Goal: Task Accomplishment & Management: Manage account settings

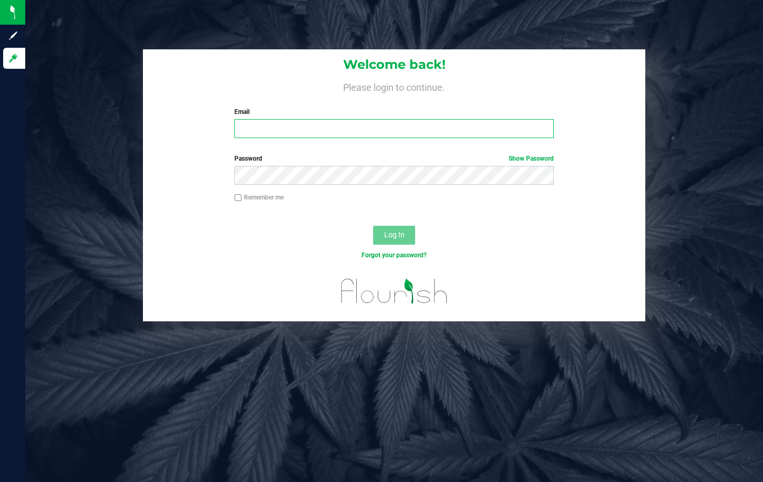
click at [482, 134] on input "Email" at bounding box center [393, 128] width 319 height 19
type input "[EMAIL_ADDRESS][DOMAIN_NAME]"
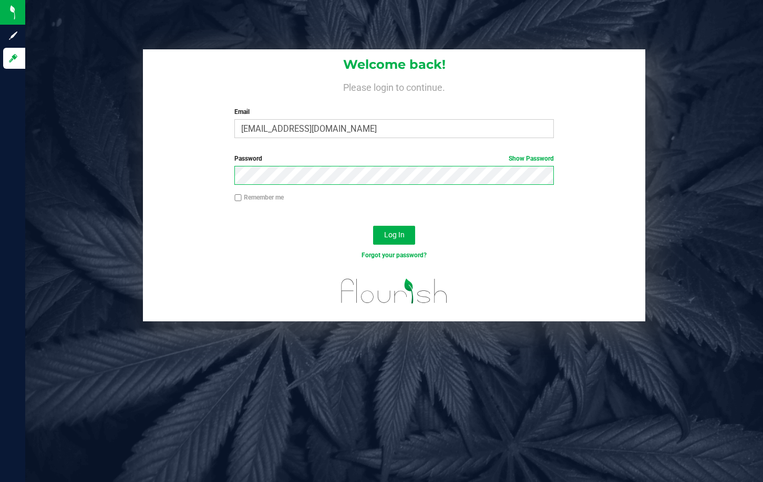
click at [373, 226] on button "Log In" at bounding box center [394, 235] width 42 height 19
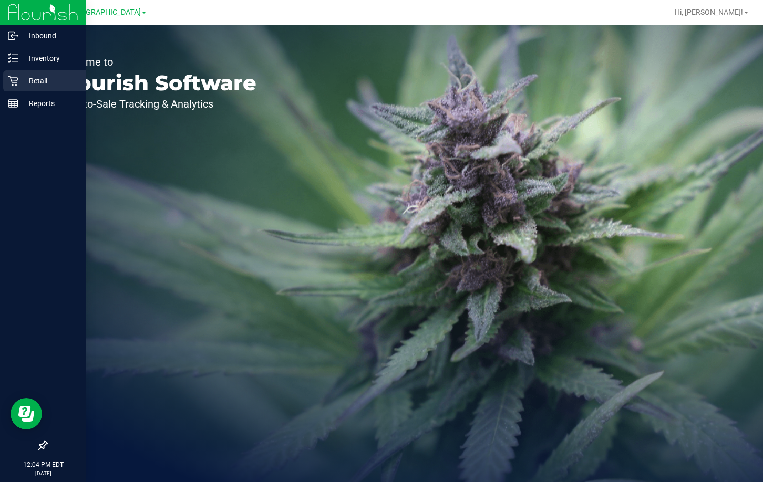
click at [23, 78] on p "Retail" at bounding box center [49, 81] width 63 height 13
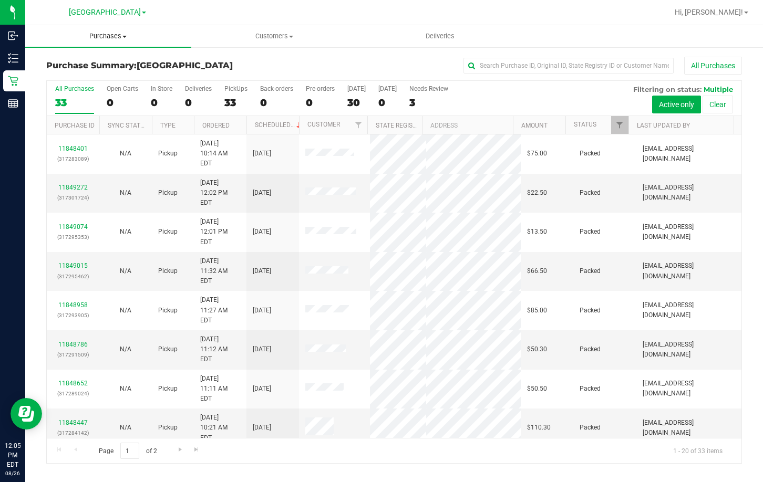
click at [118, 38] on span "Purchases" at bounding box center [108, 36] width 166 height 9
click at [88, 76] on span "Fulfillment" at bounding box center [57, 75] width 65 height 9
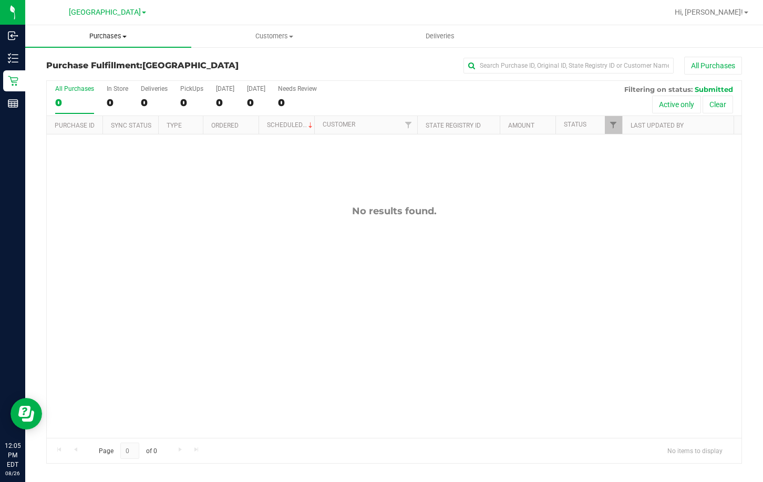
click at [118, 35] on span "Purchases" at bounding box center [108, 36] width 166 height 9
click at [65, 74] on span "Fulfillment" at bounding box center [57, 75] width 65 height 9
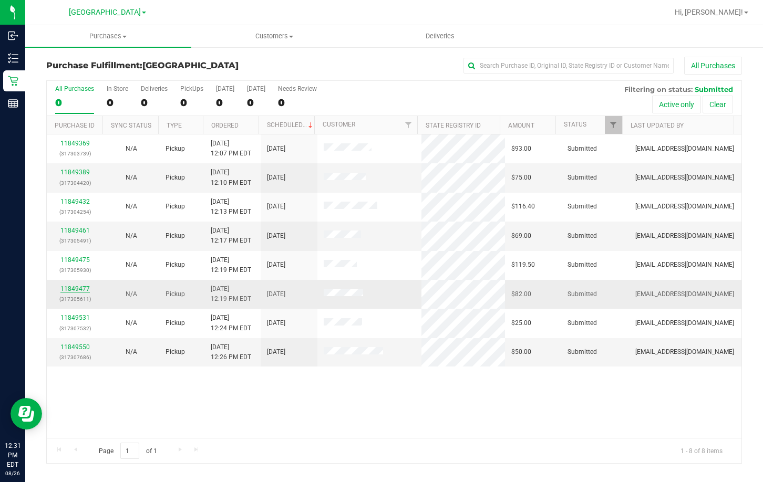
click at [72, 291] on link "11849477" at bounding box center [74, 288] width 29 height 7
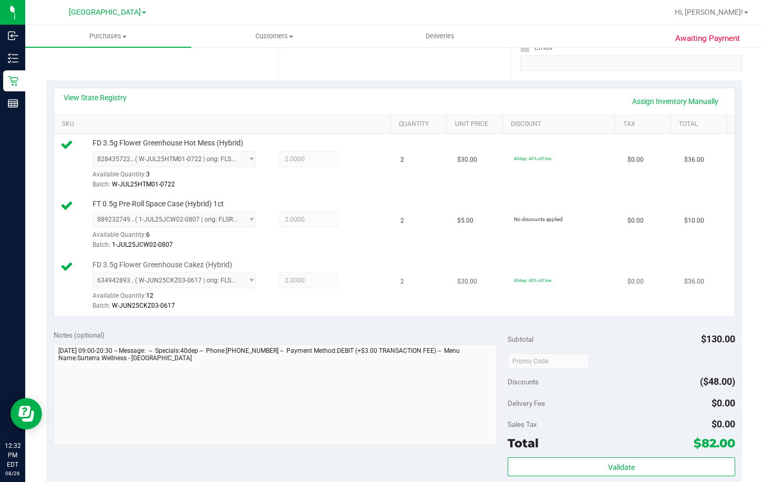
scroll to position [263, 0]
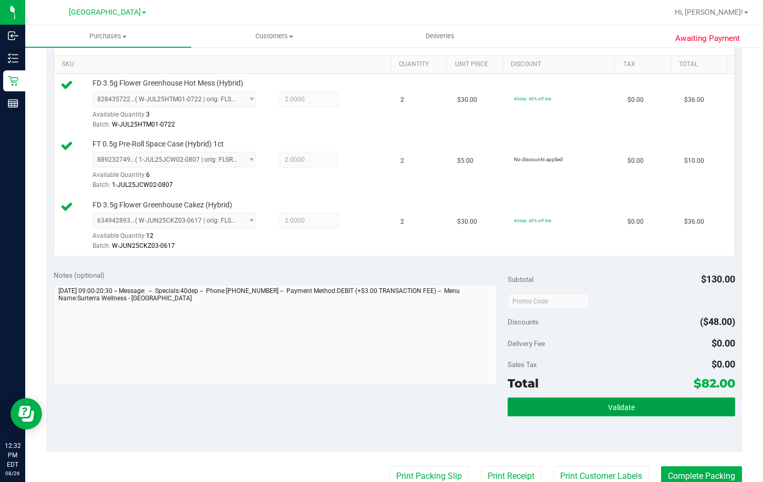
click at [633, 412] on button "Validate" at bounding box center [621, 407] width 227 height 19
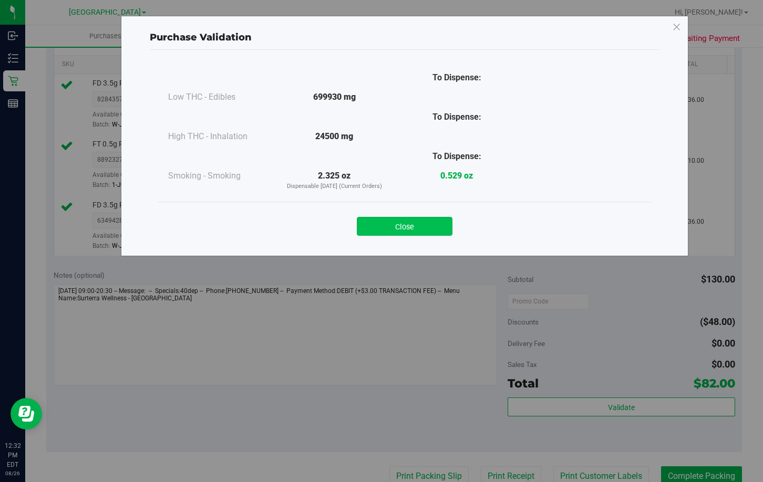
click at [406, 233] on button "Close" at bounding box center [405, 226] width 96 height 19
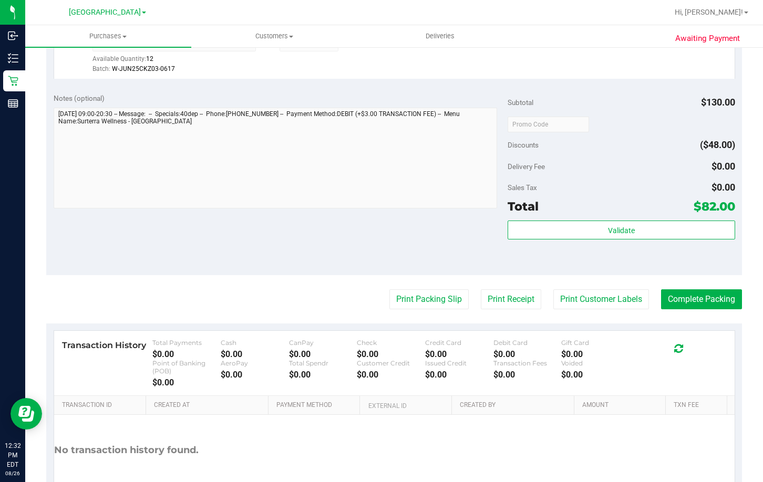
scroll to position [473, 0]
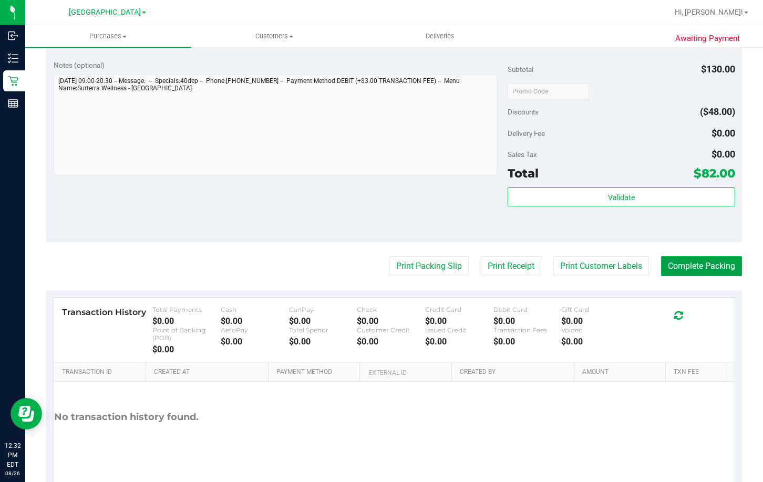
click at [704, 263] on button "Complete Packing" at bounding box center [701, 266] width 81 height 20
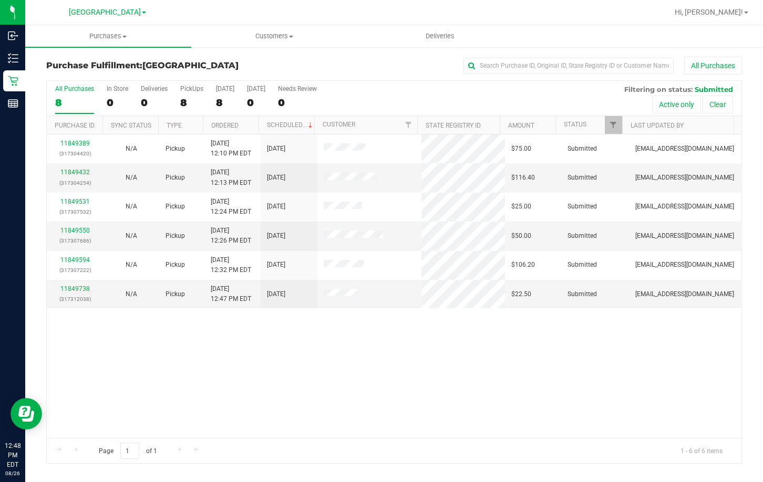
click at [371, 379] on div "11849389 (317304420) N/A Pickup 8/26/2025 12:10 PM EDT 8/26/2025 $75.00 Submitt…" at bounding box center [394, 287] width 695 height 304
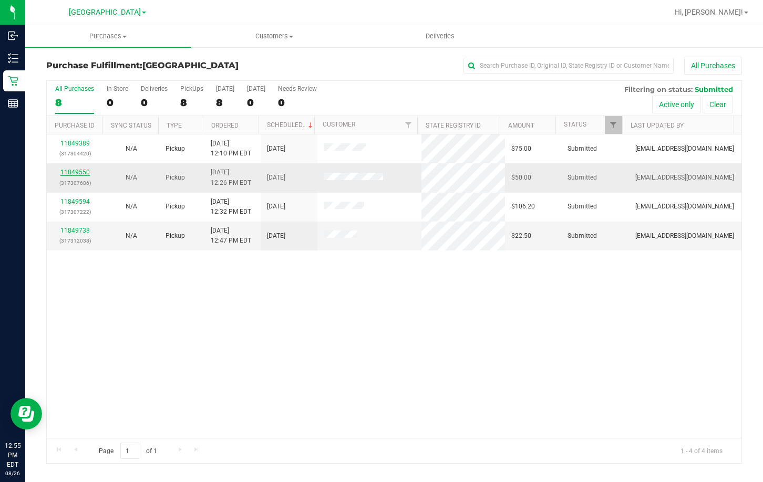
click at [82, 170] on link "11849550" at bounding box center [74, 172] width 29 height 7
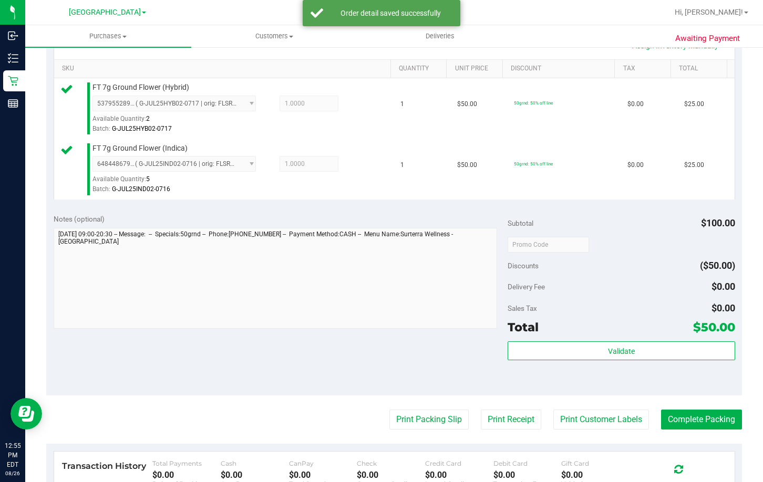
scroll to position [263, 0]
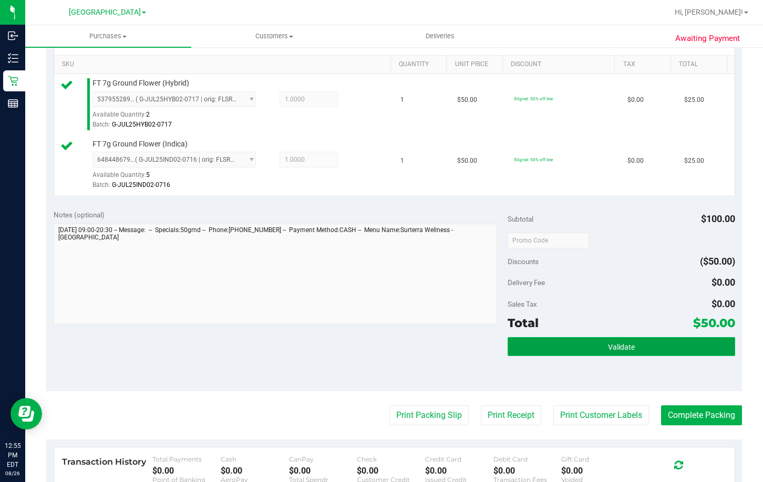
click at [654, 343] on button "Validate" at bounding box center [621, 346] width 227 height 19
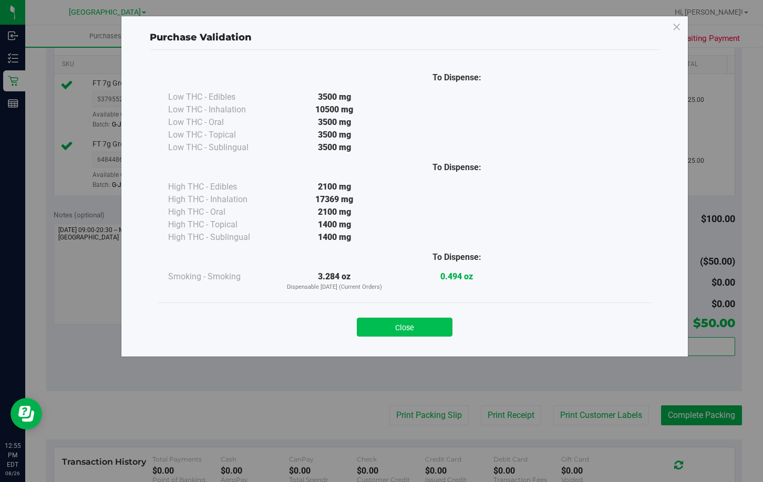
click at [420, 328] on button "Close" at bounding box center [405, 327] width 96 height 19
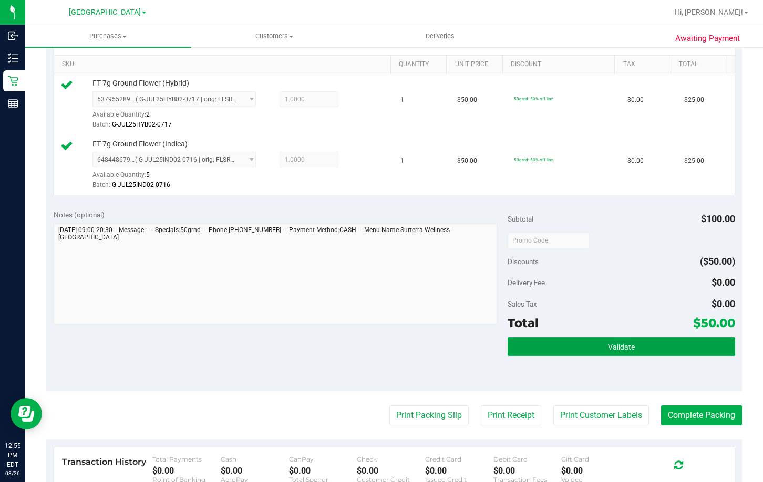
click at [645, 346] on button "Validate" at bounding box center [621, 346] width 227 height 19
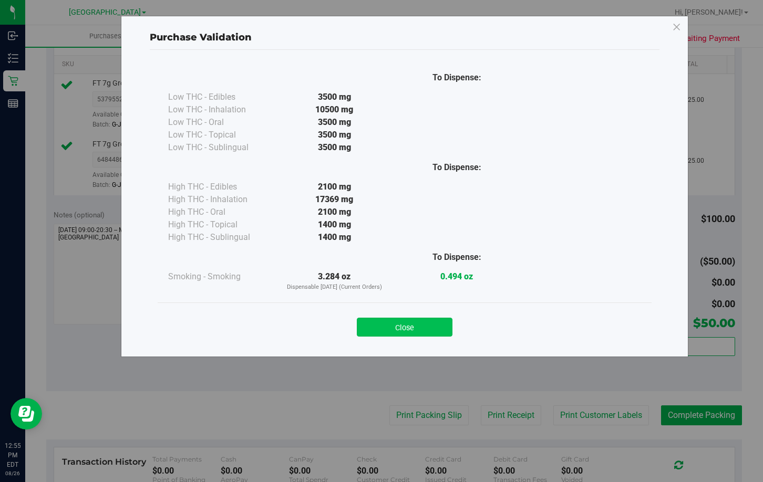
click at [410, 327] on button "Close" at bounding box center [405, 327] width 96 height 19
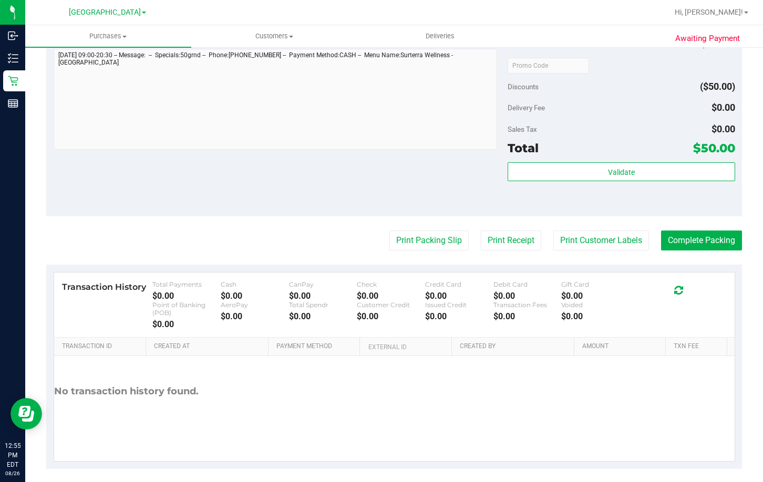
scroll to position [446, 0]
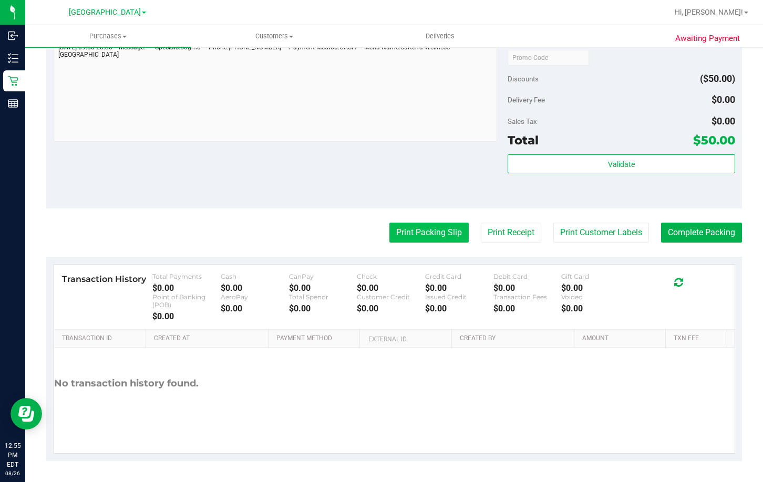
click at [431, 232] on button "Print Packing Slip" at bounding box center [428, 233] width 79 height 20
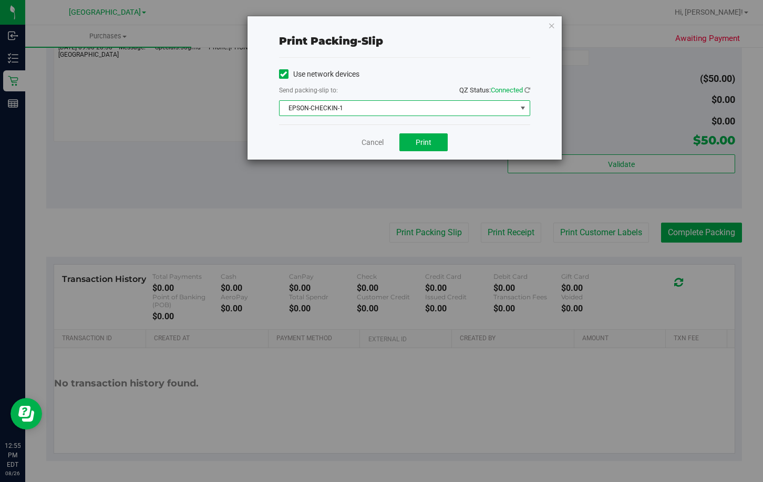
click at [379, 107] on span "EPSON-CHECKIN-1" at bounding box center [398, 108] width 237 height 15
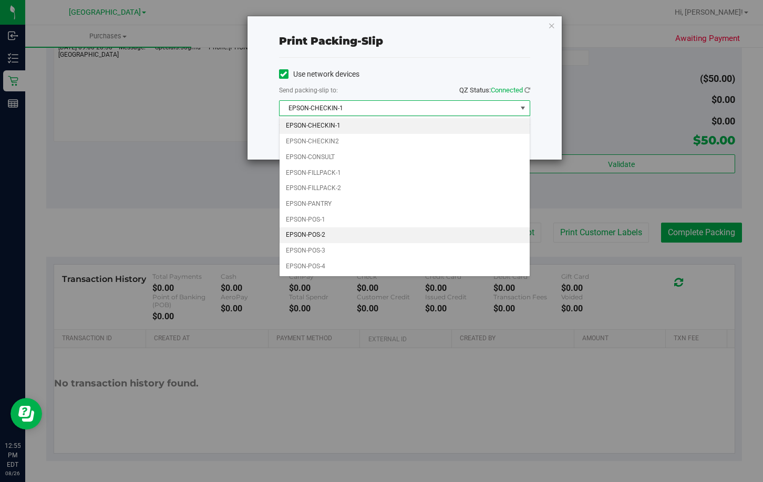
click at [339, 234] on li "EPSON-POS-2" at bounding box center [405, 236] width 250 height 16
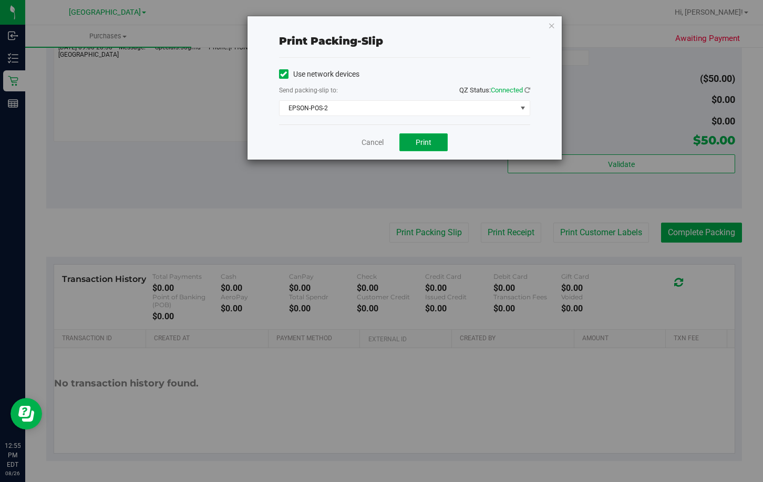
click at [432, 149] on button "Print" at bounding box center [423, 142] width 48 height 18
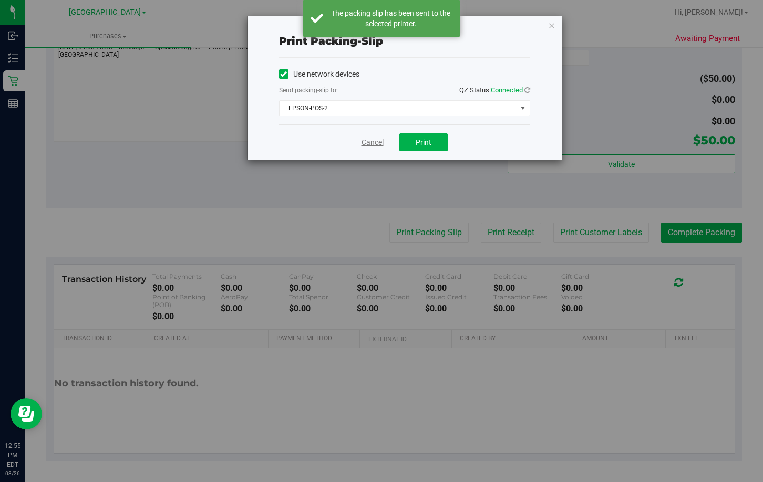
click at [378, 140] on link "Cancel" at bounding box center [373, 142] width 22 height 11
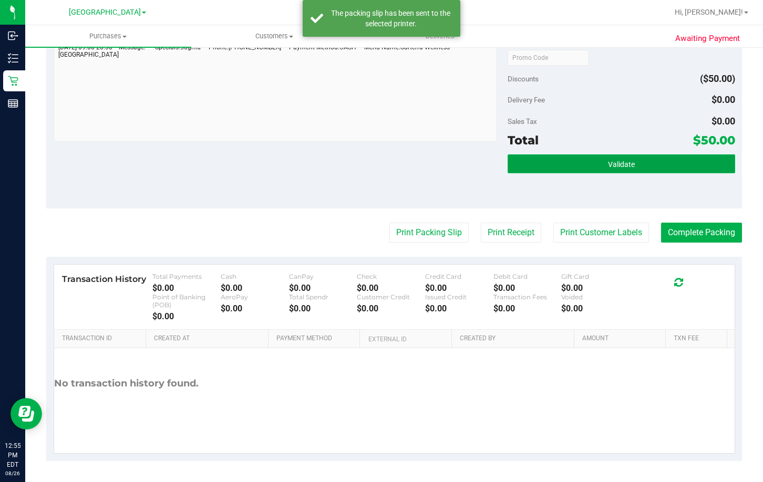
click at [641, 162] on button "Validate" at bounding box center [621, 163] width 227 height 19
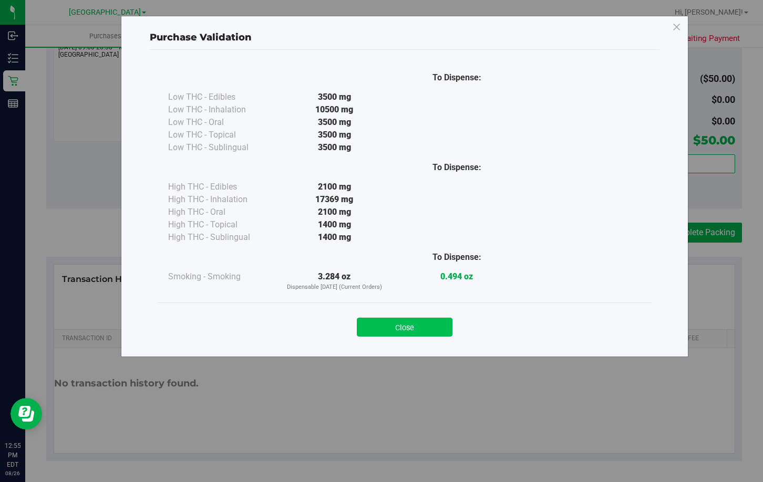
click at [418, 329] on button "Close" at bounding box center [405, 327] width 96 height 19
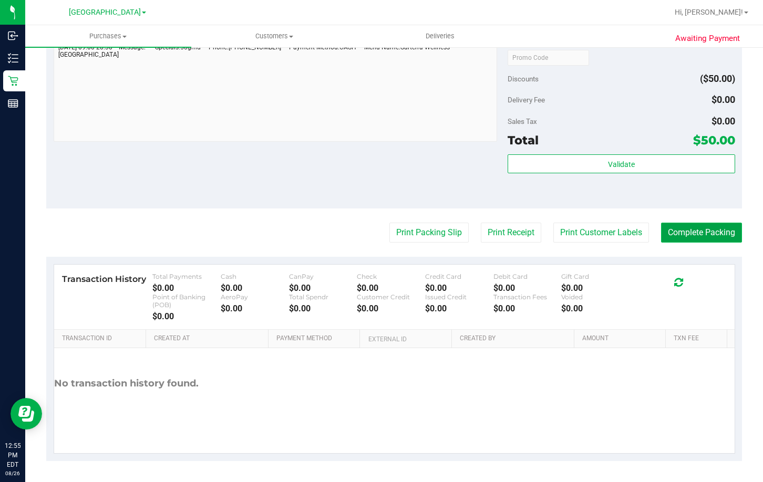
click at [707, 237] on button "Complete Packing" at bounding box center [701, 233] width 81 height 20
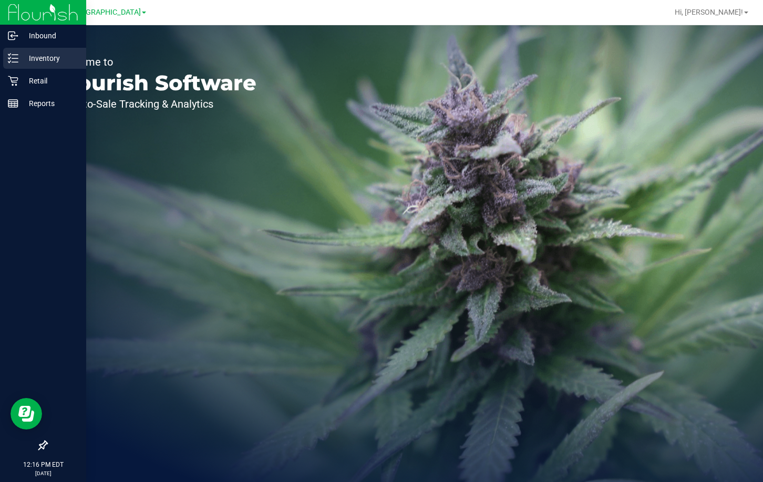
click at [49, 57] on p "Inventory" at bounding box center [49, 58] width 63 height 13
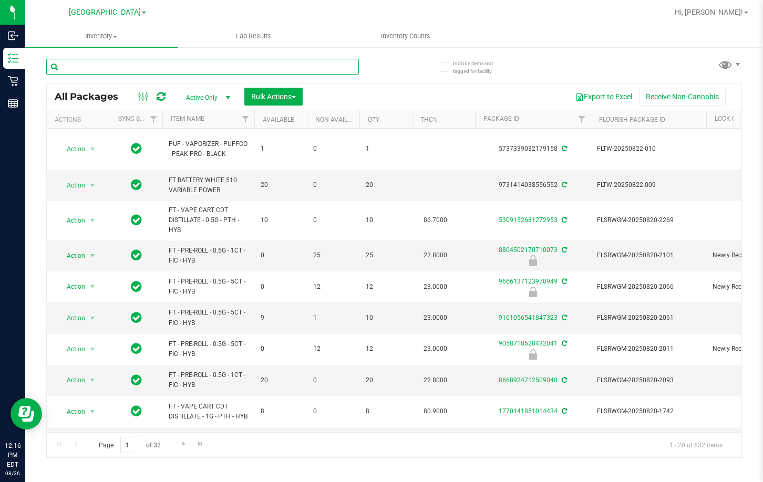
click at [284, 64] on input "text" at bounding box center [202, 67] width 313 height 16
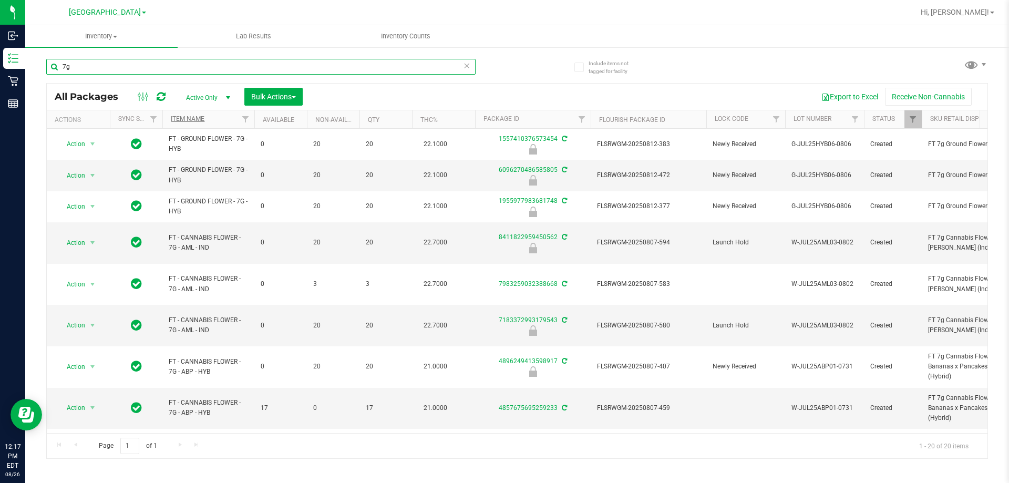
type input "7g"
click at [186, 118] on link "Item Name" at bounding box center [188, 118] width 34 height 7
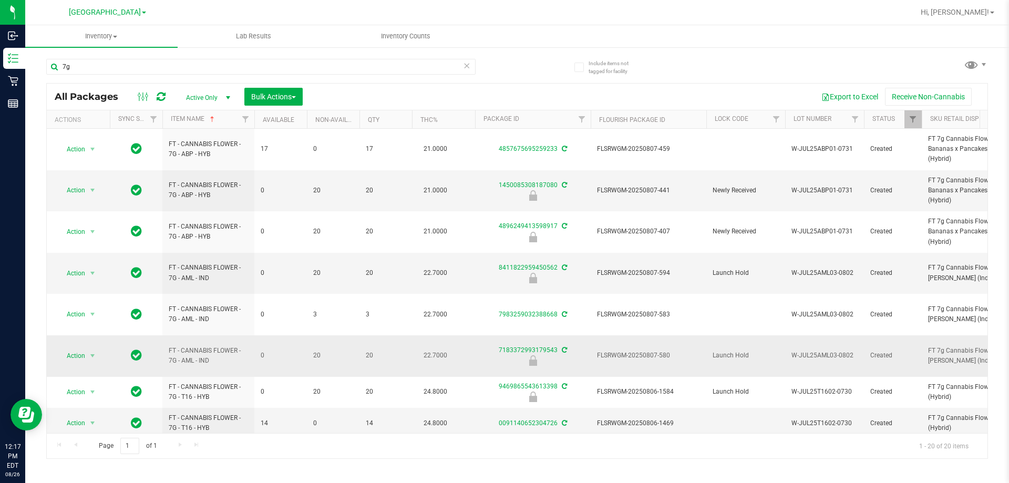
drag, startPoint x: 167, startPoint y: 255, endPoint x: 903, endPoint y: 327, distance: 739.7
click at [642, 350] on span "FLSRWGM-20250807-580" at bounding box center [648, 355] width 103 height 10
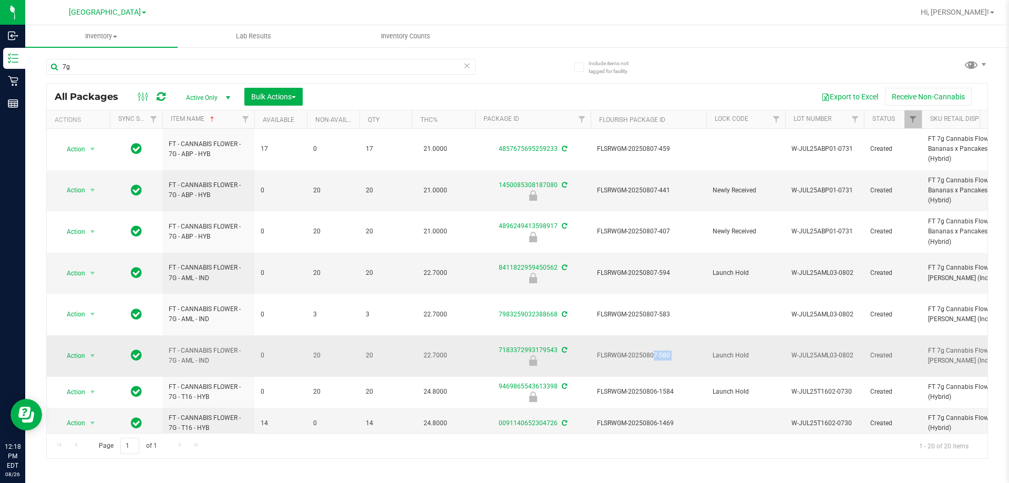
click at [642, 350] on span "FLSRWGM-20250807-580" at bounding box center [648, 355] width 103 height 10
click at [79, 348] on span "Action" at bounding box center [71, 355] width 28 height 15
click at [85, 441] on li "Unlock package" at bounding box center [91, 449] width 67 height 16
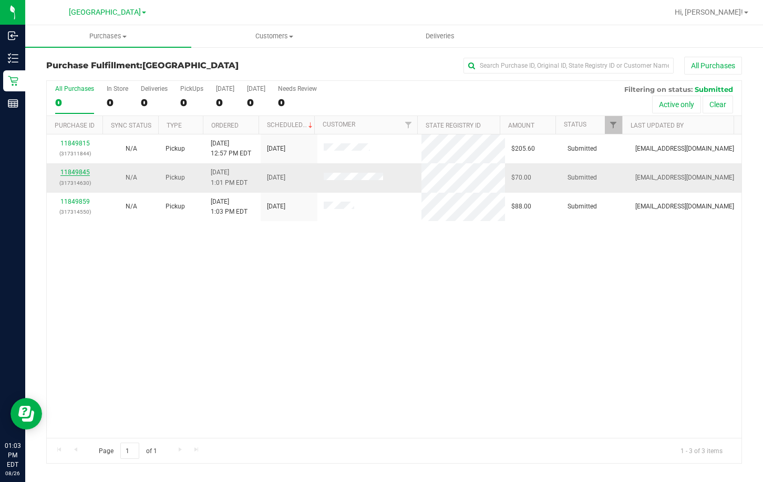
click at [77, 170] on link "11849845" at bounding box center [74, 172] width 29 height 7
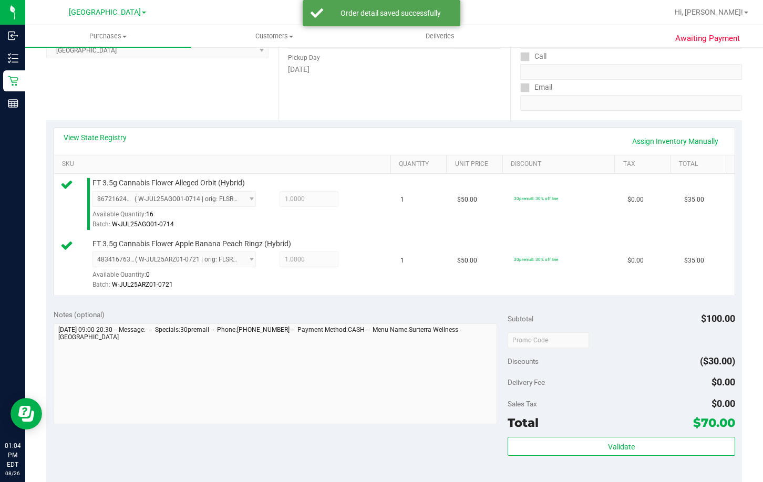
scroll to position [315, 0]
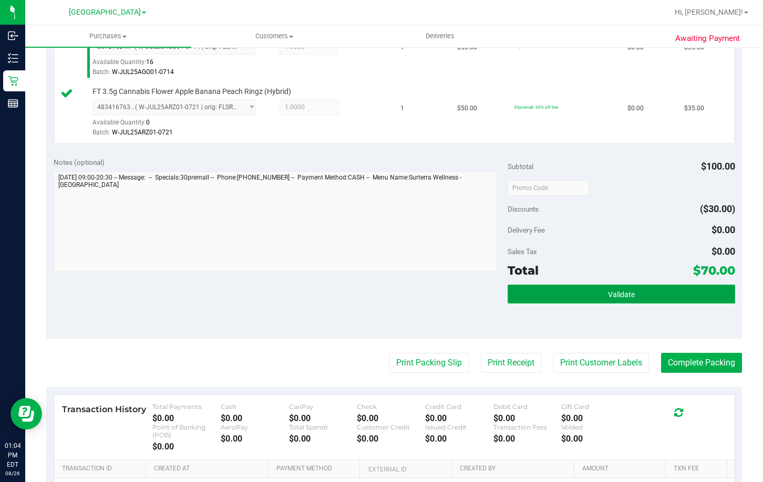
click at [624, 297] on span "Validate" at bounding box center [621, 295] width 27 height 8
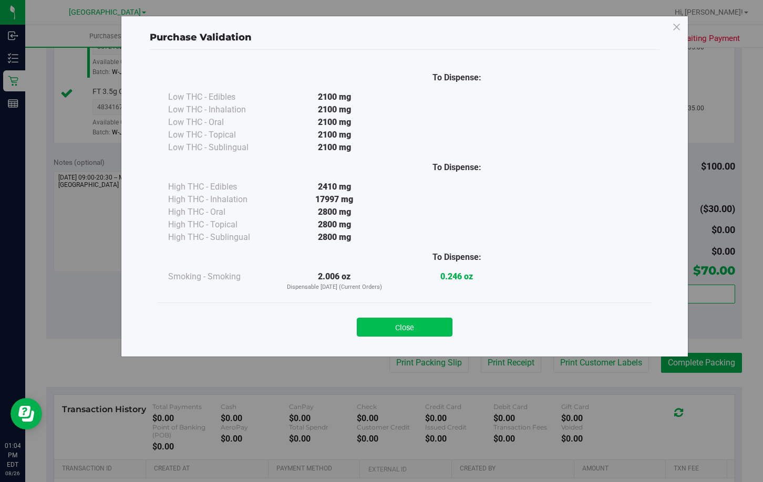
click at [418, 327] on button "Close" at bounding box center [405, 327] width 96 height 19
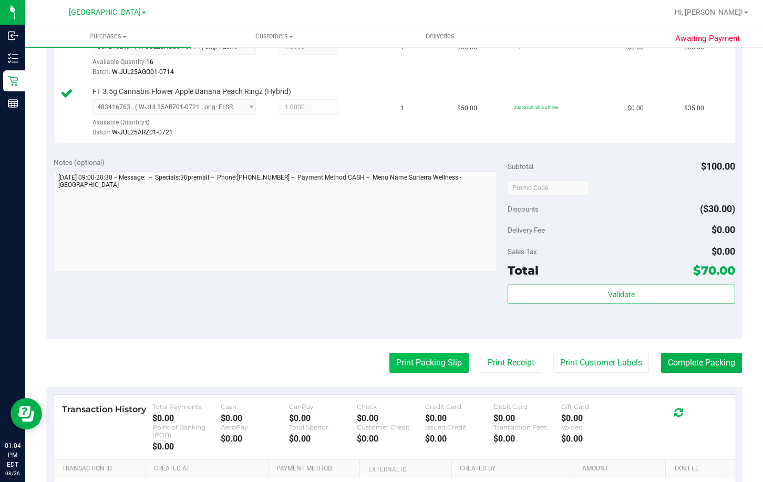
click at [420, 359] on button "Print Packing Slip" at bounding box center [428, 363] width 79 height 20
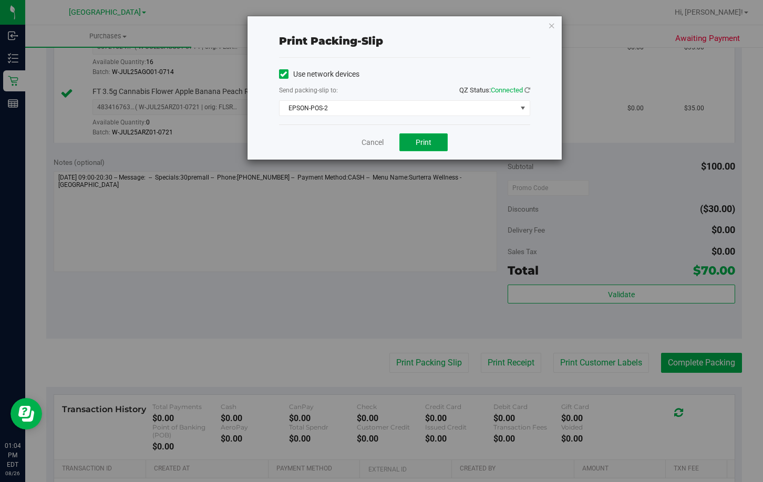
click at [438, 141] on button "Print" at bounding box center [423, 142] width 48 height 18
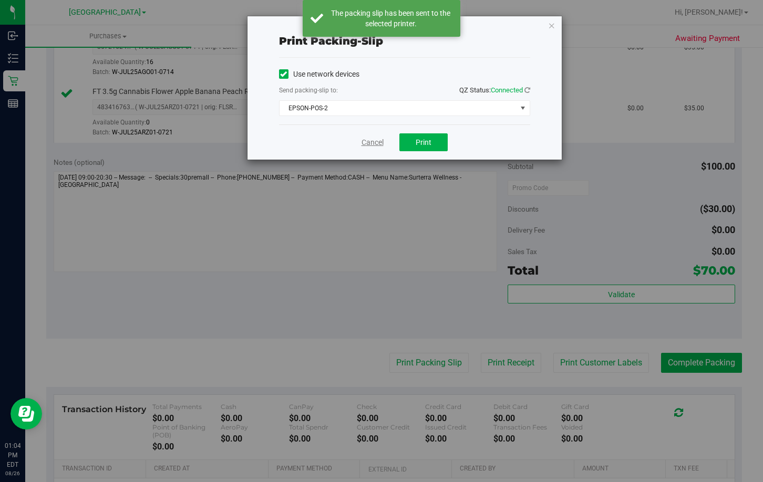
click at [365, 146] on link "Cancel" at bounding box center [373, 142] width 22 height 11
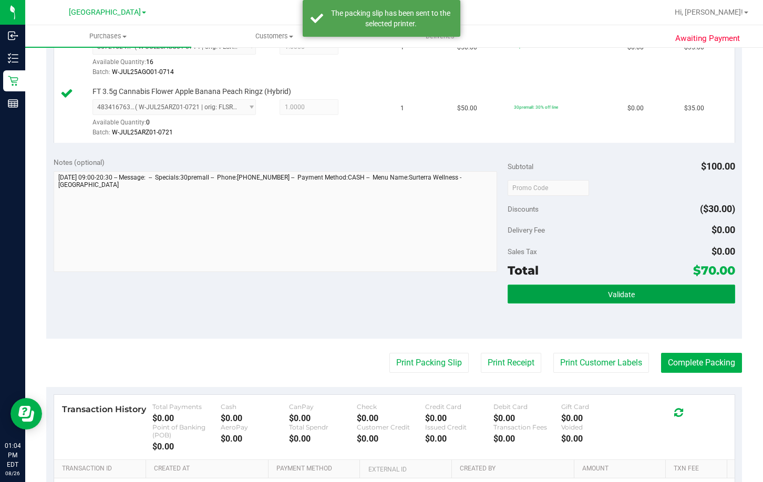
click at [567, 291] on button "Validate" at bounding box center [621, 294] width 227 height 19
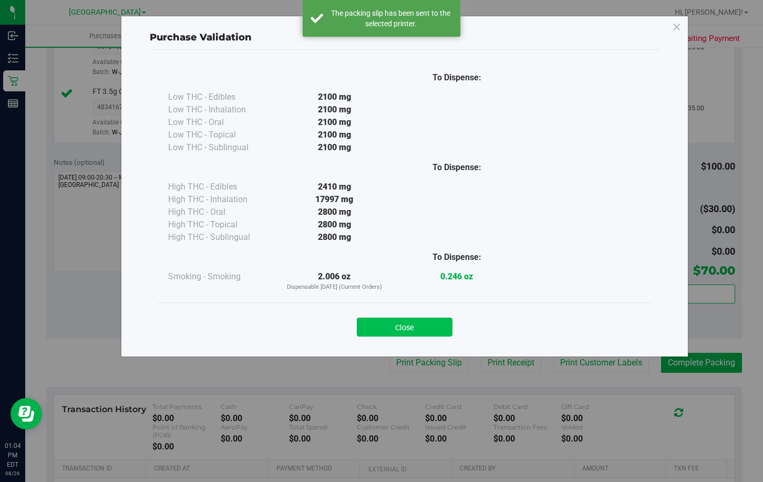
click at [420, 327] on button "Close" at bounding box center [405, 327] width 96 height 19
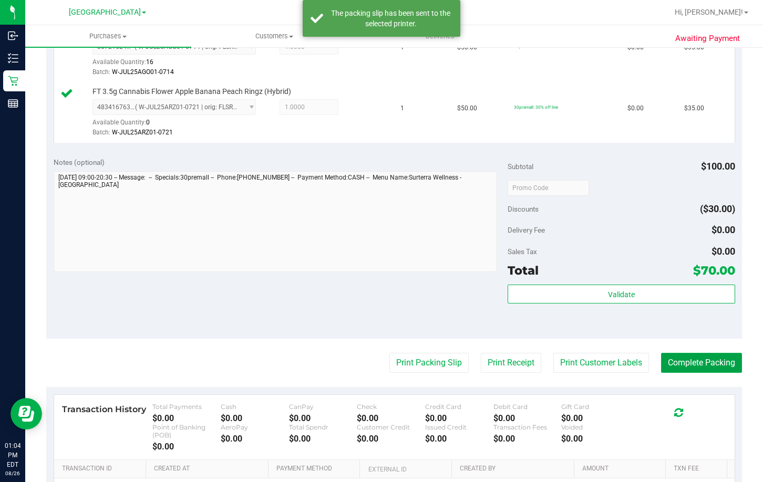
drag, startPoint x: 679, startPoint y: 360, endPoint x: 759, endPoint y: 359, distance: 79.4
click at [684, 360] on button "Complete Packing" at bounding box center [701, 363] width 81 height 20
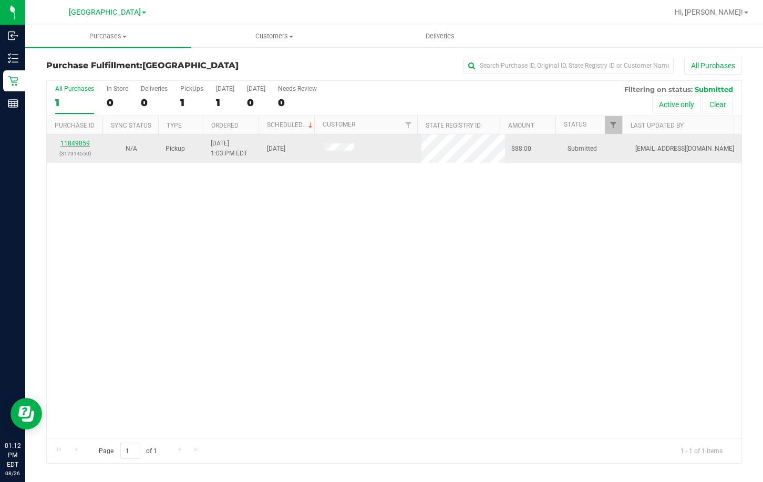
click at [87, 144] on link "11849859" at bounding box center [74, 143] width 29 height 7
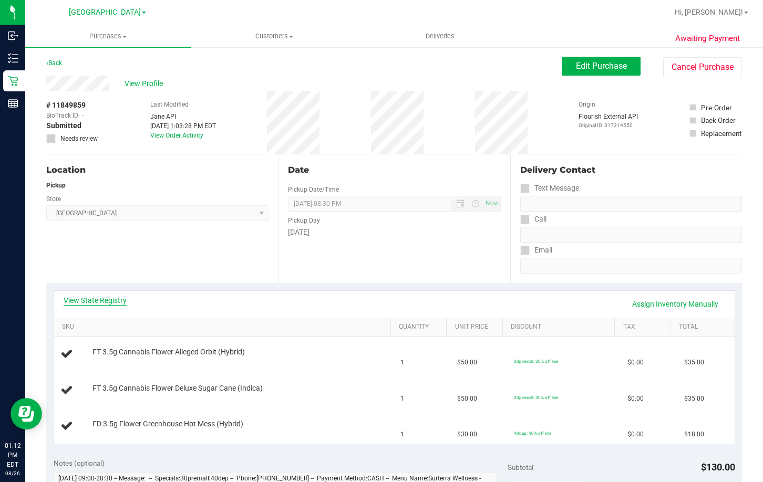
click at [96, 298] on link "View State Registry" at bounding box center [95, 300] width 63 height 11
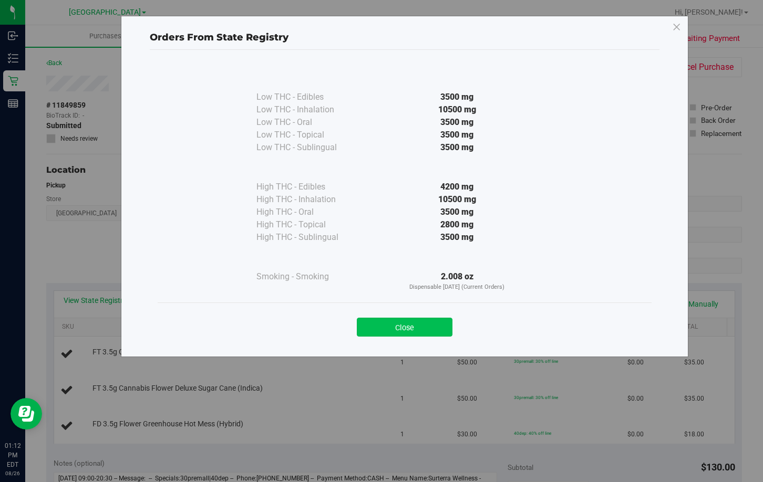
click at [428, 328] on button "Close" at bounding box center [405, 327] width 96 height 19
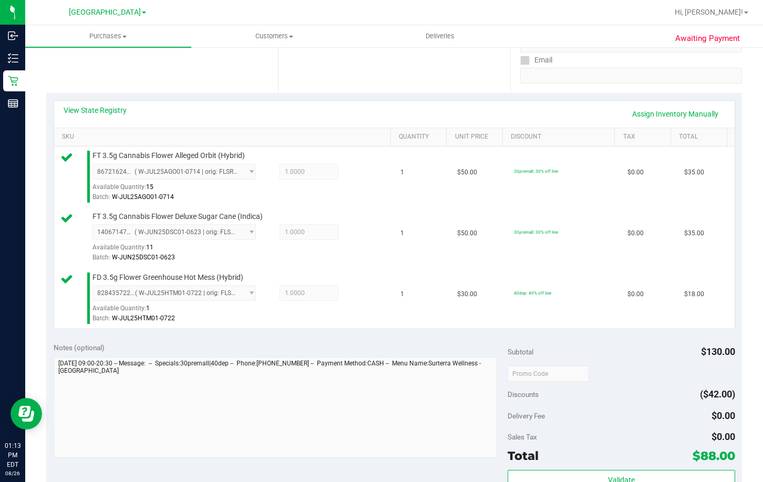
scroll to position [210, 0]
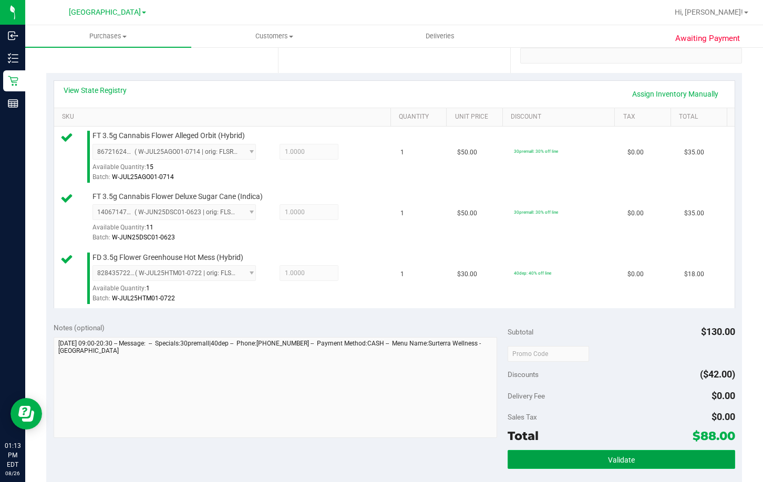
click at [630, 461] on button "Validate" at bounding box center [621, 459] width 227 height 19
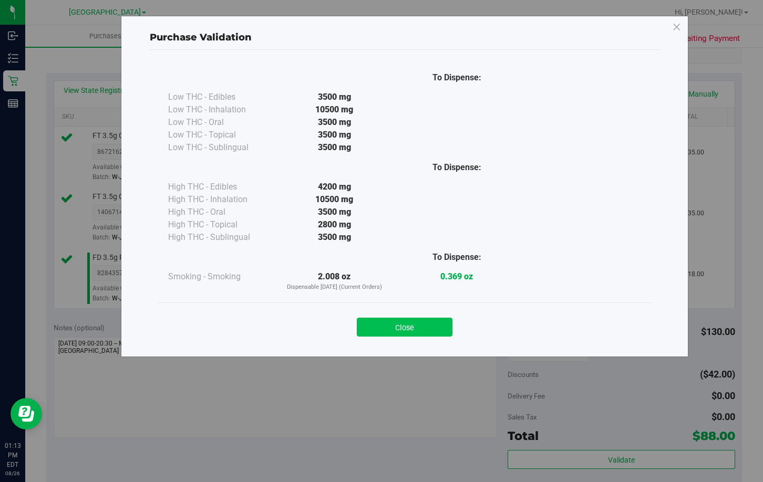
click at [421, 324] on button "Close" at bounding box center [405, 327] width 96 height 19
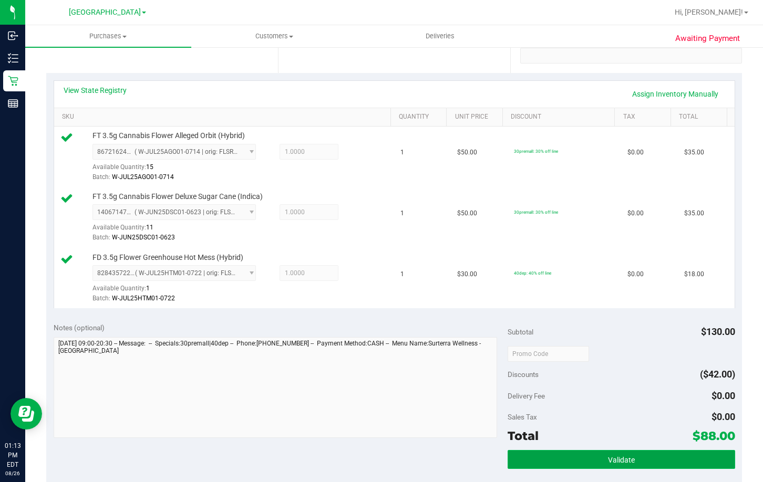
click at [617, 462] on span "Validate" at bounding box center [621, 460] width 27 height 8
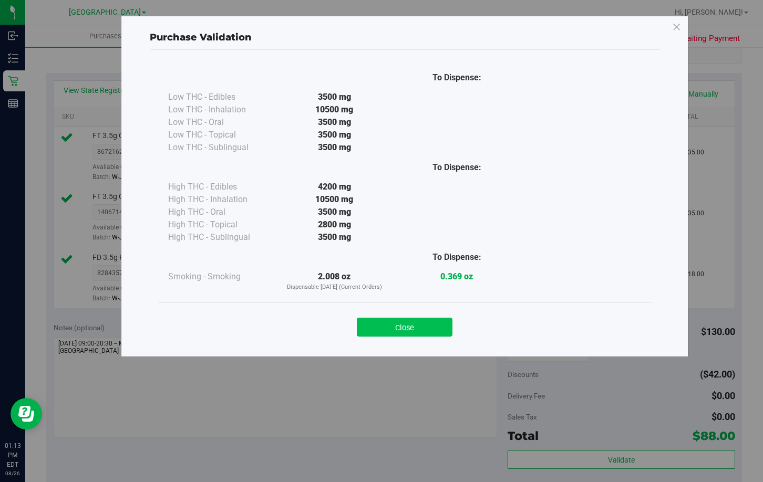
click at [420, 331] on button "Close" at bounding box center [405, 327] width 96 height 19
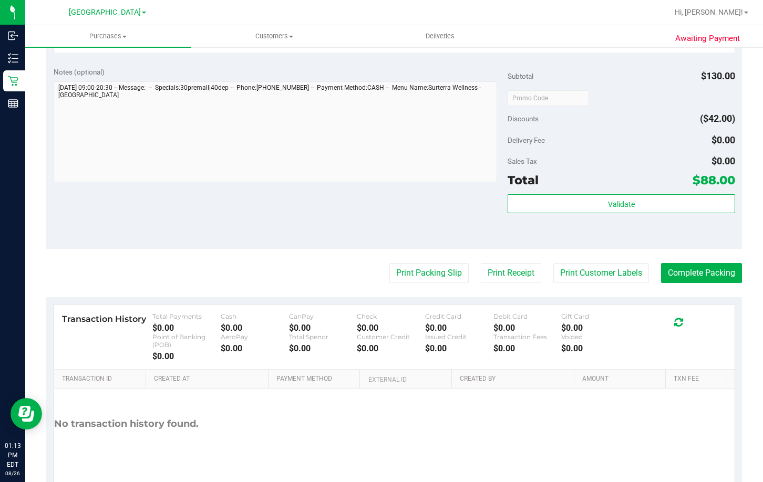
scroll to position [473, 0]
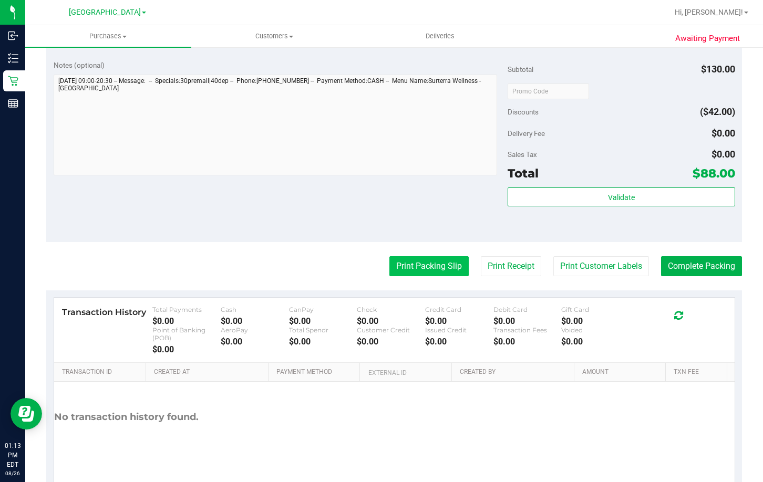
click at [410, 265] on button "Print Packing Slip" at bounding box center [428, 266] width 79 height 20
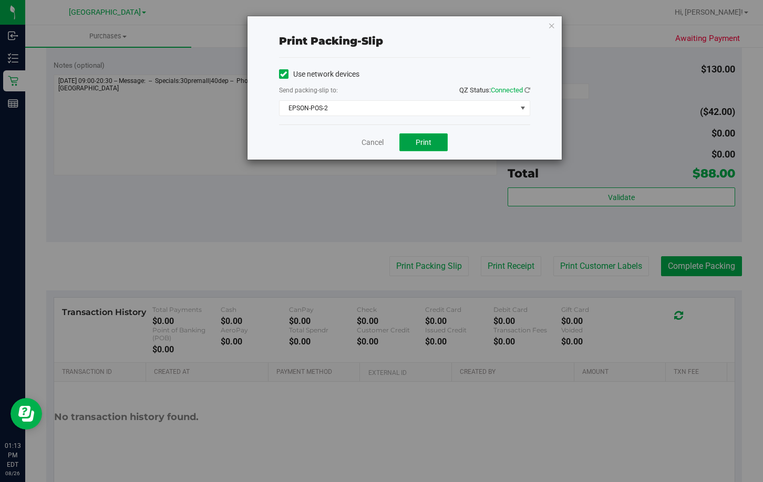
click at [426, 145] on span "Print" at bounding box center [424, 142] width 16 height 8
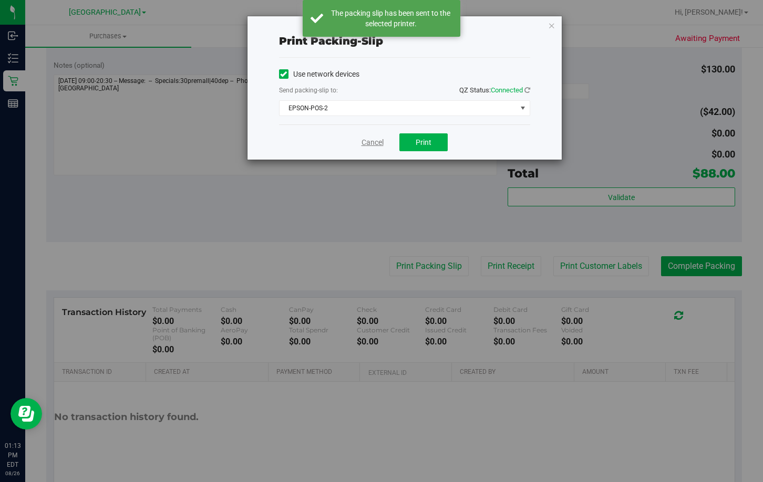
click at [369, 144] on link "Cancel" at bounding box center [373, 142] width 22 height 11
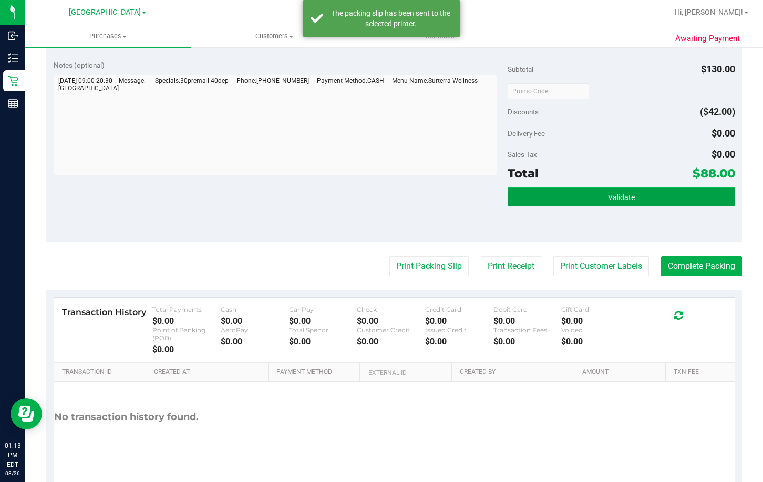
click at [583, 199] on button "Validate" at bounding box center [621, 197] width 227 height 19
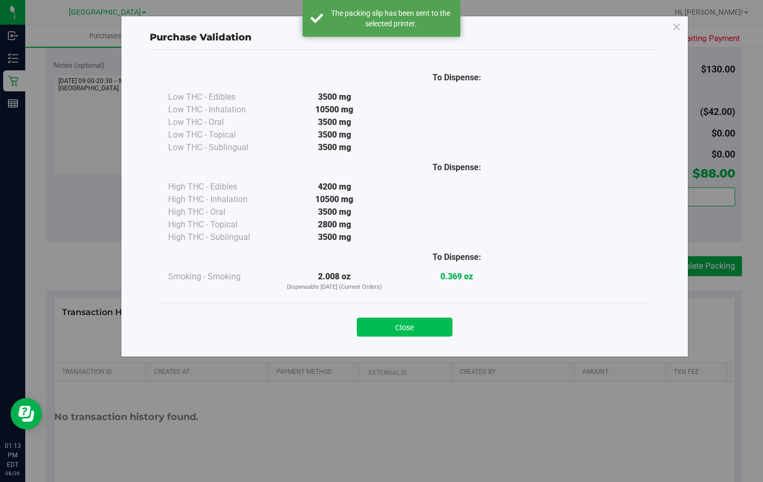
click at [420, 326] on button "Close" at bounding box center [405, 327] width 96 height 19
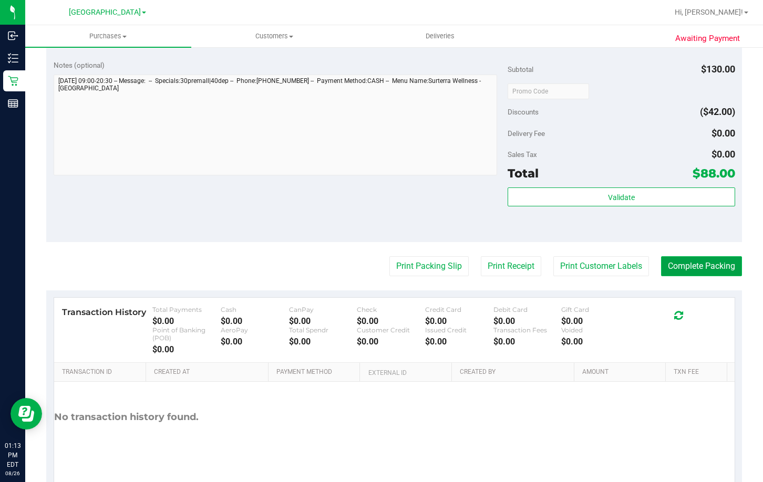
click at [696, 262] on button "Complete Packing" at bounding box center [701, 266] width 81 height 20
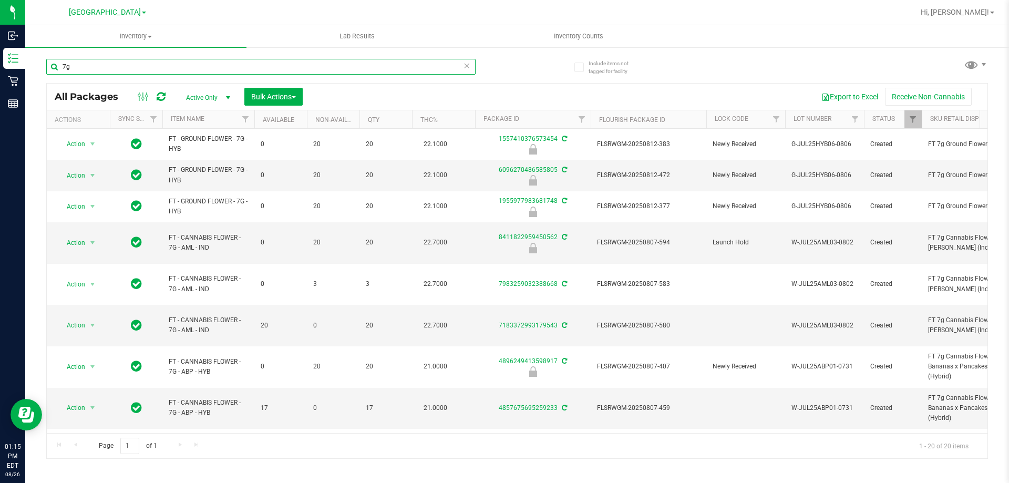
click at [249, 74] on input "7g" at bounding box center [260, 67] width 429 height 16
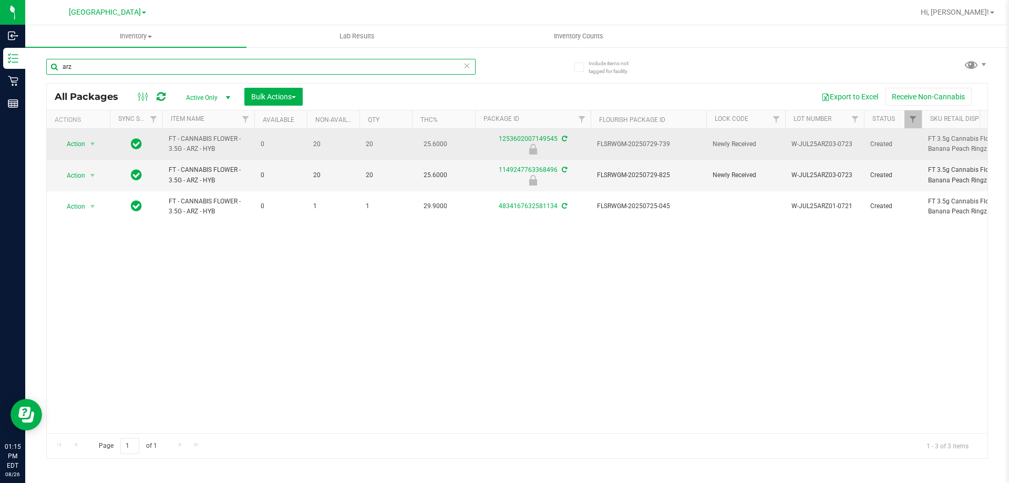
type input "arz"
click at [662, 144] on span "FLSRWGM-20250729-739" at bounding box center [648, 144] width 103 height 10
click at [77, 142] on span "Action" at bounding box center [71, 144] width 28 height 15
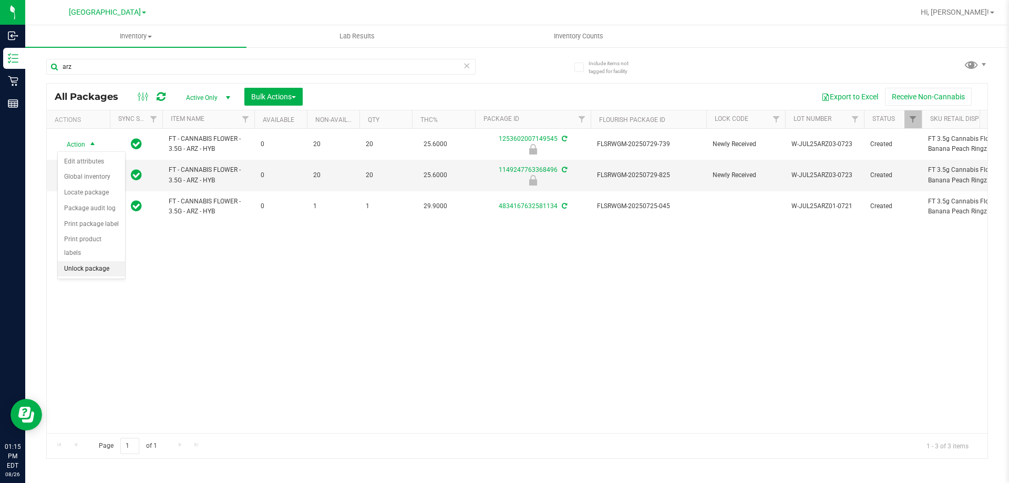
click at [87, 261] on li "Unlock package" at bounding box center [91, 269] width 67 height 16
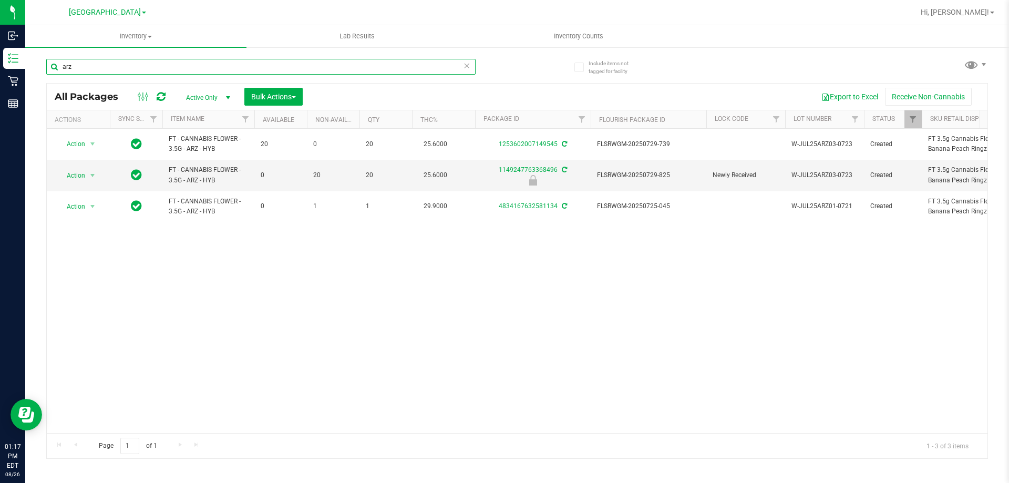
click at [172, 66] on input "arz" at bounding box center [260, 67] width 429 height 16
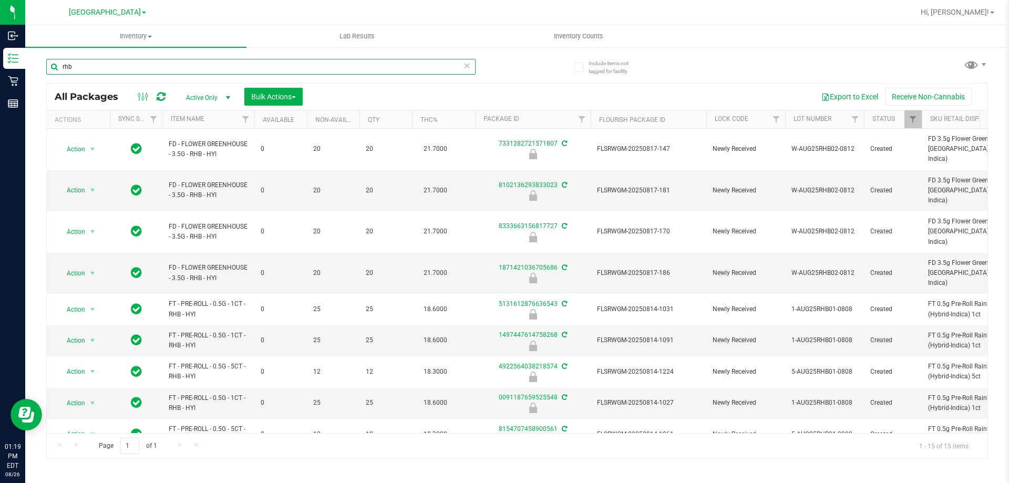
click at [243, 67] on input "rhb" at bounding box center [260, 67] width 429 height 16
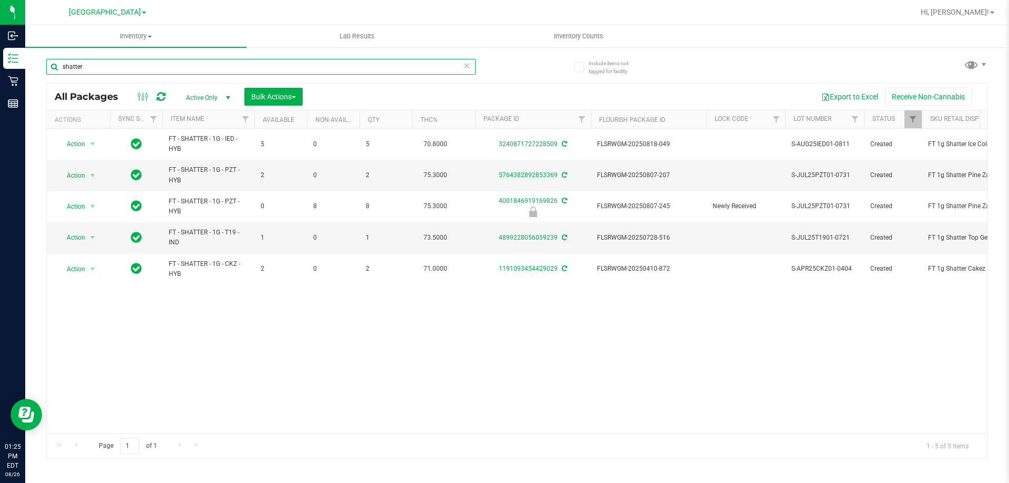
click at [145, 64] on input "shatter" at bounding box center [260, 67] width 429 height 16
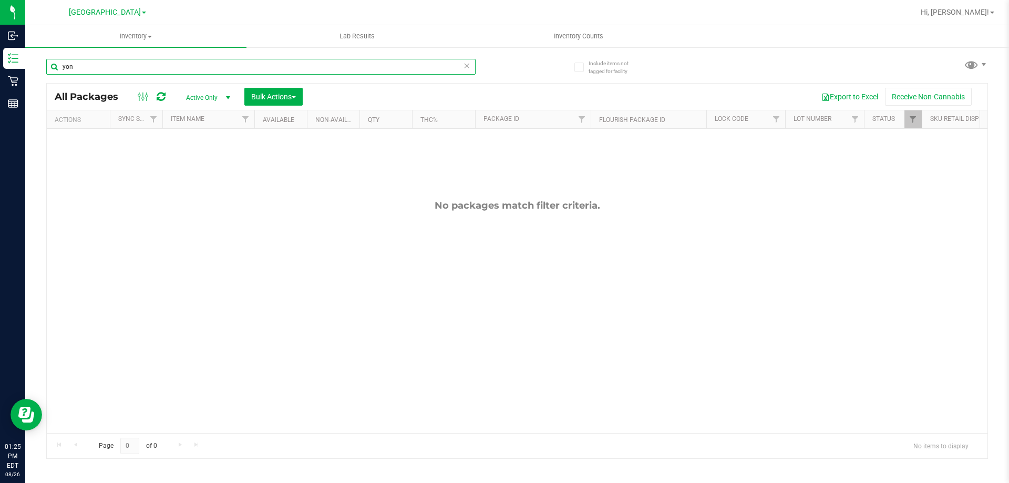
click at [172, 63] on input "yon" at bounding box center [260, 67] width 429 height 16
click at [172, 64] on input "yon" at bounding box center [260, 67] width 429 height 16
click at [246, 65] on input "gg4" at bounding box center [260, 67] width 429 height 16
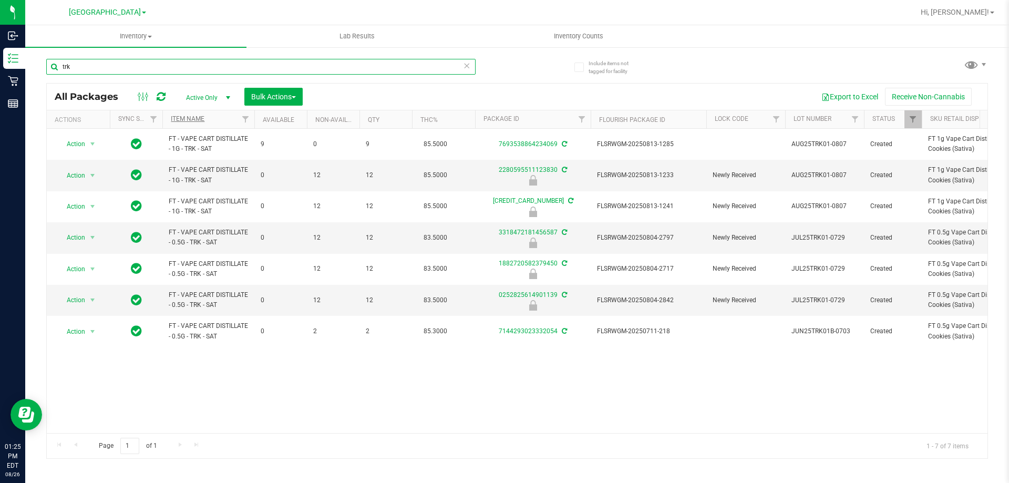
type input "trk"
click at [192, 115] on link "Item Name" at bounding box center [188, 118] width 34 height 7
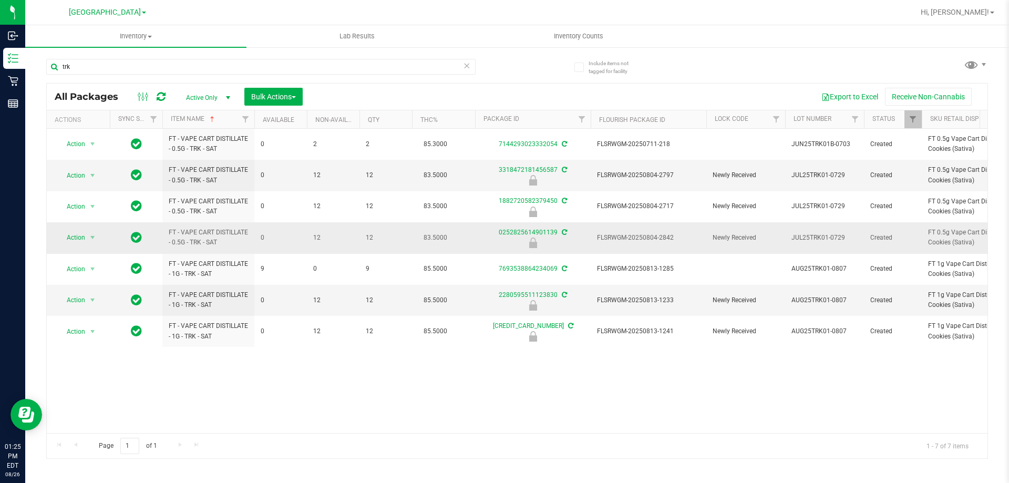
drag, startPoint x: 166, startPoint y: 134, endPoint x: 780, endPoint y: 223, distance: 620.6
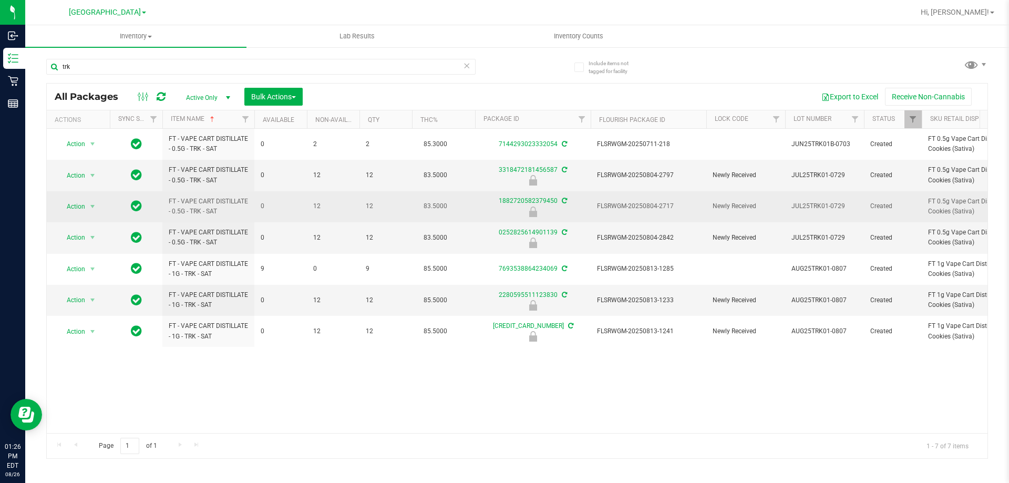
click at [649, 201] on td "FLSRWGM-20250804-2717" at bounding box center [649, 206] width 116 height 31
click at [648, 203] on span "FLSRWGM-20250804-2717" at bounding box center [648, 206] width 103 height 10
click at [82, 203] on span "Action" at bounding box center [71, 206] width 28 height 15
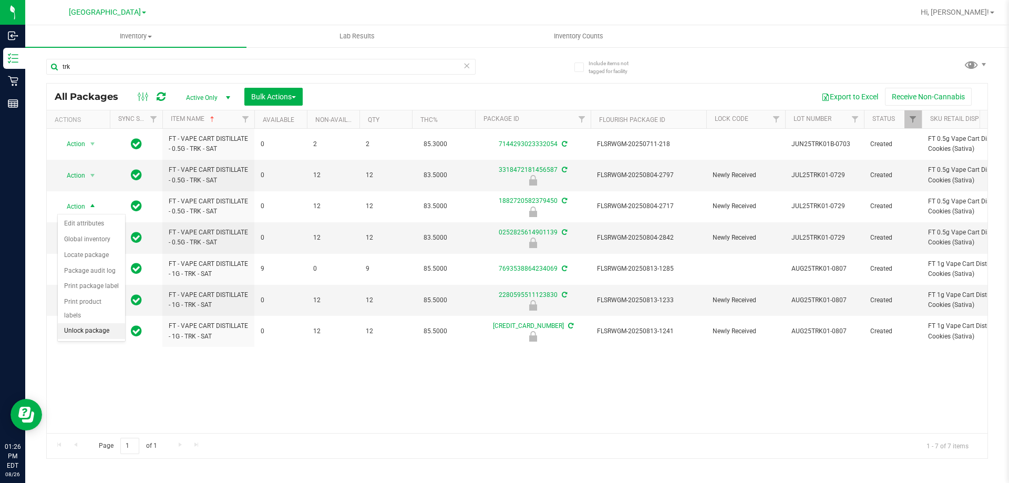
click at [84, 323] on li "Unlock package" at bounding box center [91, 331] width 67 height 16
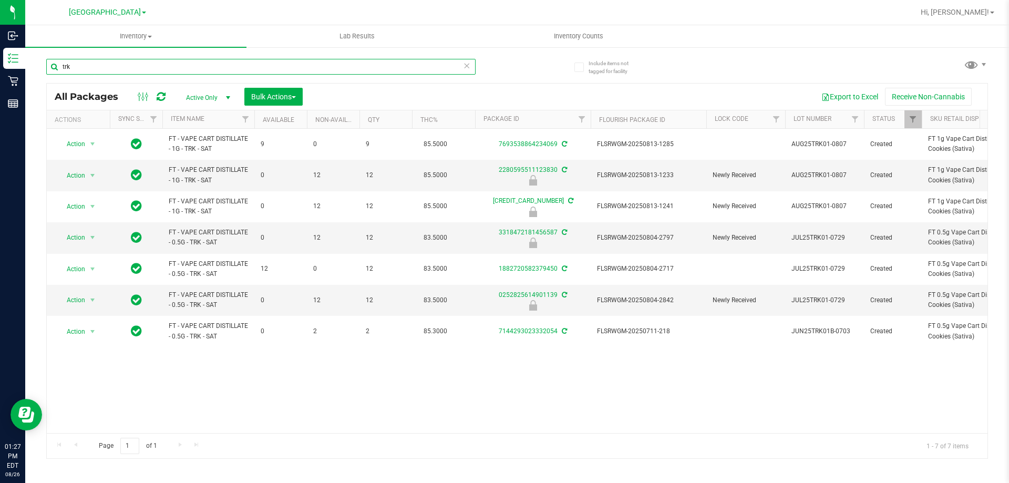
click at [194, 70] on input "trk" at bounding box center [260, 67] width 429 height 16
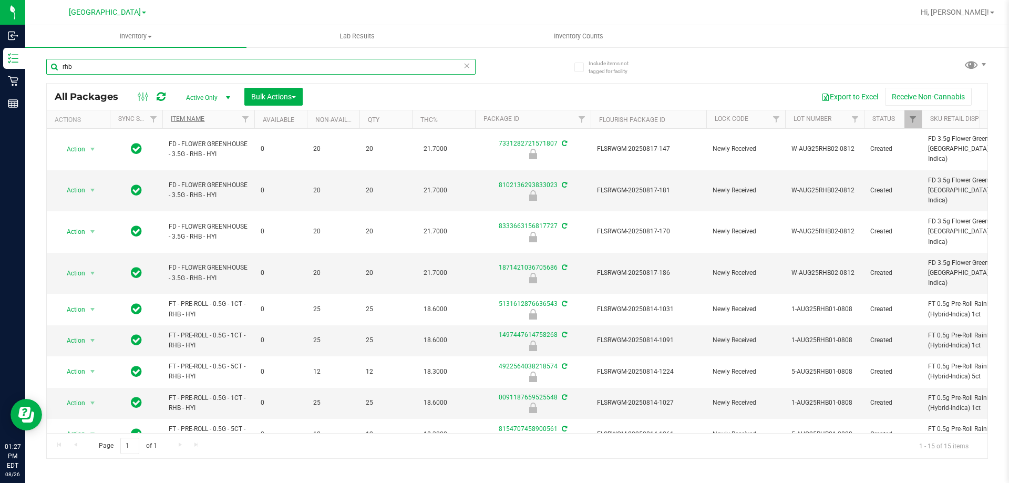
type input "rhb"
click at [197, 119] on link "Item Name" at bounding box center [188, 118] width 34 height 7
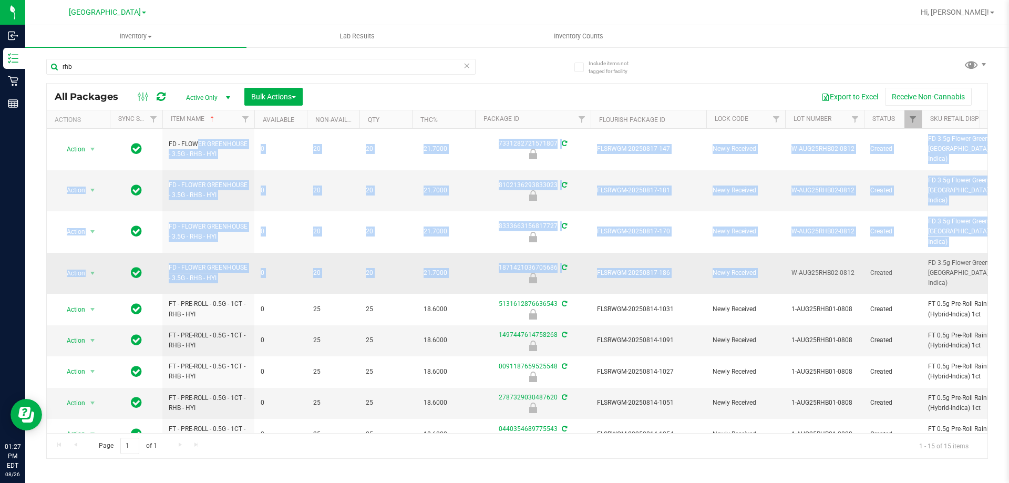
drag, startPoint x: 166, startPoint y: 134, endPoint x: 806, endPoint y: 229, distance: 647.0
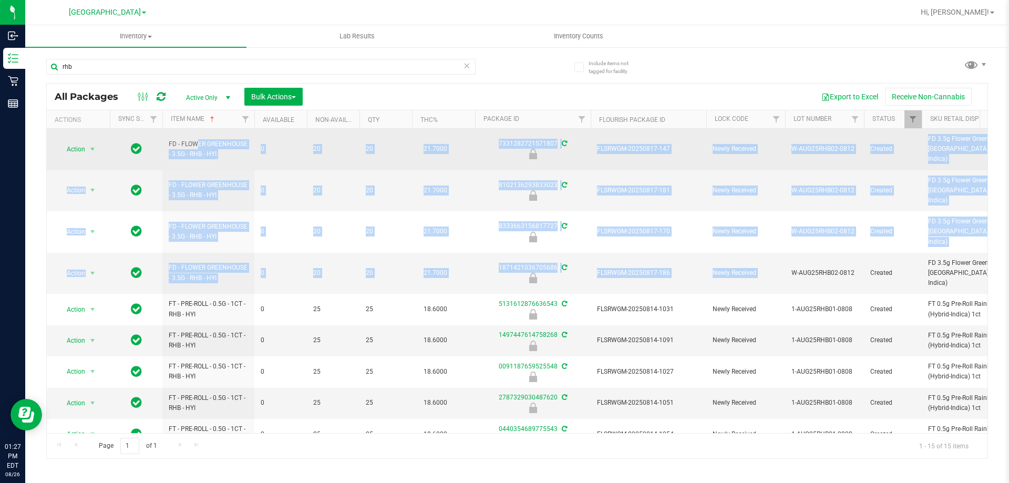
click at [655, 144] on span "FLSRWGM-20250817-147" at bounding box center [648, 149] width 103 height 10
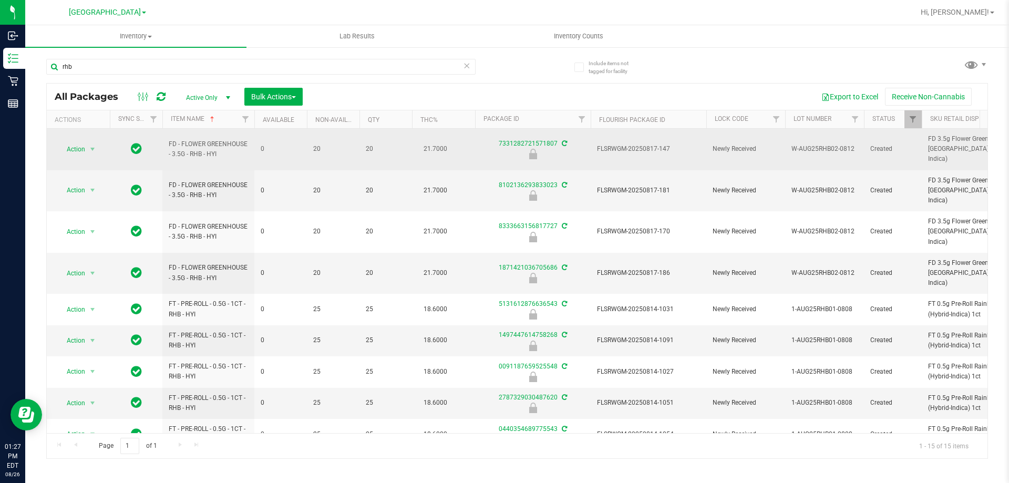
click at [655, 144] on span "FLSRWGM-20250817-147" at bounding box center [648, 149] width 103 height 10
click at [84, 143] on span "Action" at bounding box center [71, 149] width 28 height 15
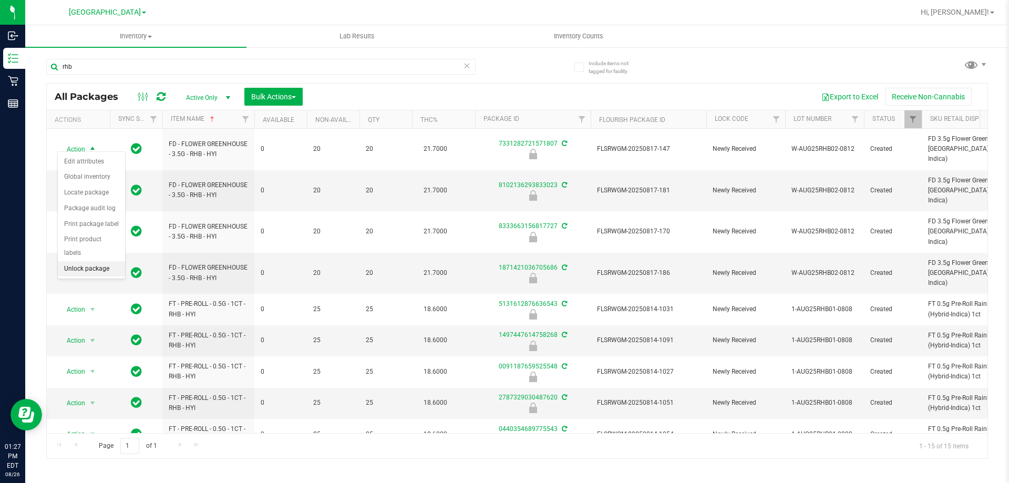
click at [108, 261] on li "Unlock package" at bounding box center [91, 269] width 67 height 16
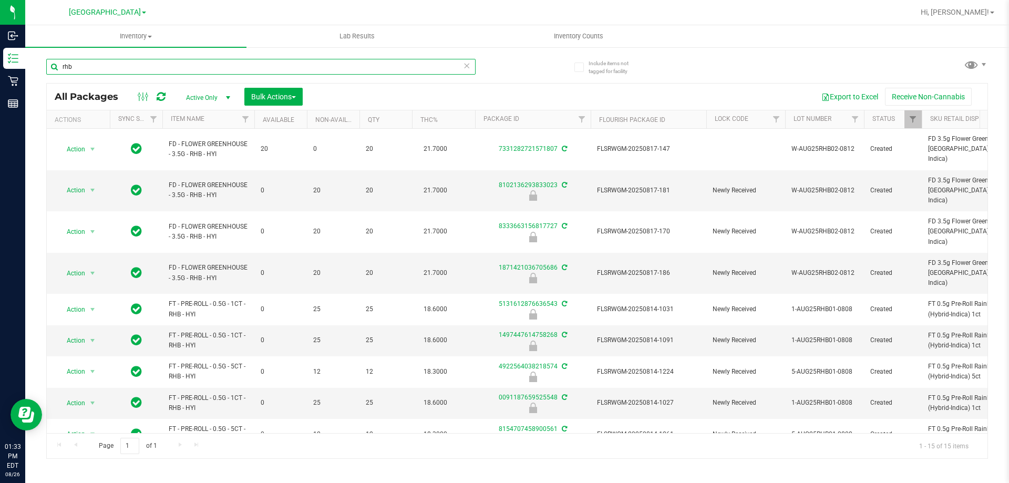
click at [170, 69] on input "rhb" at bounding box center [260, 67] width 429 height 16
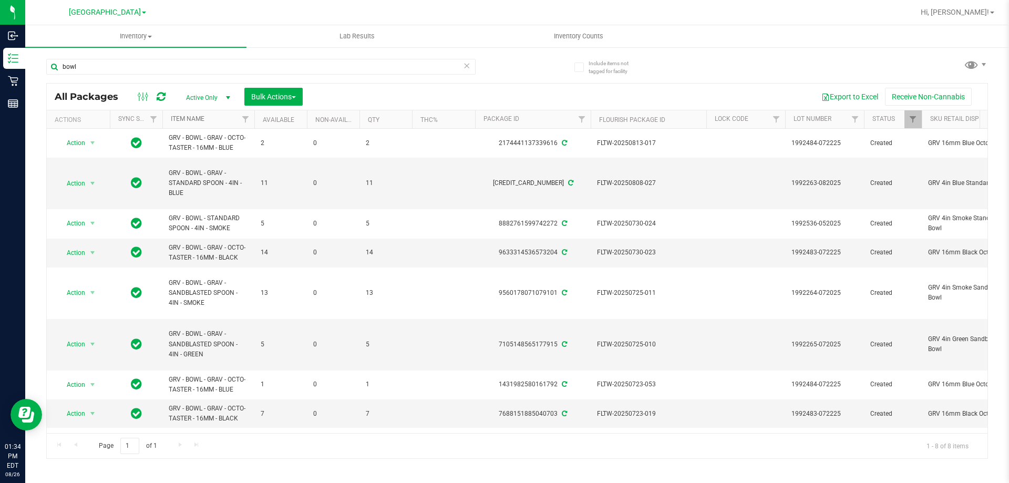
click at [187, 117] on link "Item Name" at bounding box center [188, 118] width 34 height 7
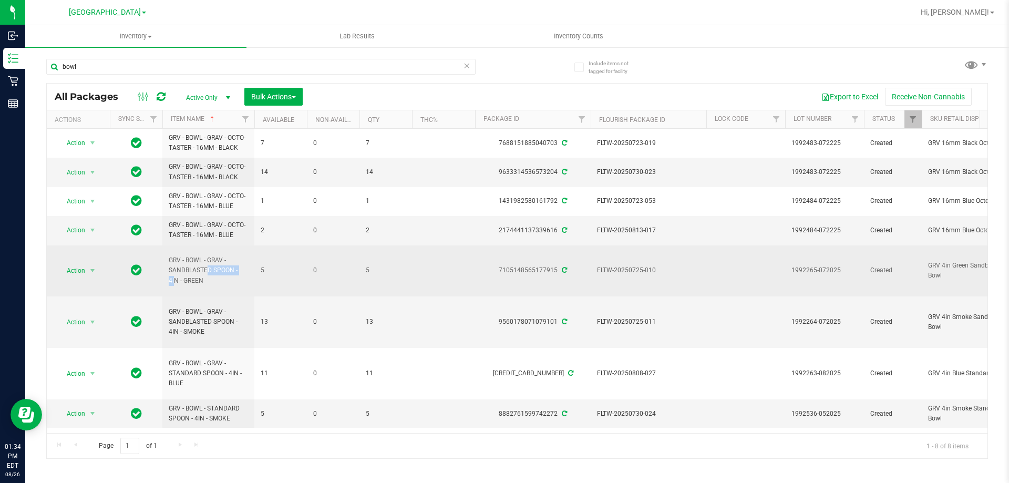
drag, startPoint x: 173, startPoint y: 268, endPoint x: 217, endPoint y: 271, distance: 43.7
click at [217, 271] on span "GRV - BOWL - GRAV - SANDBLASTED SPOON - 4IN - GREEN" at bounding box center [208, 270] width 79 height 30
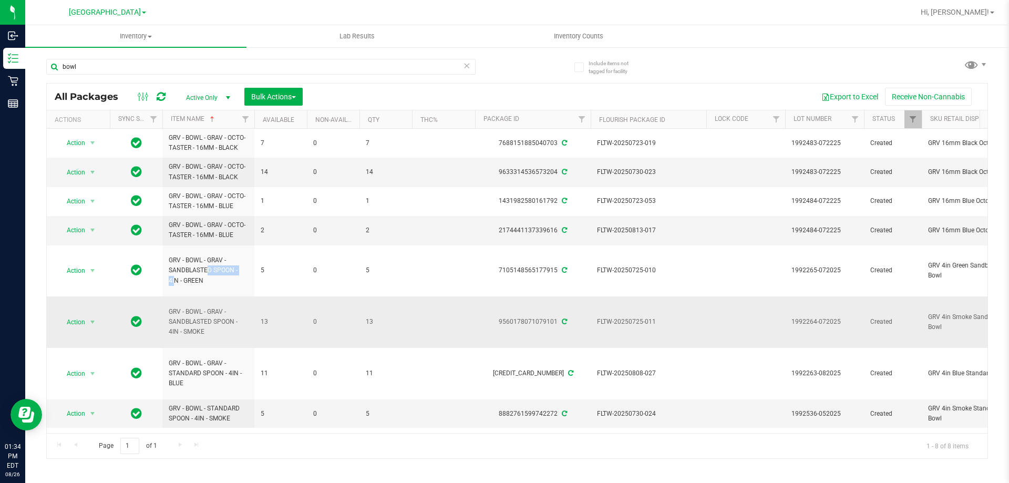
drag, startPoint x: 172, startPoint y: 321, endPoint x: 199, endPoint y: 331, distance: 28.6
click at [199, 331] on span "GRV - BOWL - GRAV - SANDBLASTED SPOON - 4IN - SMOKE" at bounding box center [208, 322] width 79 height 30
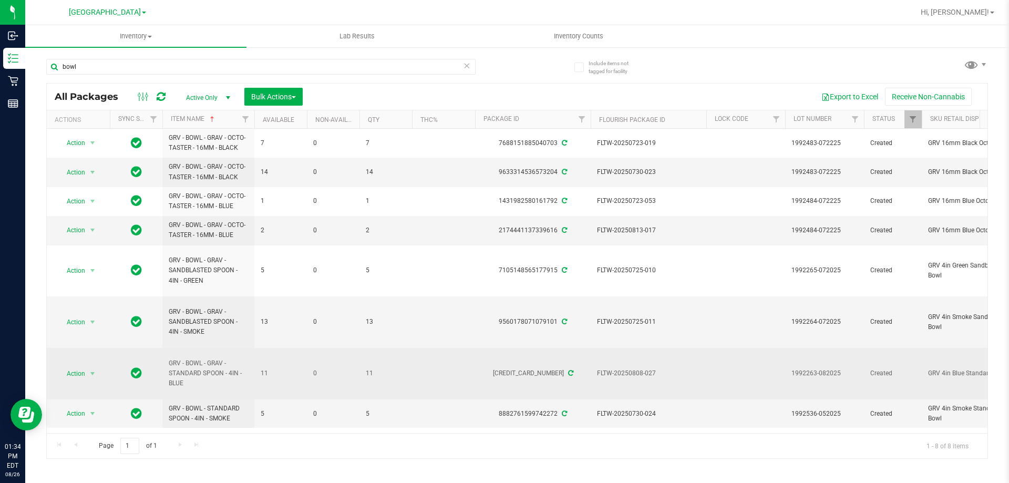
click at [202, 364] on span "GRV - BOWL - GRAV - STANDARD SPOON - 4IN - BLUE" at bounding box center [208, 373] width 79 height 30
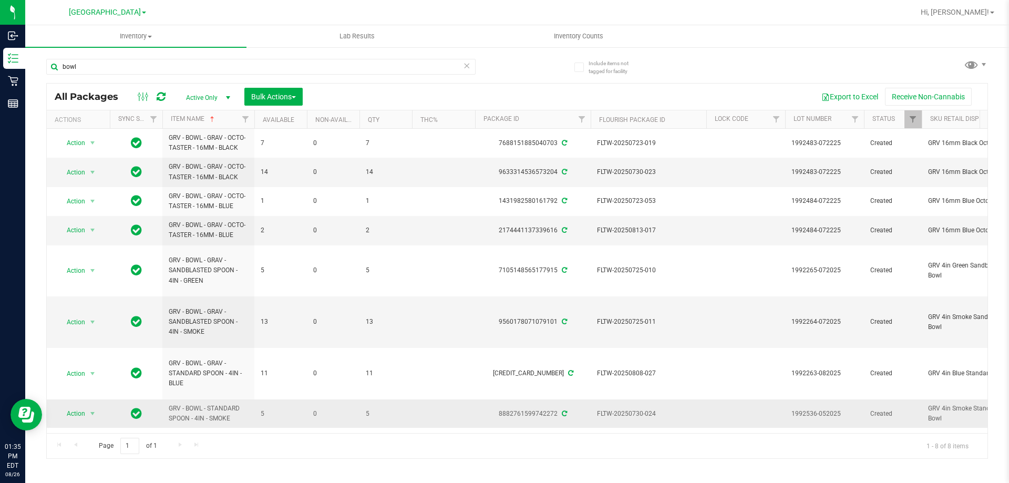
click at [174, 408] on span "GRV - BOWL - STANDARD SPOON - 4IN - SMOKE" at bounding box center [208, 414] width 79 height 20
click at [240, 65] on input "bowl" at bounding box center [260, 67] width 429 height 16
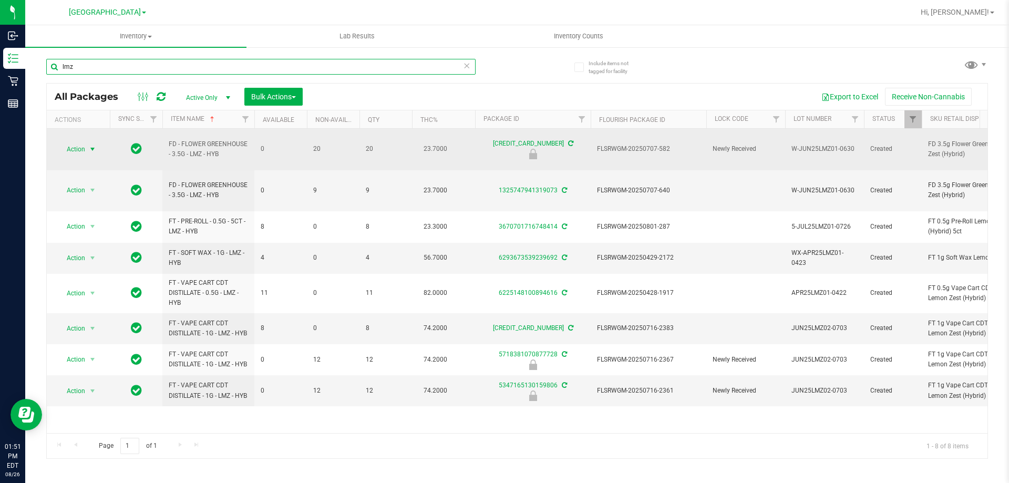
type input "lmz"
click at [85, 145] on span "Action" at bounding box center [71, 149] width 28 height 15
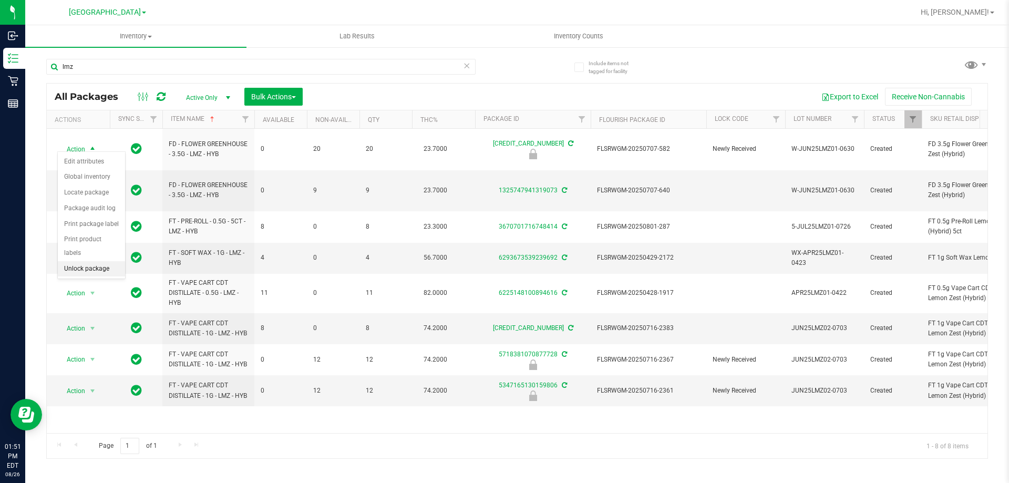
click at [109, 261] on li "Unlock package" at bounding box center [91, 269] width 67 height 16
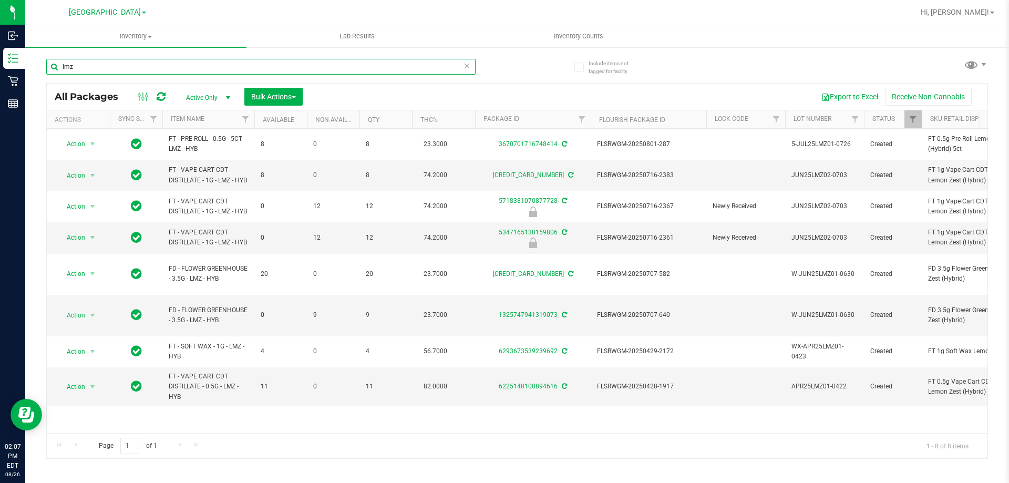
click at [218, 61] on input "lmz" at bounding box center [260, 67] width 429 height 16
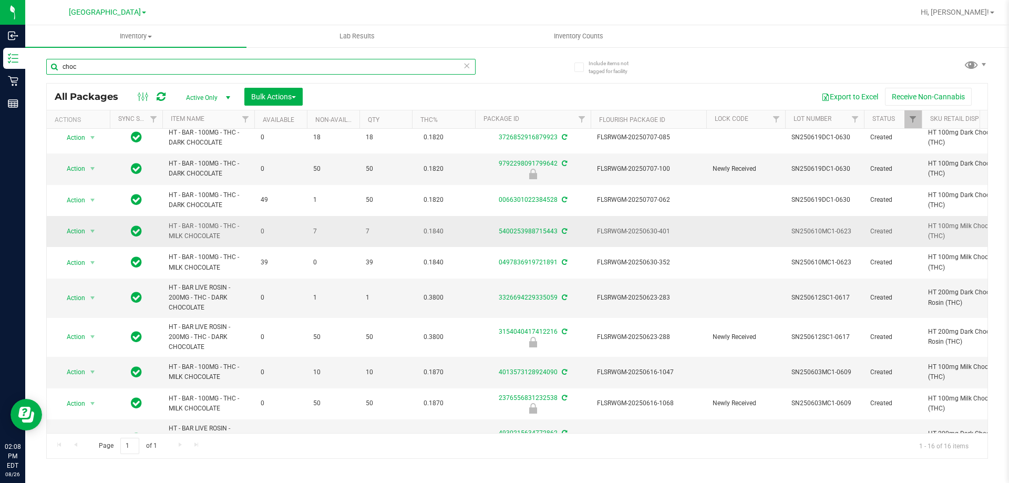
scroll to position [210, 0]
type input "choc"
click at [199, 117] on link "Item Name" at bounding box center [188, 118] width 34 height 7
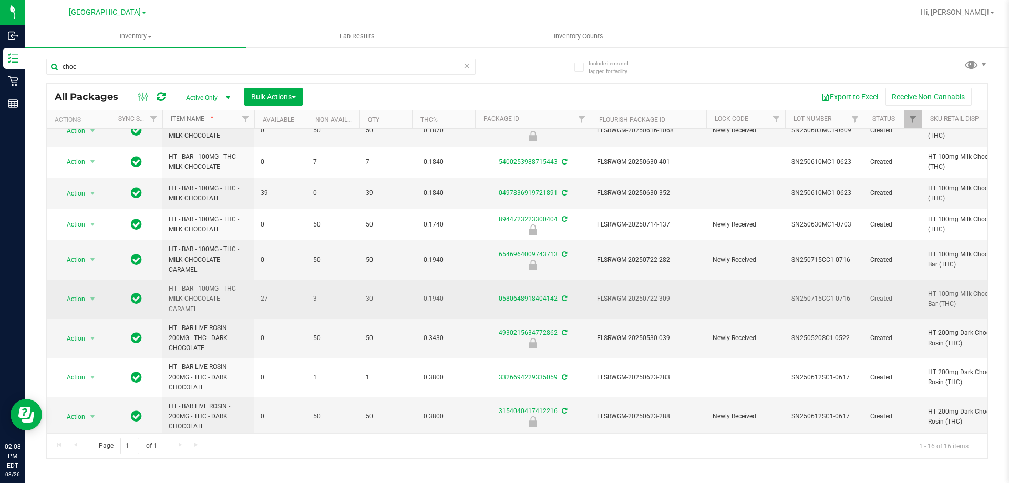
scroll to position [243, 0]
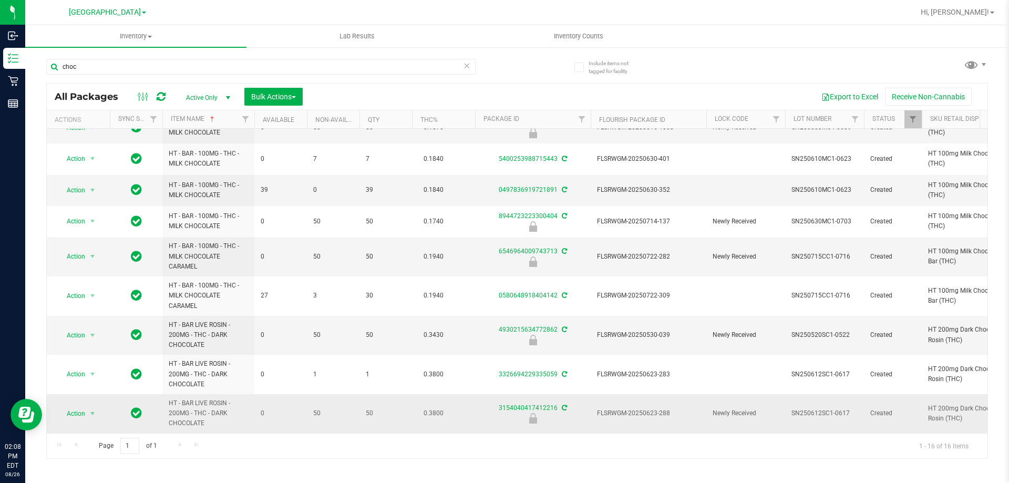
drag, startPoint x: 163, startPoint y: 316, endPoint x: 778, endPoint y: 423, distance: 624.1
click at [629, 399] on td "FLSRWGM-20250623-288" at bounding box center [649, 413] width 116 height 39
click at [629, 408] on span "FLSRWGM-20250623-288" at bounding box center [648, 413] width 103 height 10
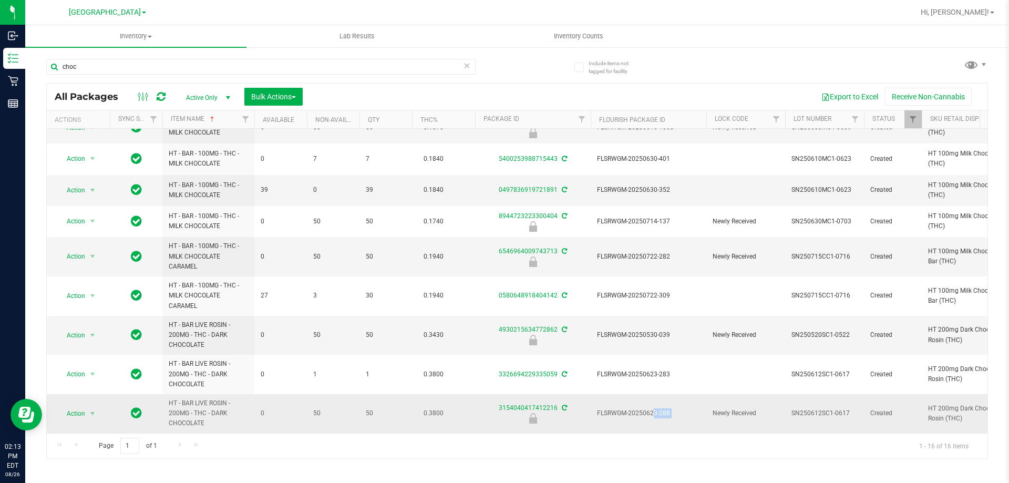
click at [629, 408] on span "FLSRWGM-20250623-288" at bounding box center [648, 413] width 103 height 10
click at [74, 407] on span "Action" at bounding box center [71, 413] width 28 height 15
click at [78, 394] on li "Unlock package" at bounding box center [91, 402] width 67 height 16
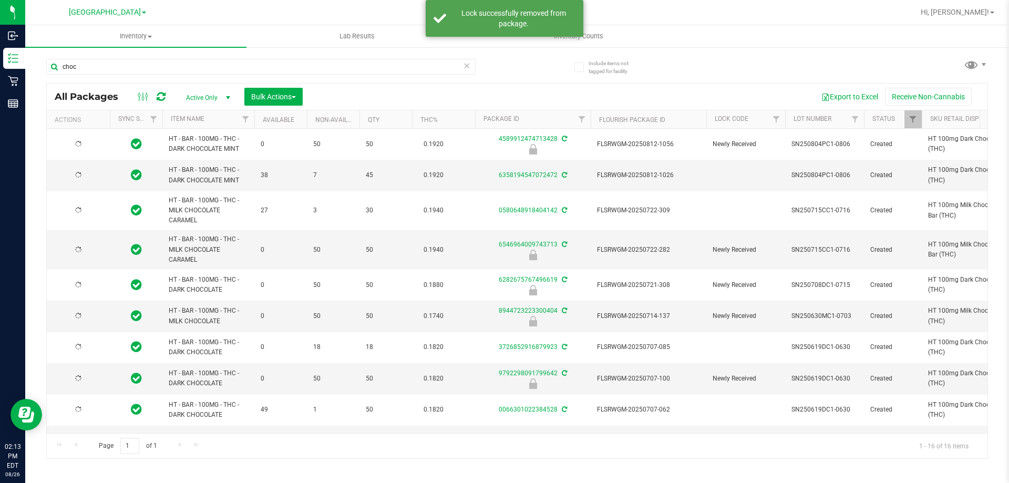
type input "2026-02-14"
type input "2026-01-18"
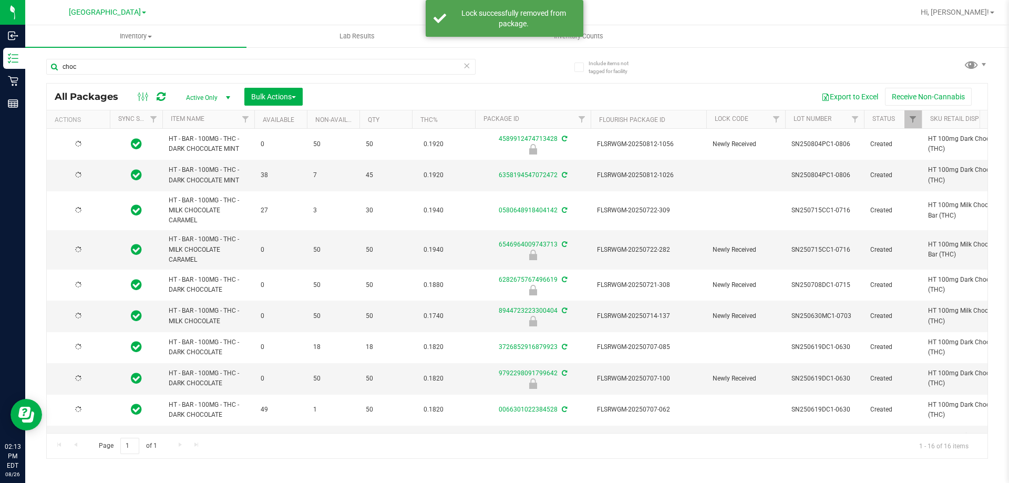
type input "2026-01-10"
type input "2025-12-30"
type input "2025-12-21"
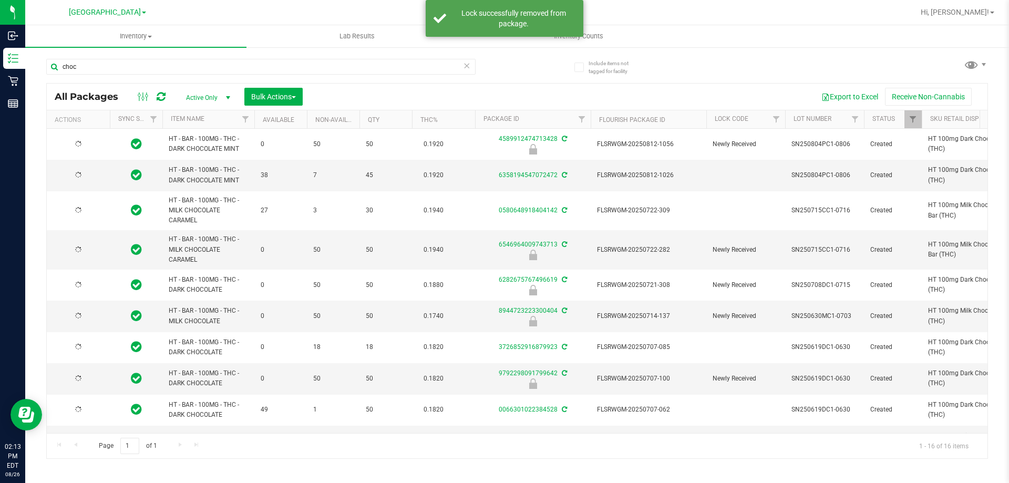
type input "2025-12-21"
type input "2025-12-23"
type input "2025-12-14"
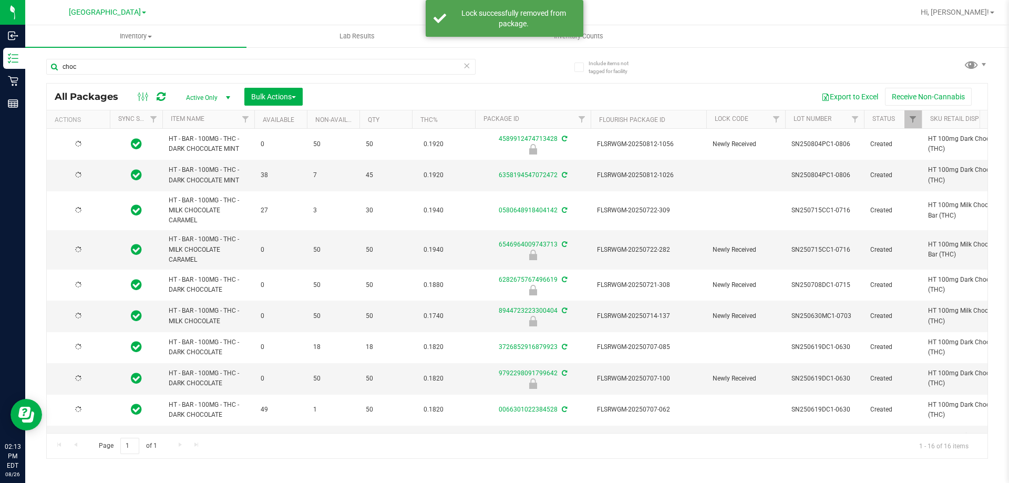
type input "2025-11-30"
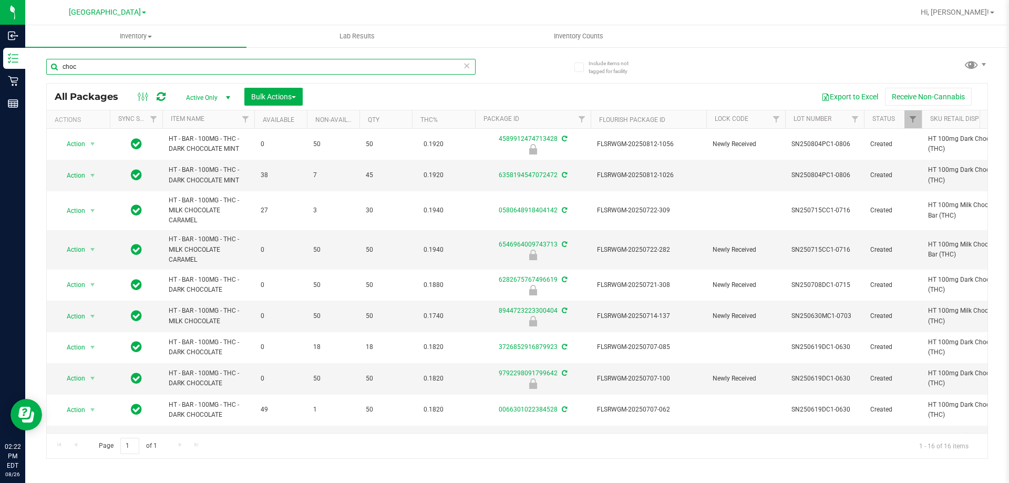
click at [234, 69] on input "choc" at bounding box center [260, 67] width 429 height 16
click at [235, 70] on input "choc" at bounding box center [260, 67] width 429 height 16
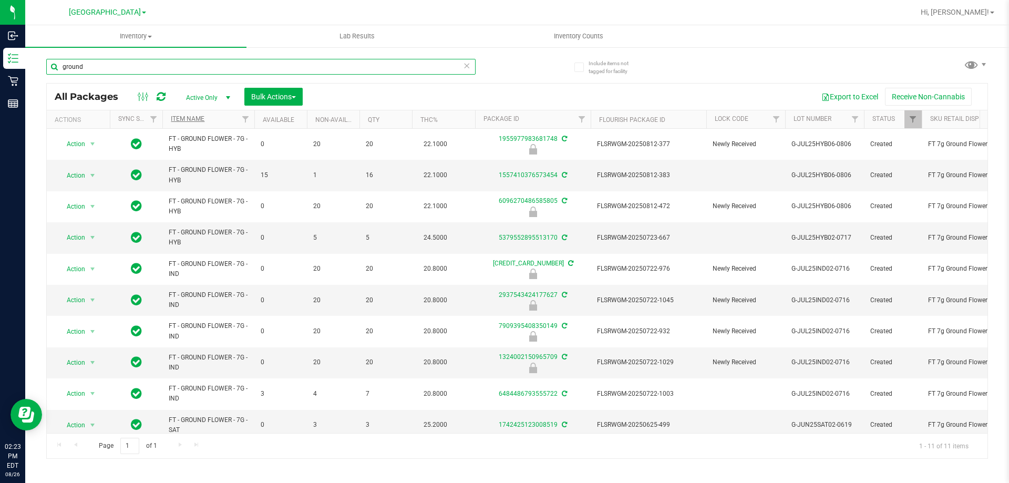
type input "ground"
click at [192, 121] on link "Item Name" at bounding box center [188, 118] width 34 height 7
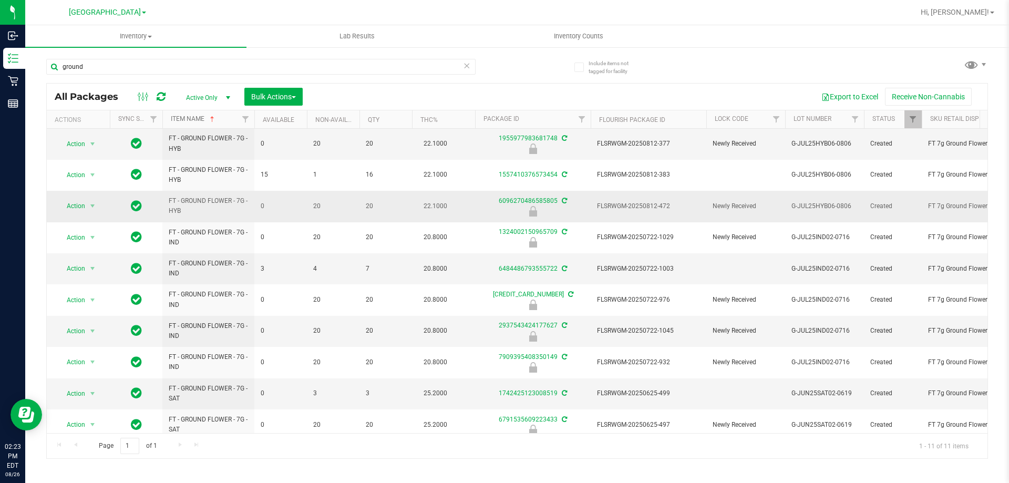
scroll to position [46, 0]
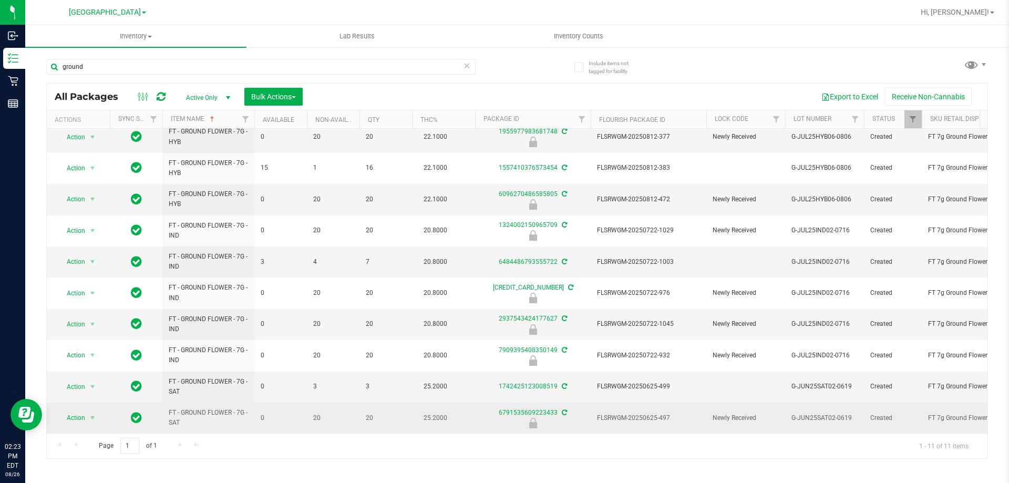
drag, startPoint x: 163, startPoint y: 373, endPoint x: 682, endPoint y: 411, distance: 520.5
click at [651, 413] on span "FLSRWGM-20250625-497" at bounding box center [648, 418] width 103 height 10
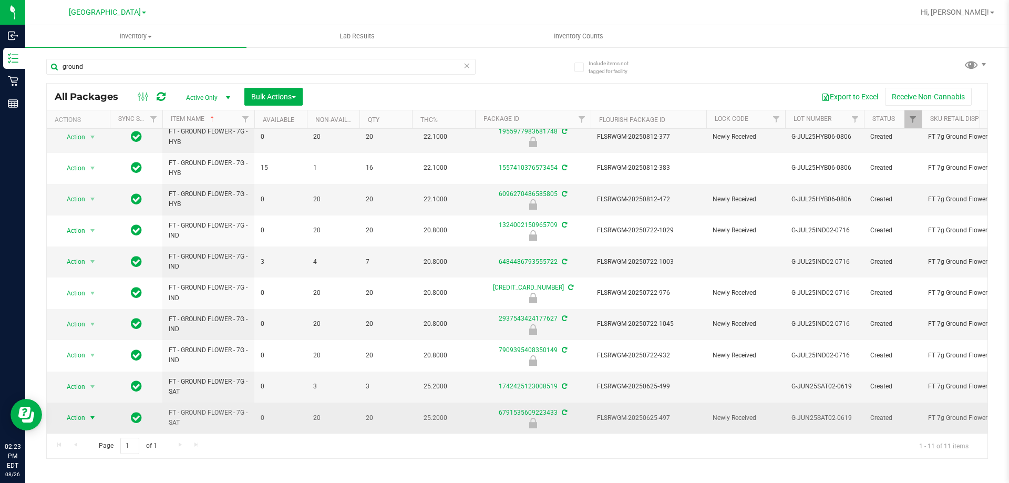
click at [82, 410] on span "Action" at bounding box center [71, 417] width 28 height 15
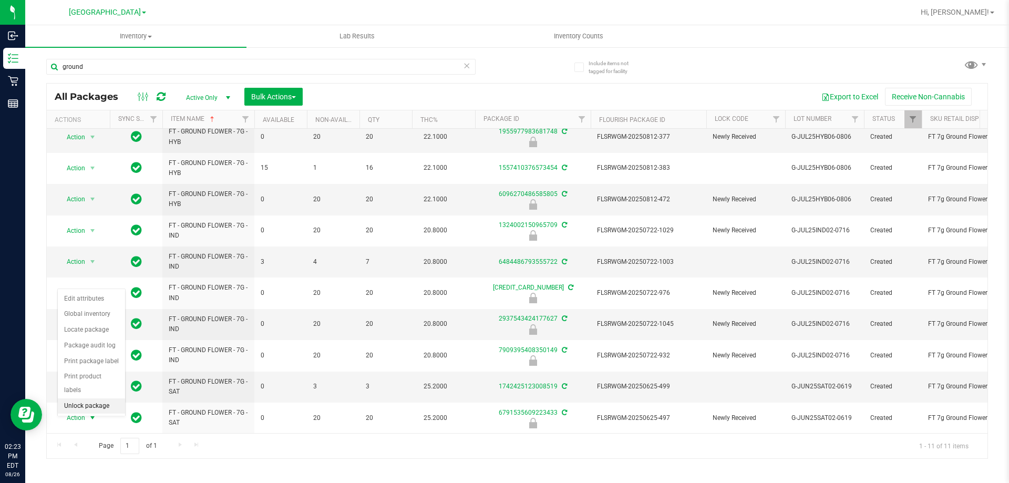
click at [84, 398] on li "Unlock package" at bounding box center [91, 406] width 67 height 16
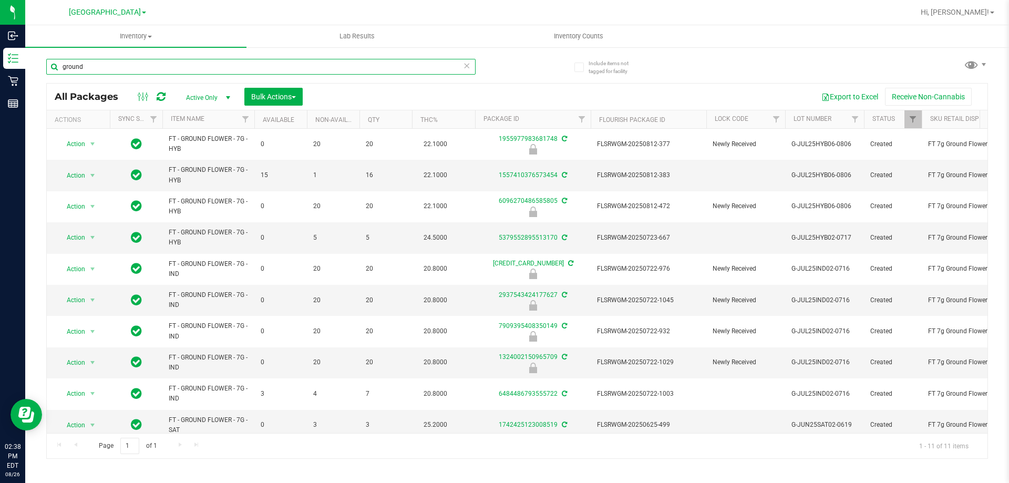
click at [212, 71] on input "ground" at bounding box center [260, 67] width 429 height 16
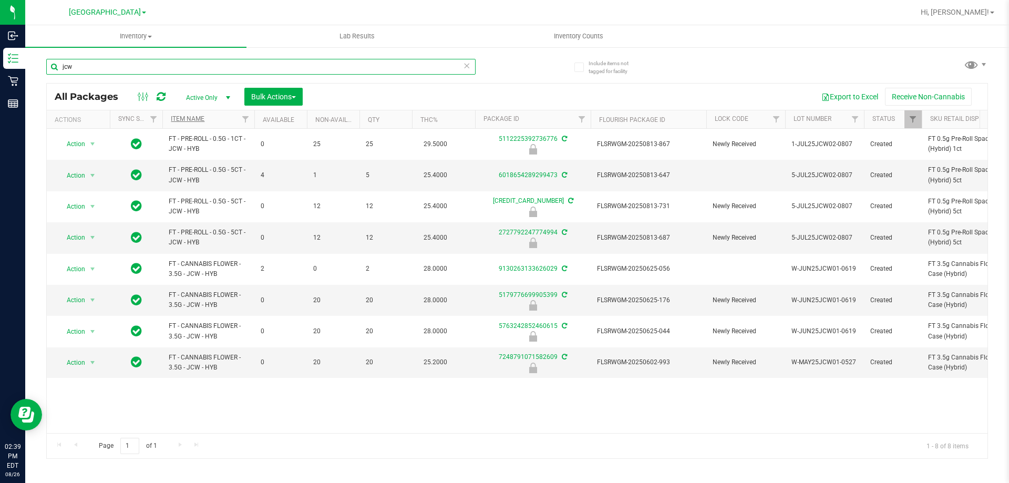
type input "jcw"
click at [189, 119] on link "Item Name" at bounding box center [188, 118] width 34 height 7
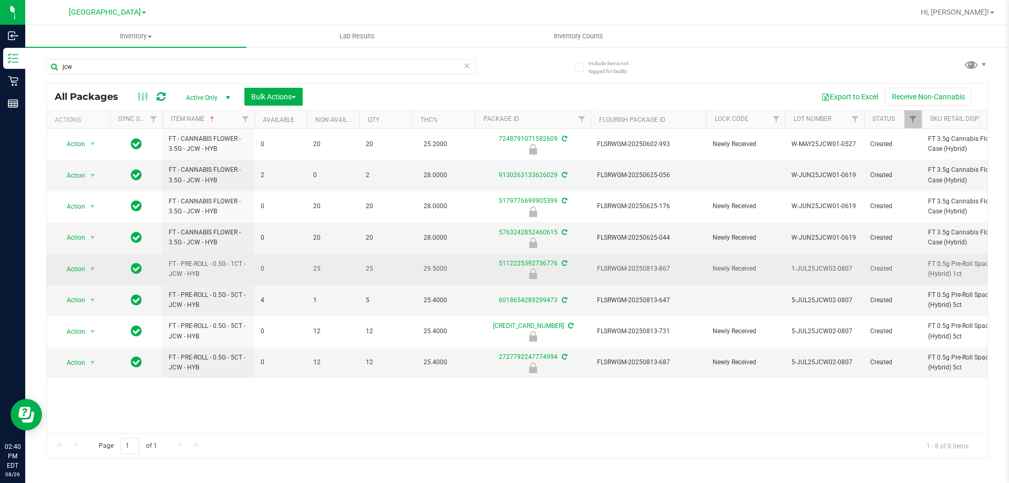
click at [648, 267] on span "FLSRWGM-20250813-867" at bounding box center [648, 269] width 103 height 10
click at [84, 270] on span "Action" at bounding box center [71, 269] width 28 height 15
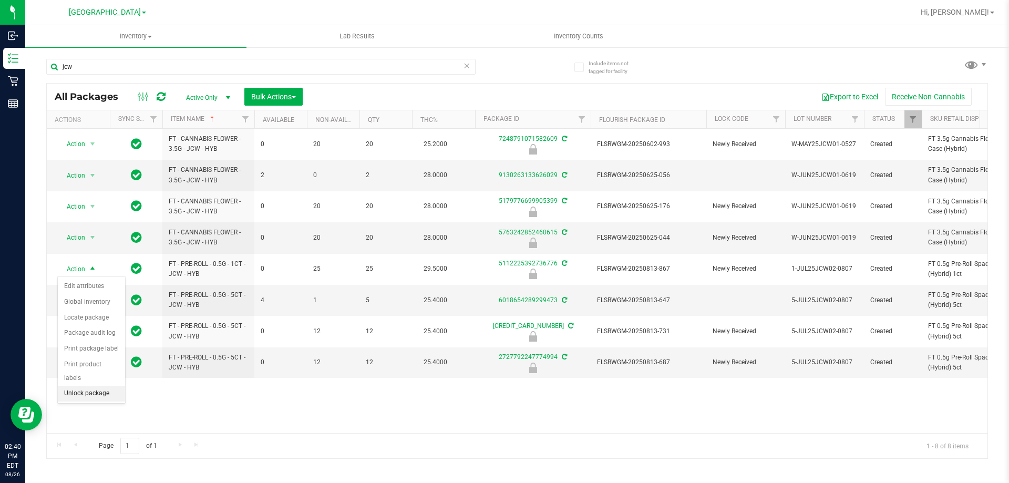
click at [100, 386] on li "Unlock package" at bounding box center [91, 394] width 67 height 16
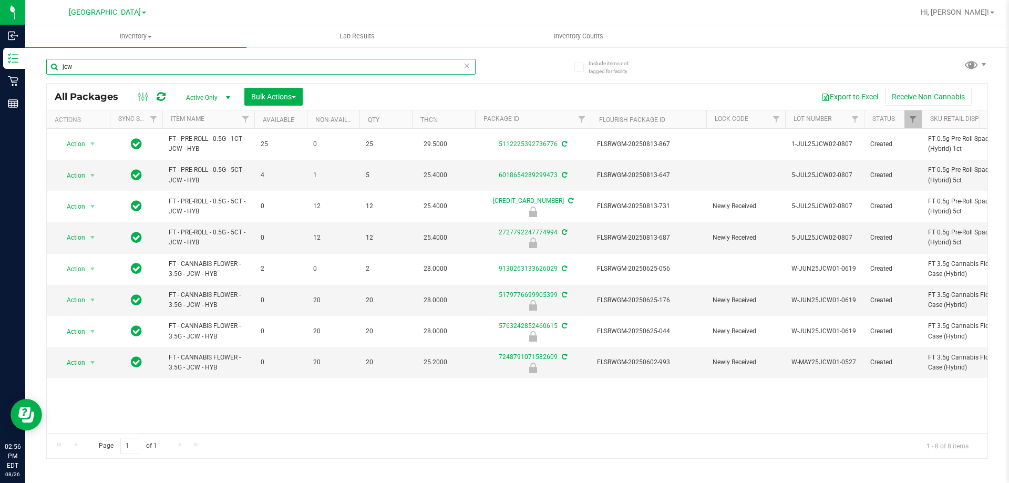
click at [424, 61] on input "jcw" at bounding box center [260, 67] width 429 height 16
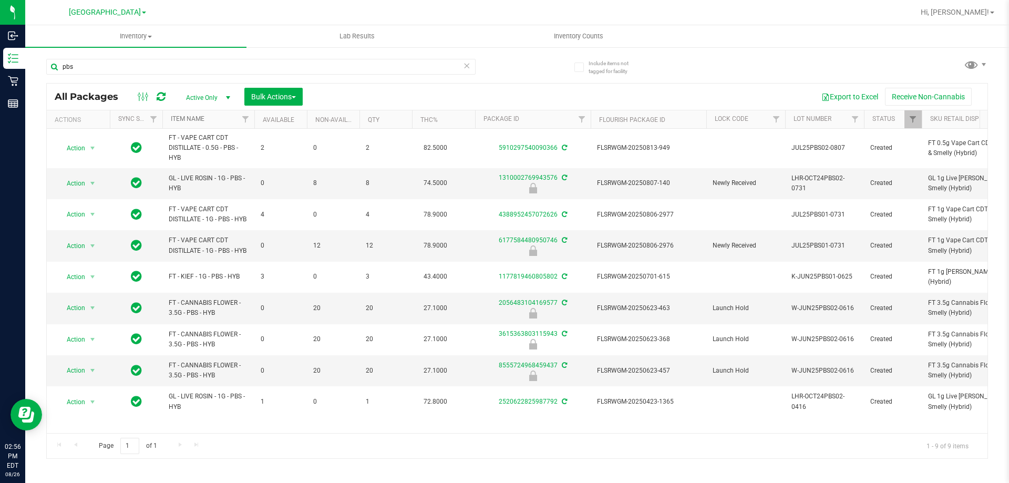
click at [187, 119] on link "Item Name" at bounding box center [188, 118] width 34 height 7
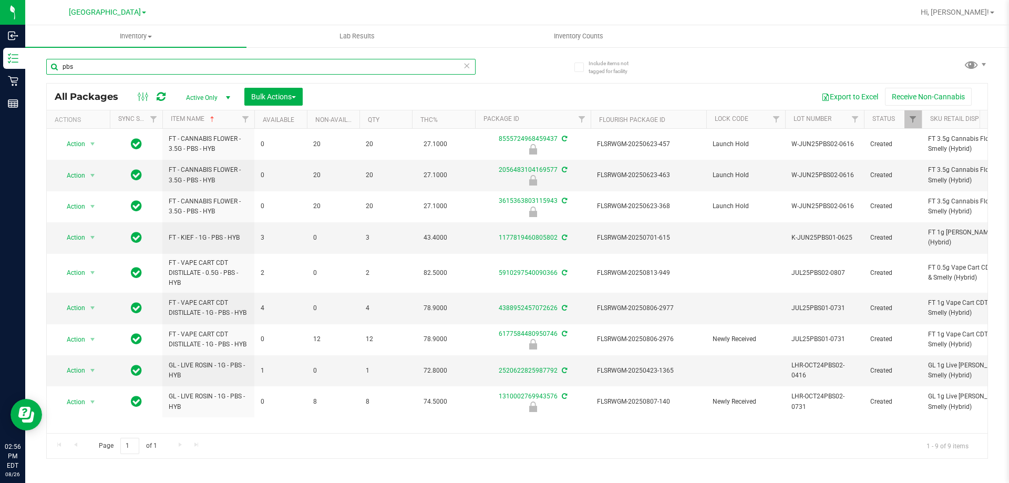
click at [201, 68] on input "pbs" at bounding box center [260, 67] width 429 height 16
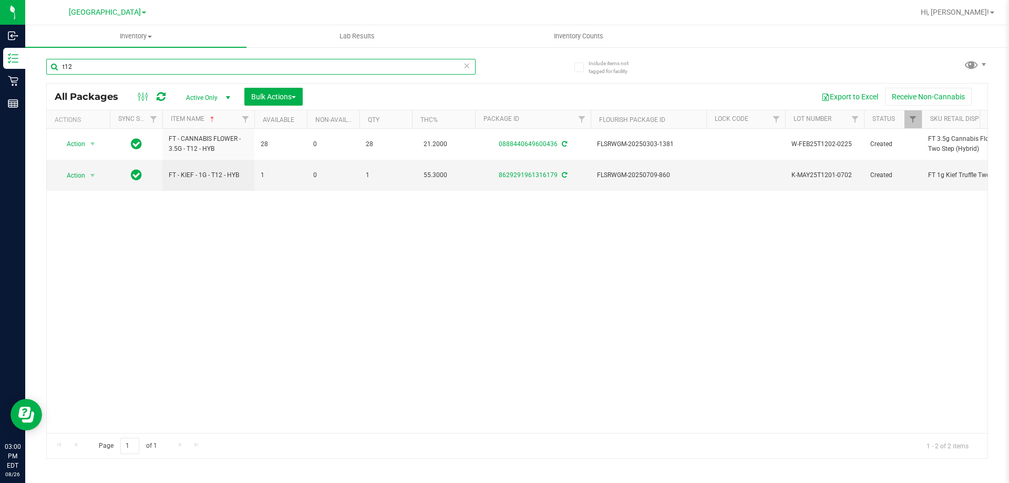
type input "t12"
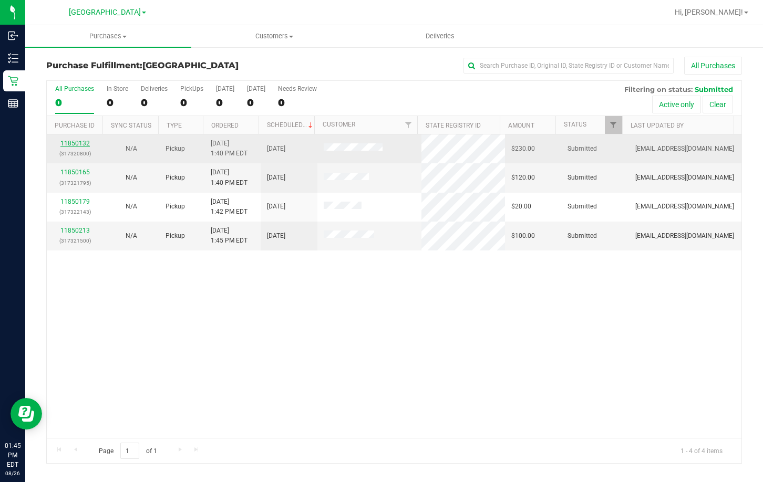
click at [71, 146] on link "11850132" at bounding box center [74, 143] width 29 height 7
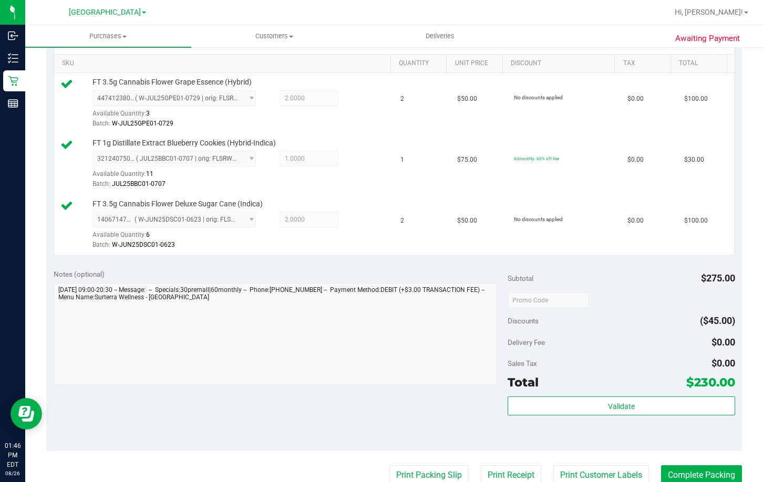
scroll to position [315, 0]
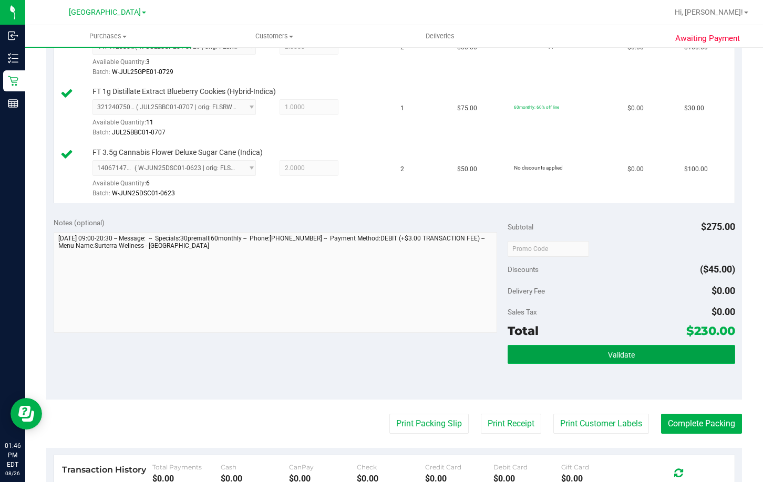
click at [634, 350] on button "Validate" at bounding box center [621, 354] width 227 height 19
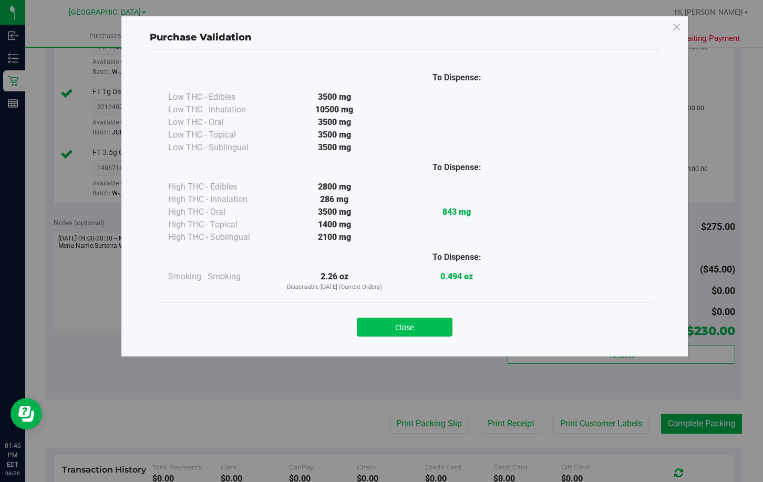
click at [421, 328] on button "Close" at bounding box center [405, 327] width 96 height 19
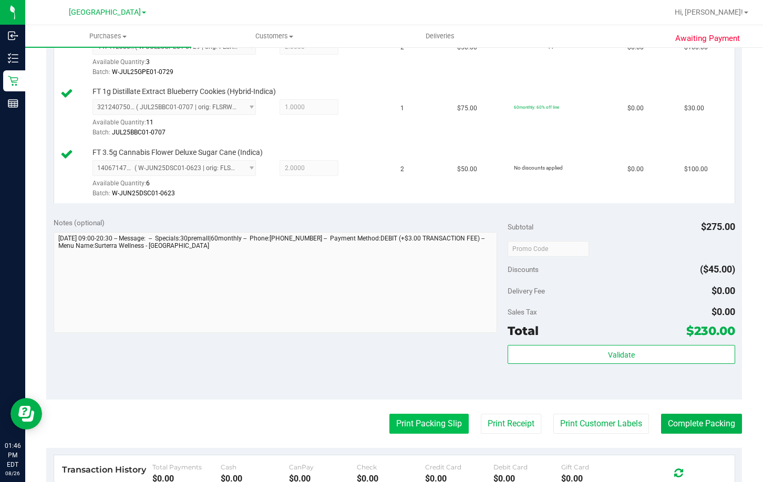
click at [428, 423] on button "Print Packing Slip" at bounding box center [428, 424] width 79 height 20
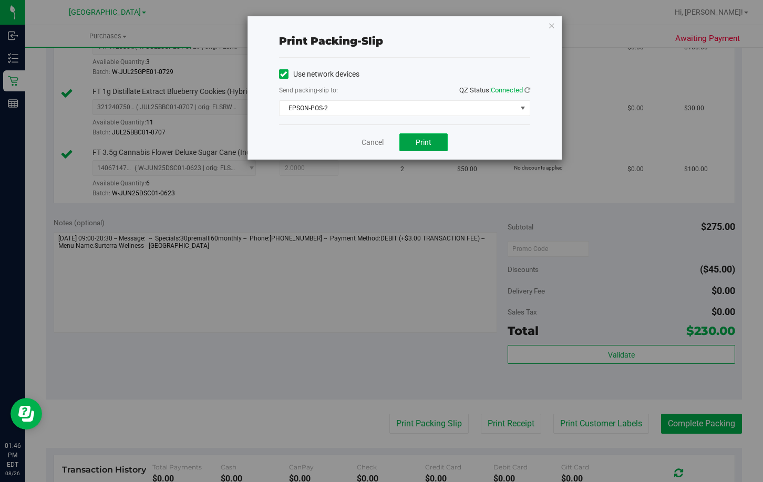
click at [427, 142] on span "Print" at bounding box center [424, 142] width 16 height 8
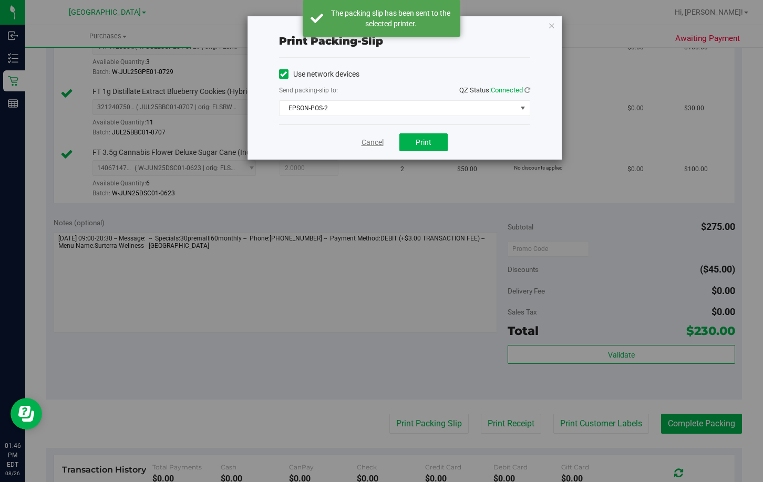
click at [369, 141] on link "Cancel" at bounding box center [373, 142] width 22 height 11
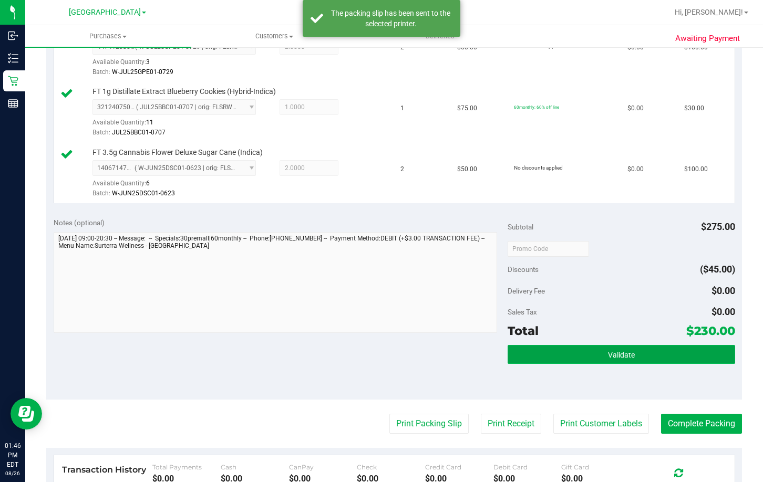
click at [519, 360] on button "Validate" at bounding box center [621, 354] width 227 height 19
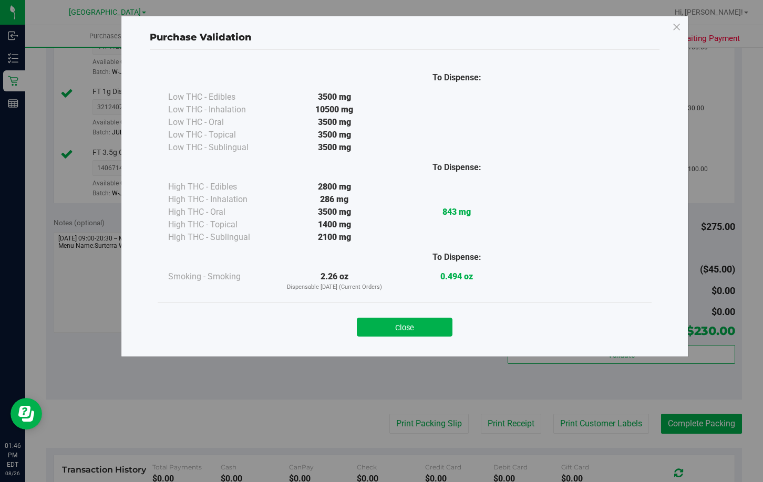
drag, startPoint x: 403, startPoint y: 326, endPoint x: 424, endPoint y: 296, distance: 36.6
click at [403, 323] on button "Close" at bounding box center [405, 327] width 96 height 19
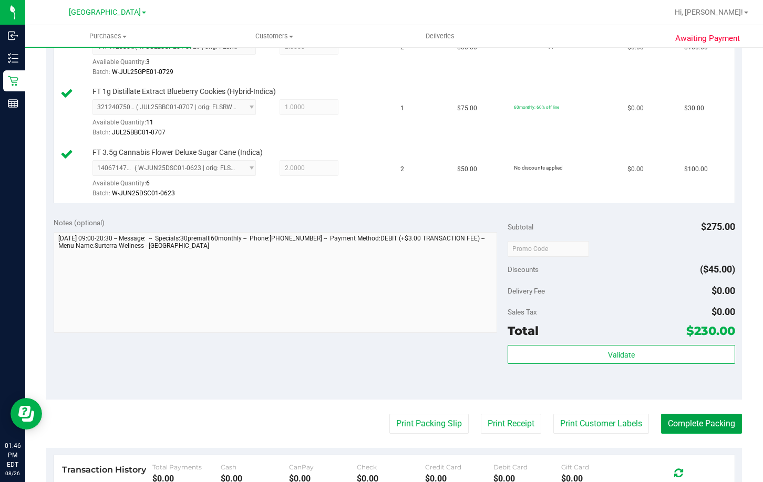
click at [700, 414] on button "Complete Packing" at bounding box center [701, 424] width 81 height 20
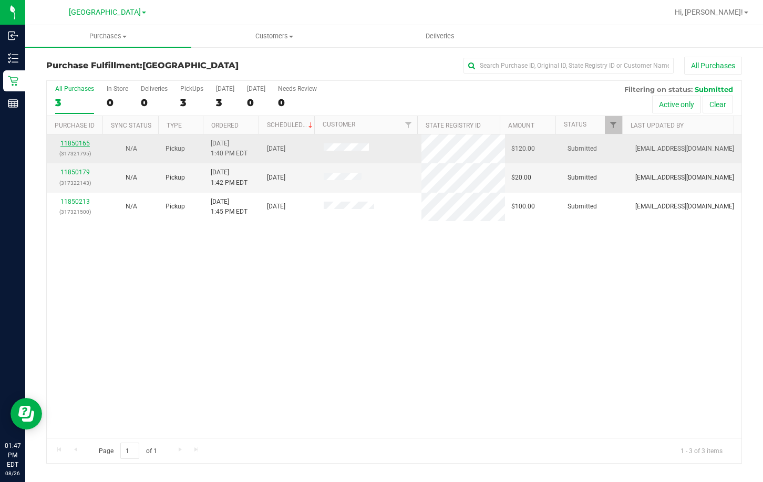
click at [80, 140] on link "11850165" at bounding box center [74, 143] width 29 height 7
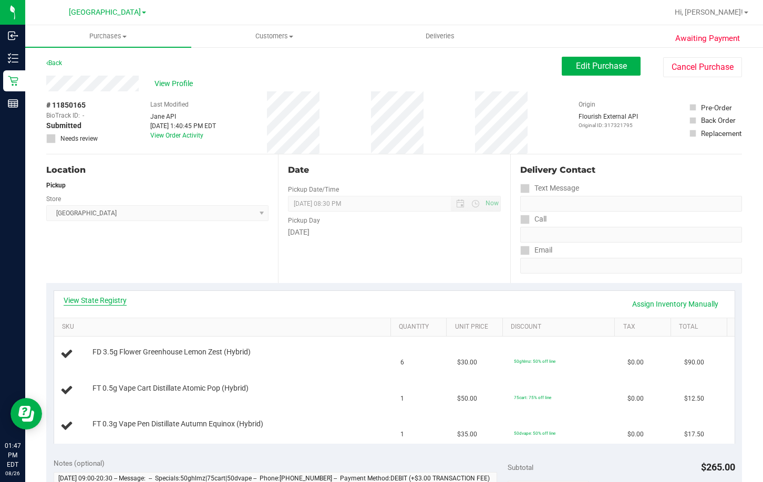
click at [110, 303] on link "View State Registry" at bounding box center [95, 300] width 63 height 11
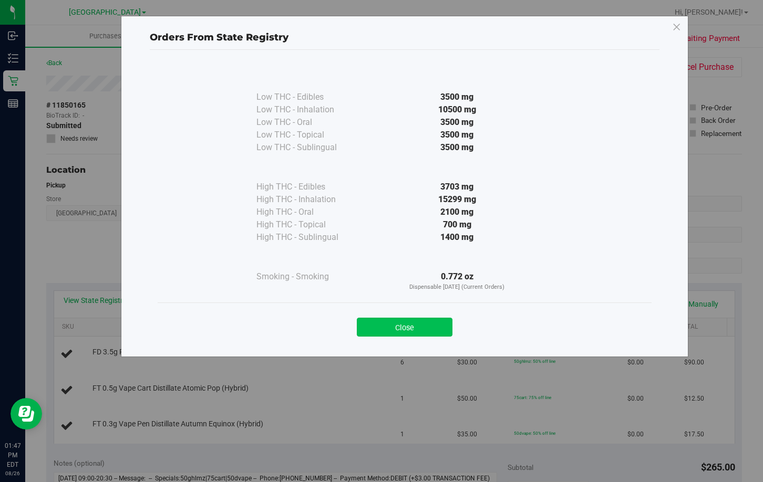
click at [420, 329] on button "Close" at bounding box center [405, 327] width 96 height 19
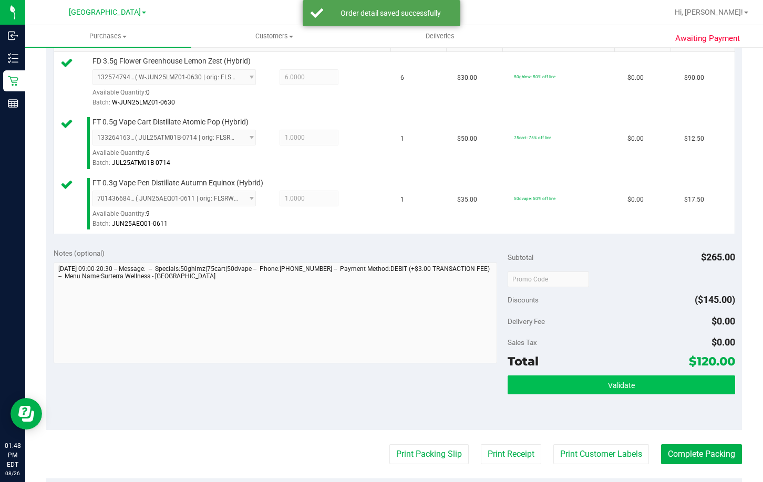
scroll to position [315, 0]
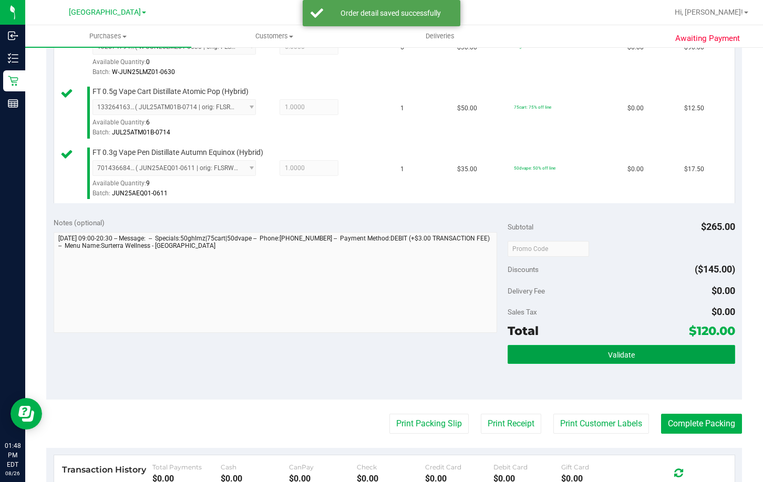
click at [586, 357] on button "Validate" at bounding box center [621, 354] width 227 height 19
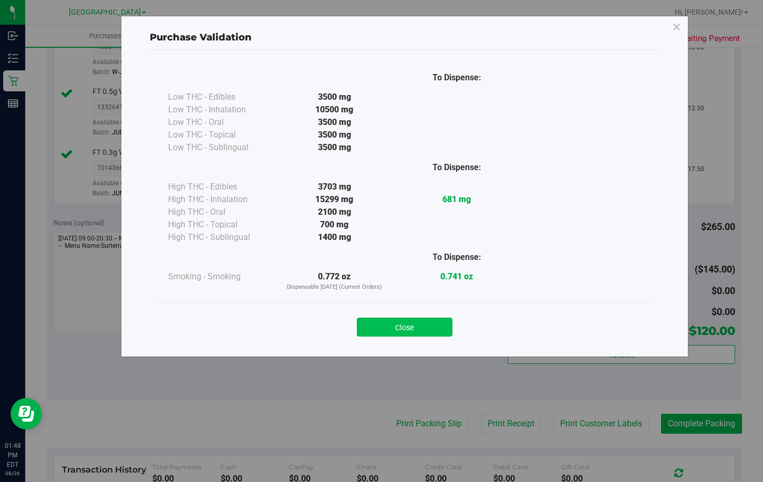
click at [396, 326] on button "Close" at bounding box center [405, 327] width 96 height 19
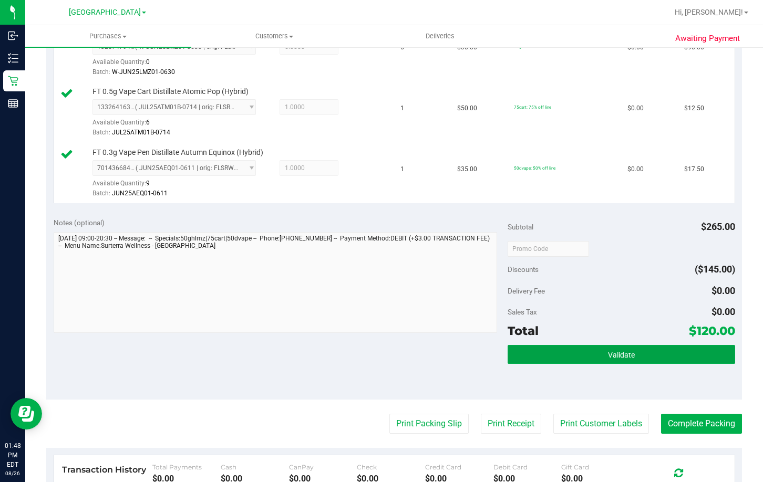
drag, startPoint x: 575, startPoint y: 352, endPoint x: 531, endPoint y: 333, distance: 48.3
click at [574, 351] on button "Validate" at bounding box center [621, 354] width 227 height 19
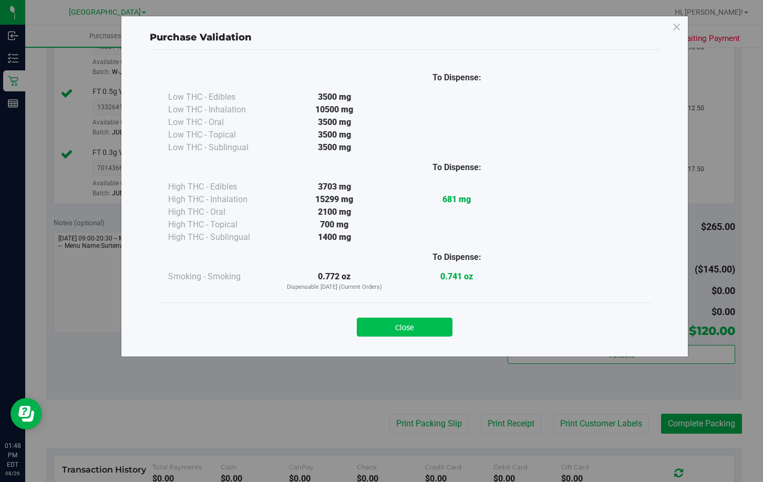
click at [431, 330] on button "Close" at bounding box center [405, 327] width 96 height 19
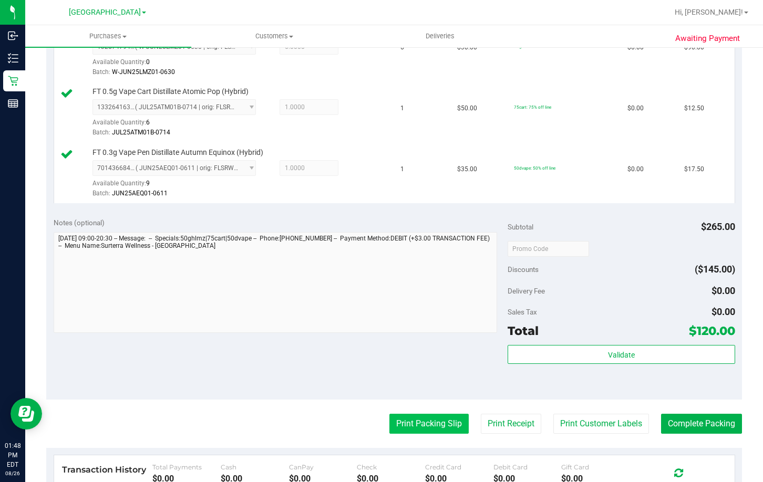
click at [431, 424] on button "Print Packing Slip" at bounding box center [428, 424] width 79 height 20
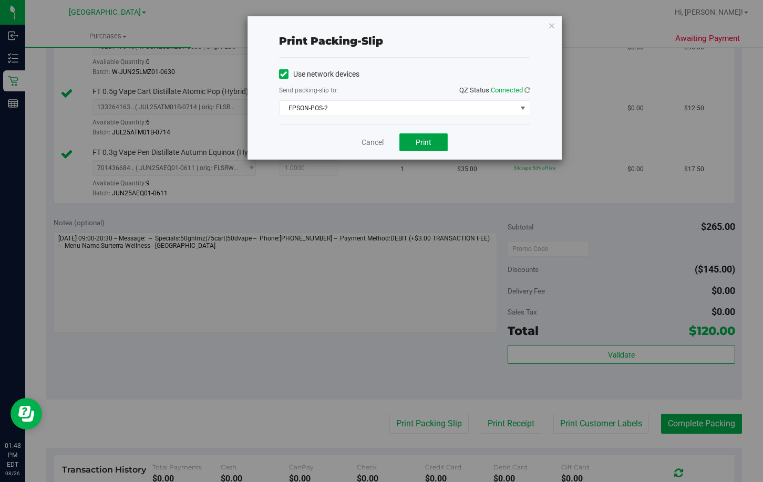
click at [422, 140] on span "Print" at bounding box center [424, 142] width 16 height 8
click at [368, 141] on link "Cancel" at bounding box center [373, 142] width 22 height 11
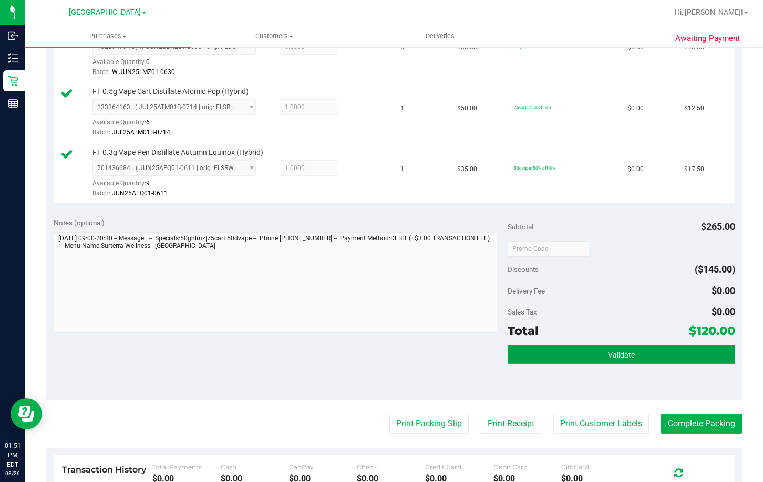
click at [673, 355] on button "Validate" at bounding box center [621, 354] width 227 height 19
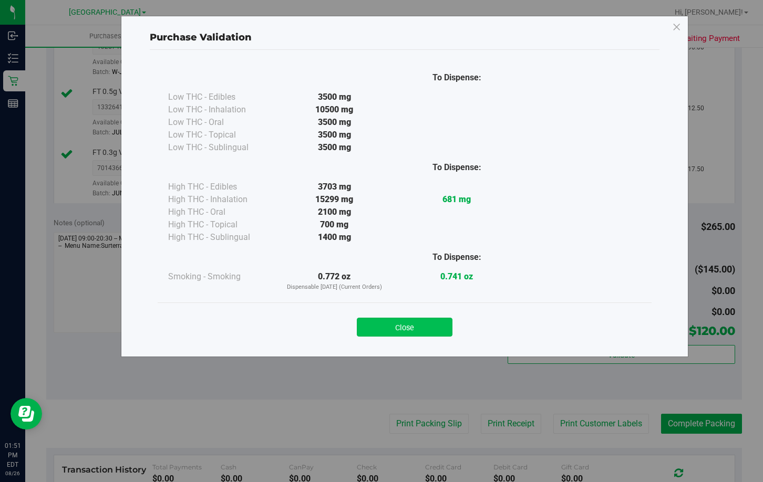
click at [446, 330] on button "Close" at bounding box center [405, 327] width 96 height 19
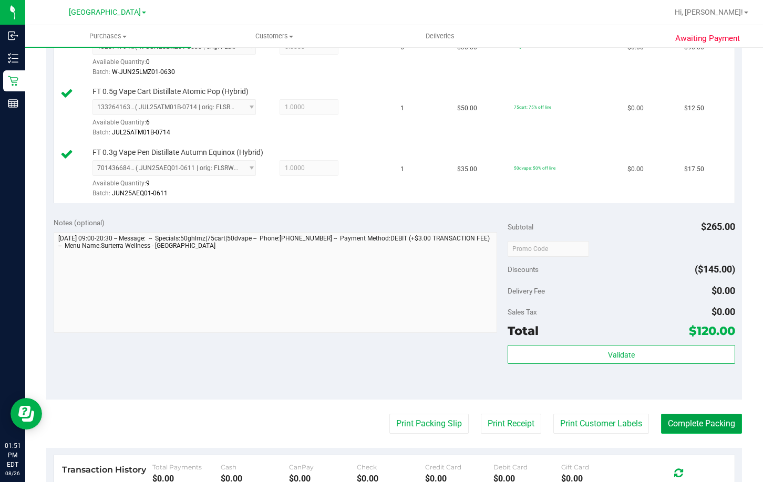
click at [711, 430] on button "Complete Packing" at bounding box center [701, 424] width 81 height 20
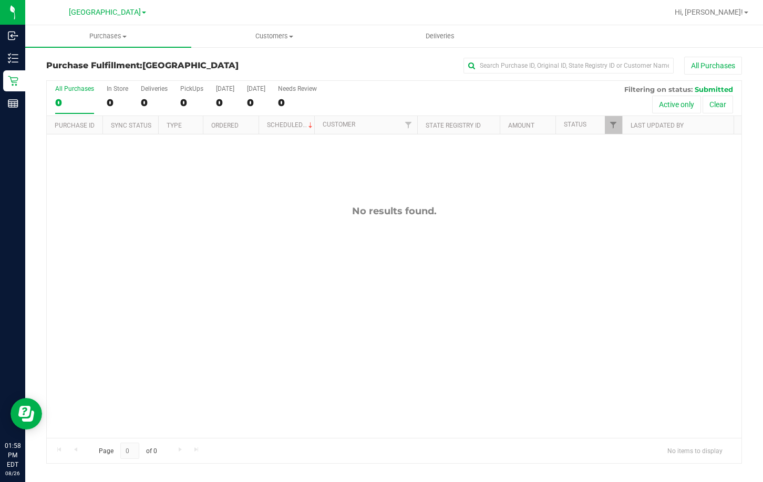
click at [453, 266] on div "No results found." at bounding box center [394, 322] width 695 height 375
click at [513, 246] on div "No results found." at bounding box center [394, 322] width 695 height 375
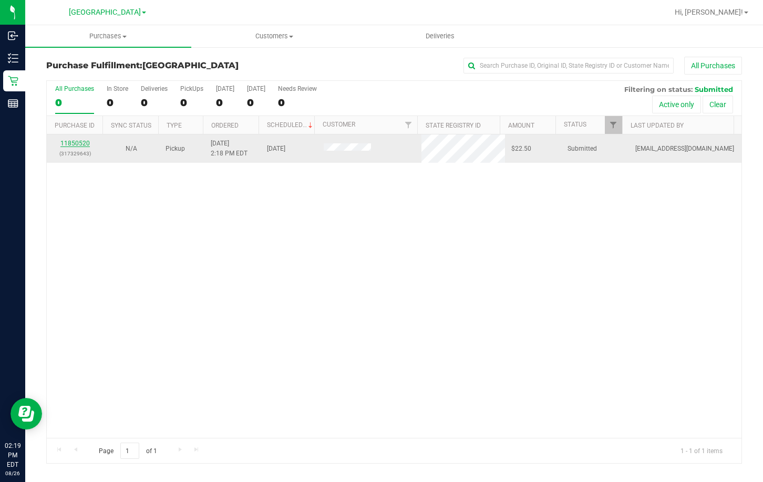
click at [76, 144] on link "11850520" at bounding box center [74, 143] width 29 height 7
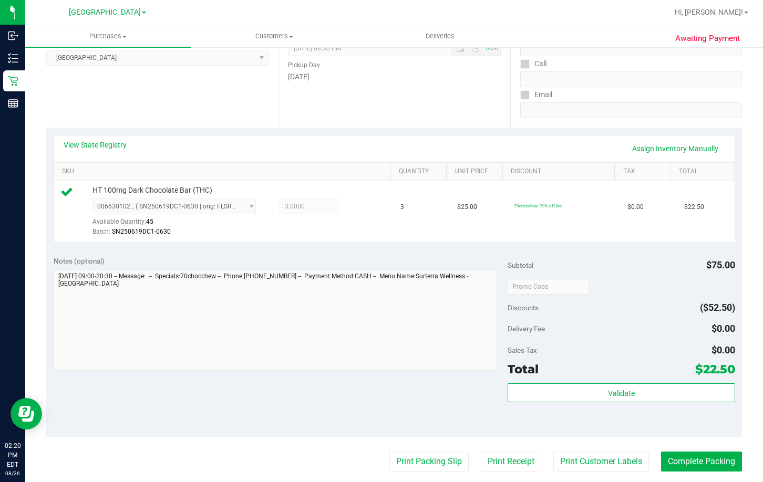
scroll to position [158, 0]
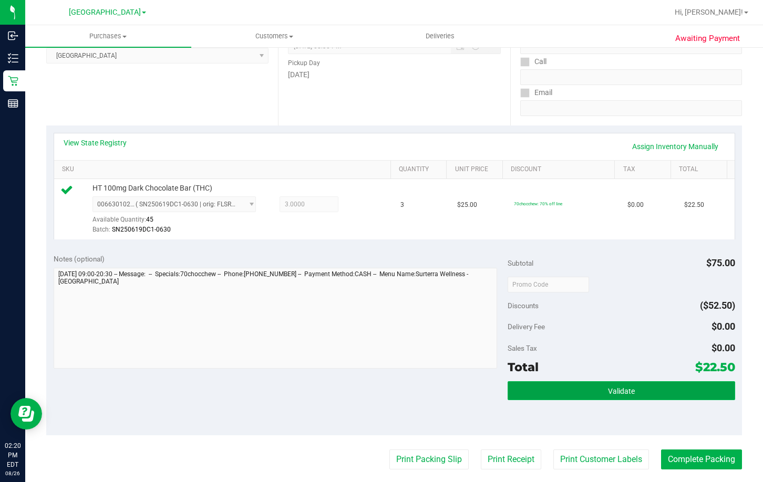
click at [639, 398] on button "Validate" at bounding box center [621, 390] width 227 height 19
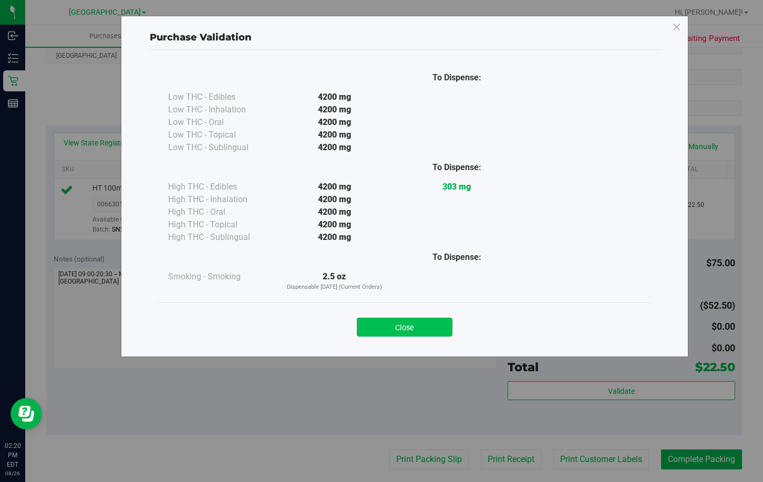
click at [402, 329] on button "Close" at bounding box center [405, 327] width 96 height 19
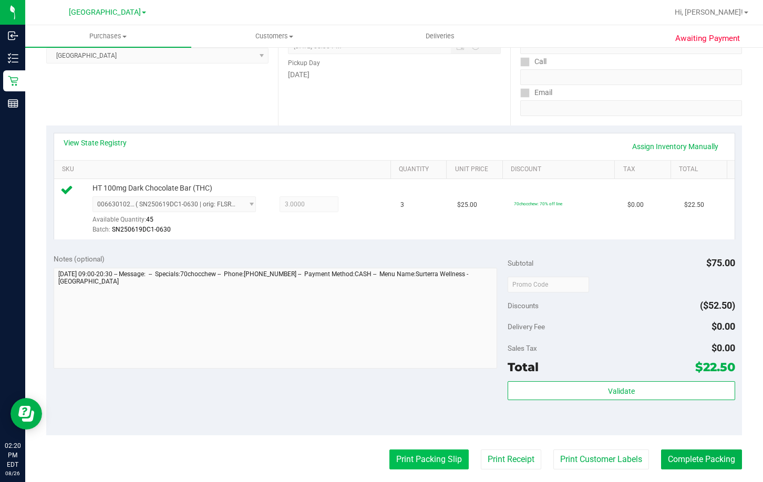
click at [424, 461] on button "Print Packing Slip" at bounding box center [428, 460] width 79 height 20
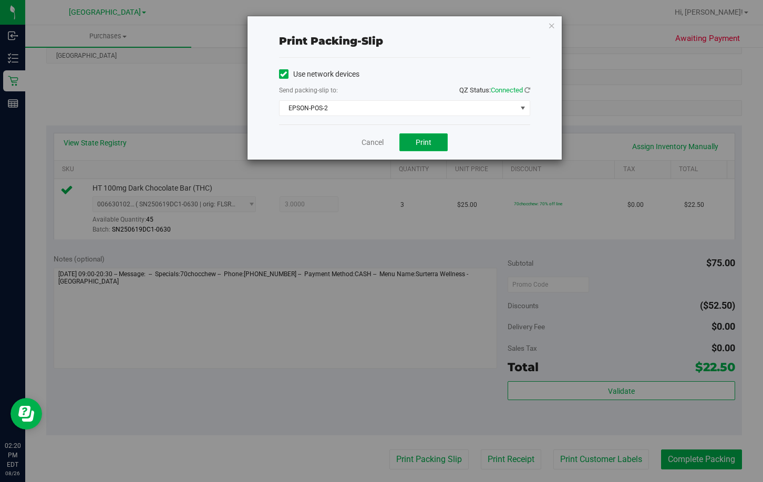
click at [419, 140] on span "Print" at bounding box center [424, 142] width 16 height 8
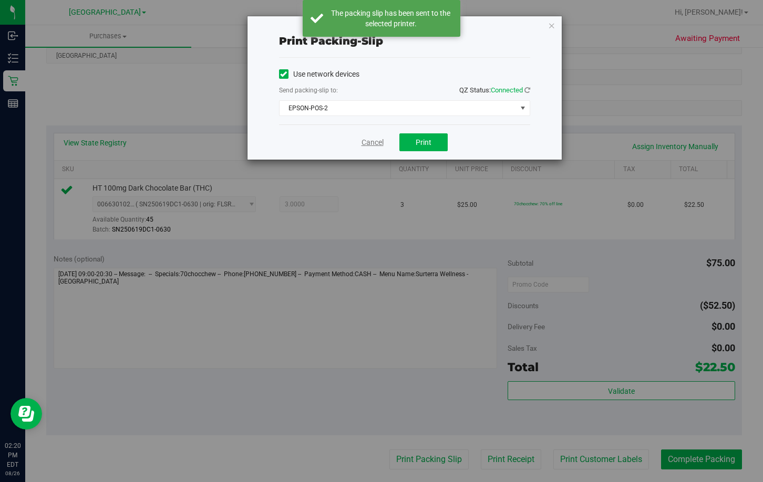
click at [373, 140] on link "Cancel" at bounding box center [373, 142] width 22 height 11
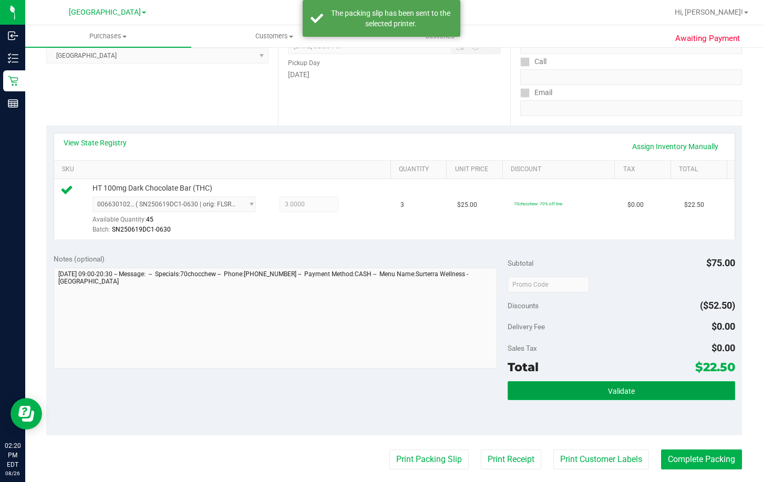
click at [618, 390] on span "Validate" at bounding box center [621, 391] width 27 height 8
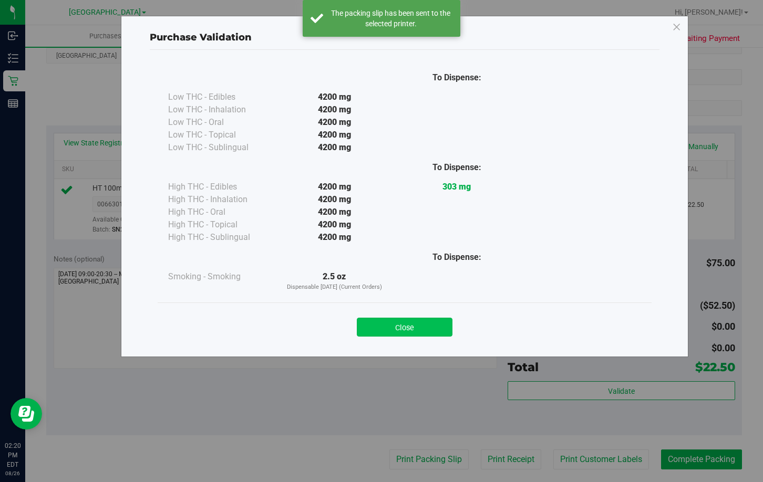
click at [428, 322] on button "Close" at bounding box center [405, 327] width 96 height 19
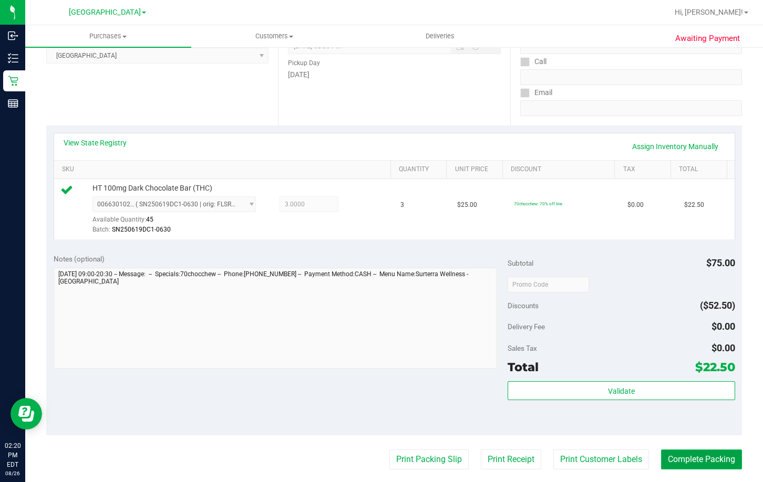
click at [694, 455] on button "Complete Packing" at bounding box center [701, 460] width 81 height 20
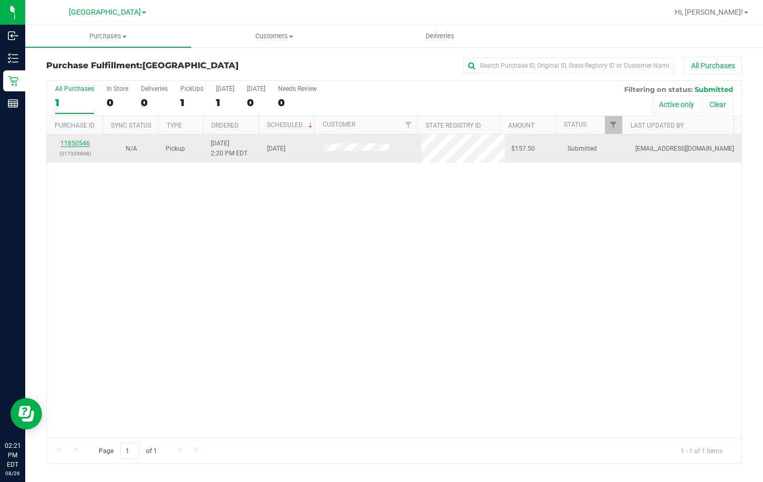
click at [80, 141] on link "11850546" at bounding box center [74, 143] width 29 height 7
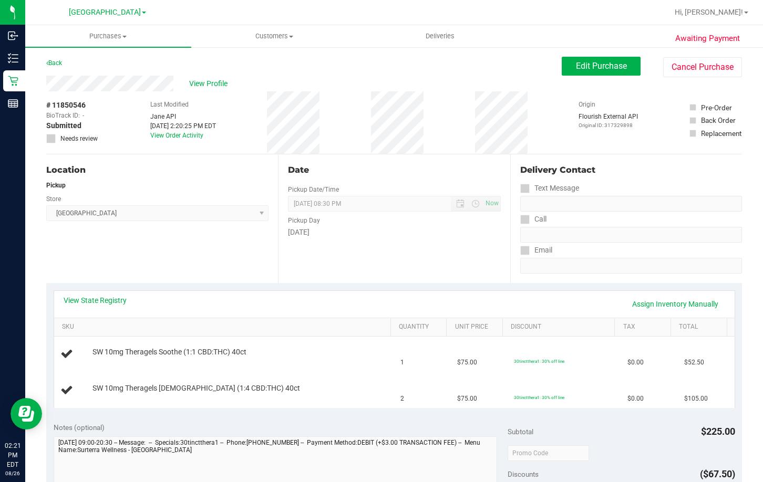
scroll to position [53, 0]
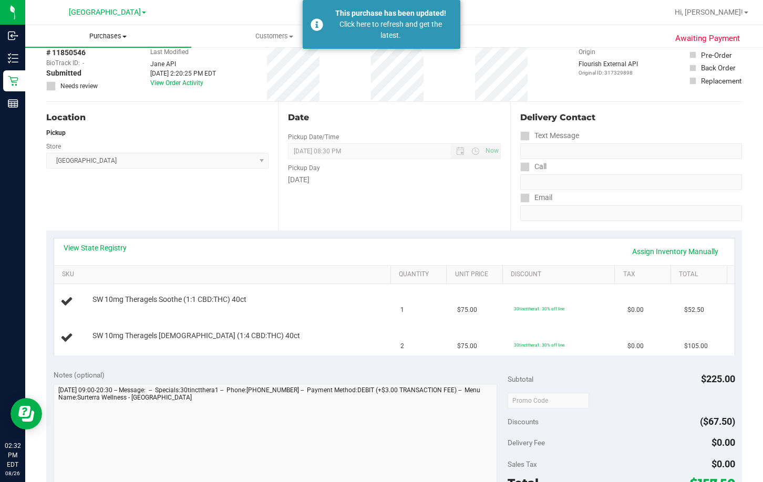
click at [119, 30] on uib-tab-heading "Purchases Summary of purchases Fulfillment All purchases" at bounding box center [108, 36] width 166 height 22
click at [83, 73] on span "Fulfillment" at bounding box center [57, 75] width 65 height 9
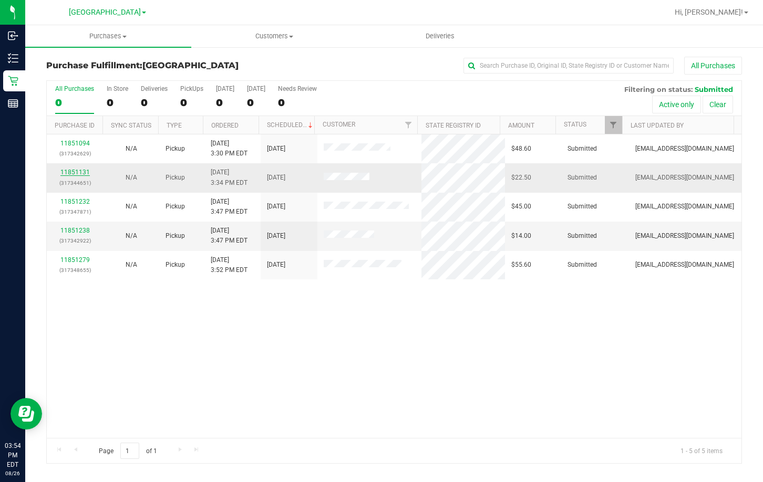
click at [65, 174] on link "11851131" at bounding box center [74, 172] width 29 height 7
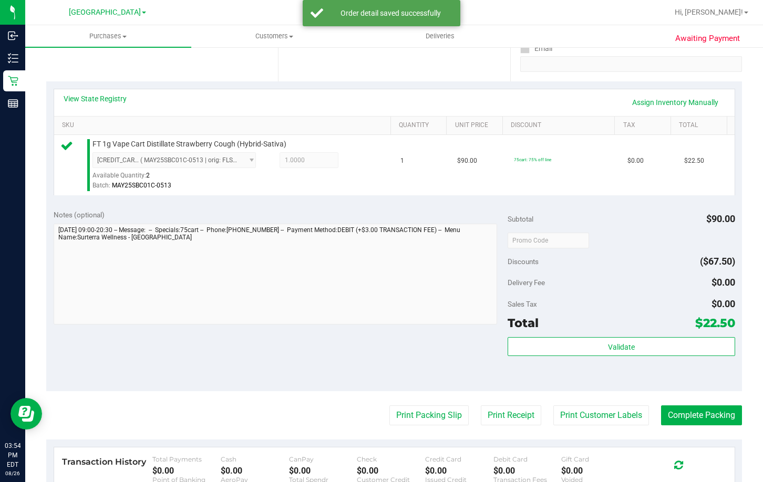
scroll to position [210, 0]
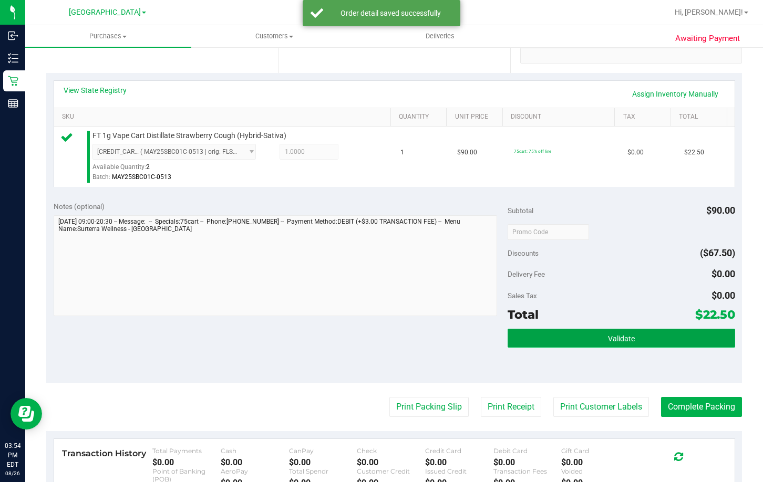
click at [654, 343] on button "Validate" at bounding box center [621, 338] width 227 height 19
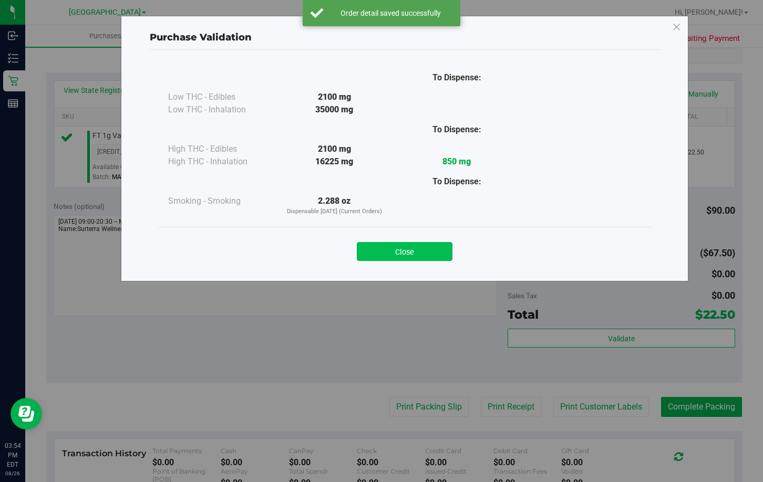
click at [412, 247] on button "Close" at bounding box center [405, 251] width 96 height 19
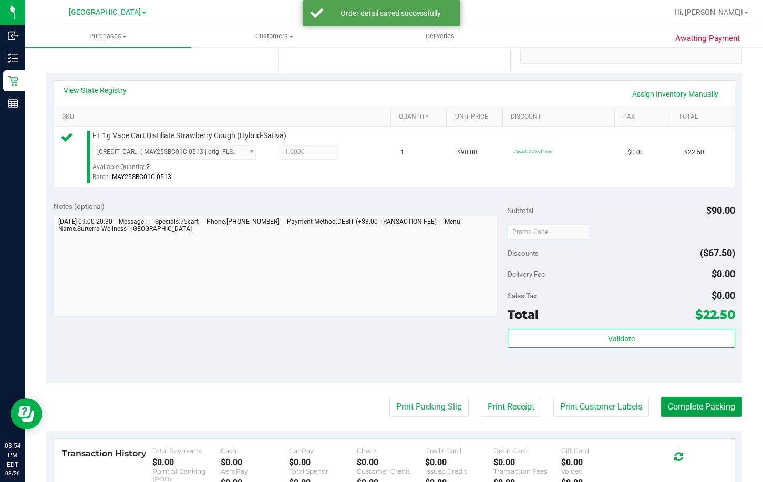
click at [696, 407] on button "Complete Packing" at bounding box center [701, 407] width 81 height 20
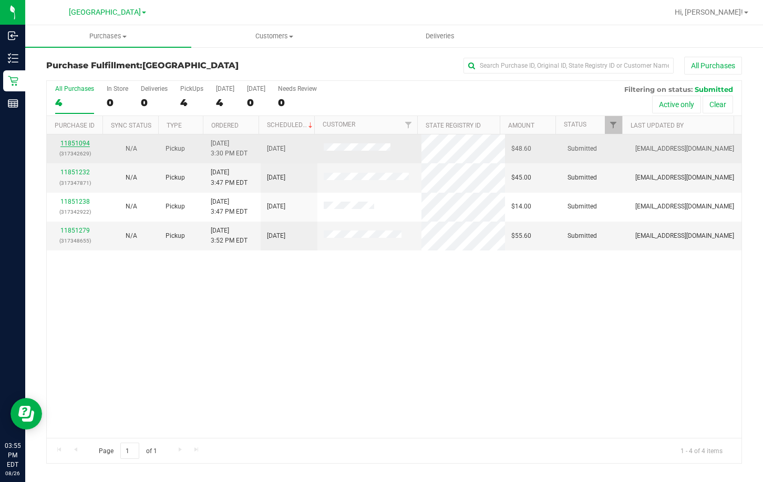
click at [74, 144] on link "11851094" at bounding box center [74, 143] width 29 height 7
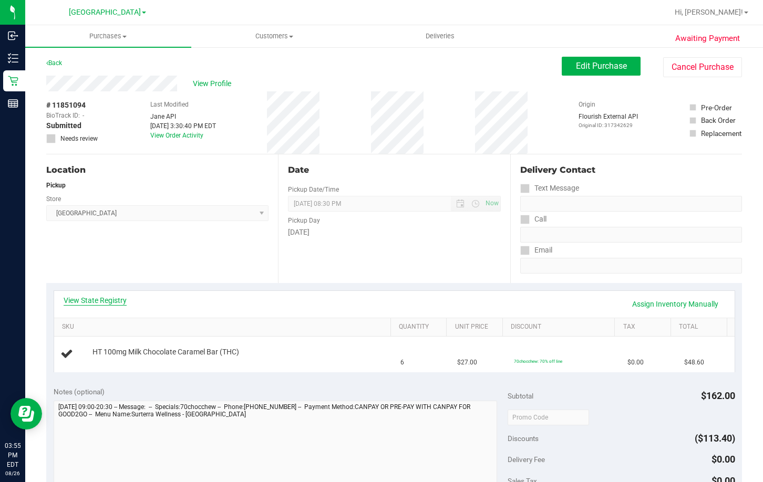
click at [122, 298] on link "View State Registry" at bounding box center [95, 300] width 63 height 11
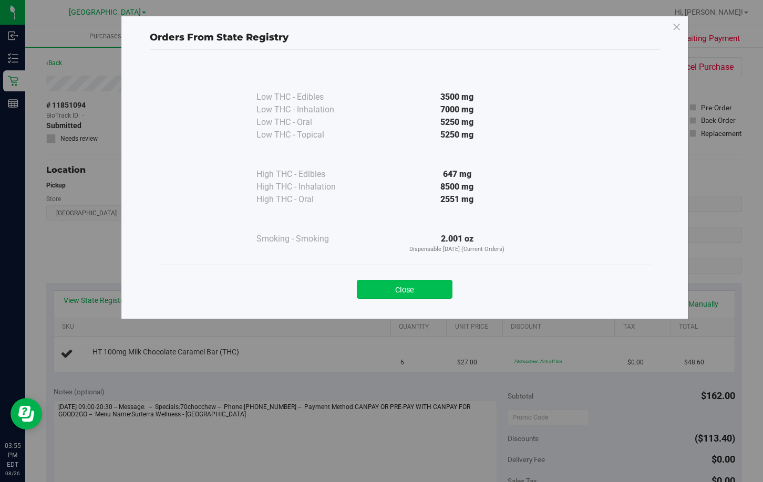
click at [402, 292] on button "Close" at bounding box center [405, 289] width 96 height 19
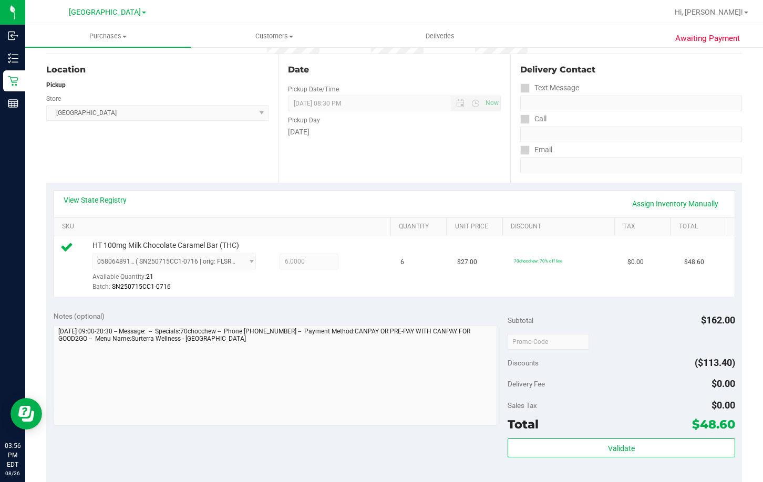
scroll to position [105, 0]
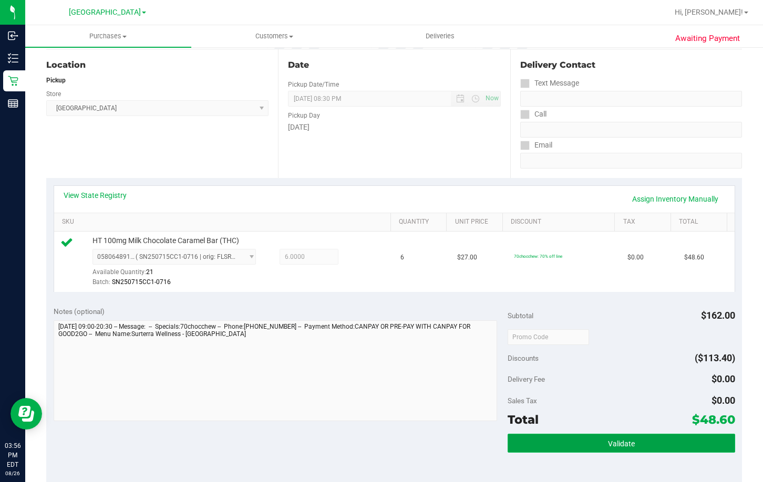
click at [674, 445] on button "Validate" at bounding box center [621, 443] width 227 height 19
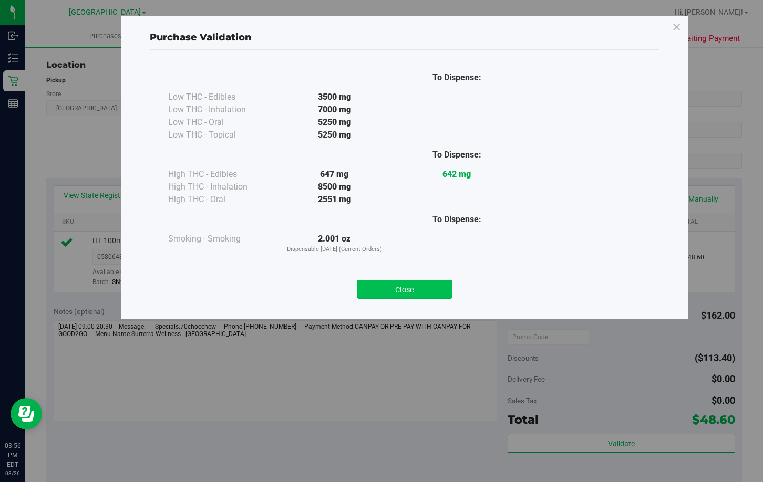
click at [408, 290] on button "Close" at bounding box center [405, 289] width 96 height 19
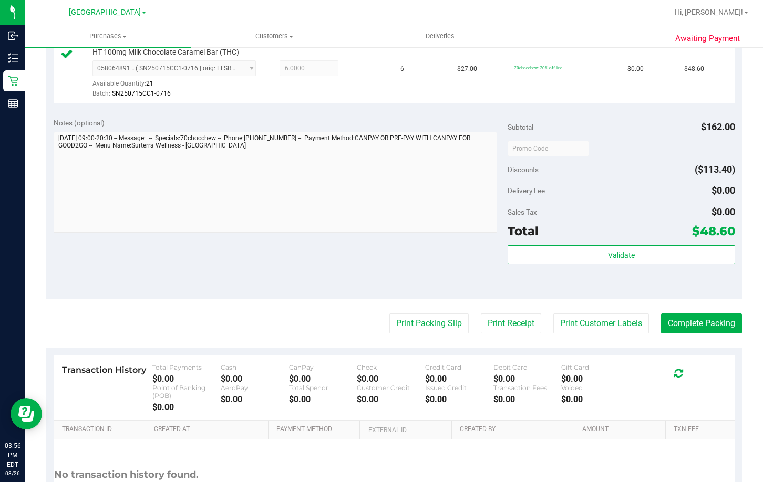
scroll to position [315, 0]
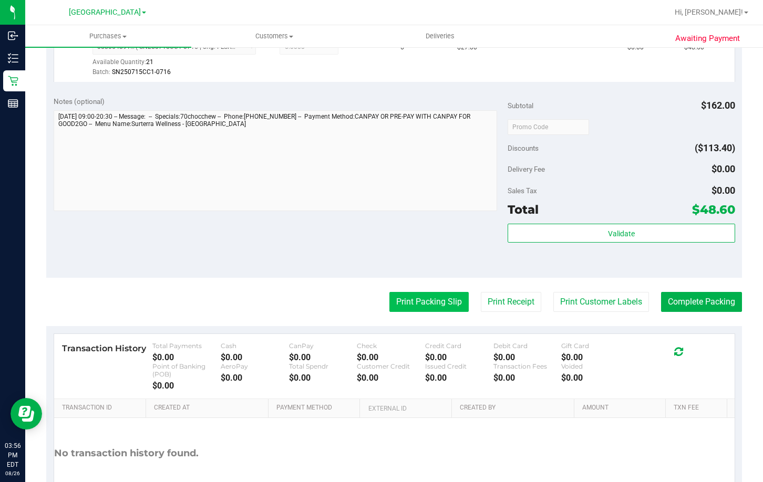
click at [445, 305] on button "Print Packing Slip" at bounding box center [428, 302] width 79 height 20
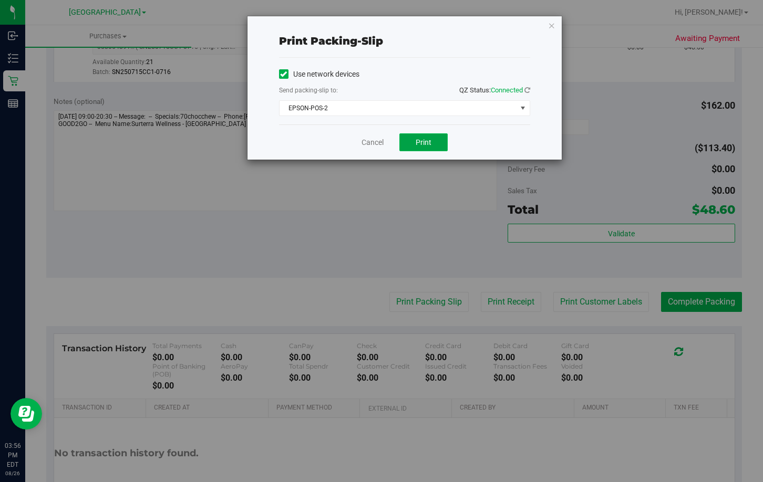
click at [420, 141] on span "Print" at bounding box center [424, 142] width 16 height 8
click at [367, 144] on link "Cancel" at bounding box center [373, 142] width 22 height 11
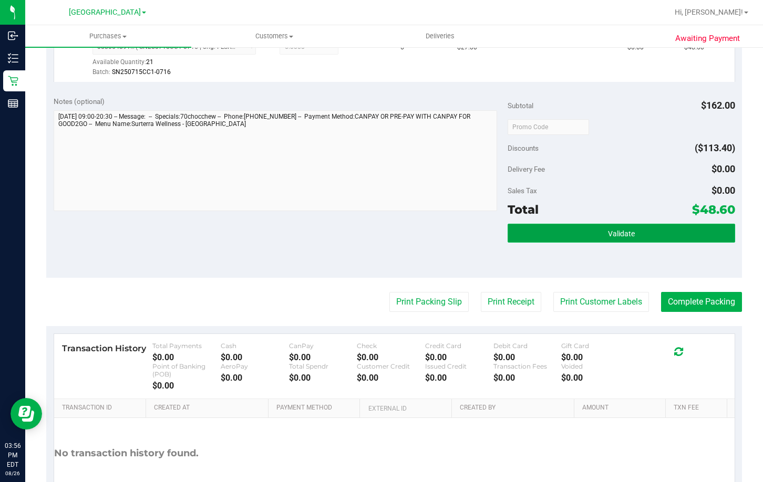
click at [609, 230] on span "Validate" at bounding box center [621, 234] width 27 height 8
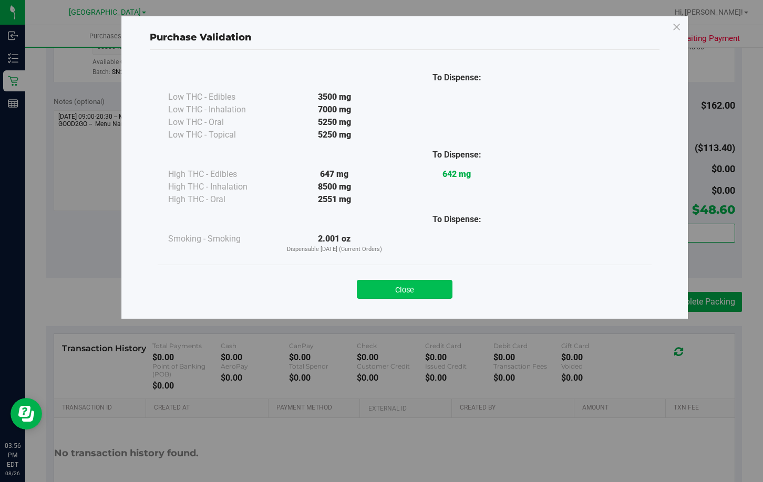
click at [410, 287] on button "Close" at bounding box center [405, 289] width 96 height 19
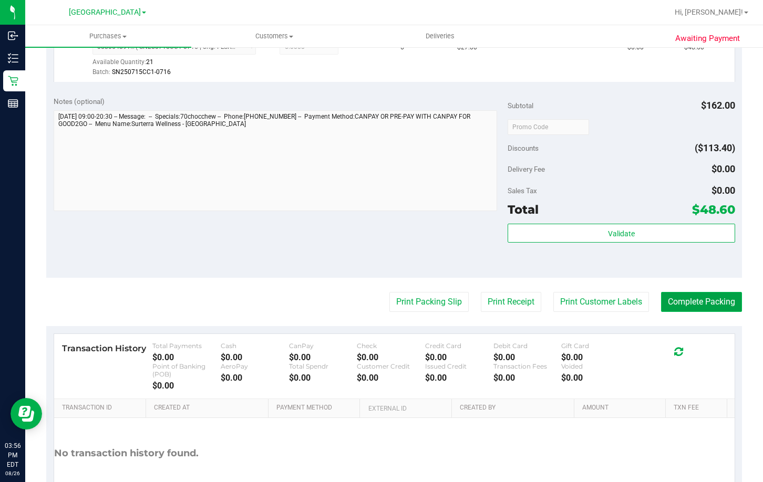
click at [691, 297] on button "Complete Packing" at bounding box center [701, 302] width 81 height 20
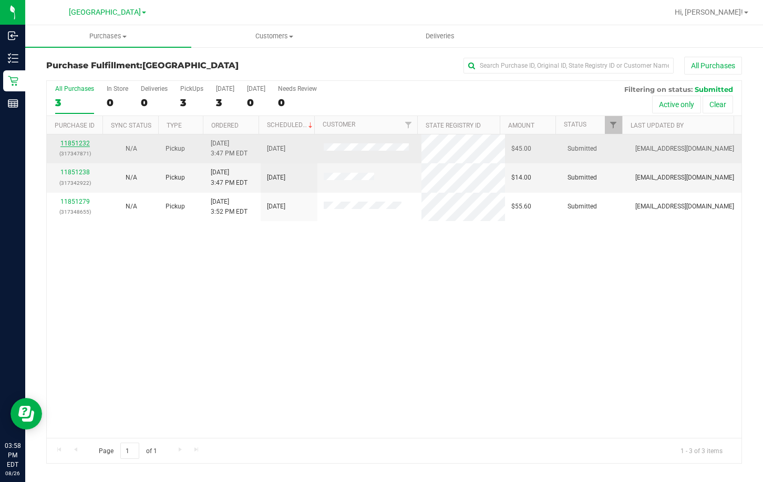
click at [83, 145] on link "11851232" at bounding box center [74, 143] width 29 height 7
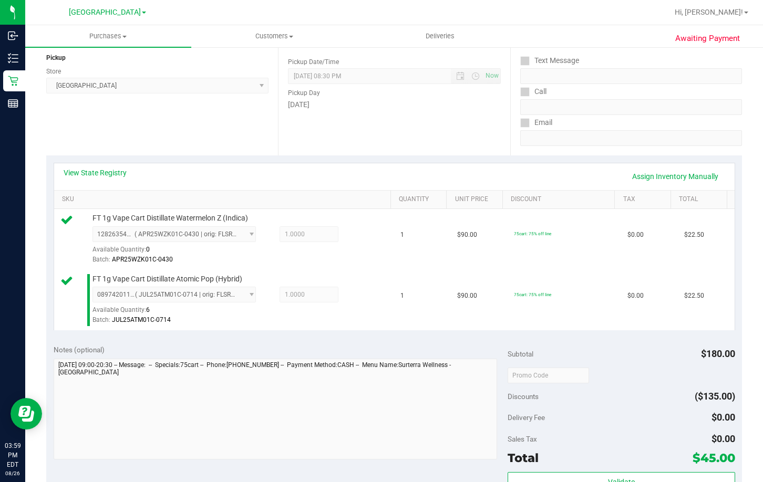
scroll to position [158, 0]
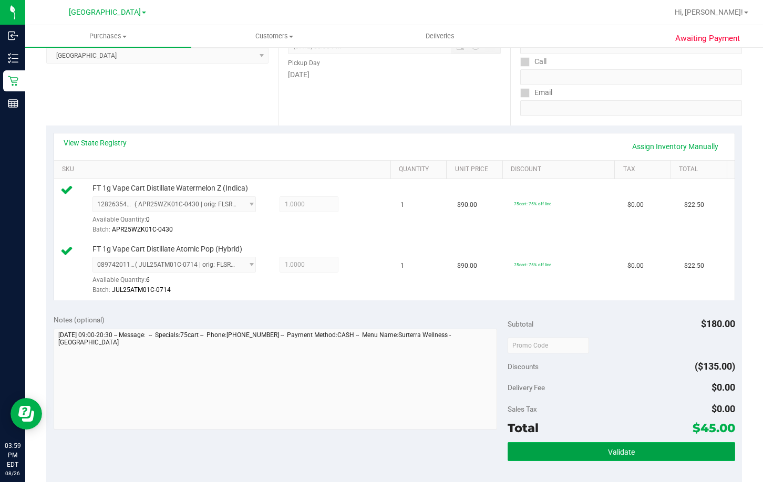
click at [533, 452] on button "Validate" at bounding box center [621, 451] width 227 height 19
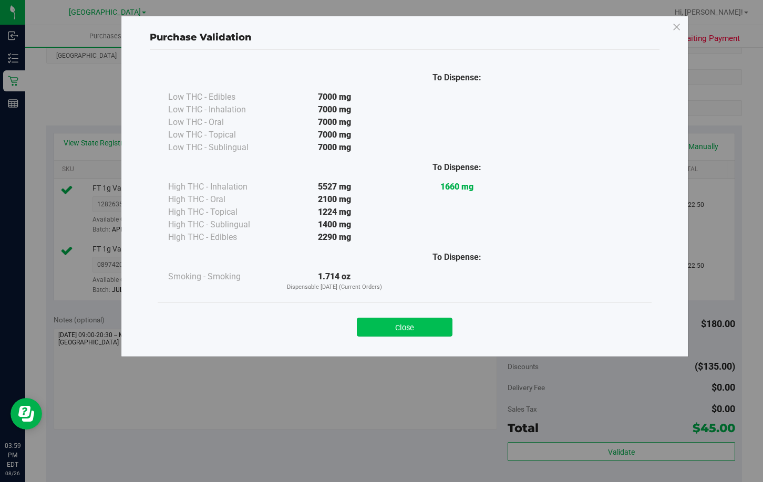
click at [435, 327] on button "Close" at bounding box center [405, 327] width 96 height 19
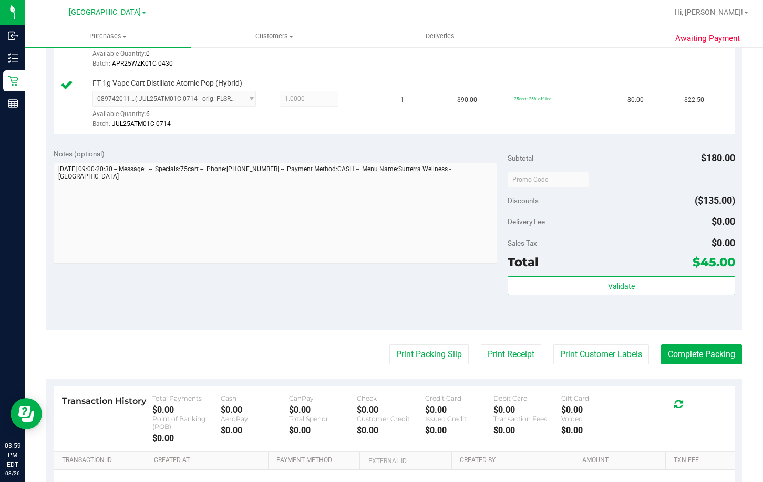
scroll to position [368, 0]
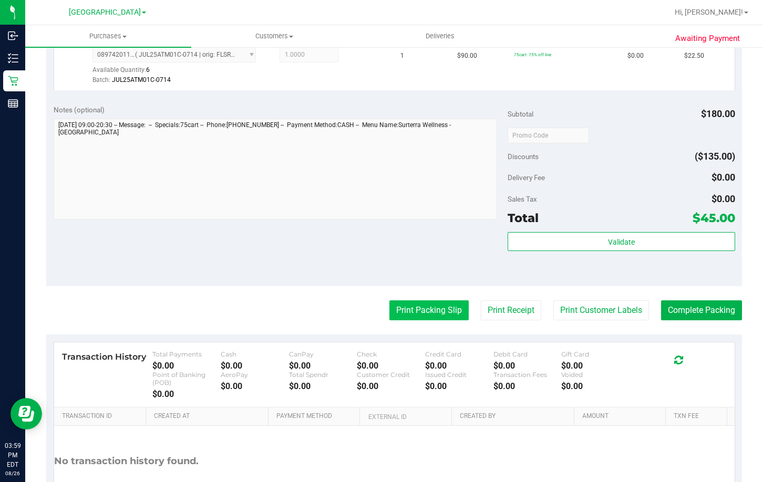
click at [428, 310] on button "Print Packing Slip" at bounding box center [428, 311] width 79 height 20
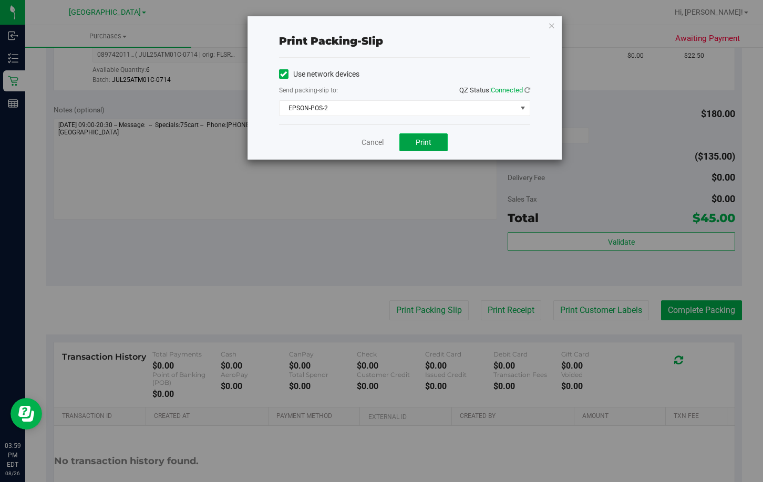
click at [422, 142] on span "Print" at bounding box center [424, 142] width 16 height 8
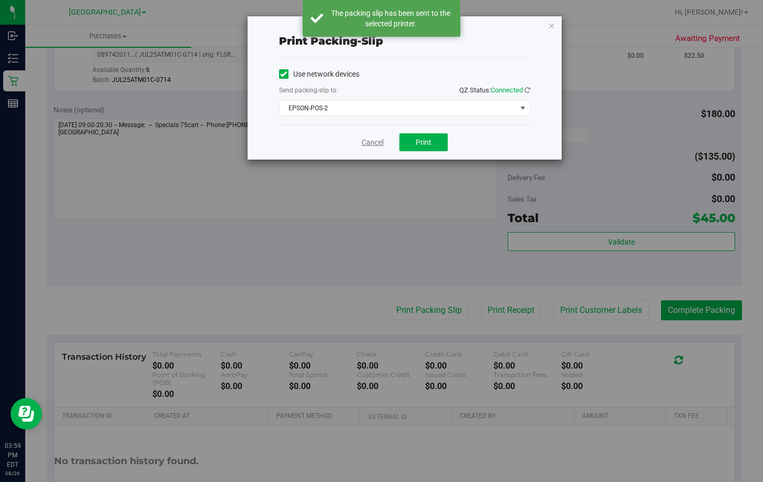
click at [375, 144] on link "Cancel" at bounding box center [373, 142] width 22 height 11
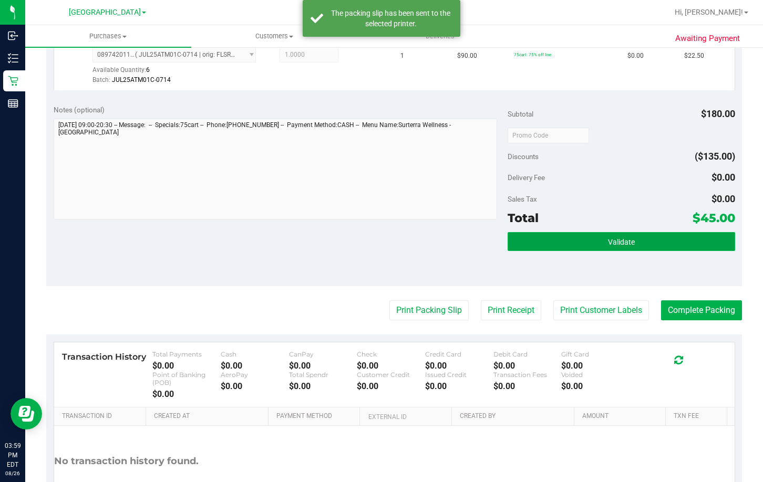
click at [533, 240] on button "Validate" at bounding box center [621, 241] width 227 height 19
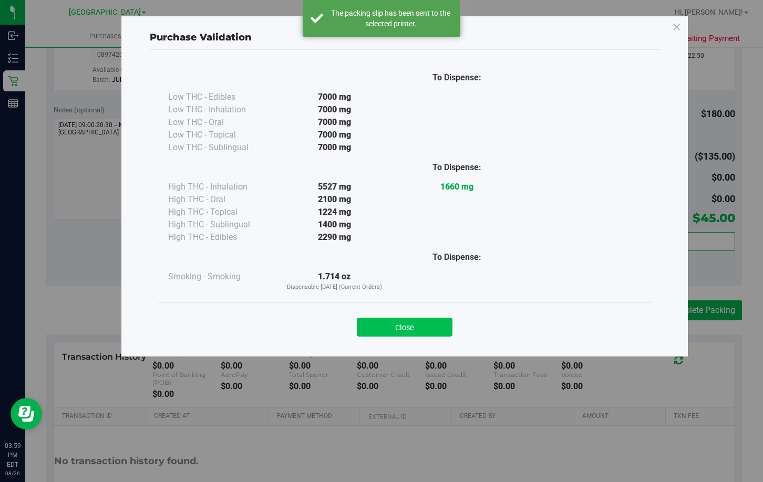
click at [385, 327] on button "Close" at bounding box center [405, 327] width 96 height 19
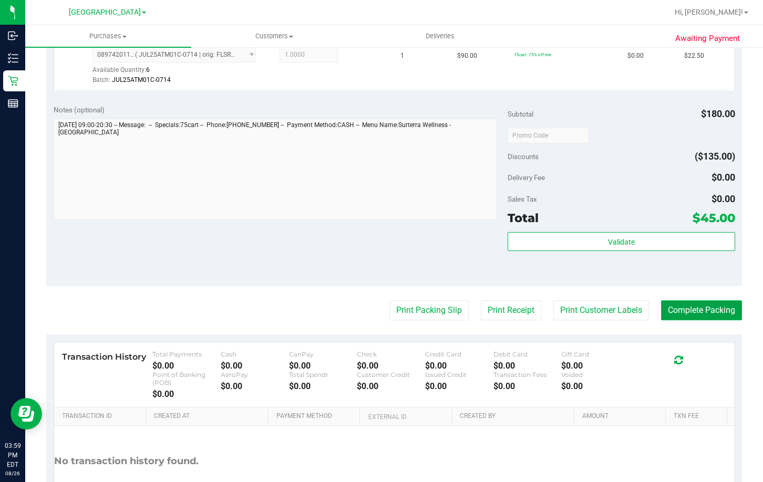
click at [678, 304] on button "Complete Packing" at bounding box center [701, 311] width 81 height 20
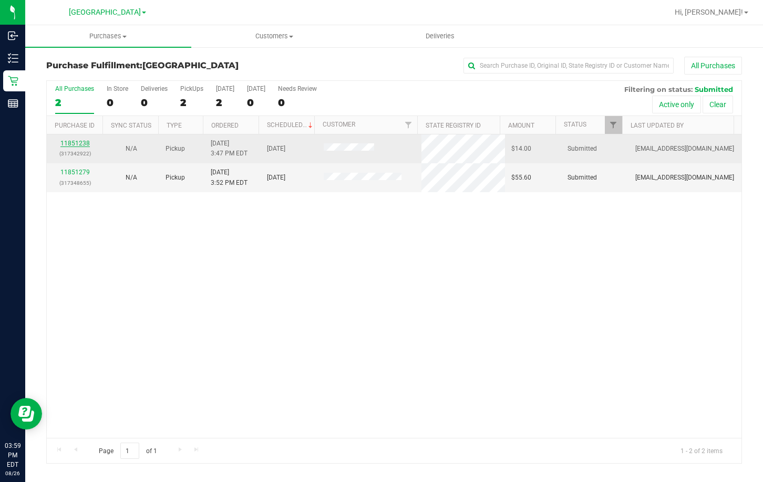
click at [78, 142] on link "11851238" at bounding box center [74, 143] width 29 height 7
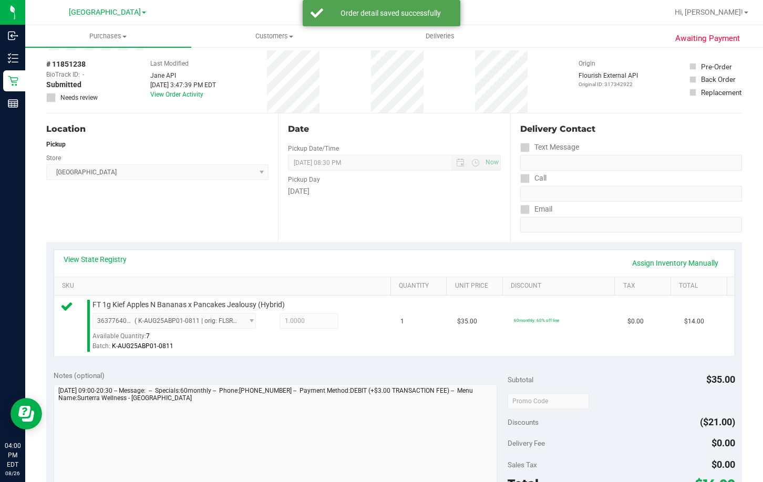
scroll to position [105, 0]
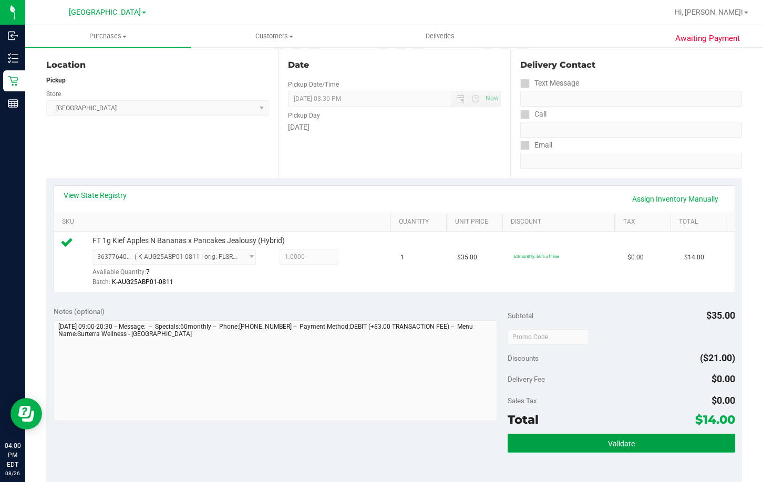
click at [510, 441] on button "Validate" at bounding box center [621, 443] width 227 height 19
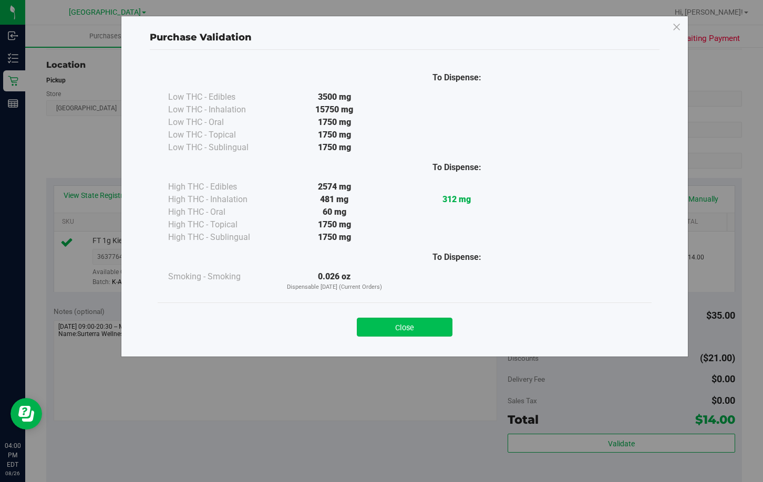
click at [416, 328] on button "Close" at bounding box center [405, 327] width 96 height 19
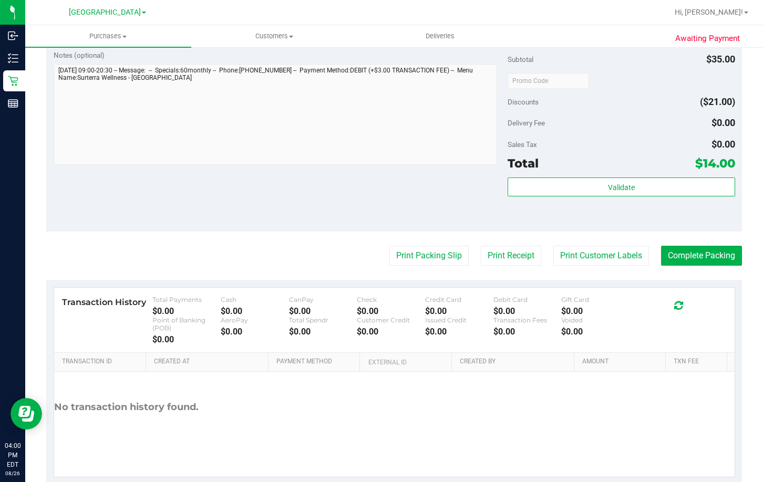
scroll to position [368, 0]
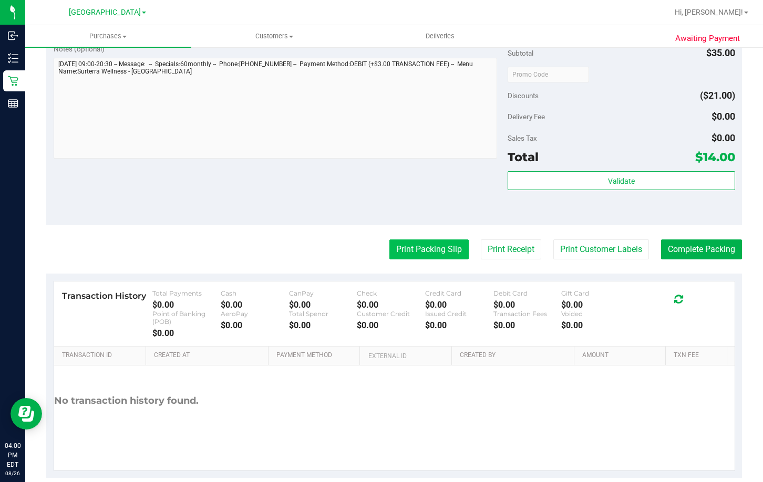
click at [423, 250] on button "Print Packing Slip" at bounding box center [428, 250] width 79 height 20
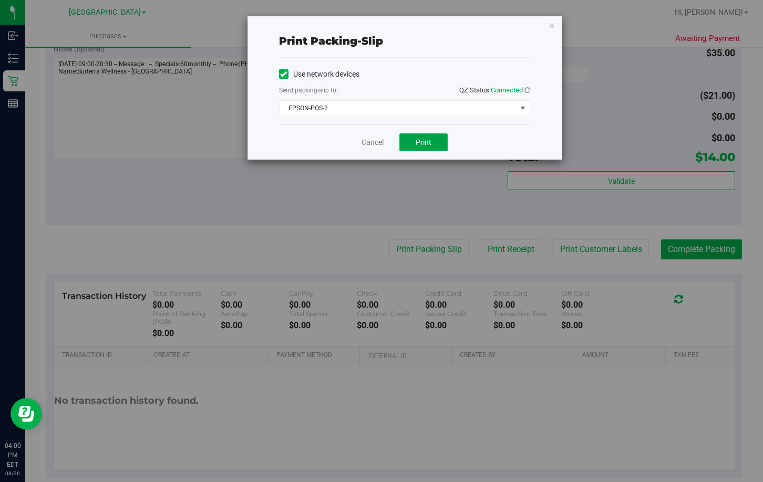
click at [426, 138] on span "Print" at bounding box center [424, 142] width 16 height 8
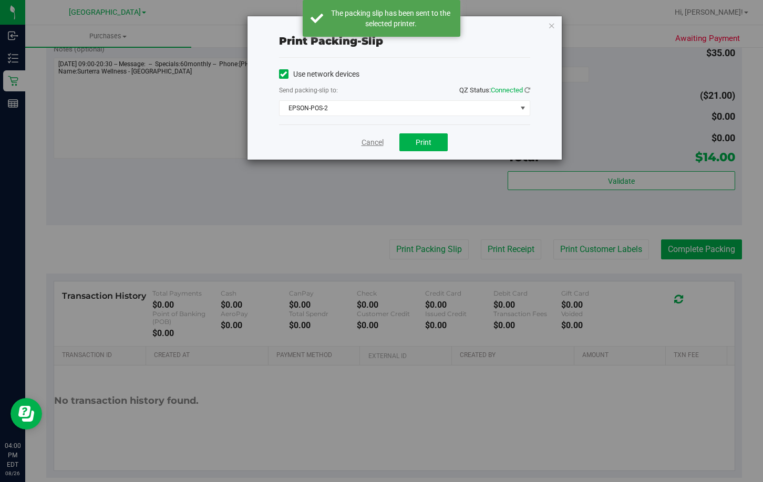
click at [369, 142] on link "Cancel" at bounding box center [373, 142] width 22 height 11
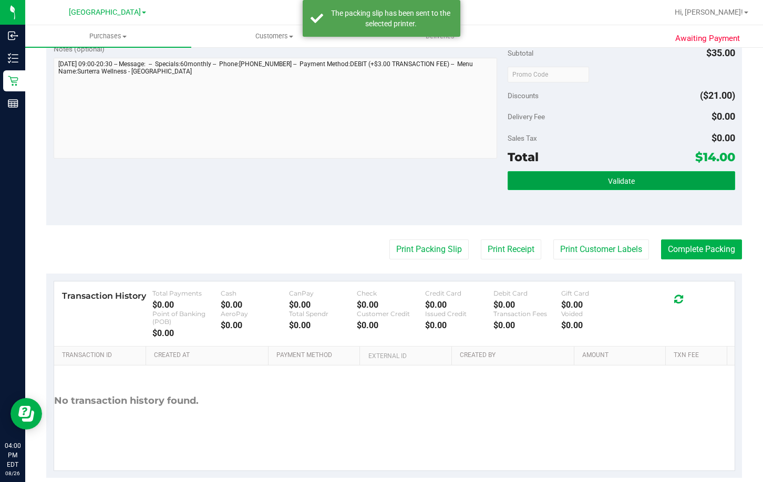
click at [555, 173] on button "Validate" at bounding box center [621, 180] width 227 height 19
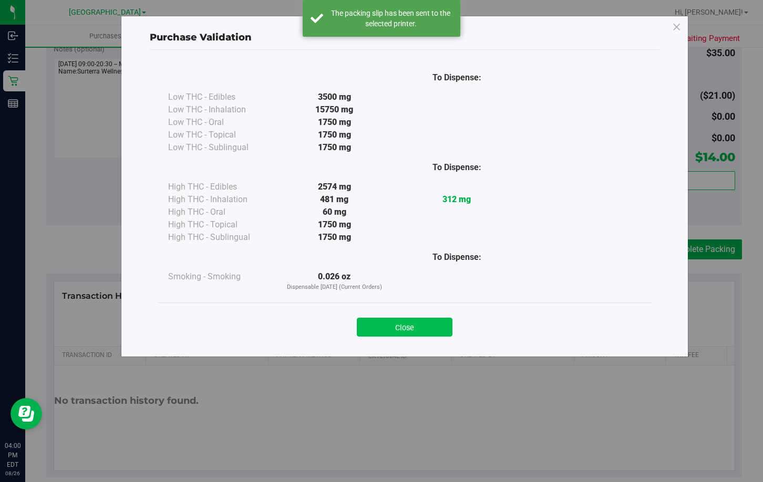
click at [410, 334] on button "Close" at bounding box center [405, 327] width 96 height 19
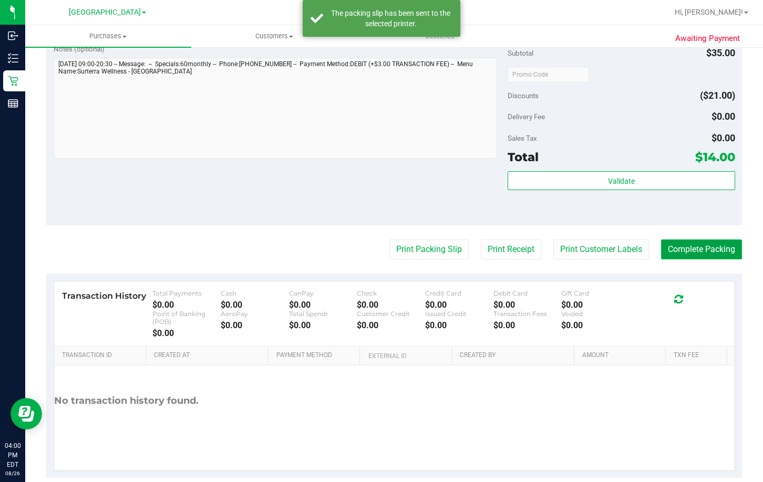
click at [695, 252] on button "Complete Packing" at bounding box center [701, 250] width 81 height 20
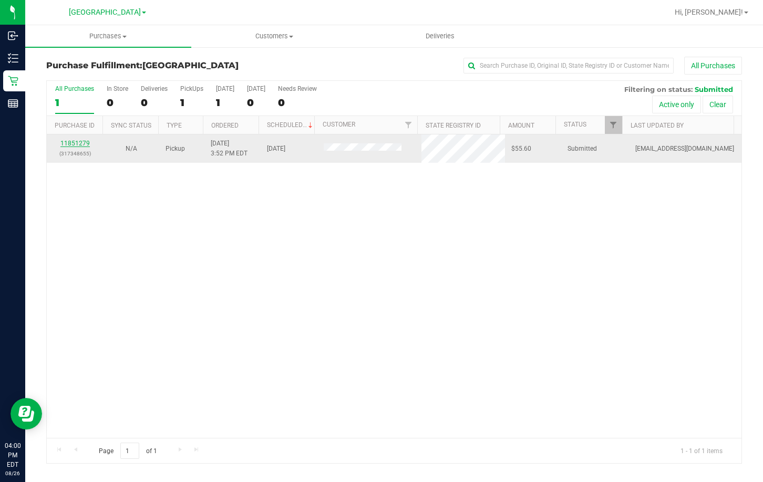
click at [78, 145] on link "11851279" at bounding box center [74, 143] width 29 height 7
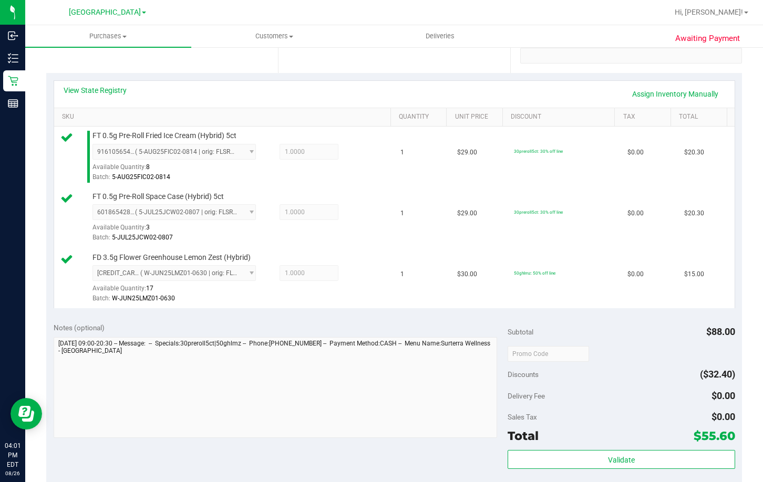
scroll to position [315, 0]
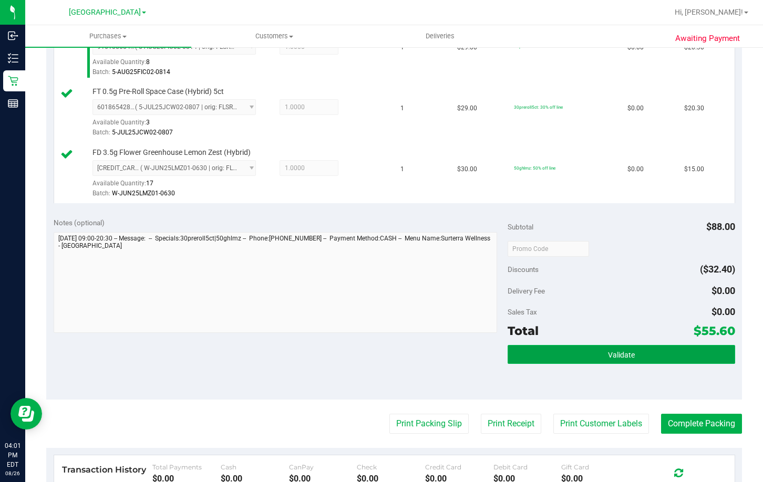
click at [582, 356] on button "Validate" at bounding box center [621, 354] width 227 height 19
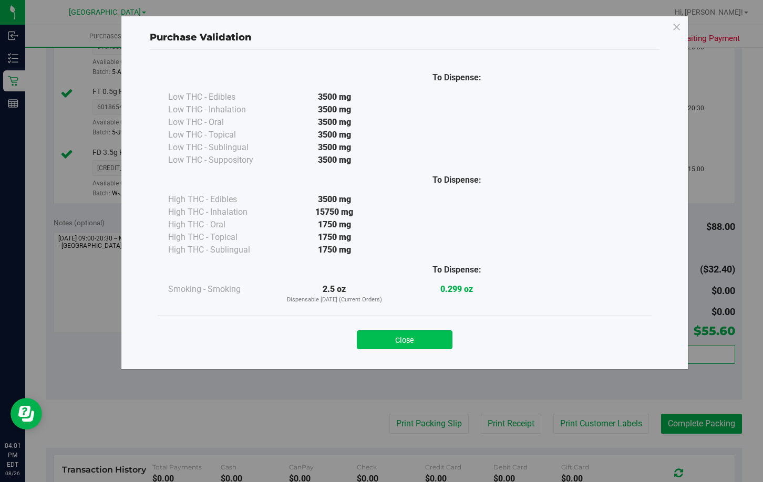
click at [425, 347] on button "Close" at bounding box center [405, 340] width 96 height 19
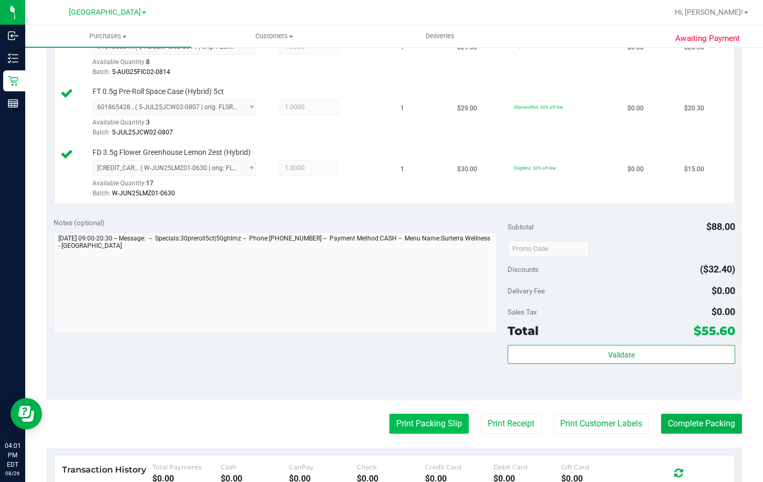
click at [426, 423] on button "Print Packing Slip" at bounding box center [428, 424] width 79 height 20
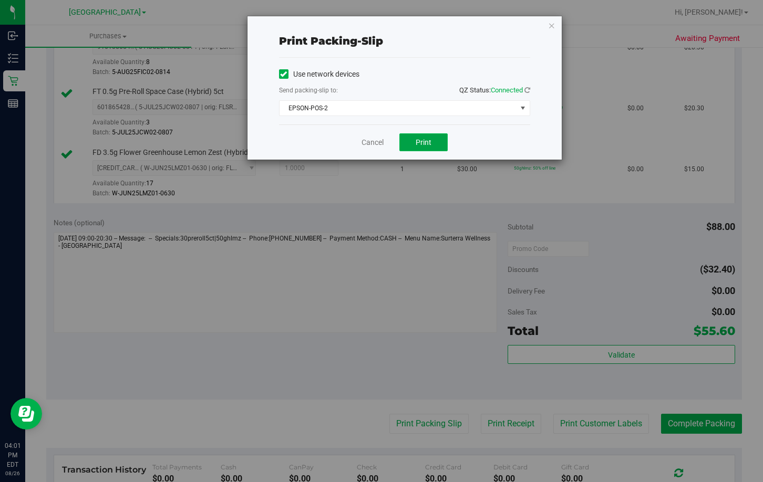
click at [428, 146] on span "Print" at bounding box center [424, 142] width 16 height 8
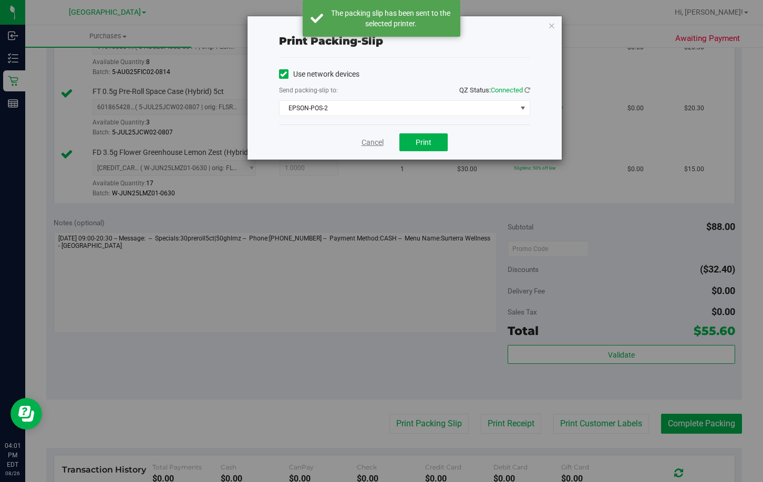
click at [369, 143] on link "Cancel" at bounding box center [373, 142] width 22 height 11
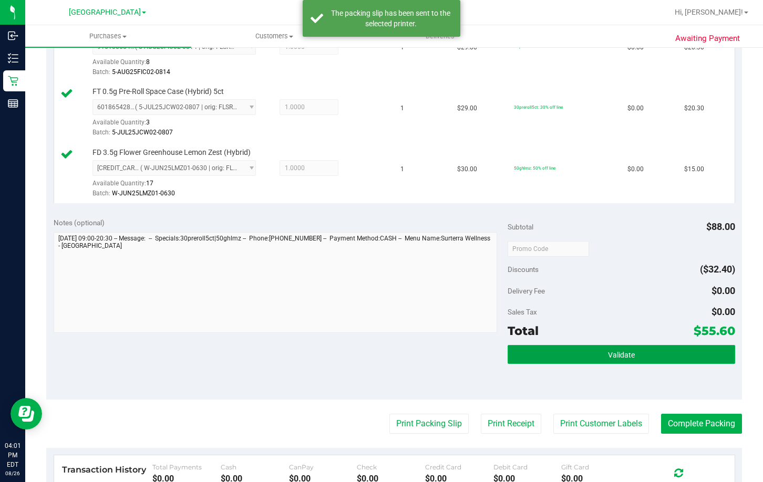
click at [608, 355] on span "Validate" at bounding box center [621, 355] width 27 height 8
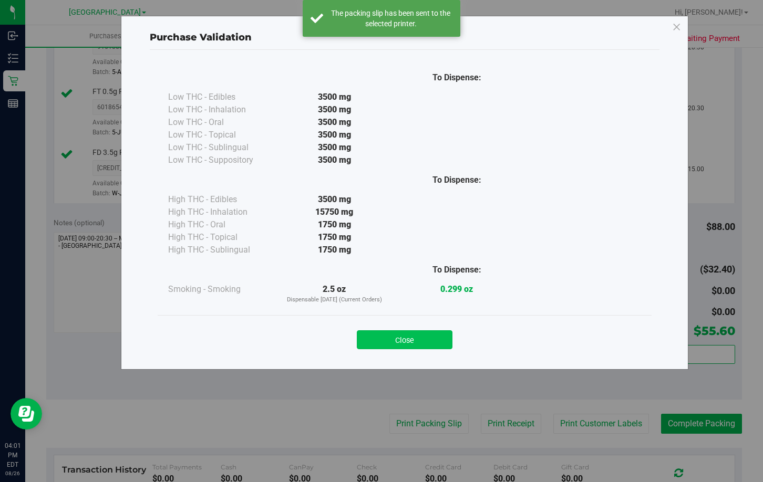
click at [407, 340] on button "Close" at bounding box center [405, 340] width 96 height 19
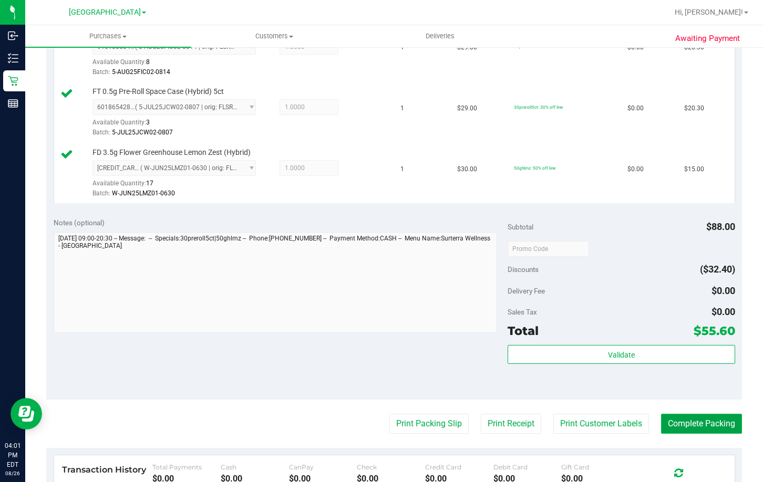
click at [708, 425] on button "Complete Packing" at bounding box center [701, 424] width 81 height 20
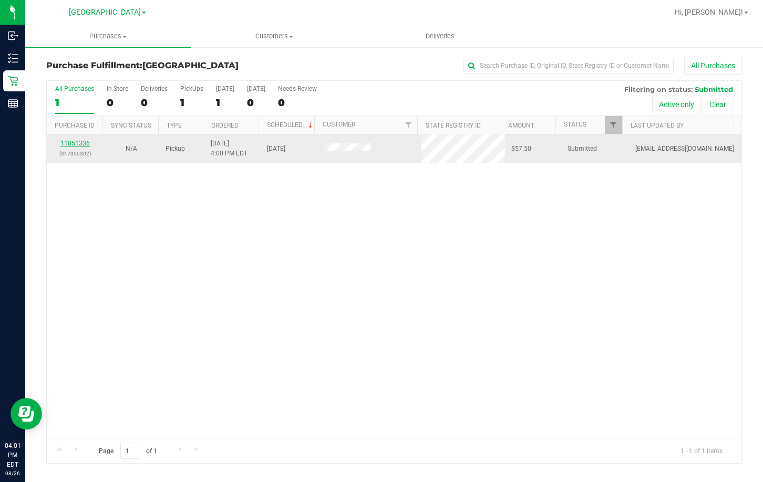
click at [77, 144] on link "11851336" at bounding box center [74, 143] width 29 height 7
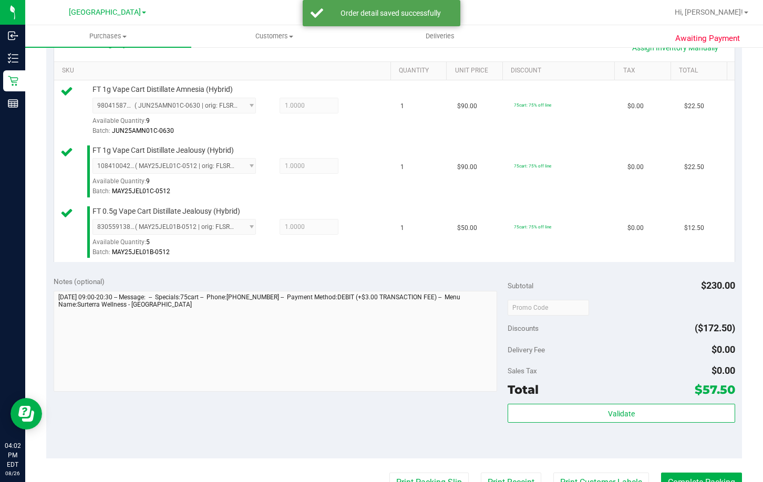
scroll to position [263, 0]
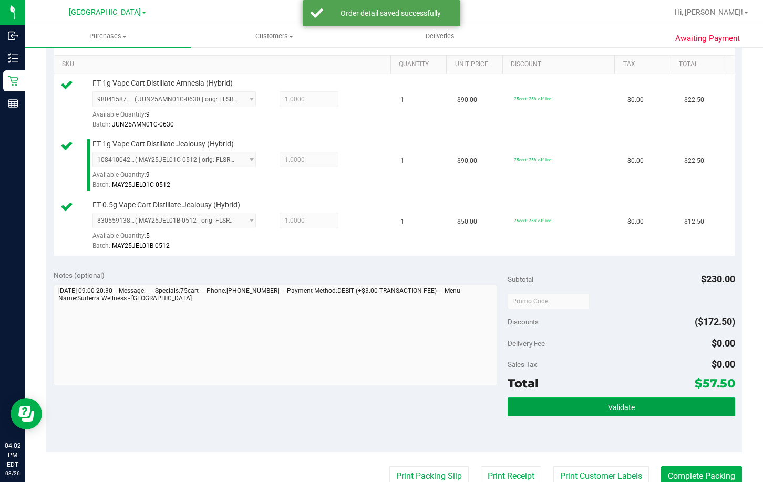
click at [590, 409] on button "Validate" at bounding box center [621, 407] width 227 height 19
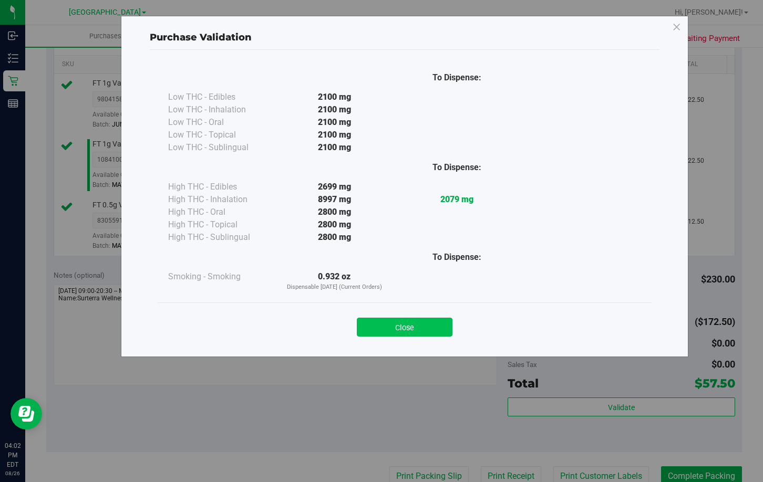
click at [409, 329] on button "Close" at bounding box center [405, 327] width 96 height 19
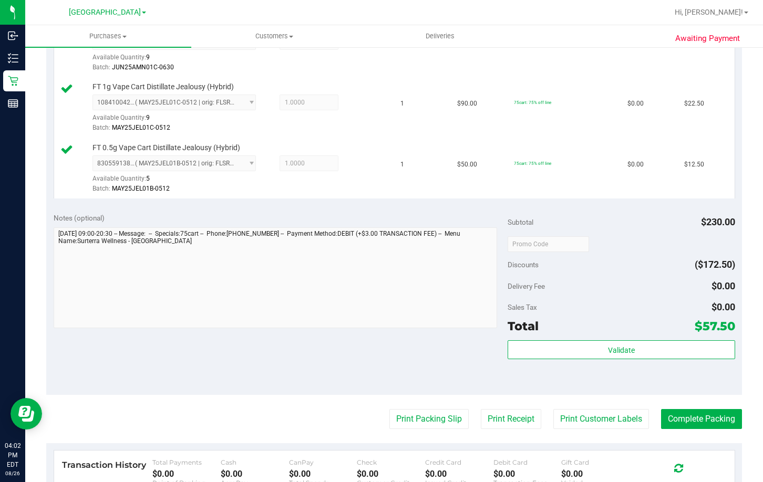
scroll to position [420, 0]
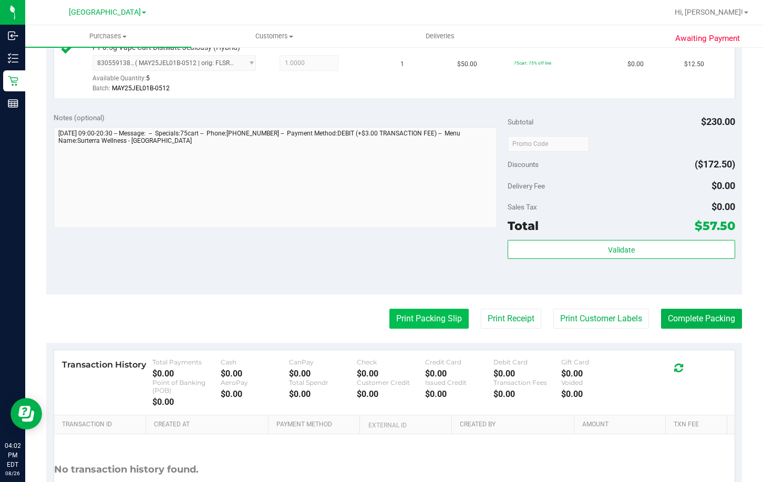
click at [421, 322] on button "Print Packing Slip" at bounding box center [428, 319] width 79 height 20
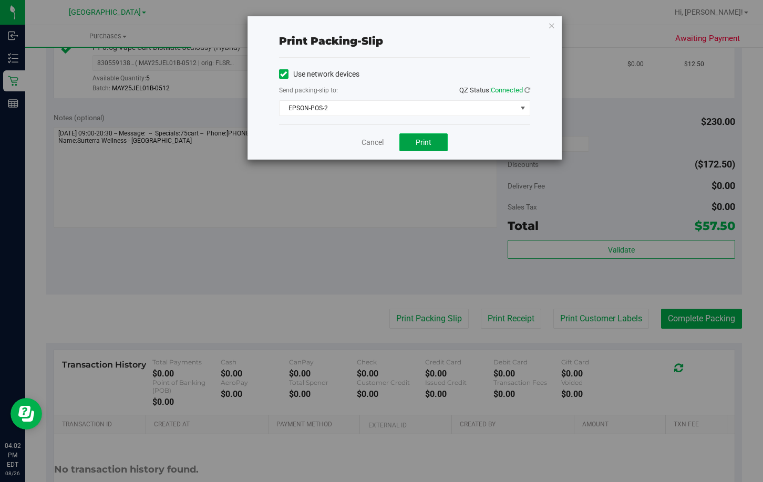
click at [418, 139] on span "Print" at bounding box center [424, 142] width 16 height 8
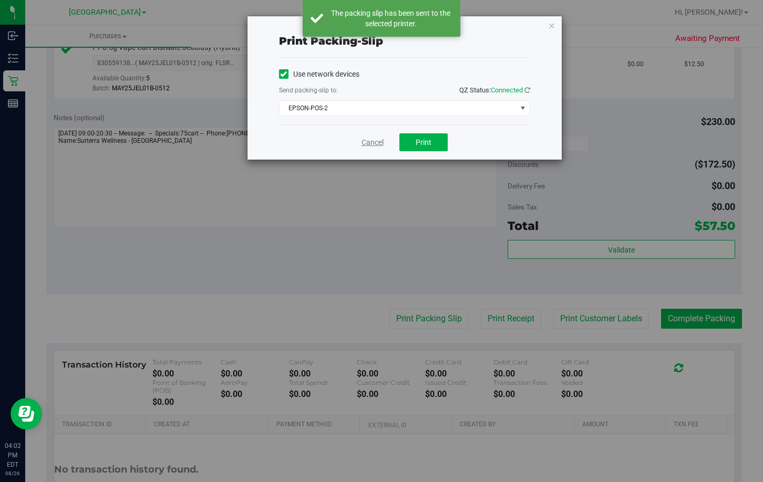
click at [370, 141] on link "Cancel" at bounding box center [373, 142] width 22 height 11
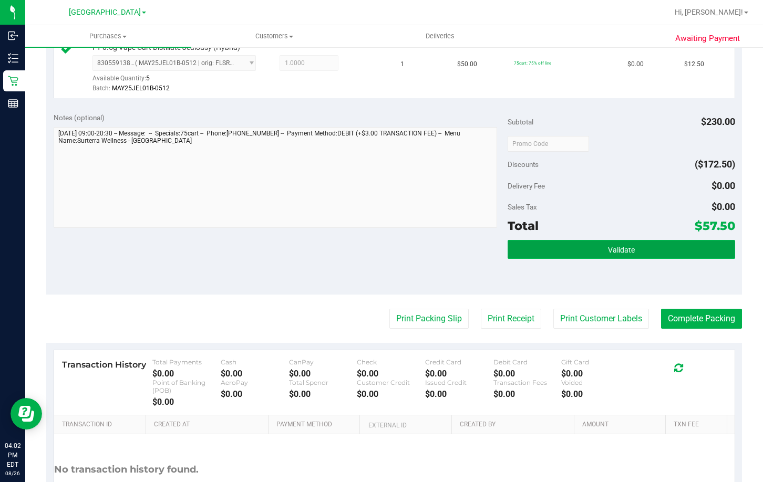
click at [592, 251] on button "Validate" at bounding box center [621, 249] width 227 height 19
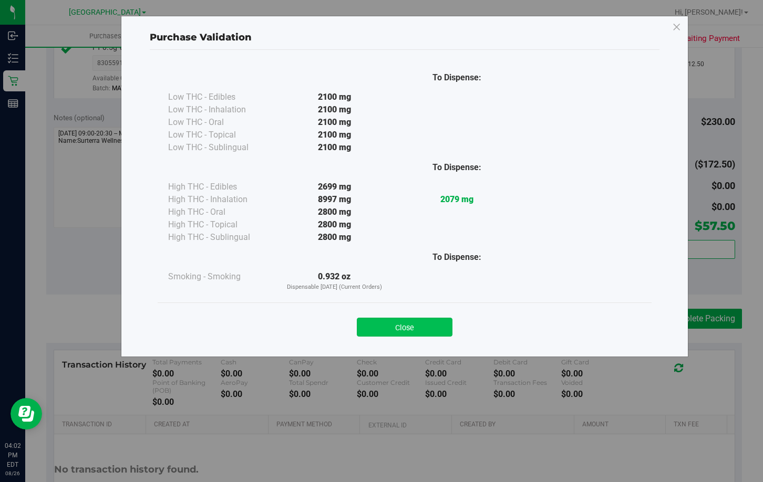
click at [420, 329] on button "Close" at bounding box center [405, 327] width 96 height 19
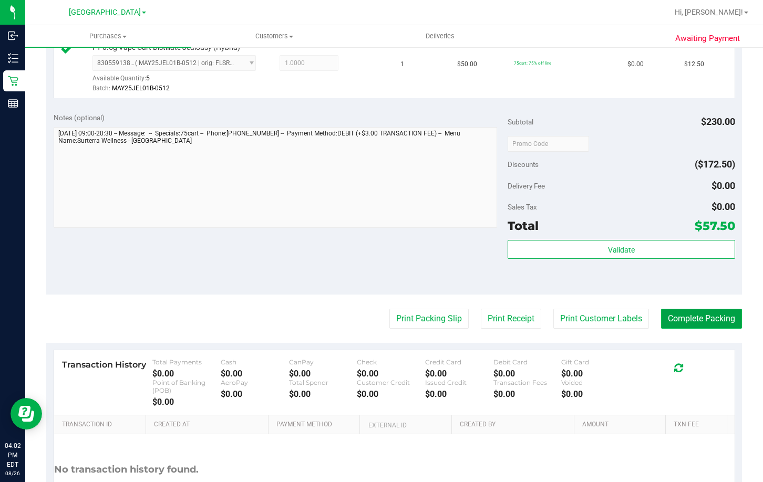
click at [692, 322] on button "Complete Packing" at bounding box center [701, 319] width 81 height 20
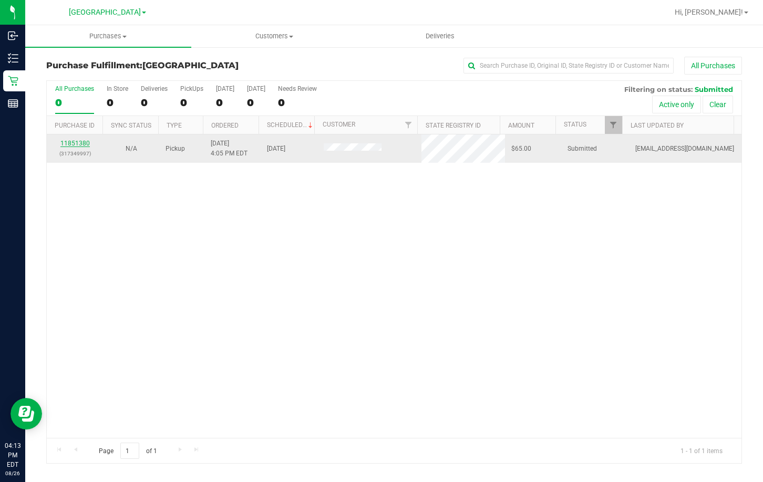
click at [60, 143] on link "11851380" at bounding box center [74, 143] width 29 height 7
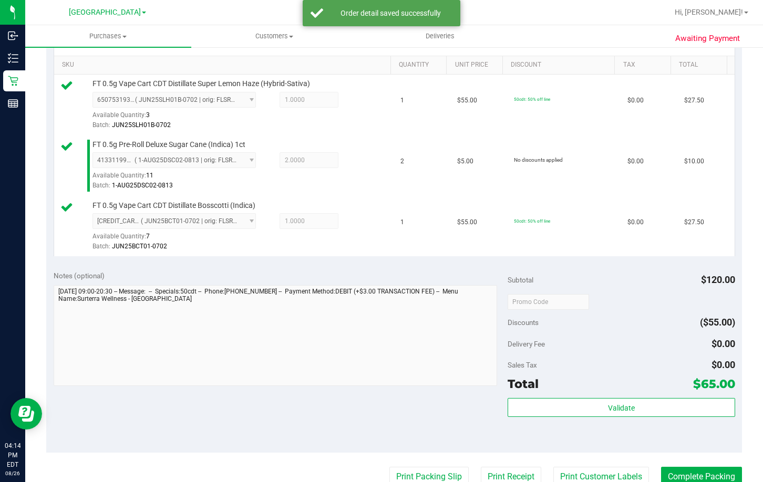
scroll to position [263, 0]
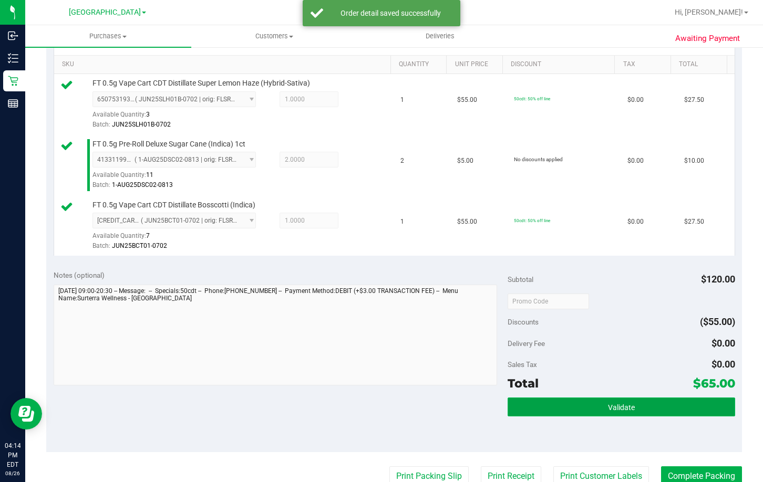
click at [600, 412] on button "Validate" at bounding box center [621, 407] width 227 height 19
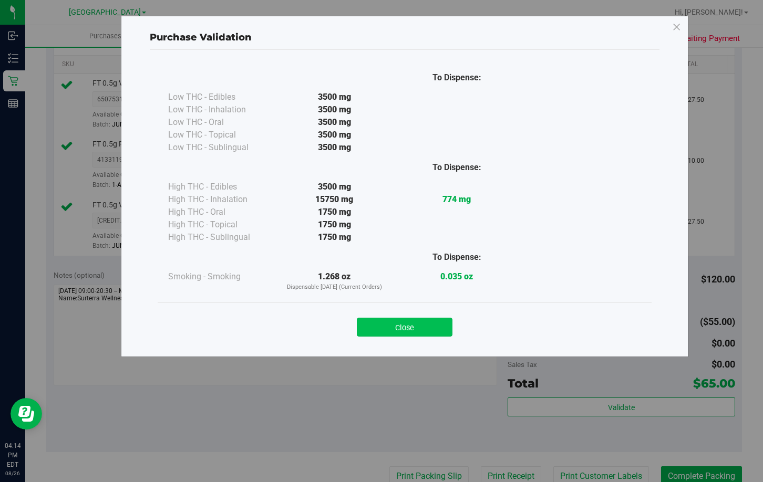
click at [387, 332] on button "Close" at bounding box center [405, 327] width 96 height 19
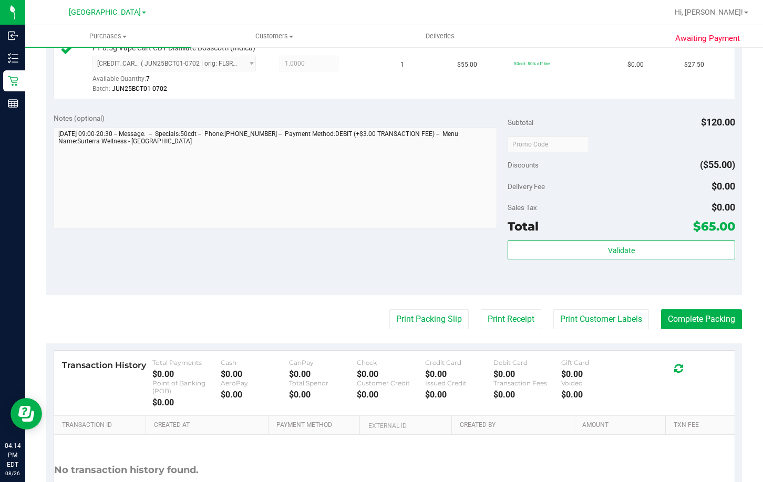
scroll to position [420, 0]
click at [426, 313] on button "Print Packing Slip" at bounding box center [428, 319] width 79 height 20
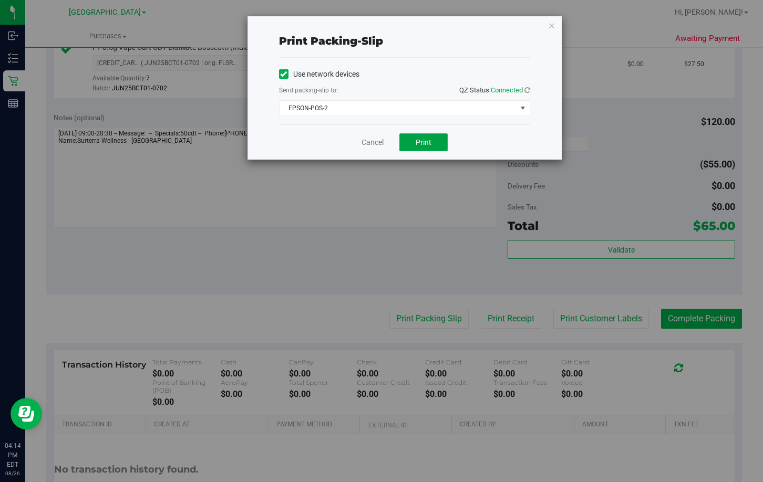
click at [424, 140] on span "Print" at bounding box center [424, 142] width 16 height 8
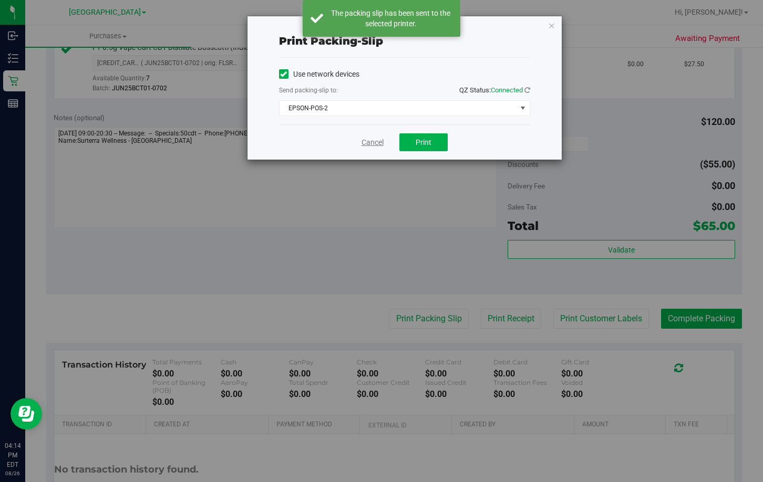
click at [364, 143] on link "Cancel" at bounding box center [373, 142] width 22 height 11
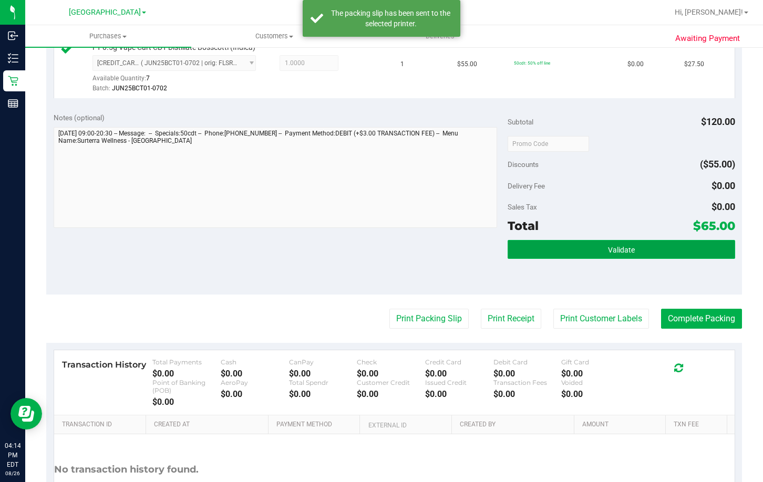
click at [624, 250] on span "Validate" at bounding box center [621, 250] width 27 height 8
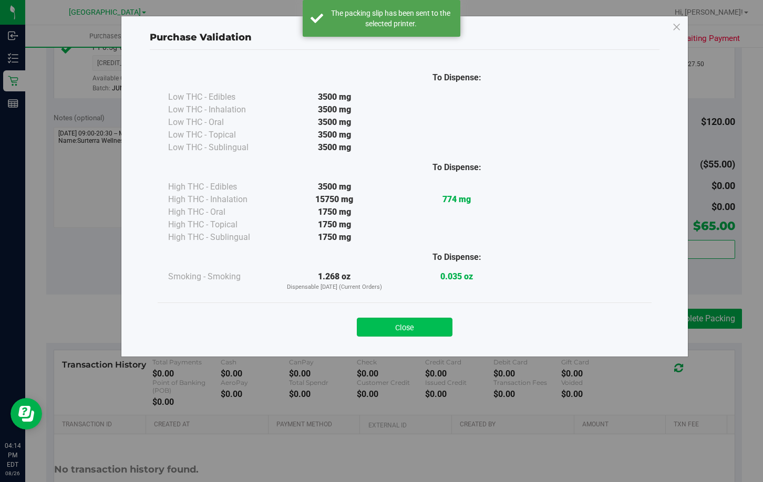
click at [408, 328] on button "Close" at bounding box center [405, 327] width 96 height 19
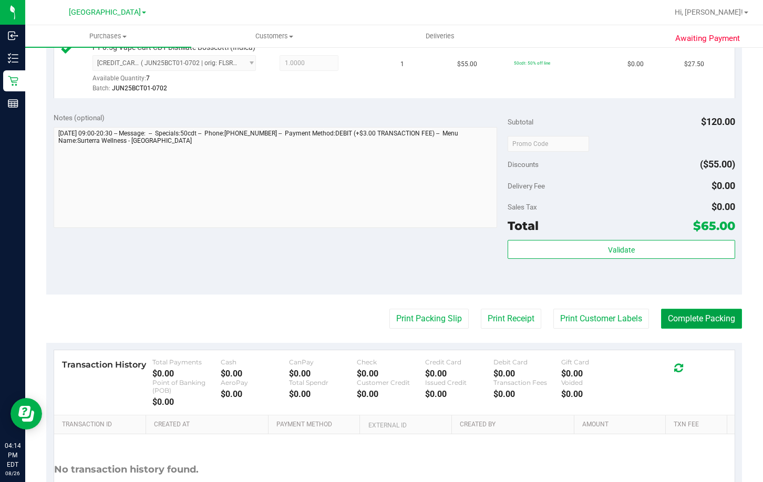
click at [704, 323] on button "Complete Packing" at bounding box center [701, 319] width 81 height 20
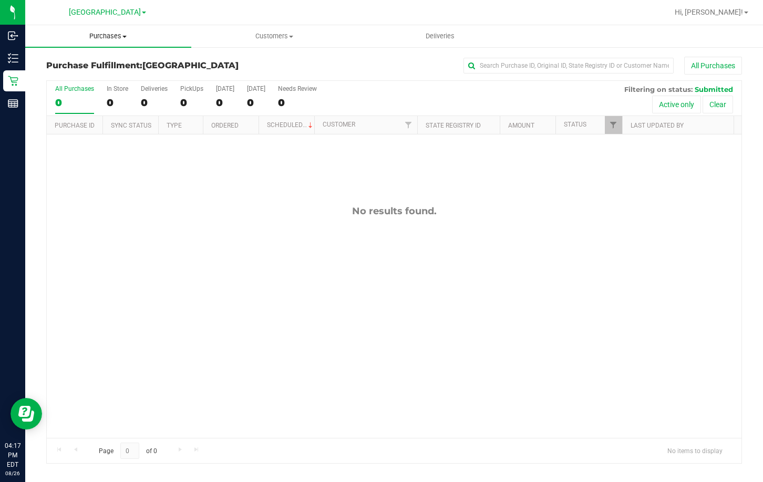
click at [100, 35] on span "Purchases" at bounding box center [108, 36] width 166 height 9
click at [79, 88] on span "All purchases" at bounding box center [62, 88] width 75 height 9
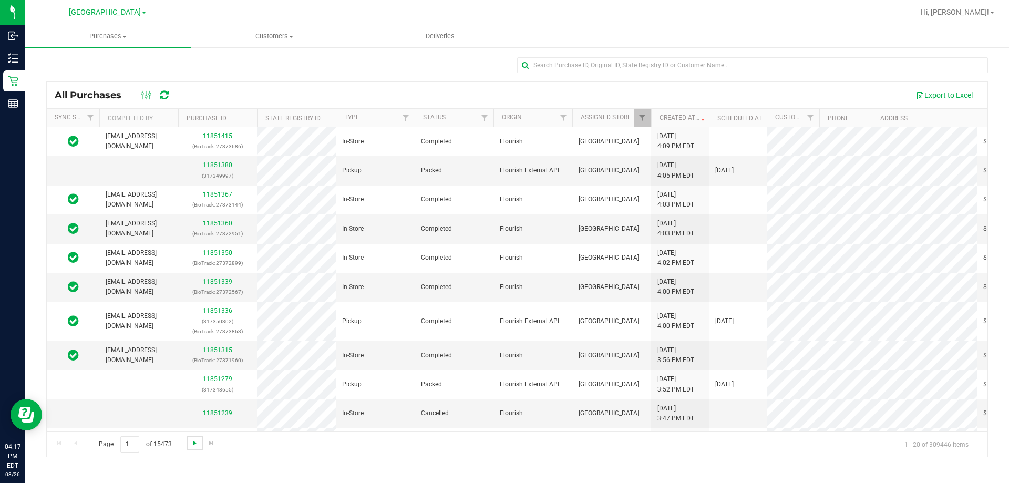
click at [195, 442] on span "Go to the next page" at bounding box center [195, 443] width 8 height 8
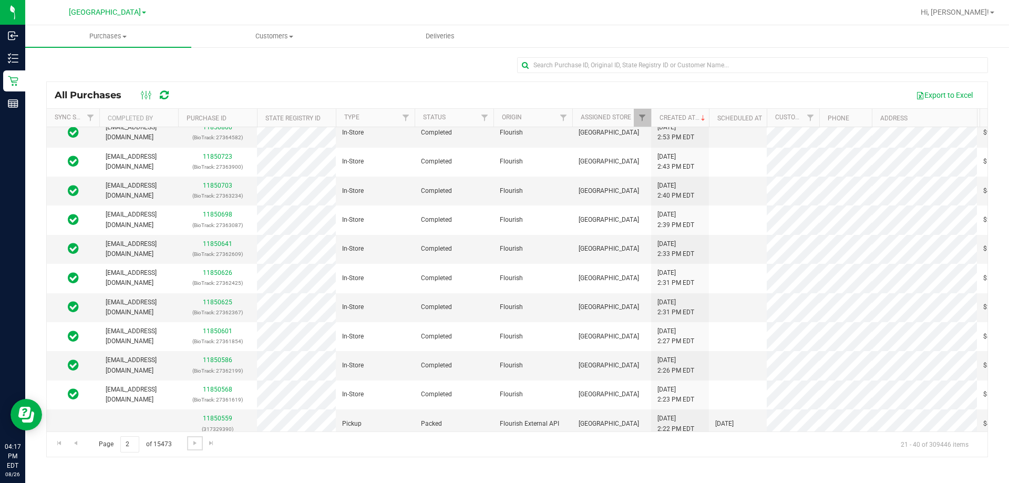
scroll to position [105, 0]
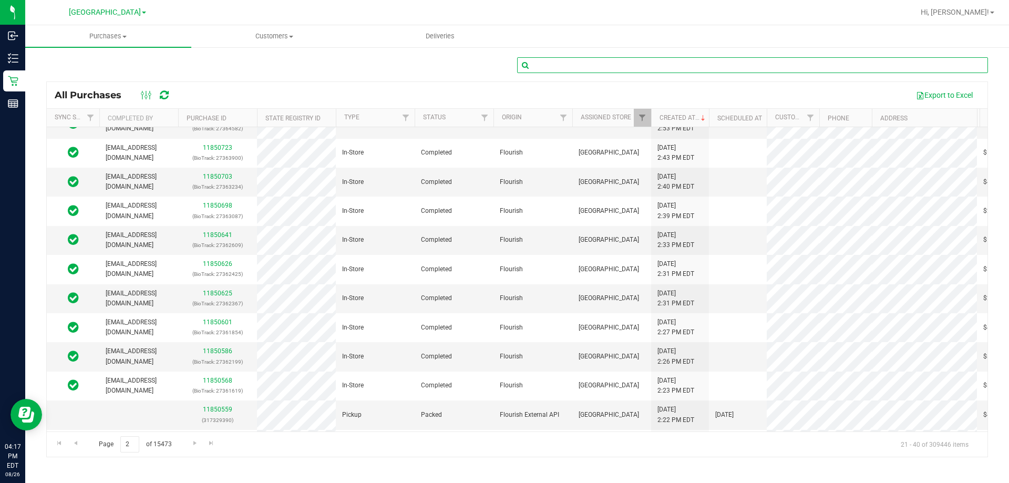
click at [753, 67] on input "text" at bounding box center [752, 65] width 471 height 16
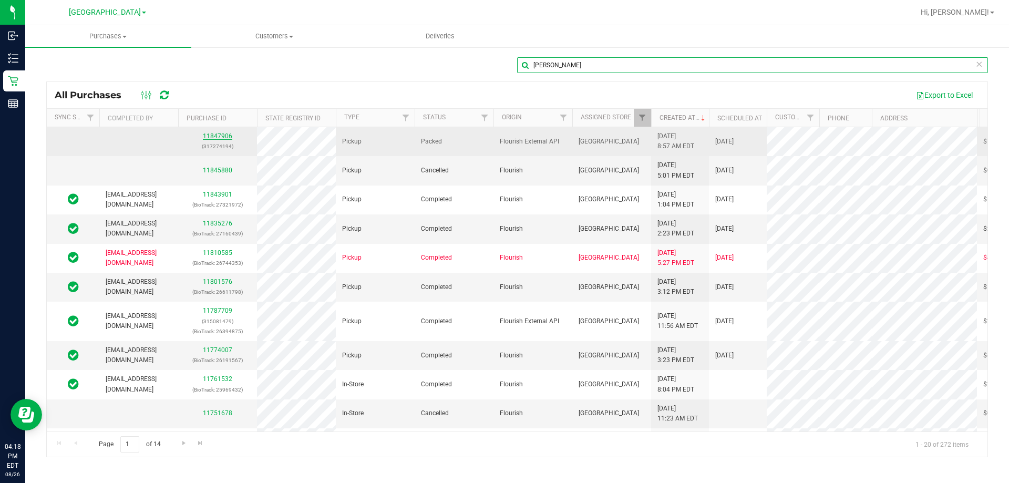
type input "fortier"
click at [215, 133] on link "11847906" at bounding box center [217, 135] width 29 height 7
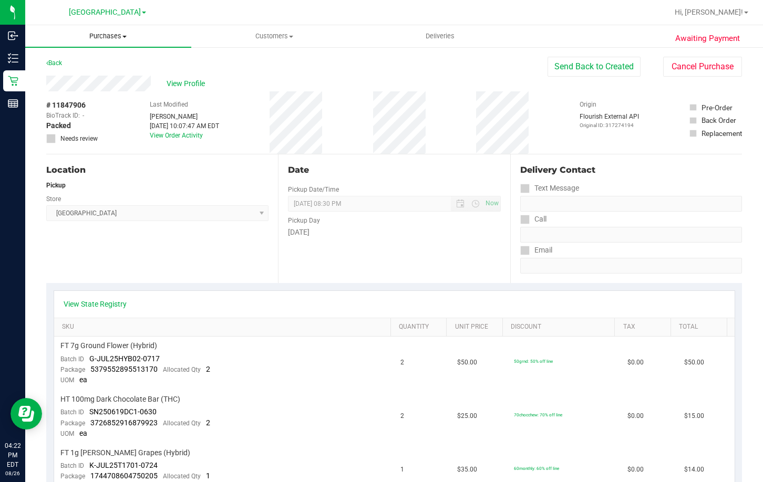
click at [108, 39] on span "Purchases" at bounding box center [108, 36] width 166 height 9
click at [318, 243] on div "Date Pickup Date/Time 08/26/2025 Now 08/26/2025 08:30 PM Now Pickup Day Tuesday" at bounding box center [394, 218] width 232 height 129
click at [121, 30] on uib-tab-heading "Purchases Summary of purchases Fulfillment All purchases" at bounding box center [108, 36] width 166 height 22
click at [85, 75] on span "Fulfillment" at bounding box center [57, 75] width 65 height 9
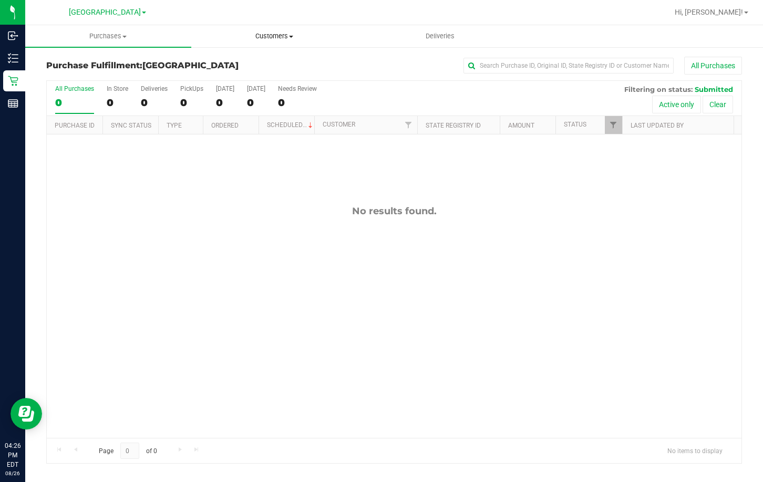
click at [285, 37] on span "Customers" at bounding box center [274, 36] width 165 height 9
click at [241, 65] on span "All customers" at bounding box center [229, 63] width 76 height 9
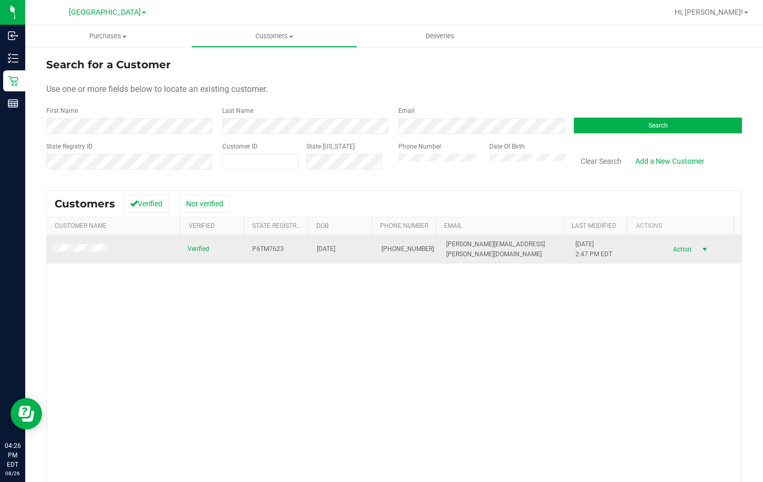
click at [673, 246] on span "Action" at bounding box center [681, 249] width 34 height 15
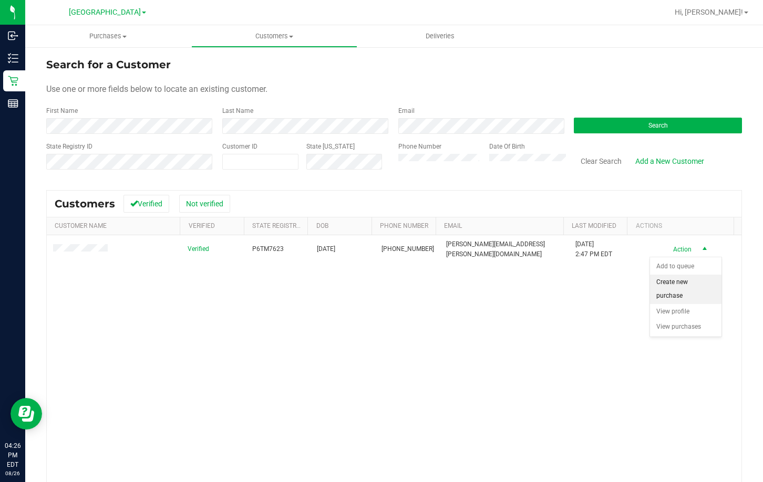
click at [664, 292] on li "Create new purchase" at bounding box center [685, 289] width 71 height 29
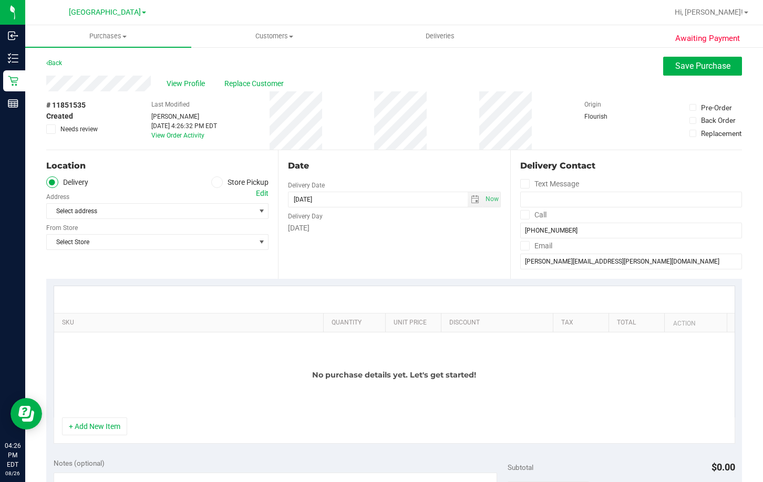
click at [218, 179] on span at bounding box center [217, 183] width 12 height 12
click at [0, 0] on input "Store Pickup" at bounding box center [0, 0] width 0 height 0
click at [181, 208] on span "Select Store" at bounding box center [151, 211] width 208 height 15
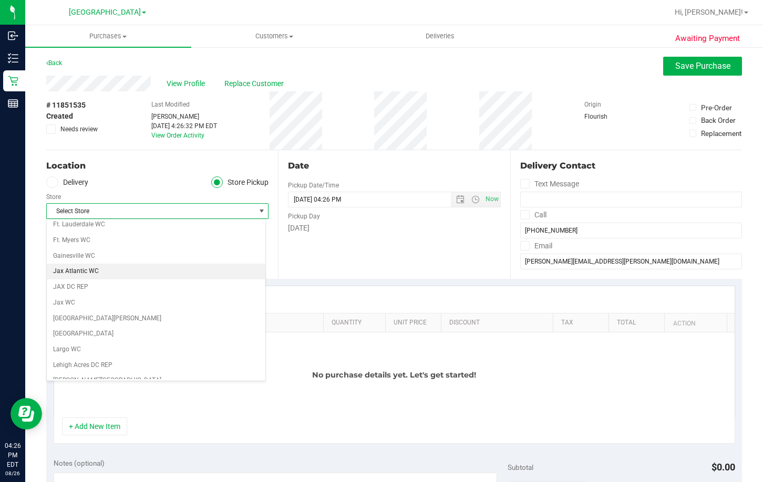
scroll to position [210, 0]
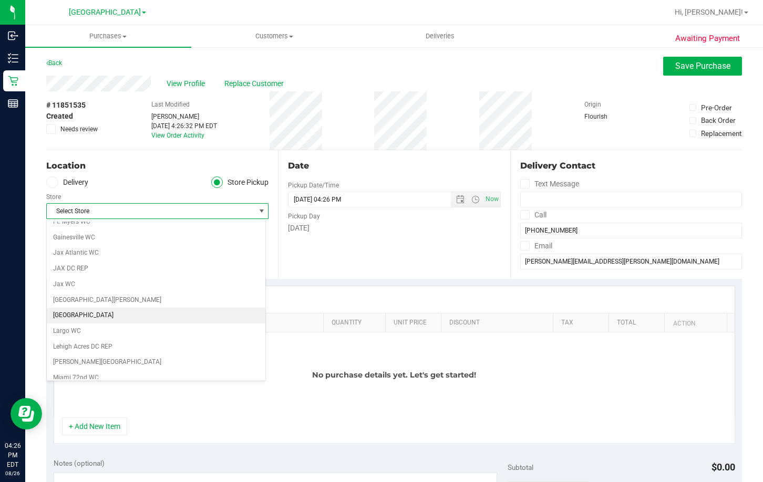
click at [104, 312] on li "[GEOGRAPHIC_DATA]" at bounding box center [156, 316] width 219 height 16
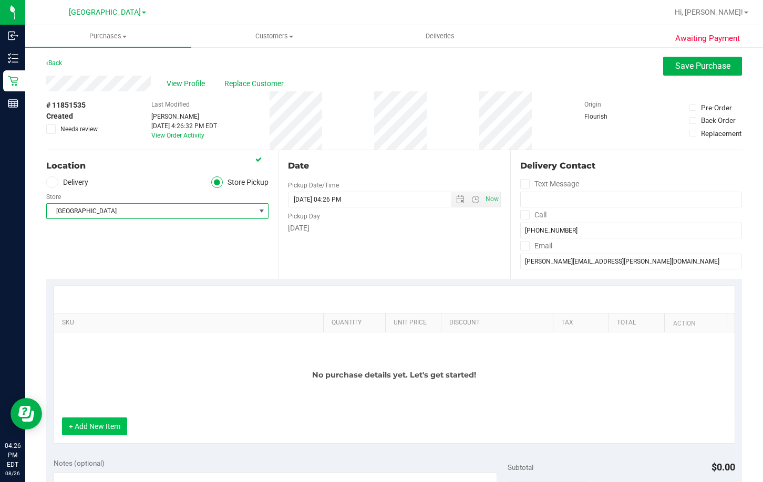
click at [101, 424] on button "+ Add New Item" at bounding box center [94, 427] width 65 height 18
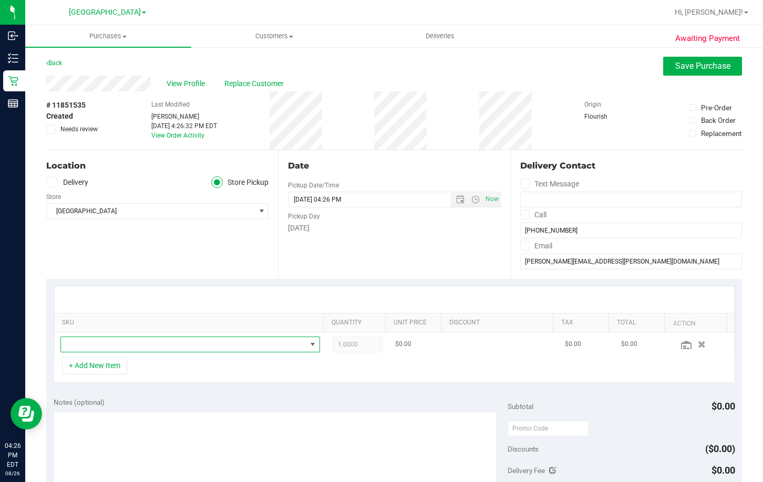
click at [205, 347] on span "NO DATA FOUND" at bounding box center [183, 344] width 245 height 15
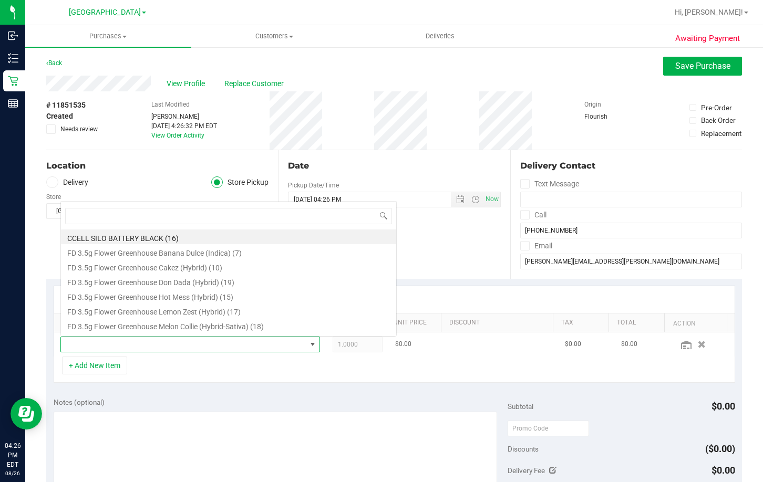
scroll to position [16, 250]
type input "dark"
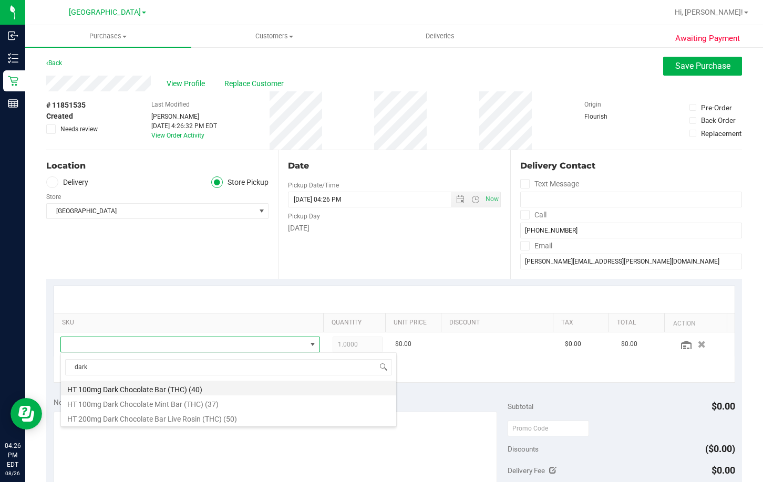
click at [179, 390] on li "HT 100mg Dark Chocolate Bar (THC) (40)" at bounding box center [228, 388] width 335 height 15
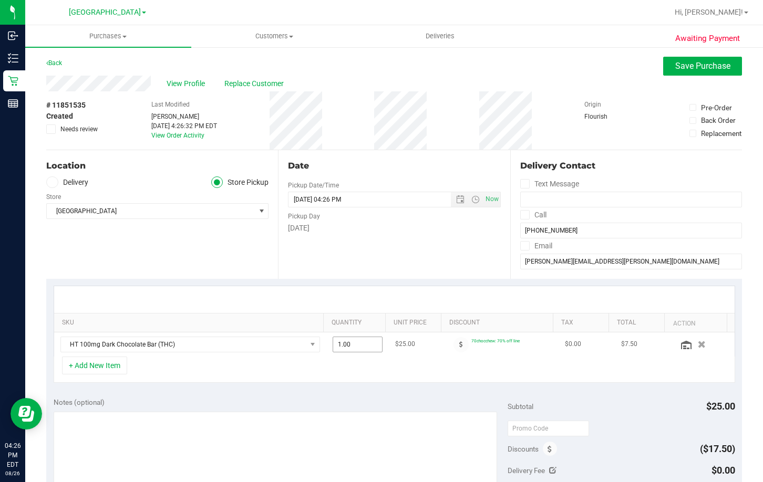
click at [364, 342] on span "1.00 1" at bounding box center [358, 345] width 50 height 16
click at [364, 342] on input "1" at bounding box center [357, 344] width 49 height 15
type input "2"
type input "2.00"
click at [91, 365] on button "+ Add New Item" at bounding box center [94, 366] width 65 height 18
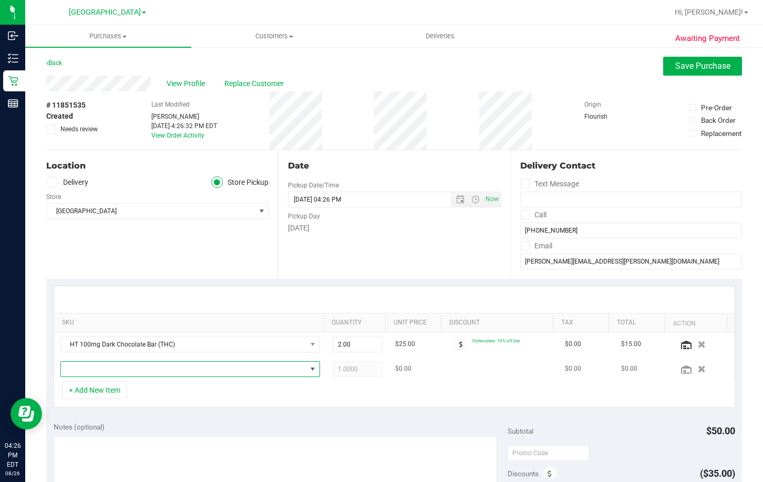
click at [142, 372] on span "NO DATA FOUND" at bounding box center [183, 369] width 245 height 15
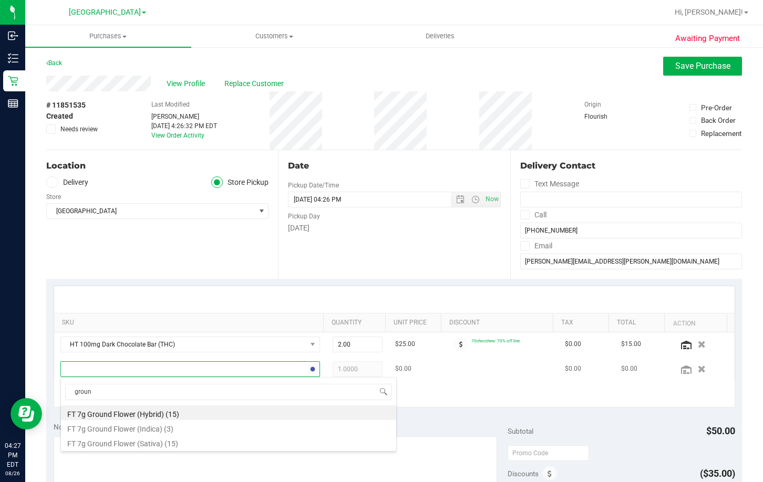
type input "ground"
click at [183, 411] on li "FT 7g Ground Flower (Hybrid) (15)" at bounding box center [228, 413] width 335 height 15
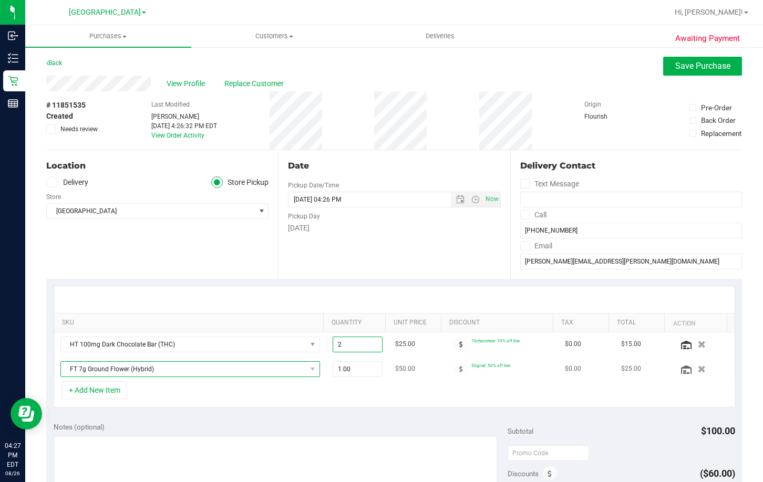
click at [271, 370] on span "FT 7g Ground Flower (Hybrid)" at bounding box center [183, 369] width 245 height 15
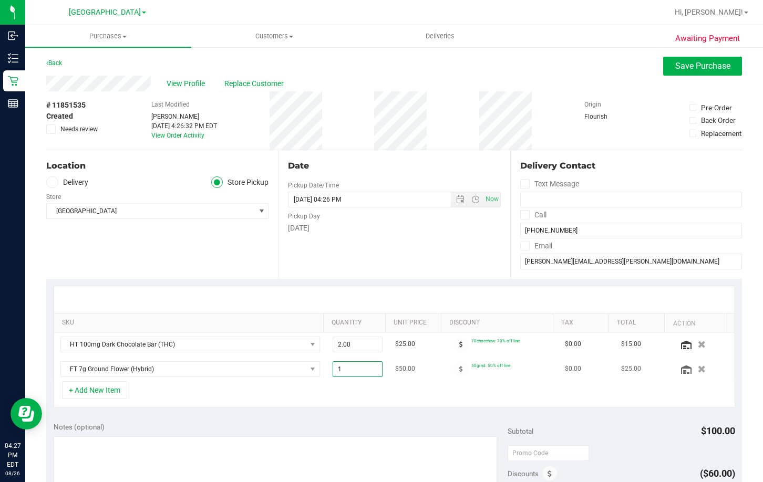
click at [347, 374] on input "1" at bounding box center [357, 369] width 49 height 15
type input "2"
type input "2.00"
click at [106, 395] on button "+ Add New Item" at bounding box center [94, 390] width 65 height 18
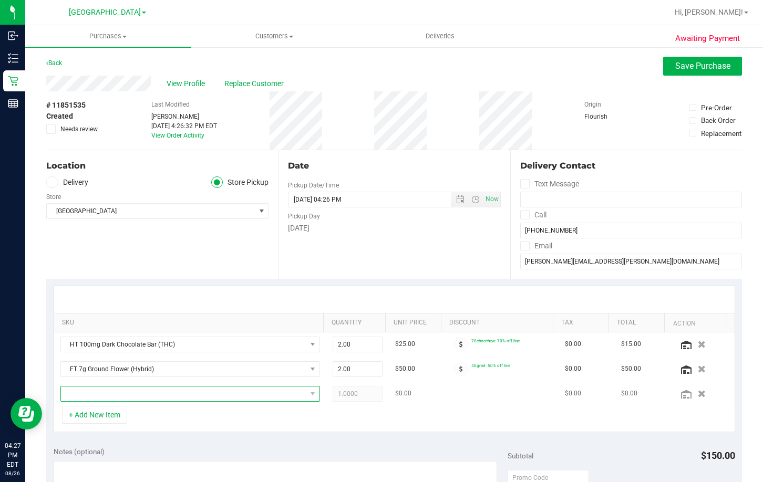
click at [225, 392] on span "NO DATA FOUND" at bounding box center [183, 394] width 245 height 15
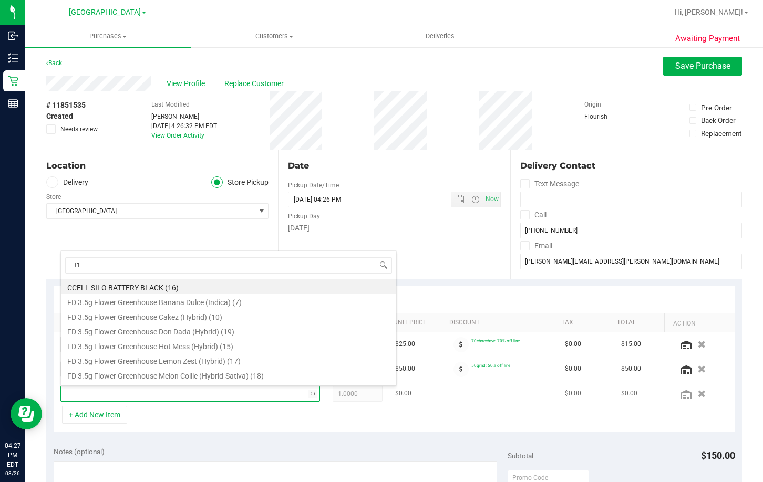
type input "t17"
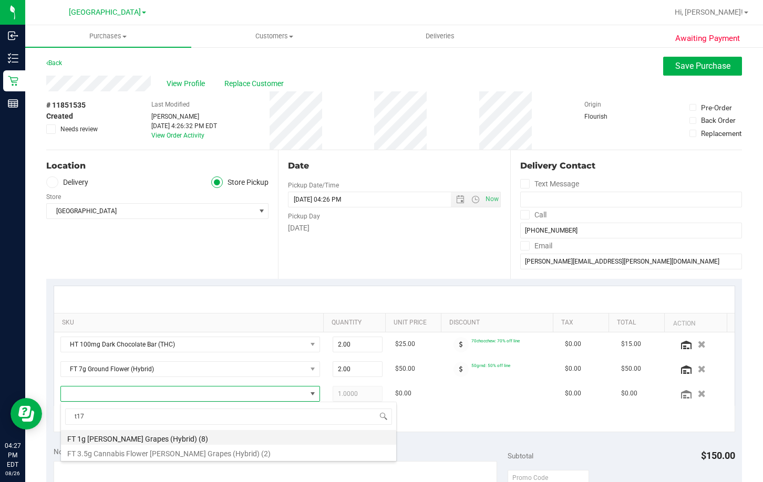
click at [164, 434] on li "FT 1g Kief Gaspar's Grapes (Hybrid) (8)" at bounding box center [228, 437] width 335 height 15
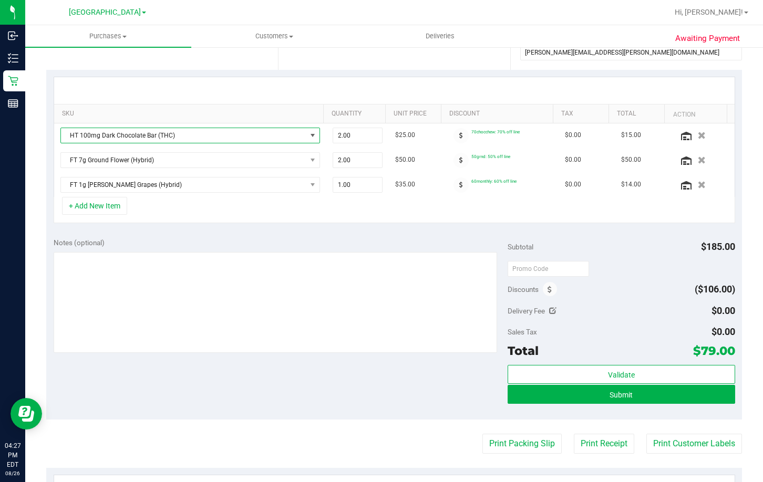
scroll to position [210, 0]
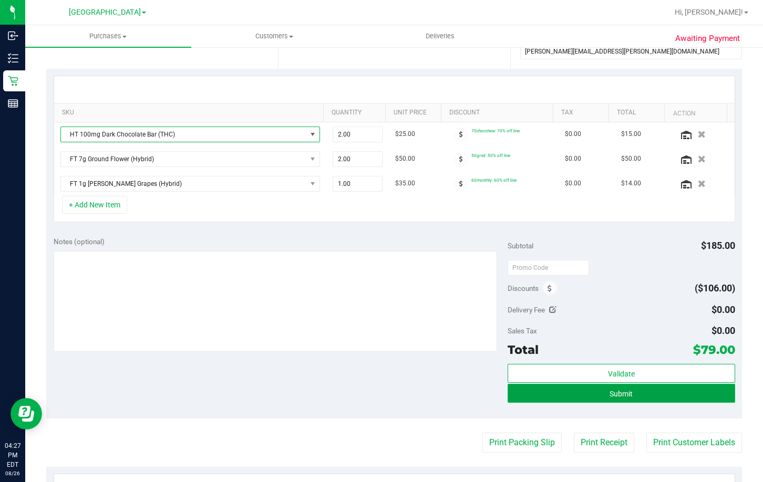
click at [629, 399] on button "Submit" at bounding box center [621, 393] width 227 height 19
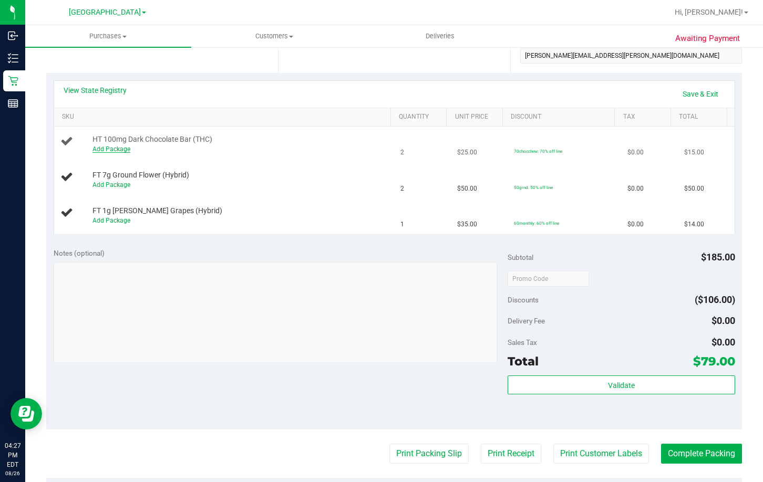
click at [112, 150] on link "Add Package" at bounding box center [111, 149] width 38 height 7
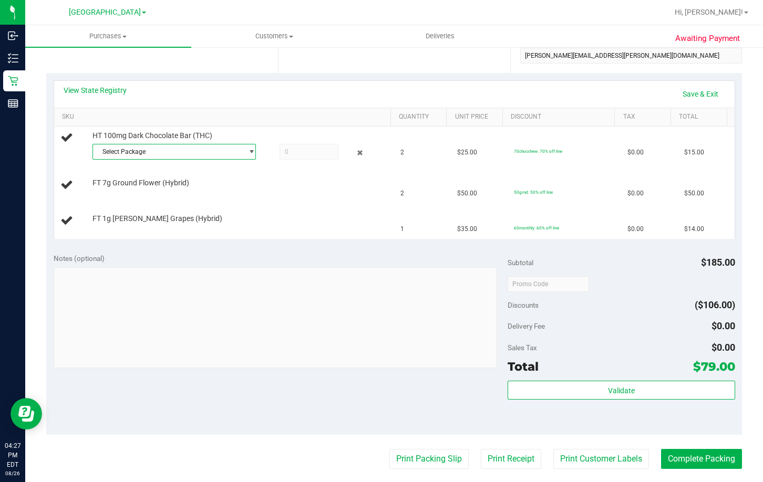
click at [112, 150] on span "Select Package" at bounding box center [167, 152] width 149 height 15
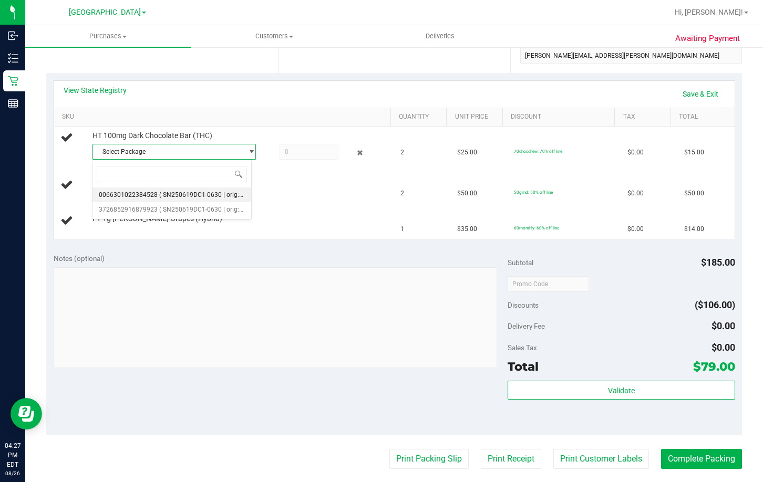
click at [147, 192] on span "0066301022384528" at bounding box center [128, 194] width 59 height 7
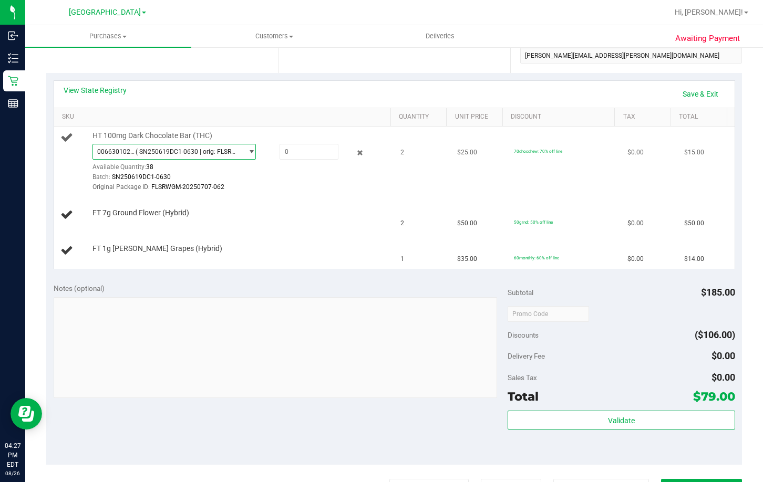
click at [182, 154] on span "( SN250619DC1-0630 | orig: FLSRWGM-20250707-062 )" at bounding box center [187, 151] width 102 height 7
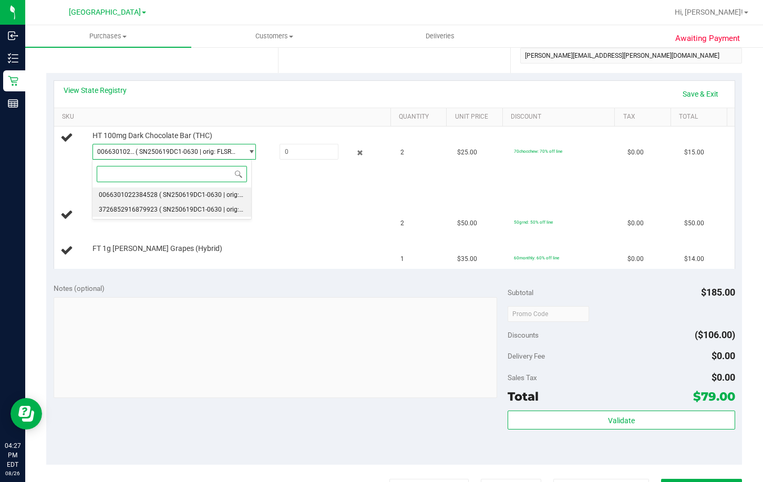
click at [174, 210] on span "( SN250619DC1-0630 | orig: FLSRWGM-20250707-085 )" at bounding box center [238, 209] width 158 height 7
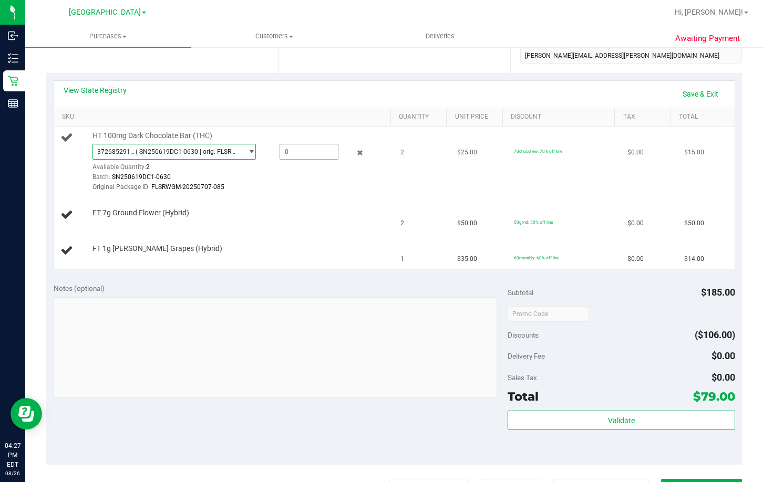
click at [321, 151] on span at bounding box center [309, 152] width 59 height 16
type input "2"
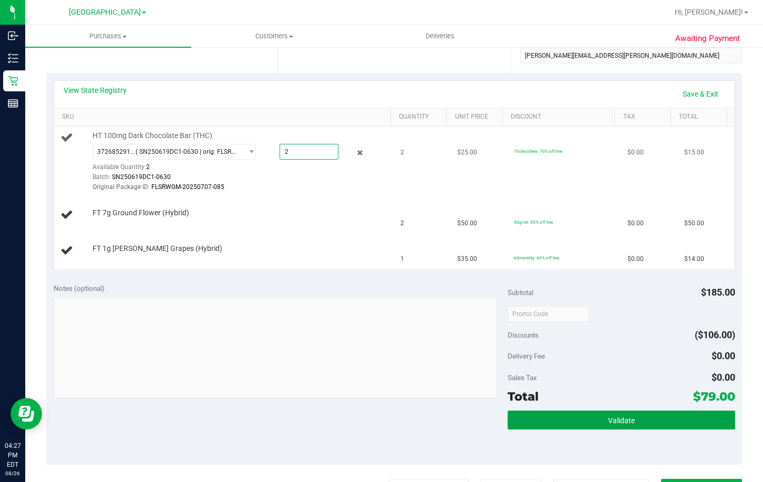
type input "2.0000"
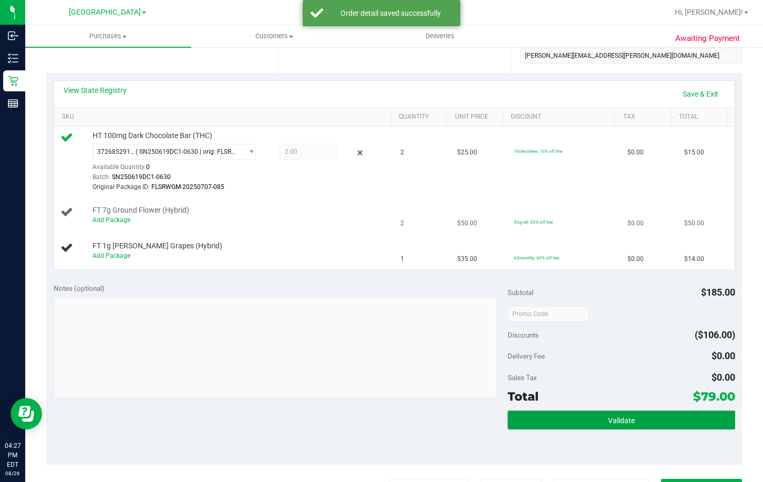
click at [508, 411] on button "Validate" at bounding box center [621, 420] width 227 height 19
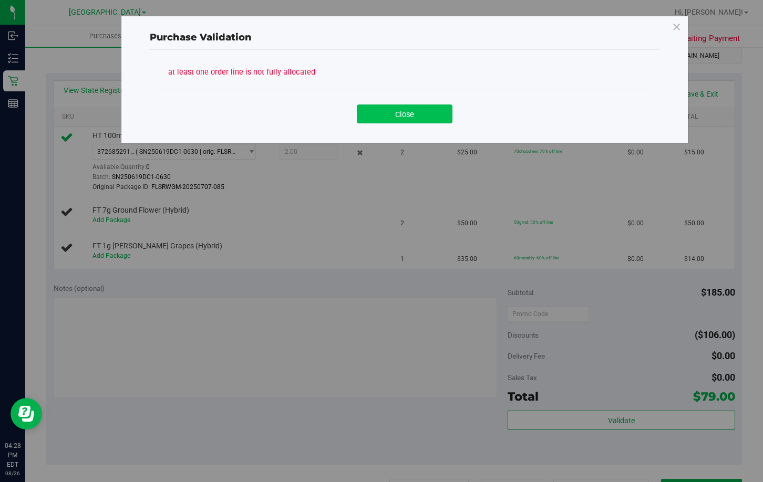
click at [423, 110] on button "Close" at bounding box center [405, 114] width 96 height 19
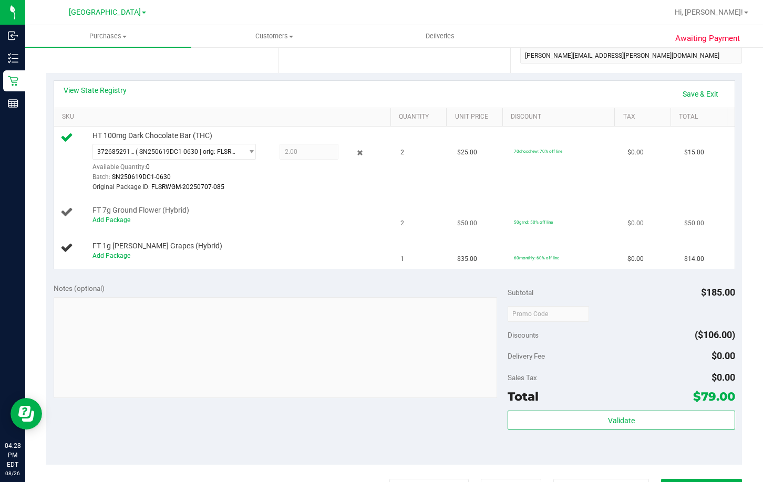
click at [286, 199] on td "FT 7g Ground Flower (Hybrid) Add Package" at bounding box center [224, 216] width 340 height 36
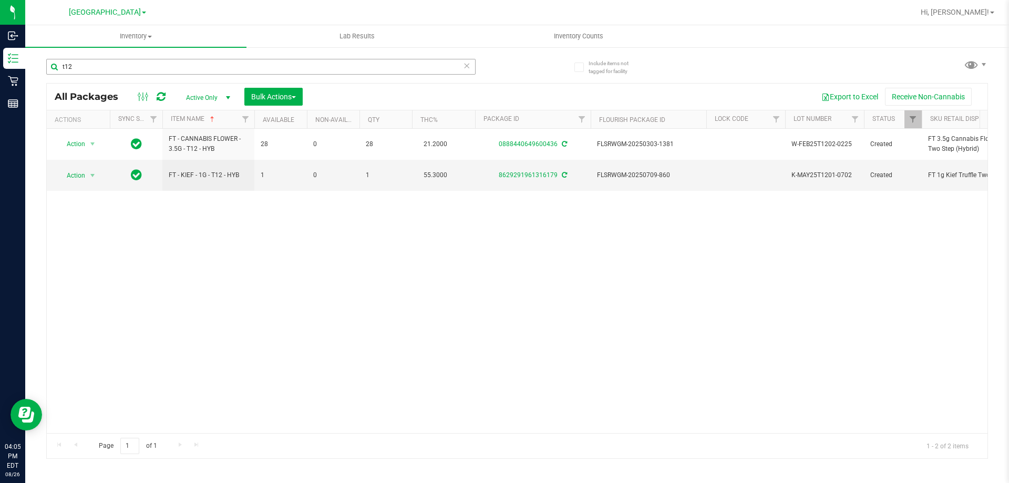
click at [155, 68] on input "t12" at bounding box center [260, 67] width 429 height 16
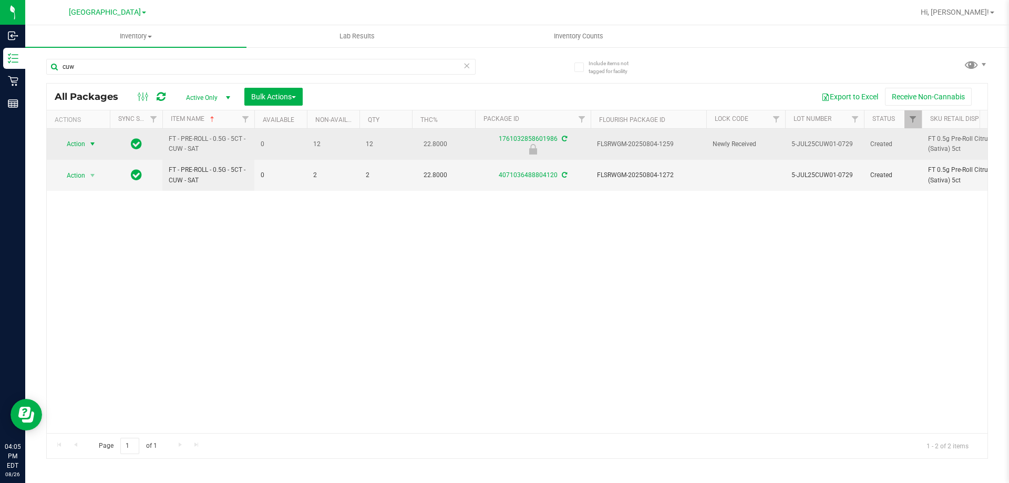
type input "cuw"
click at [78, 142] on span "Action" at bounding box center [71, 144] width 28 height 15
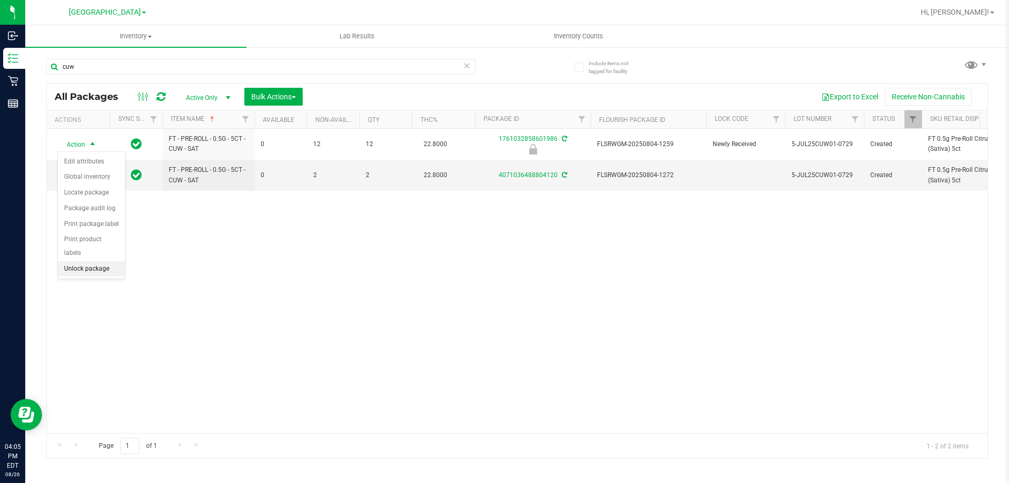
click at [86, 261] on li "Unlock package" at bounding box center [91, 269] width 67 height 16
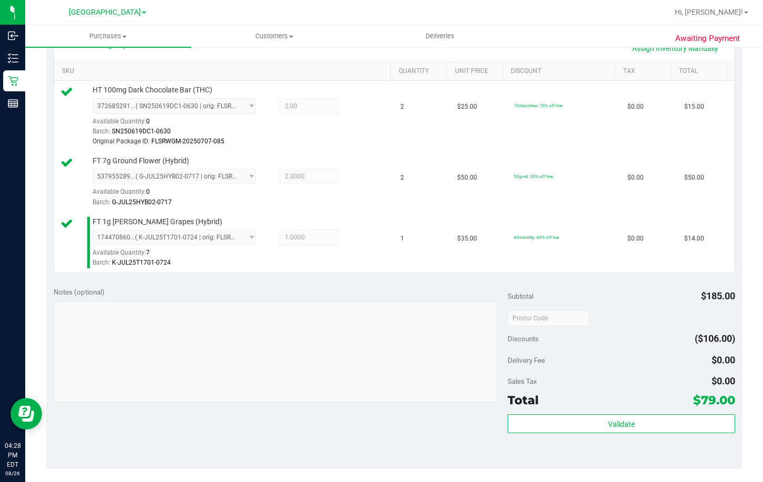
scroll to position [263, 0]
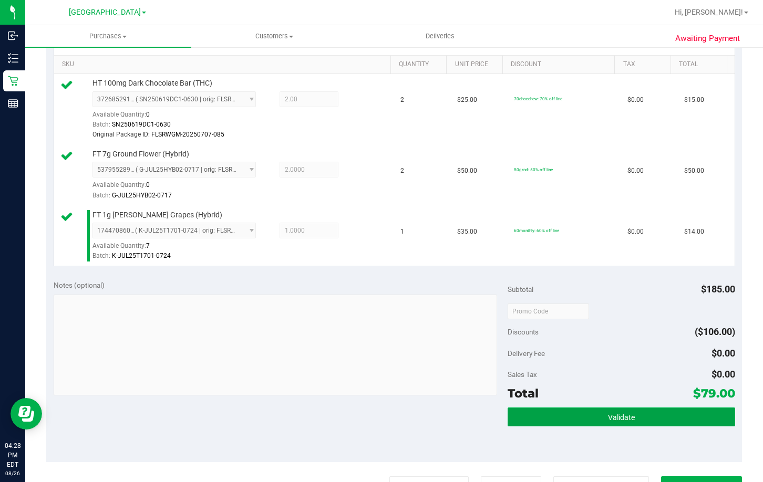
click at [662, 419] on button "Validate" at bounding box center [621, 417] width 227 height 19
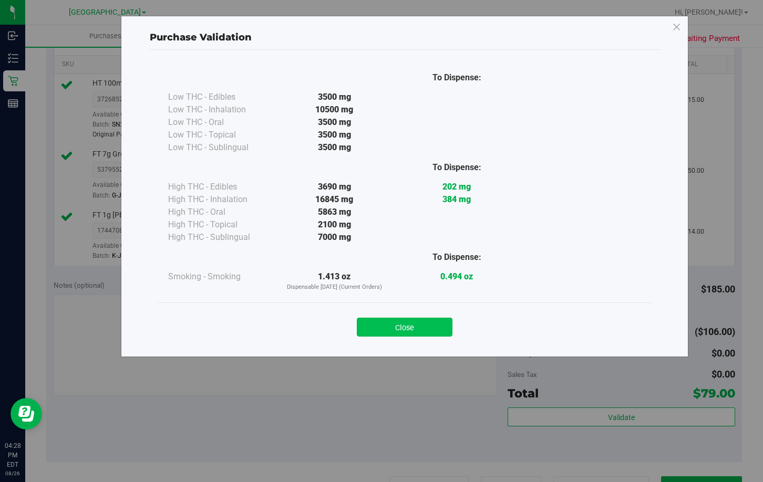
click at [425, 327] on button "Close" at bounding box center [405, 327] width 96 height 19
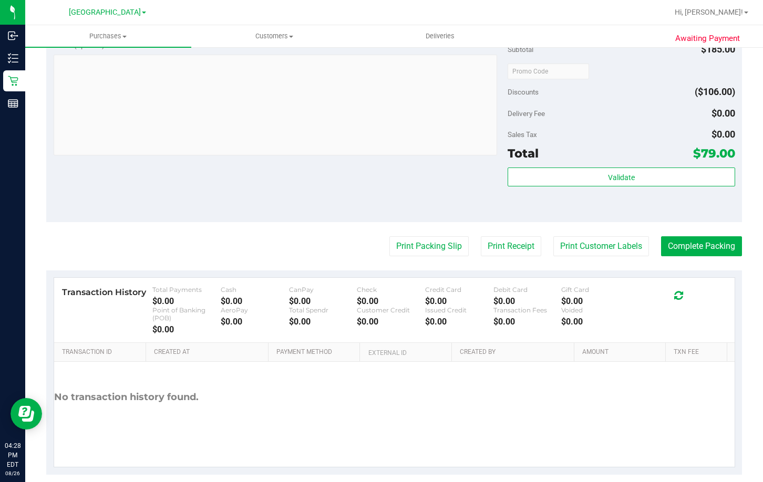
scroll to position [517, 0]
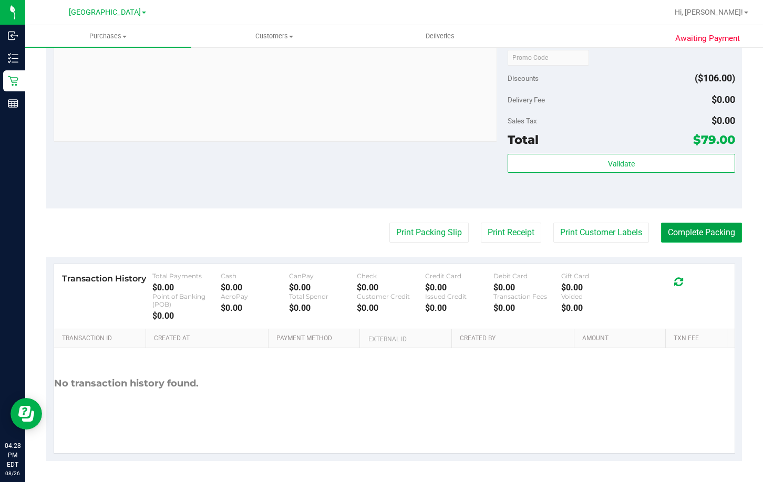
click at [673, 226] on button "Complete Packing" at bounding box center [701, 233] width 81 height 20
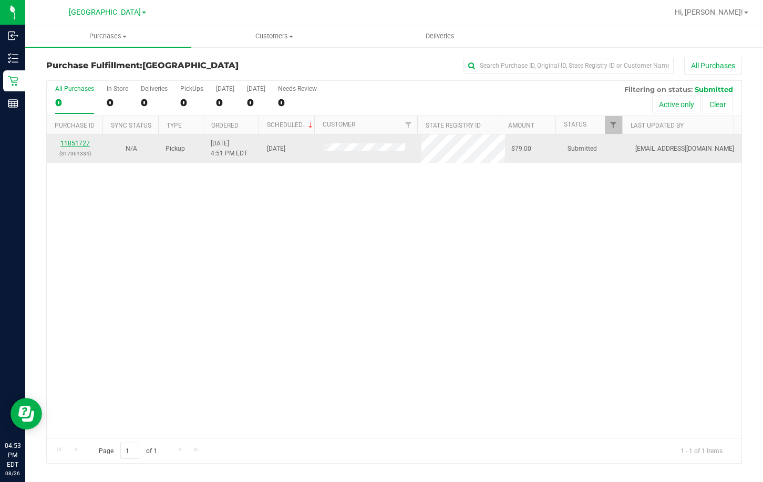
click at [72, 145] on link "11851727" at bounding box center [74, 143] width 29 height 7
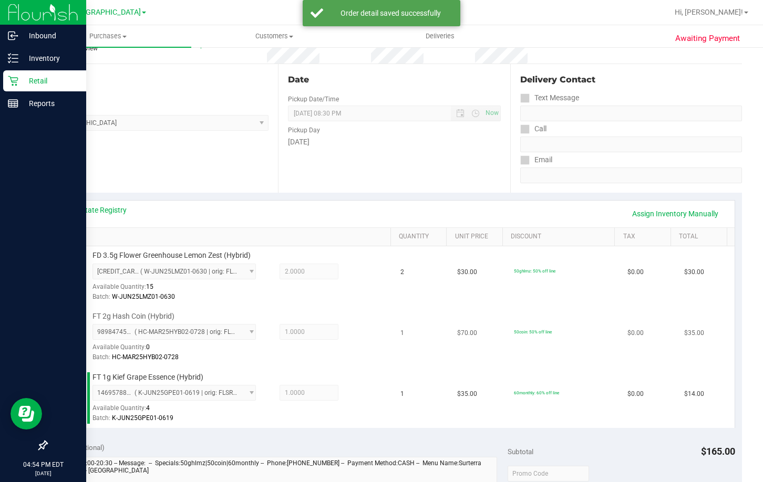
scroll to position [210, 0]
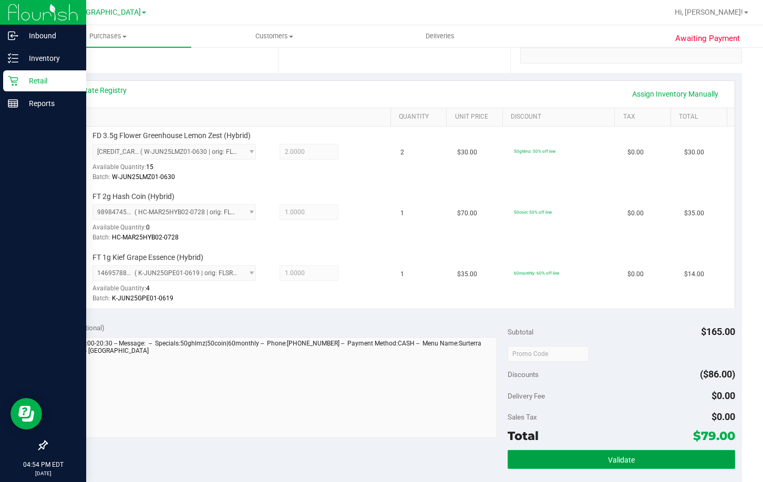
click at [622, 457] on span "Validate" at bounding box center [621, 460] width 27 height 8
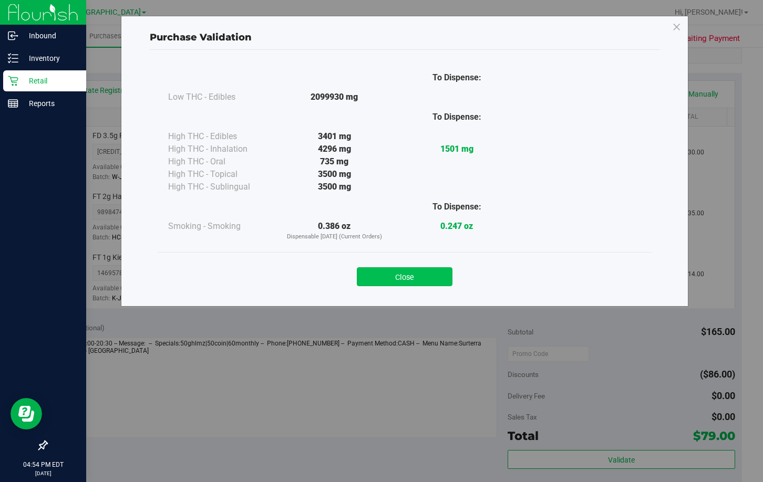
click at [421, 274] on button "Close" at bounding box center [405, 276] width 96 height 19
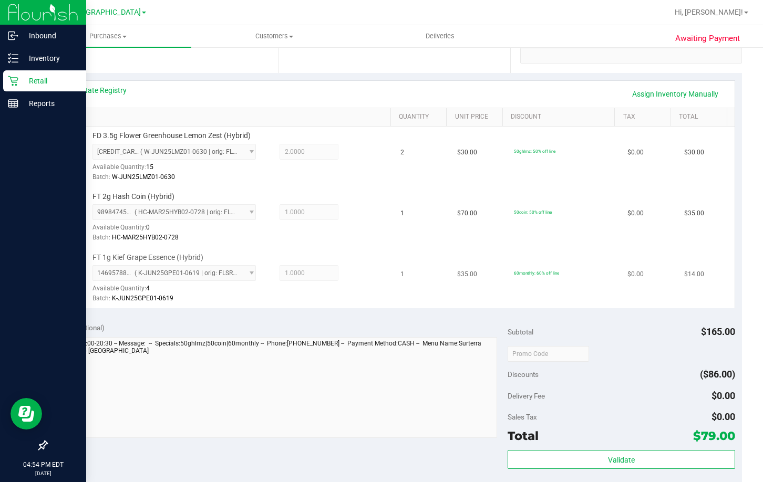
scroll to position [420, 0]
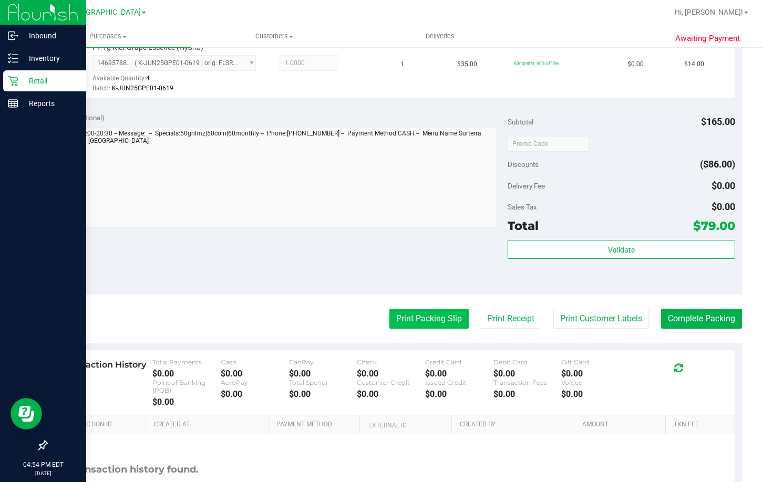
click at [422, 320] on button "Print Packing Slip" at bounding box center [428, 319] width 79 height 20
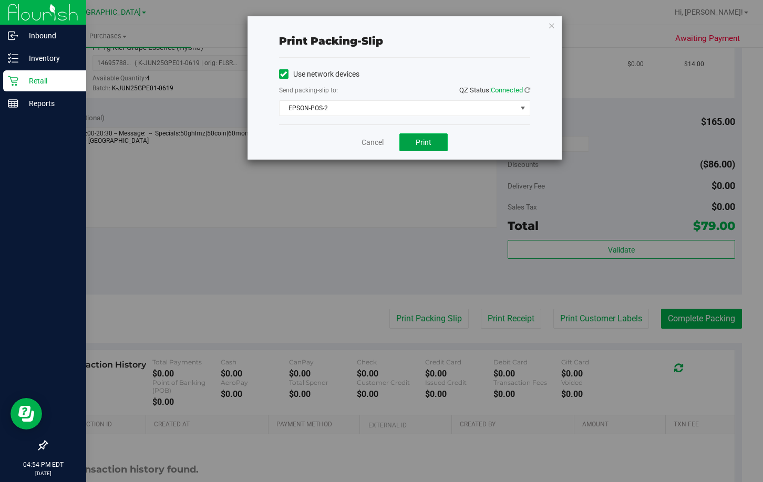
click at [439, 146] on button "Print" at bounding box center [423, 142] width 48 height 18
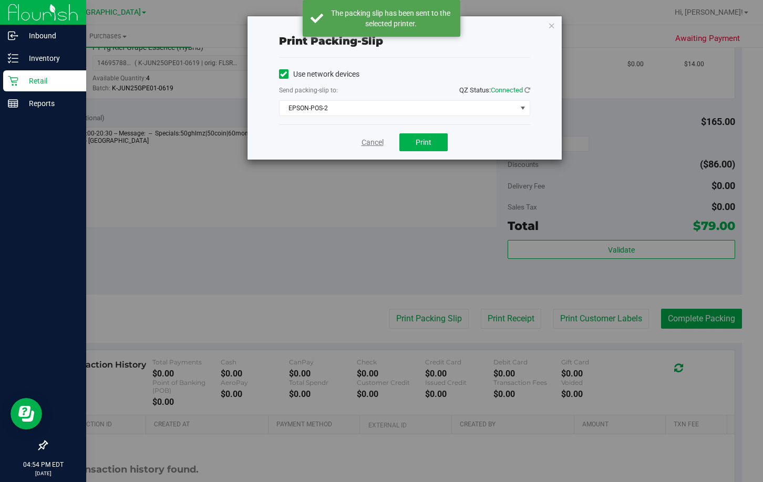
click at [376, 145] on link "Cancel" at bounding box center [373, 142] width 22 height 11
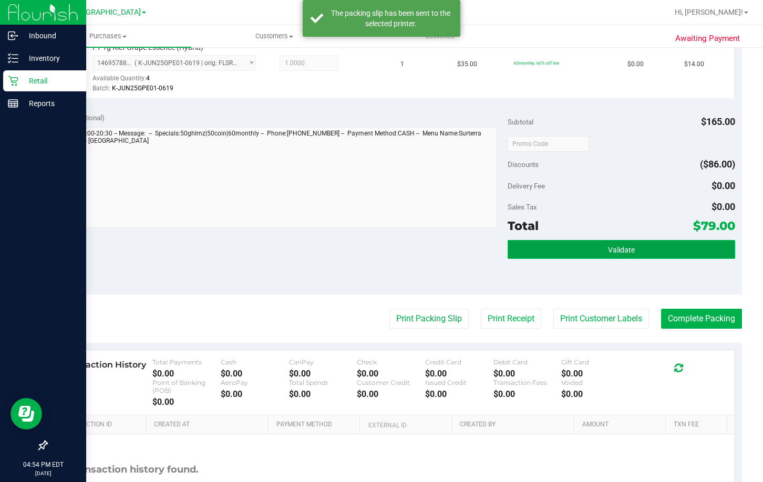
click at [624, 251] on span "Validate" at bounding box center [621, 250] width 27 height 8
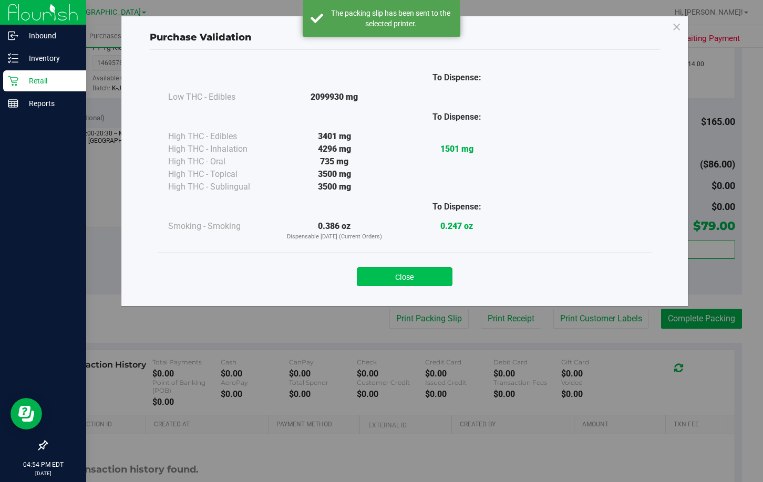
click at [422, 277] on button "Close" at bounding box center [405, 276] width 96 height 19
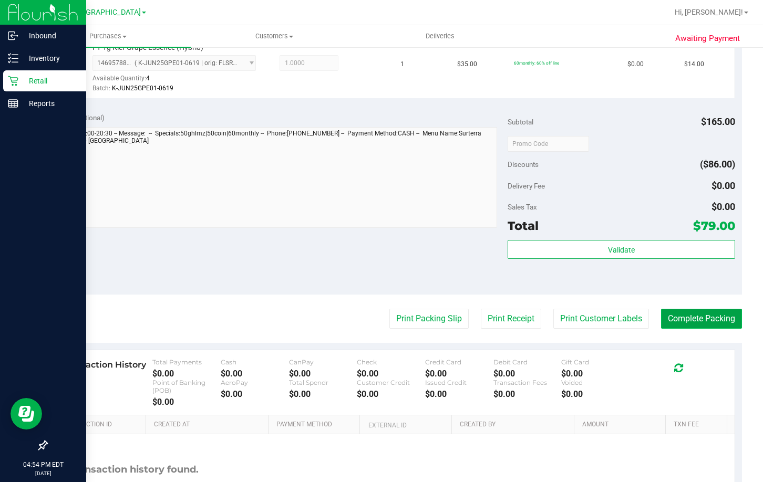
click at [708, 319] on button "Complete Packing" at bounding box center [701, 319] width 81 height 20
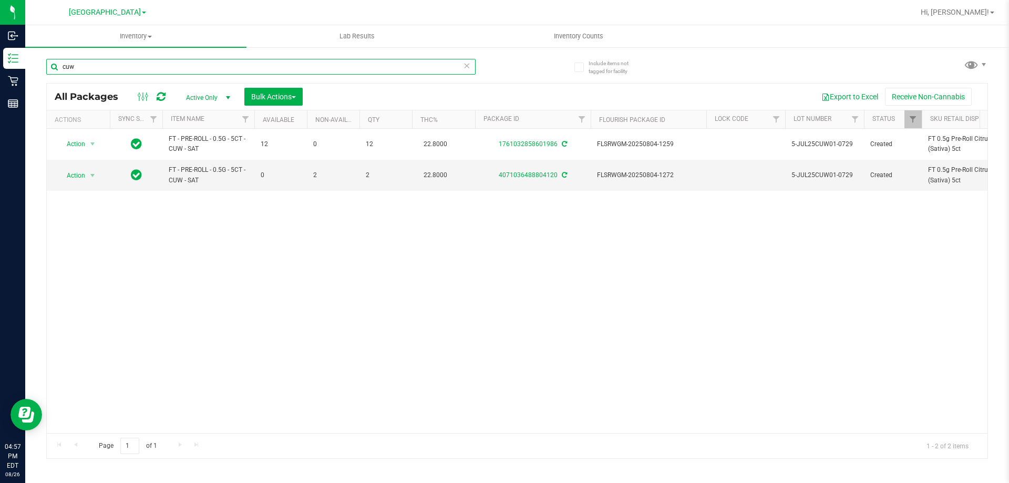
click at [200, 61] on input "cuw" at bounding box center [260, 67] width 429 height 16
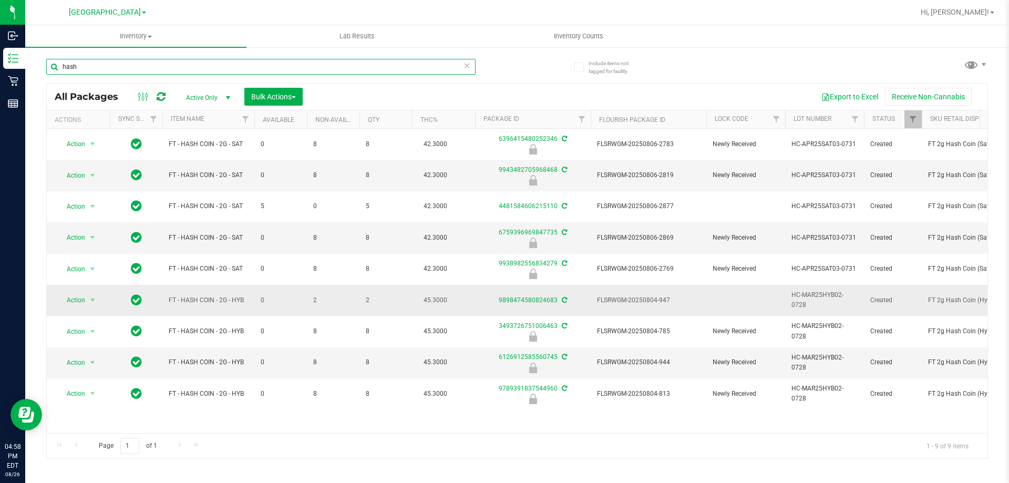
type input "hash"
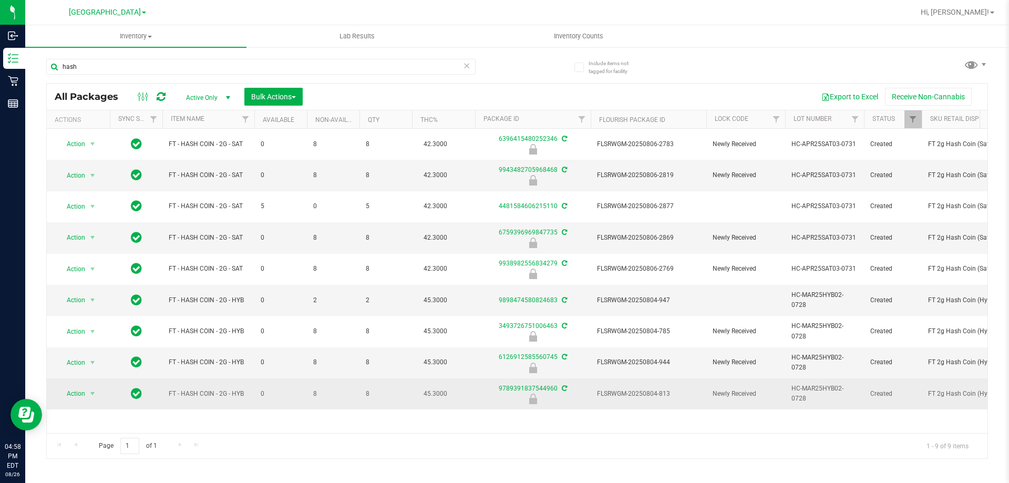
drag, startPoint x: 172, startPoint y: 300, endPoint x: 622, endPoint y: 396, distance: 460.1
click at [634, 393] on span "FLSRWGM-20250804-813" at bounding box center [648, 394] width 103 height 10
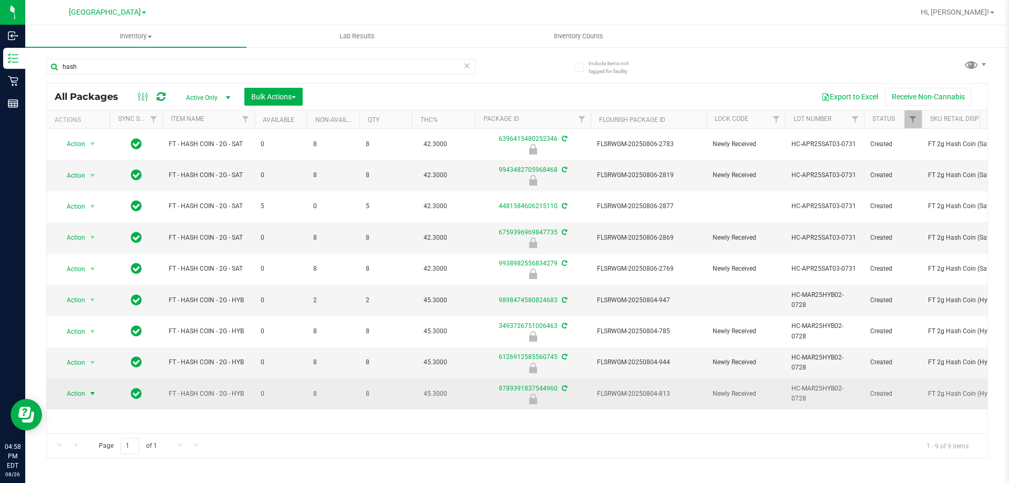
click at [78, 391] on span "Action" at bounding box center [71, 393] width 28 height 15
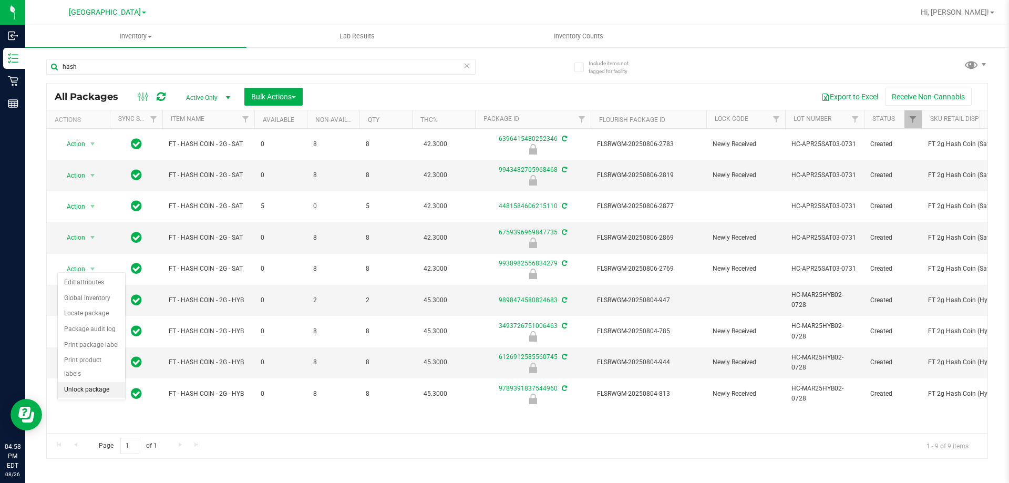
click at [92, 382] on li "Unlock package" at bounding box center [91, 390] width 67 height 16
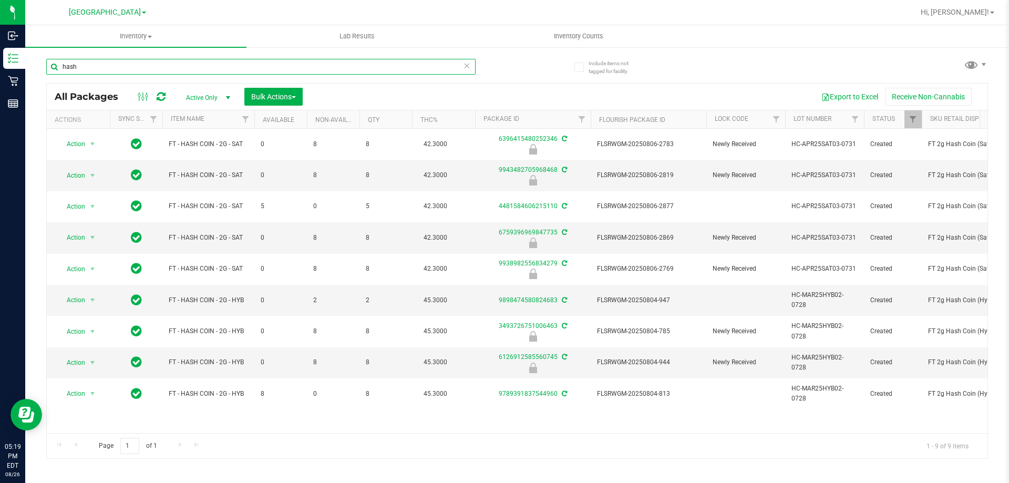
click at [147, 69] on input "hash" at bounding box center [260, 67] width 429 height 16
type input "orchard"
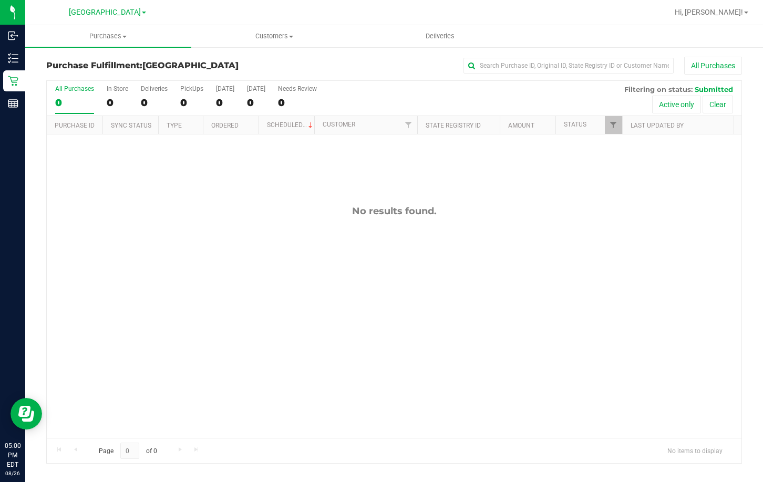
click at [588, 252] on div "No results found." at bounding box center [394, 322] width 695 height 375
click at [349, 27] on uib-tab-heading "Customers All customers Add a new customer All physicians" at bounding box center [274, 36] width 165 height 21
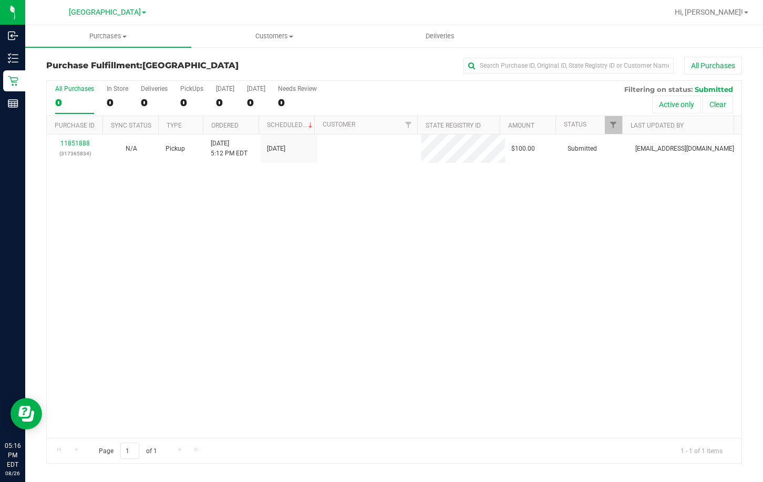
click at [71, 145] on link "11851888" at bounding box center [74, 143] width 29 height 7
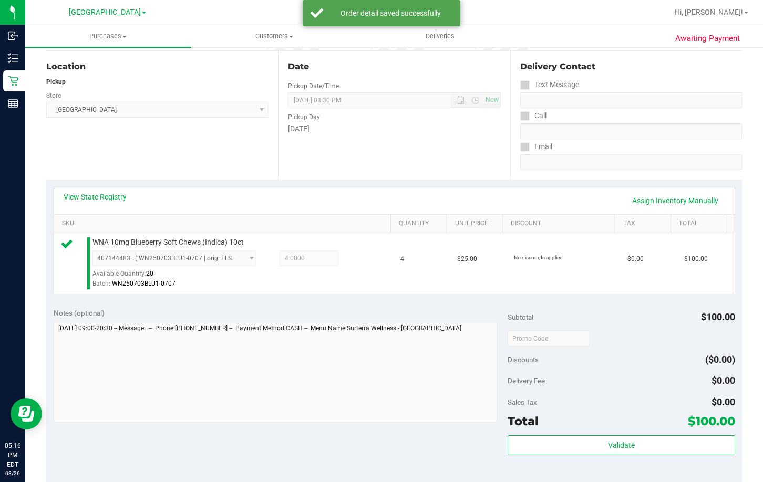
scroll to position [263, 0]
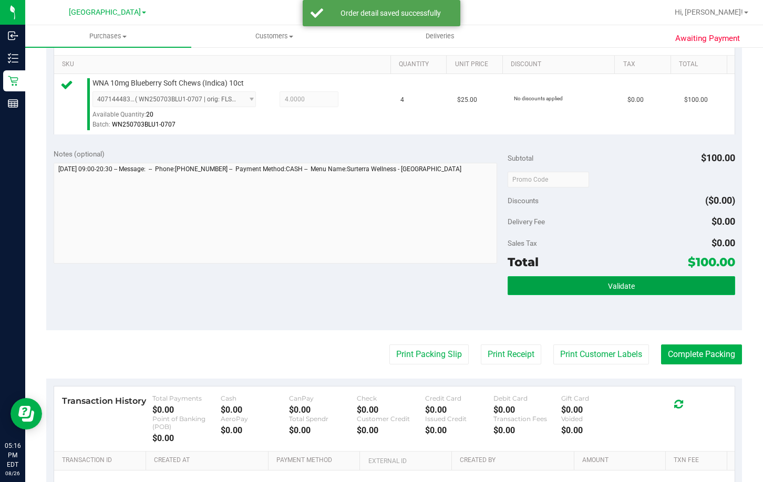
click at [632, 278] on button "Validate" at bounding box center [621, 285] width 227 height 19
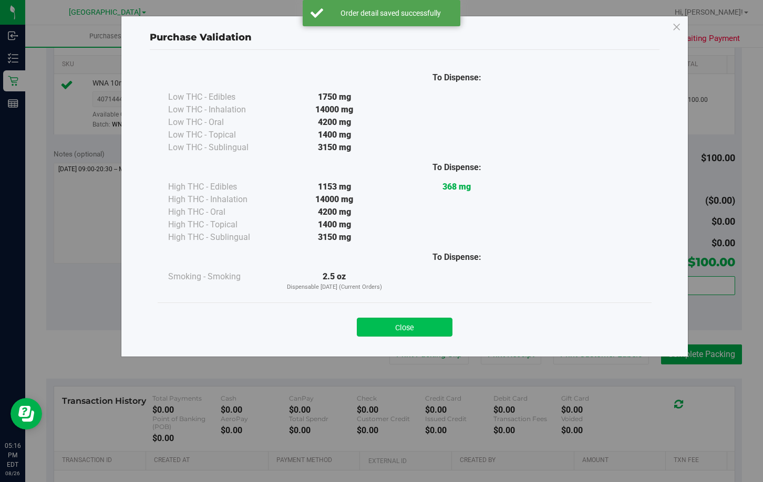
click at [432, 323] on button "Close" at bounding box center [405, 327] width 96 height 19
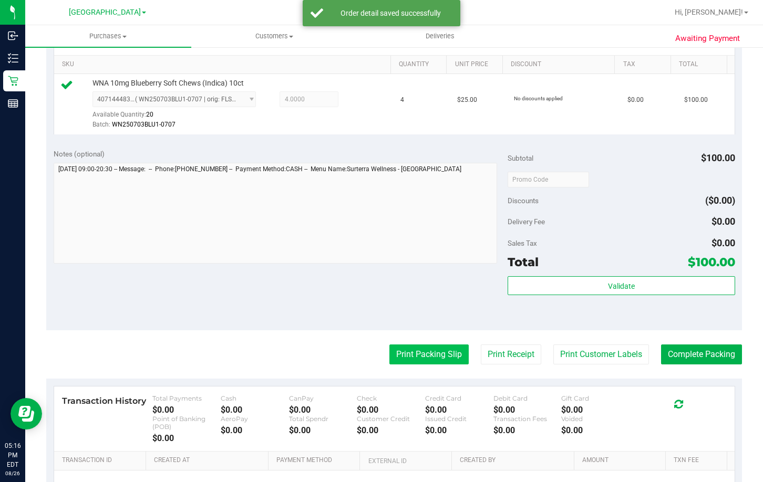
click at [434, 357] on button "Print Packing Slip" at bounding box center [428, 355] width 79 height 20
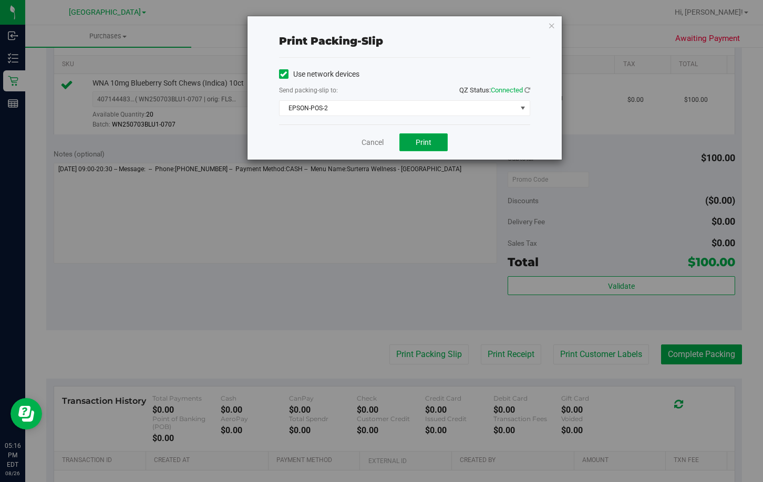
click at [425, 148] on button "Print" at bounding box center [423, 142] width 48 height 18
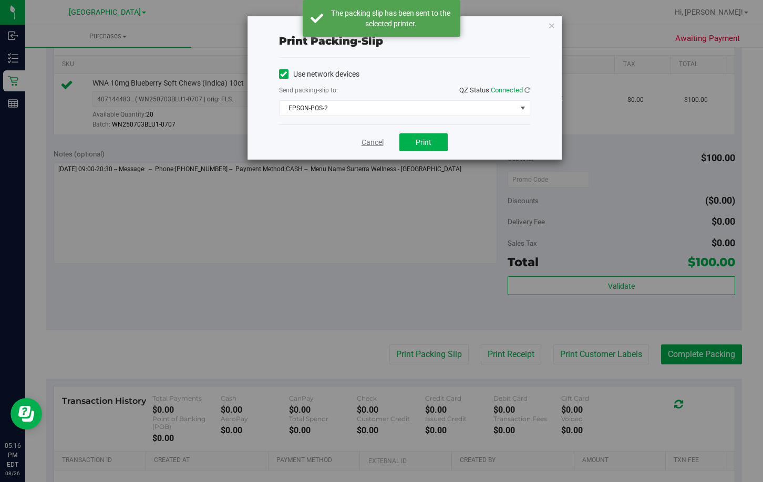
click at [362, 141] on link "Cancel" at bounding box center [373, 142] width 22 height 11
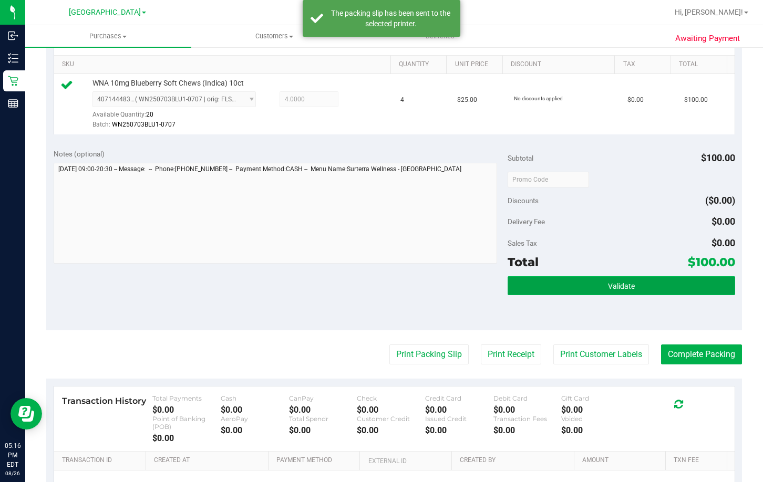
click at [672, 285] on button "Validate" at bounding box center [621, 285] width 227 height 19
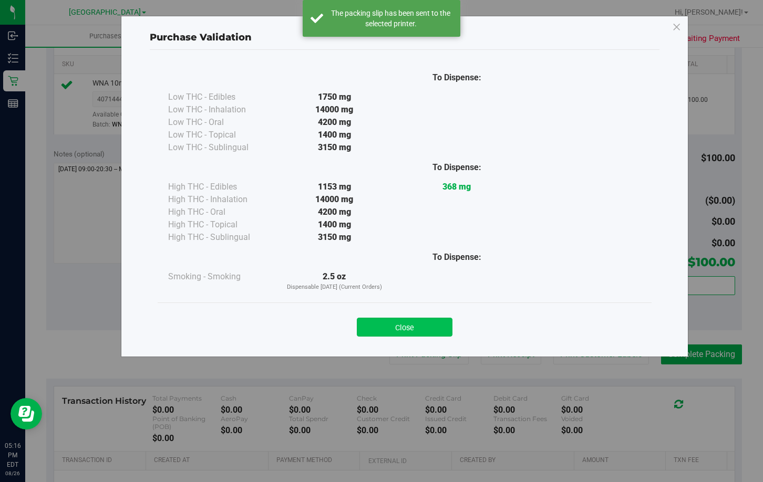
click at [408, 322] on button "Close" at bounding box center [405, 327] width 96 height 19
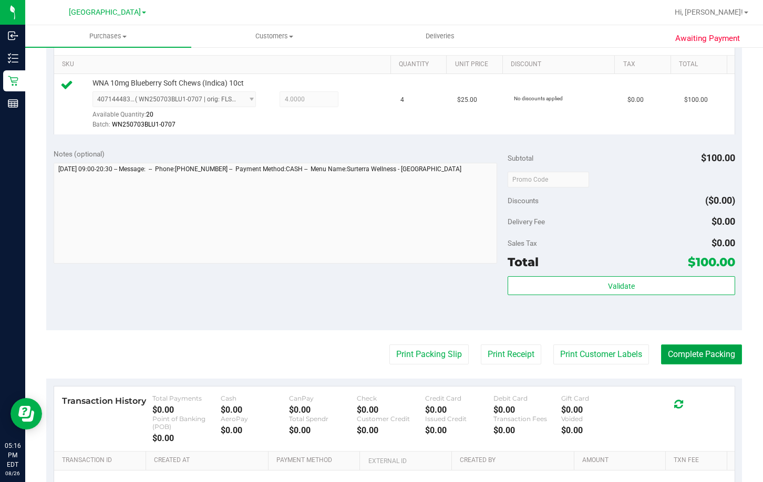
click at [706, 353] on button "Complete Packing" at bounding box center [701, 355] width 81 height 20
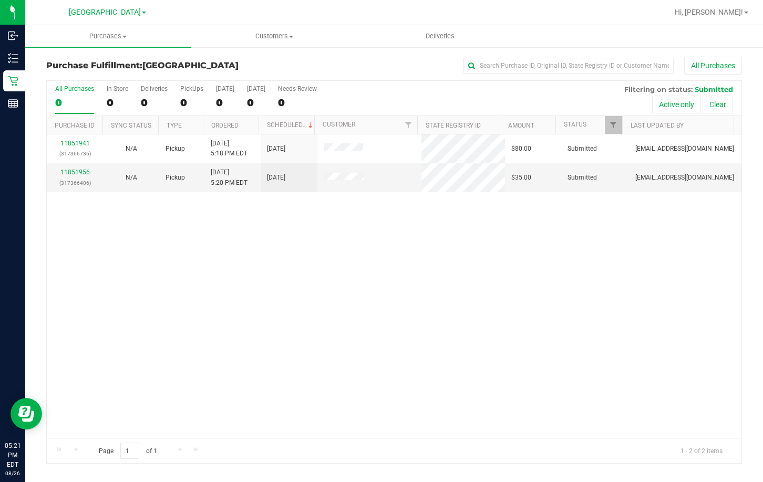
click at [519, 325] on div "11851941 (317366736) N/A Pickup 8/26/2025 5:18 PM EDT 8/26/2025 $80.00 Submitte…" at bounding box center [394, 287] width 695 height 304
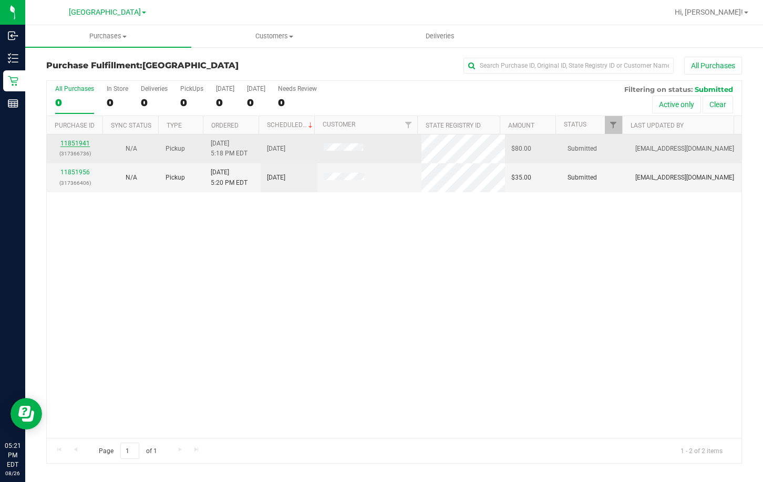
click at [74, 142] on link "11851941" at bounding box center [74, 143] width 29 height 7
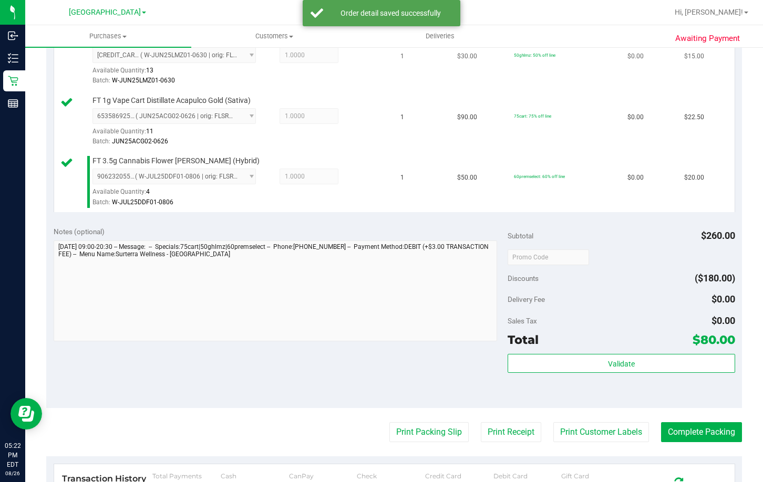
scroll to position [368, 0]
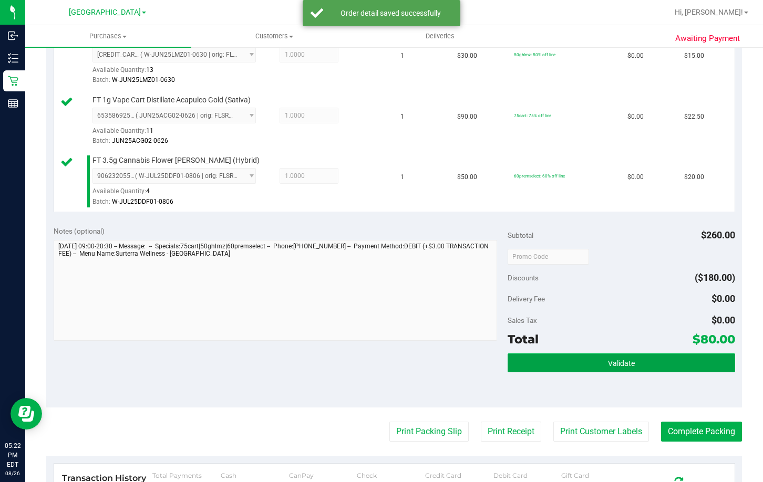
click at [574, 366] on button "Validate" at bounding box center [621, 363] width 227 height 19
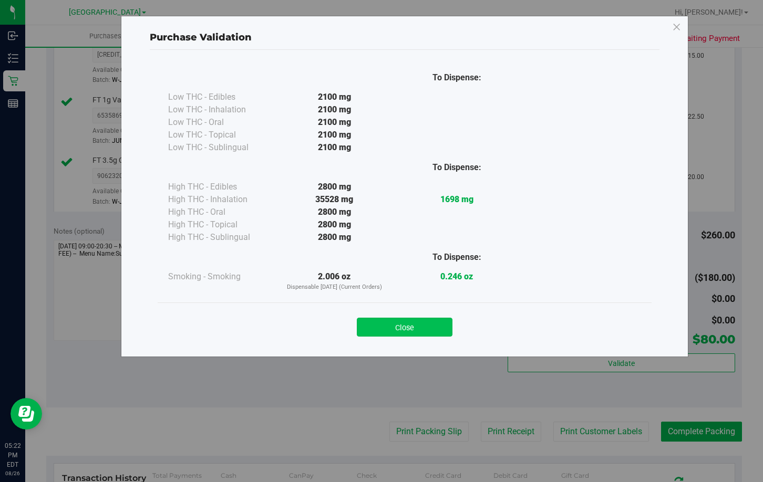
click at [408, 333] on button "Close" at bounding box center [405, 327] width 96 height 19
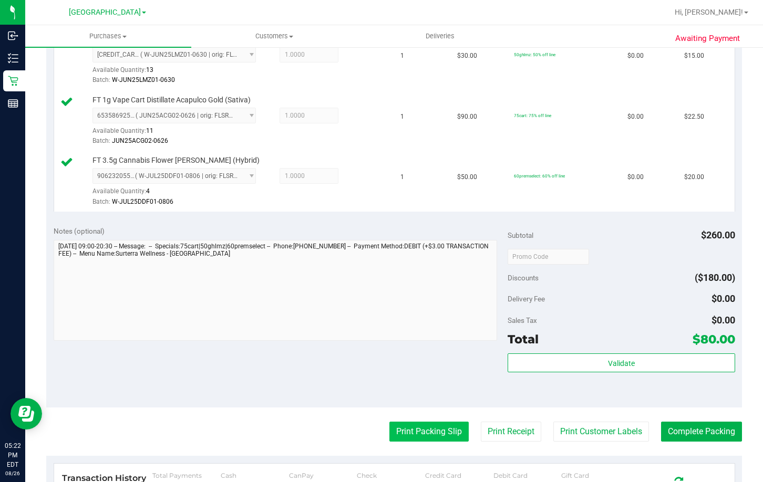
click at [409, 427] on button "Print Packing Slip" at bounding box center [428, 432] width 79 height 20
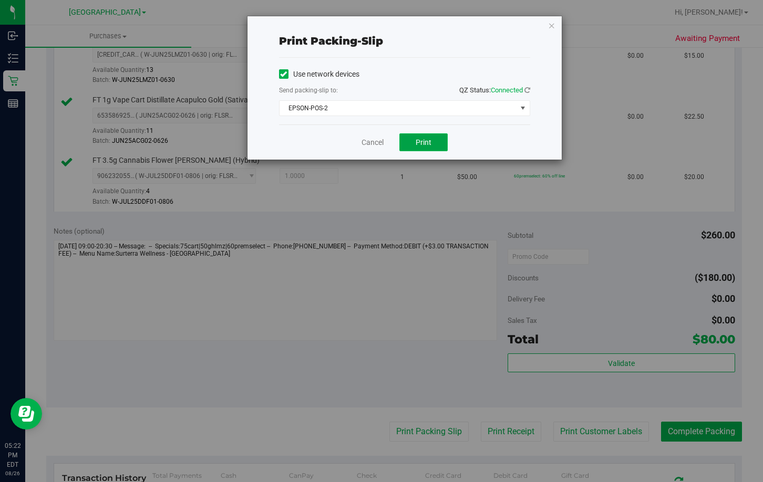
click at [424, 147] on button "Print" at bounding box center [423, 142] width 48 height 18
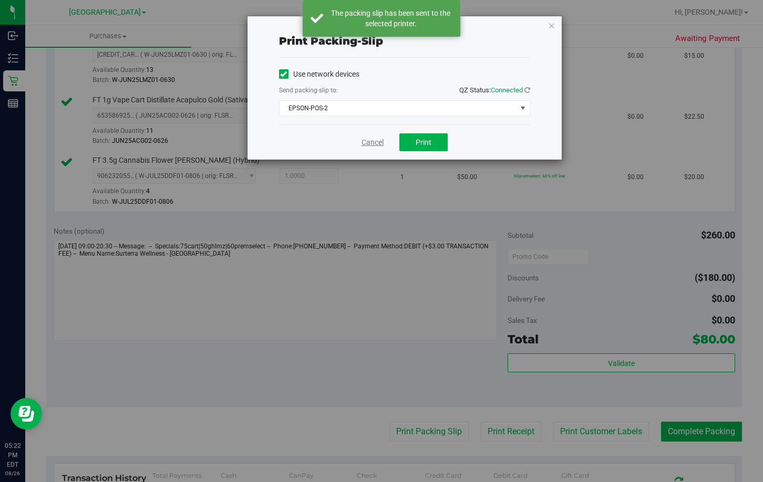
click at [370, 143] on link "Cancel" at bounding box center [373, 142] width 22 height 11
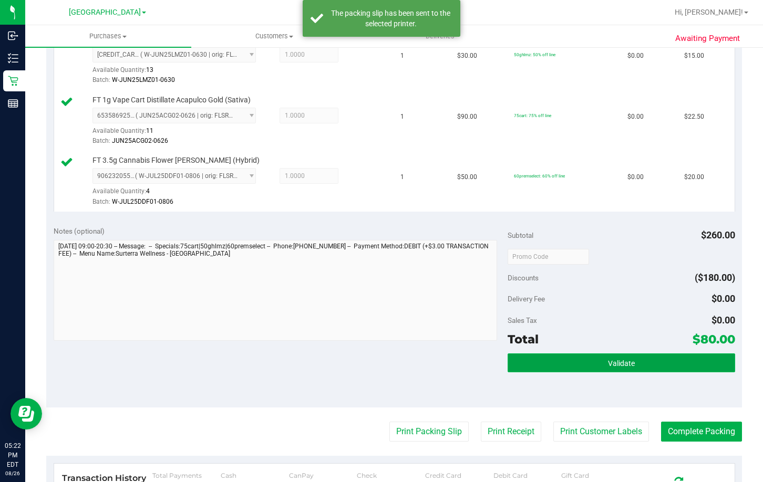
click at [622, 357] on button "Validate" at bounding box center [621, 363] width 227 height 19
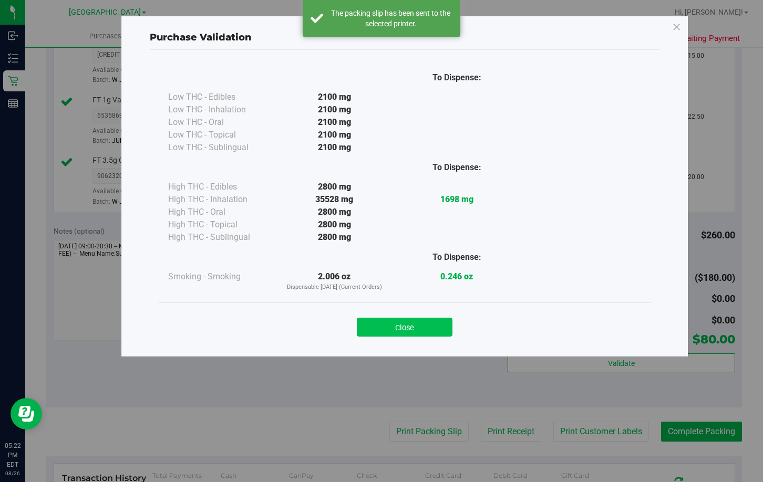
click at [411, 325] on button "Close" at bounding box center [405, 327] width 96 height 19
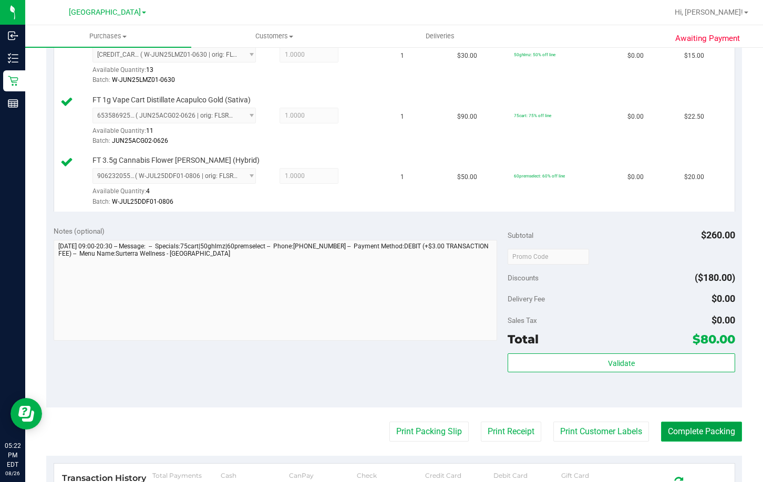
click at [708, 430] on button "Complete Packing" at bounding box center [701, 432] width 81 height 20
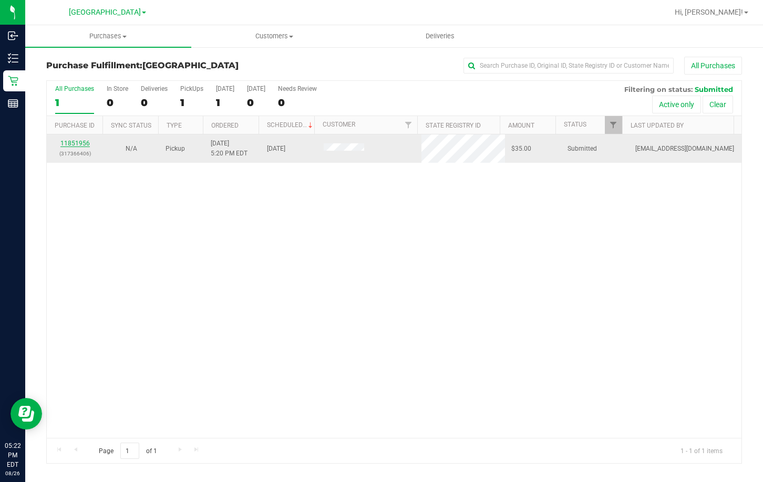
click at [75, 145] on link "11851956" at bounding box center [74, 143] width 29 height 7
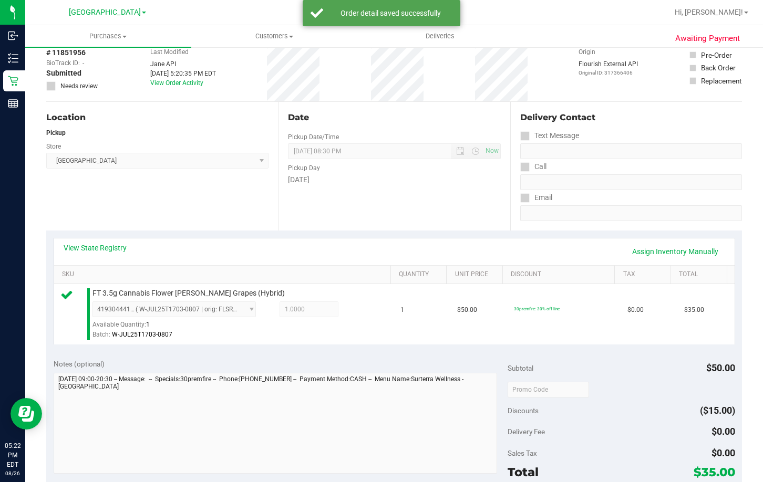
scroll to position [210, 0]
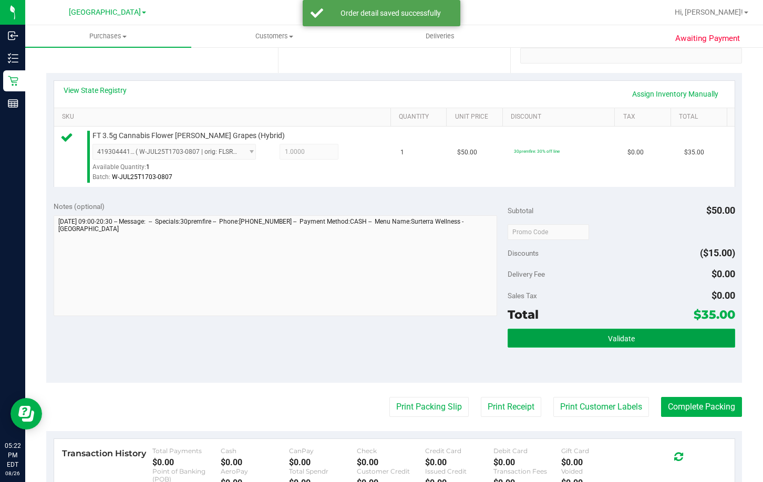
click at [639, 336] on button "Validate" at bounding box center [621, 338] width 227 height 19
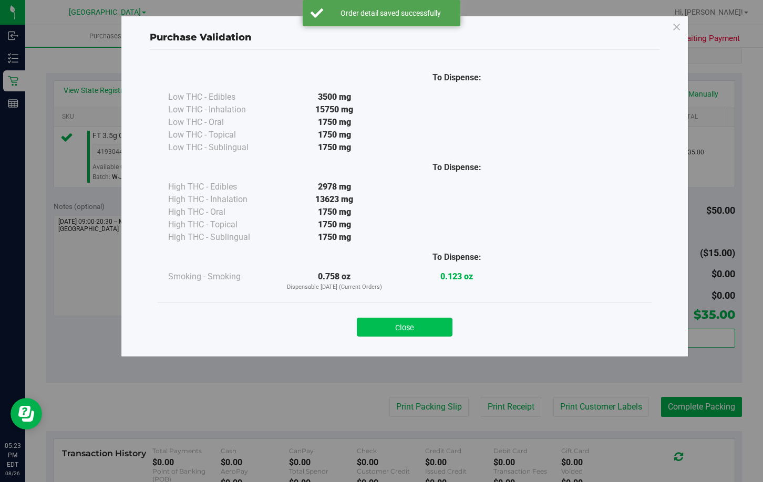
click at [421, 325] on button "Close" at bounding box center [405, 327] width 96 height 19
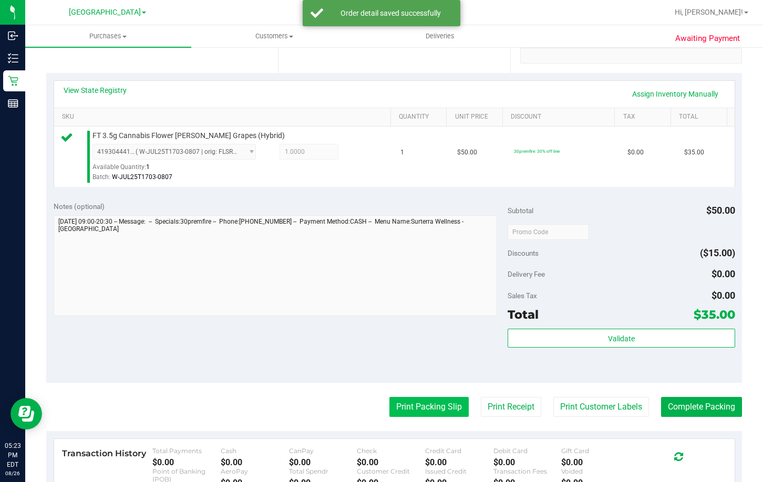
click at [422, 406] on button "Print Packing Slip" at bounding box center [428, 407] width 79 height 20
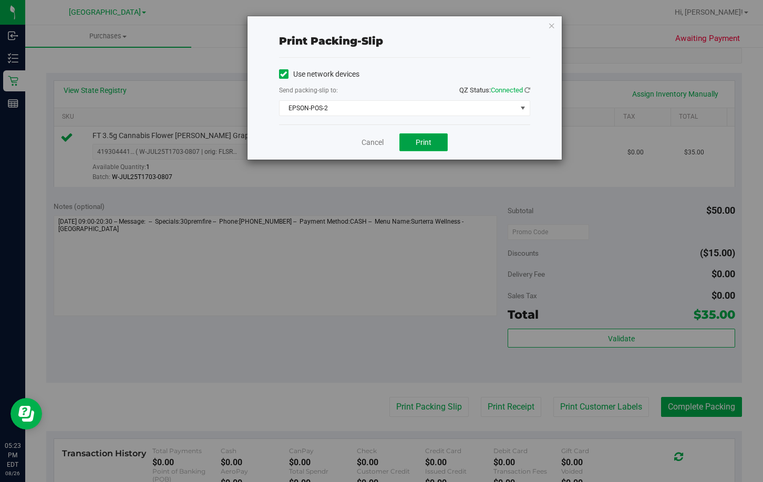
click at [419, 142] on span "Print" at bounding box center [424, 142] width 16 height 8
click at [374, 142] on link "Cancel" at bounding box center [373, 142] width 22 height 11
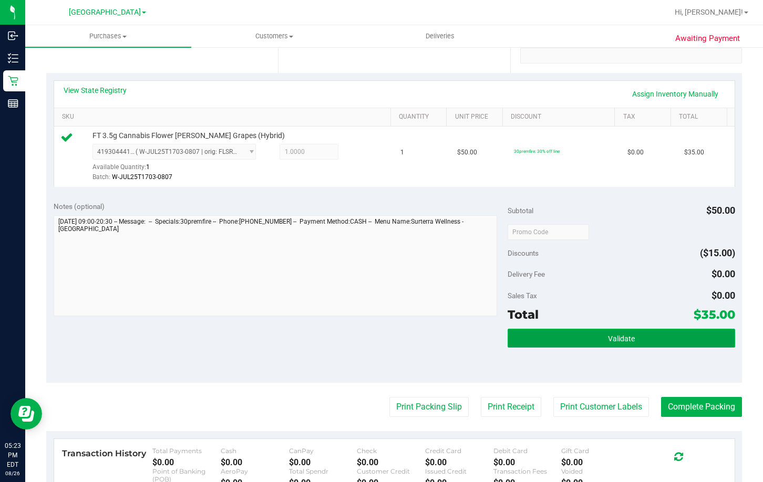
click at [548, 338] on button "Validate" at bounding box center [621, 338] width 227 height 19
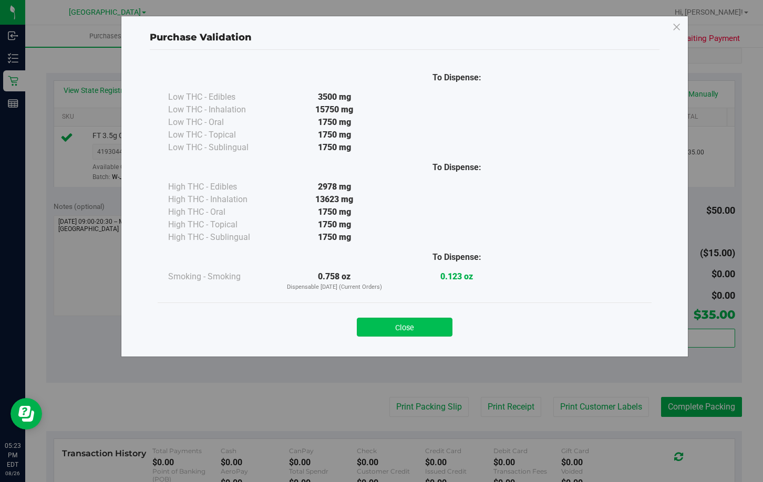
click at [426, 333] on button "Close" at bounding box center [405, 327] width 96 height 19
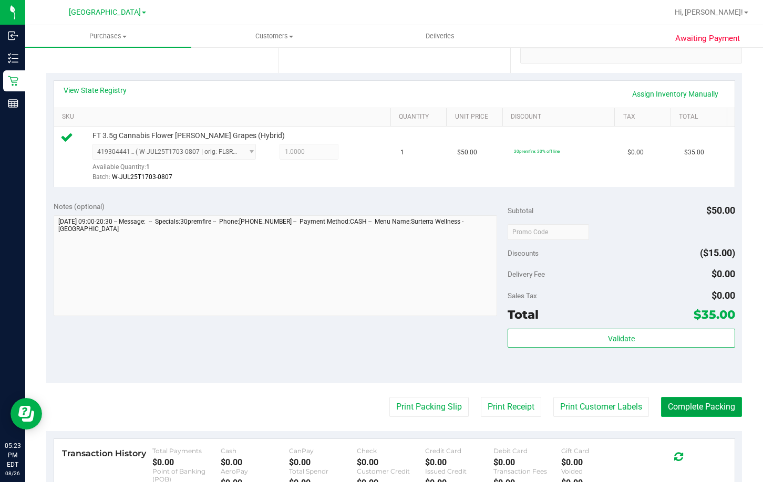
click at [710, 405] on button "Complete Packing" at bounding box center [701, 407] width 81 height 20
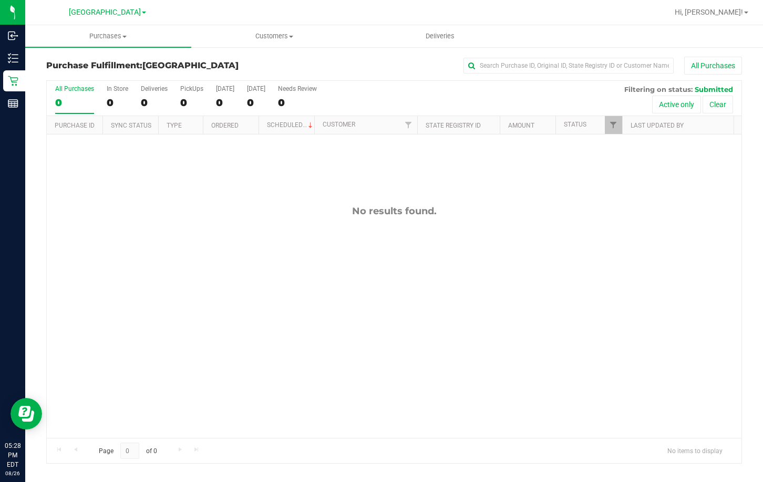
click at [608, 369] on div "No results found." at bounding box center [394, 322] width 695 height 375
click at [563, 270] on div "No results found." at bounding box center [394, 322] width 695 height 375
click at [545, 290] on div "No results found." at bounding box center [394, 322] width 695 height 375
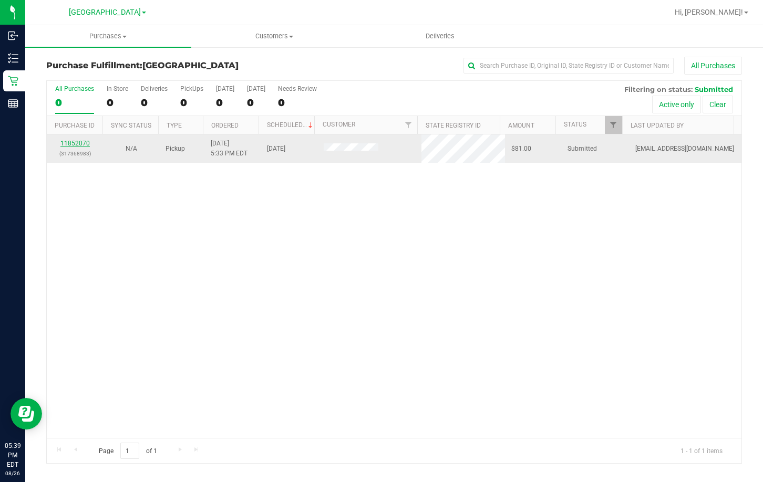
click at [78, 143] on link "11852070" at bounding box center [74, 143] width 29 height 7
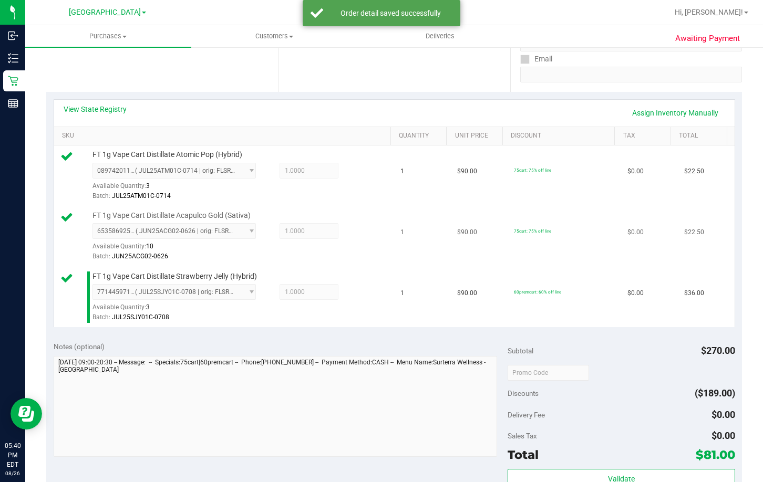
scroll to position [210, 0]
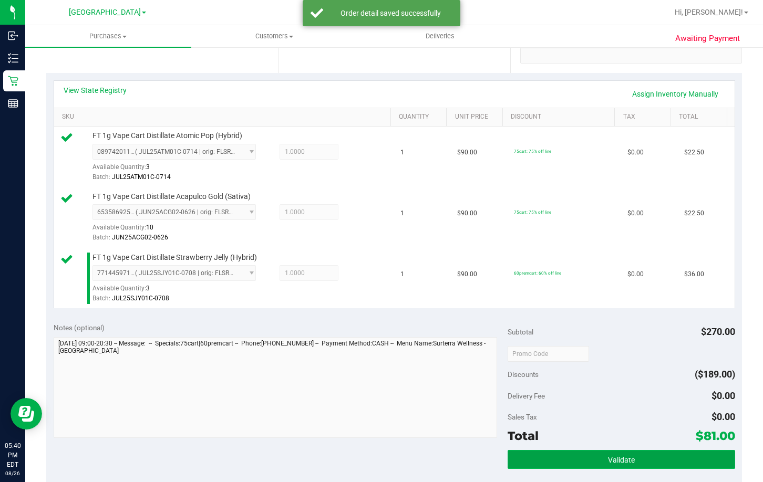
click at [594, 453] on button "Validate" at bounding box center [621, 459] width 227 height 19
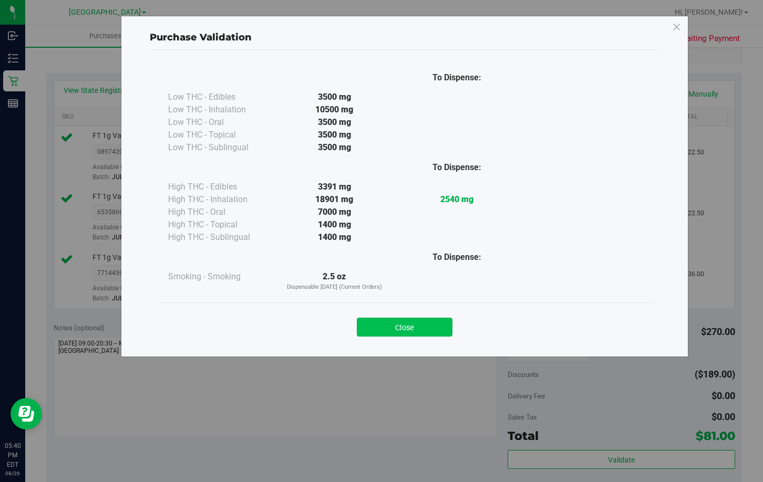
click at [412, 335] on button "Close" at bounding box center [405, 327] width 96 height 19
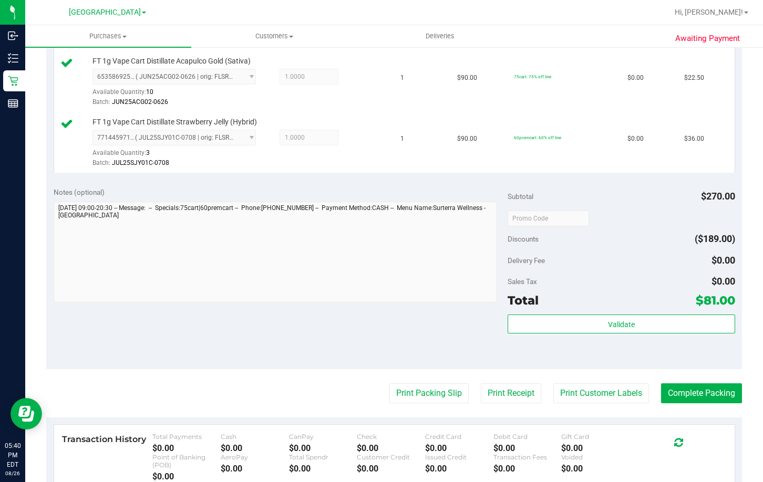
scroll to position [473, 0]
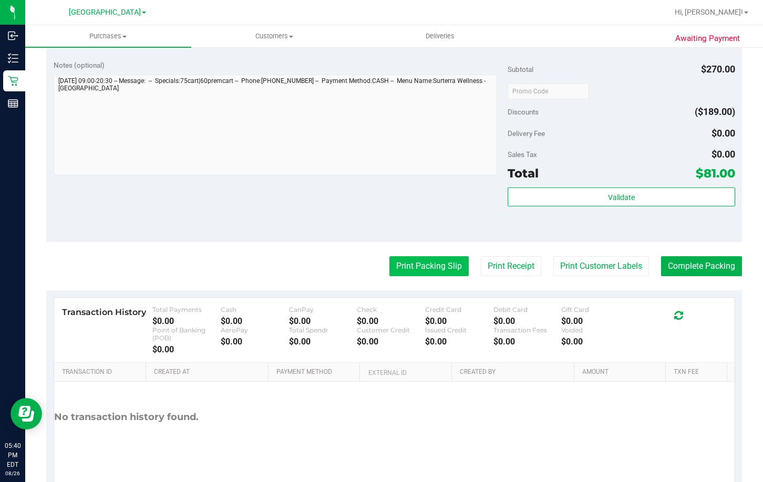
click at [414, 260] on button "Print Packing Slip" at bounding box center [428, 266] width 79 height 20
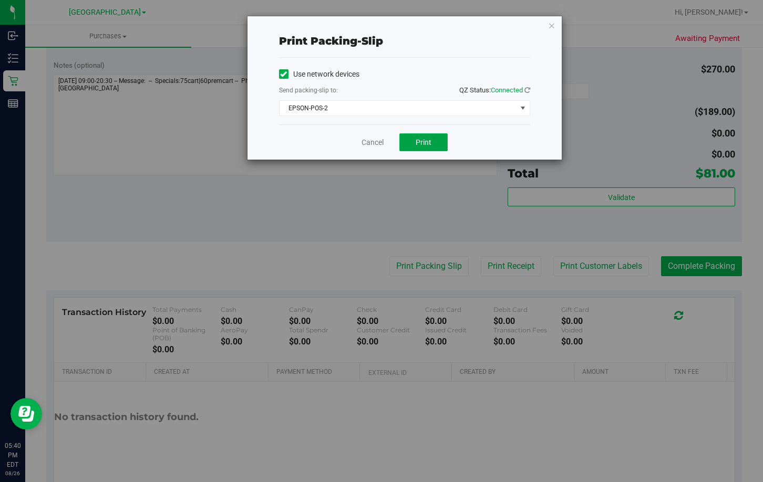
click at [419, 140] on span "Print" at bounding box center [424, 142] width 16 height 8
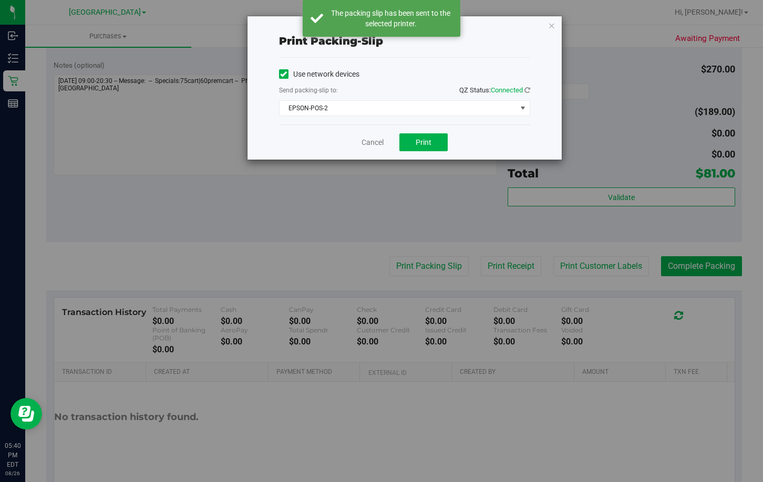
click at [375, 149] on div "Cancel Print" at bounding box center [404, 142] width 251 height 35
click at [374, 144] on link "Cancel" at bounding box center [373, 142] width 22 height 11
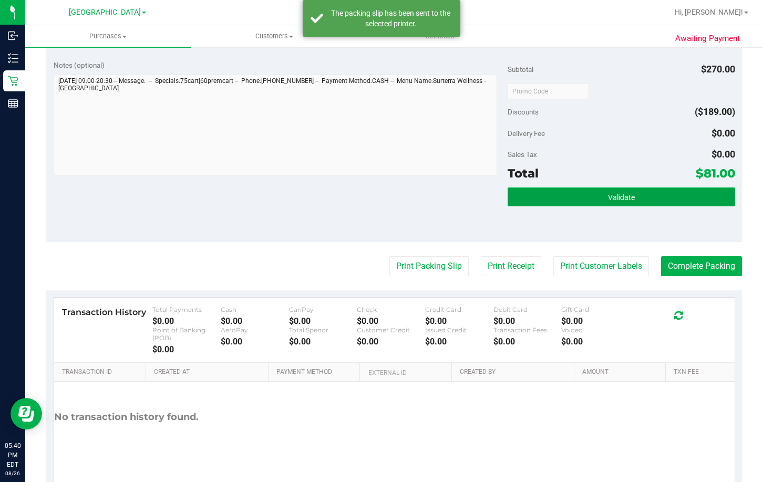
click at [543, 202] on button "Validate" at bounding box center [621, 197] width 227 height 19
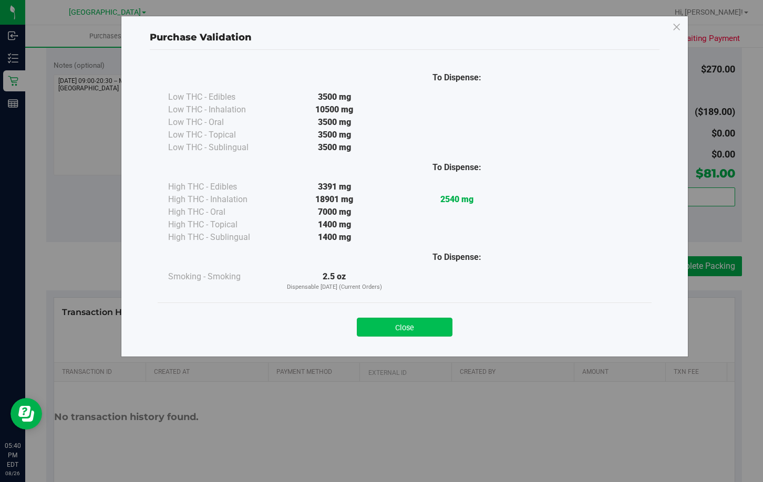
click at [410, 331] on button "Close" at bounding box center [405, 327] width 96 height 19
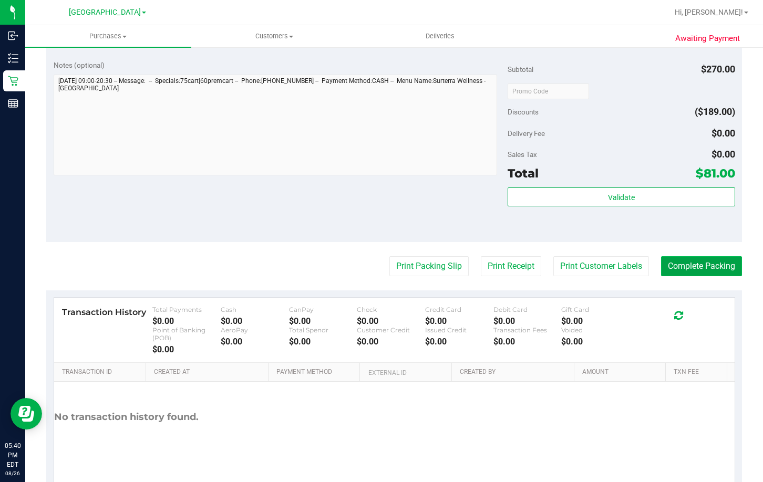
click at [707, 276] on button "Complete Packing" at bounding box center [701, 266] width 81 height 20
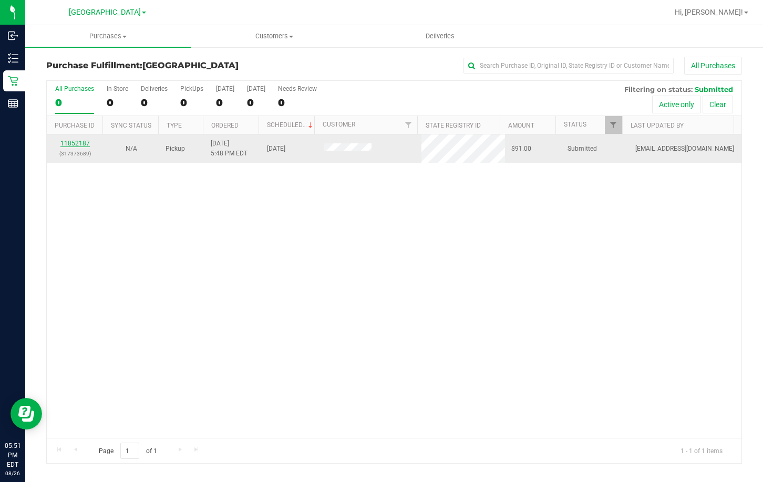
click at [73, 146] on link "11852187" at bounding box center [74, 143] width 29 height 7
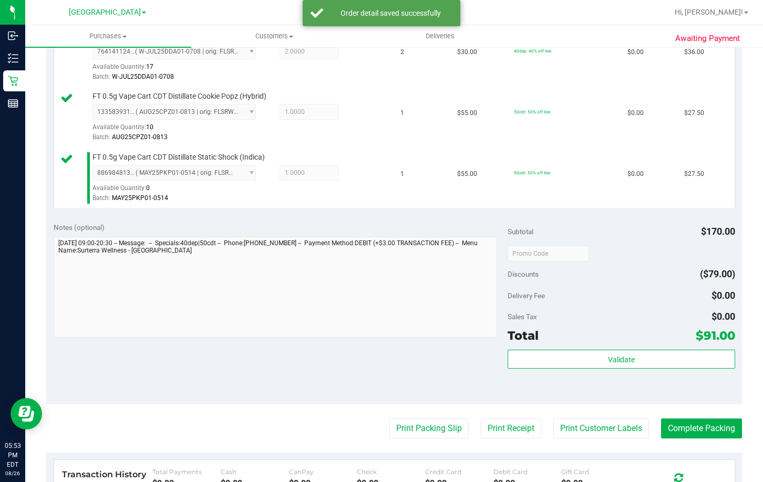
scroll to position [315, 0]
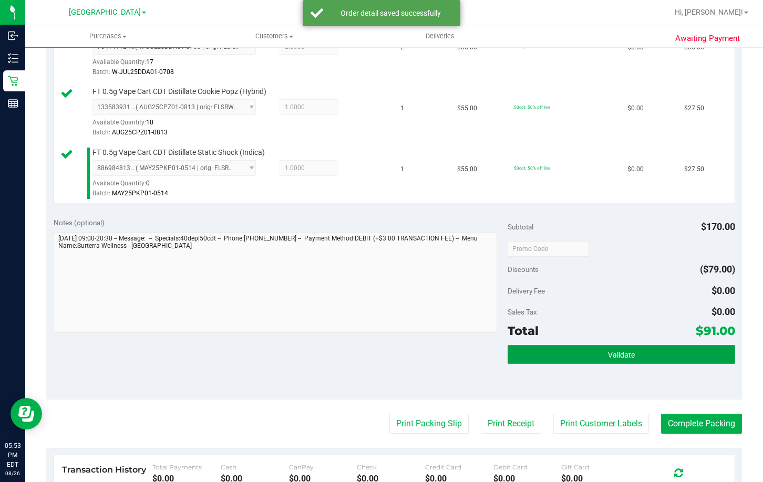
click at [629, 358] on button "Validate" at bounding box center [621, 354] width 227 height 19
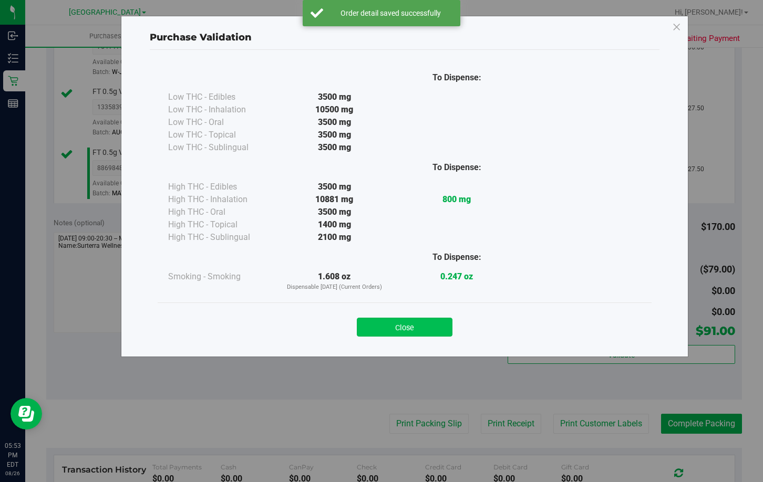
click at [398, 326] on button "Close" at bounding box center [405, 327] width 96 height 19
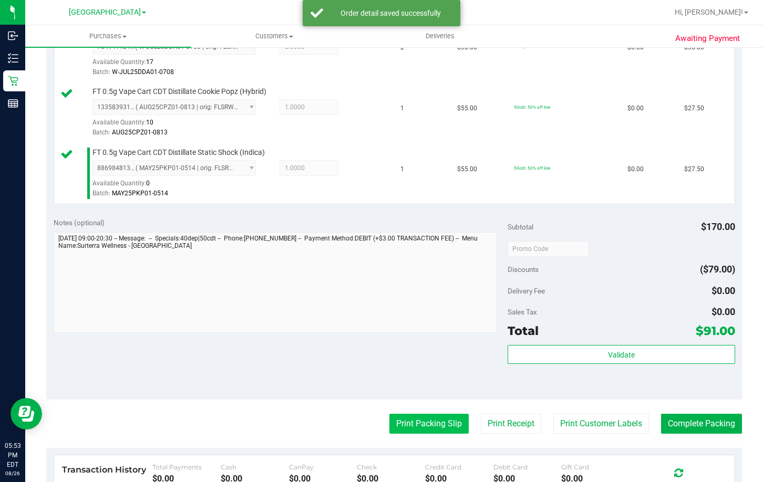
click at [434, 427] on button "Print Packing Slip" at bounding box center [428, 424] width 79 height 20
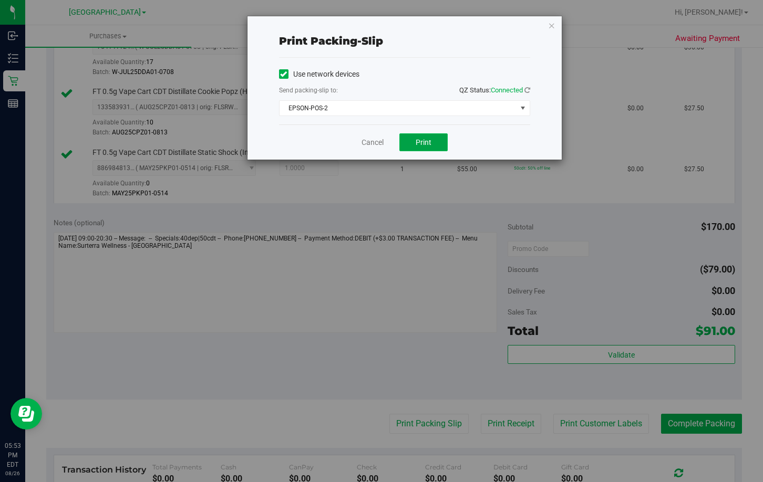
click at [420, 143] on span "Print" at bounding box center [424, 142] width 16 height 8
click at [375, 142] on link "Cancel" at bounding box center [373, 142] width 22 height 11
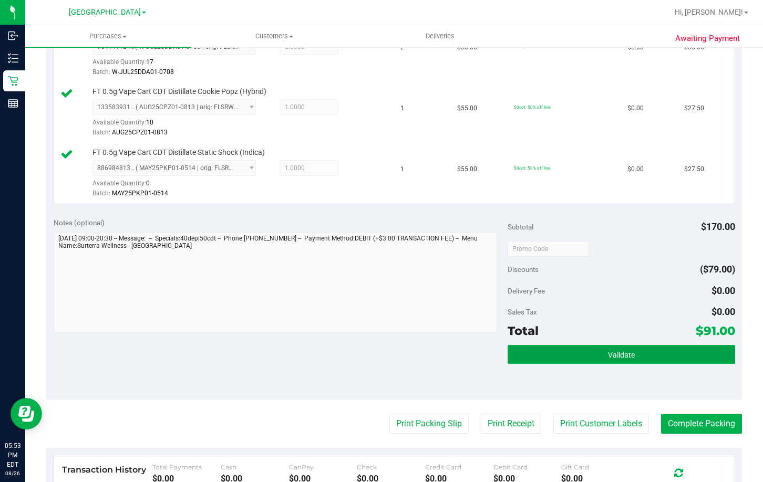
click at [621, 347] on button "Validate" at bounding box center [621, 354] width 227 height 19
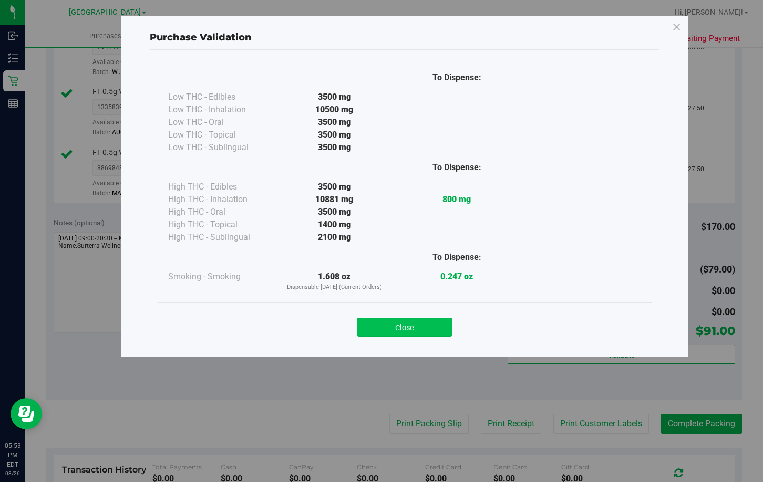
click at [418, 334] on button "Close" at bounding box center [405, 327] width 96 height 19
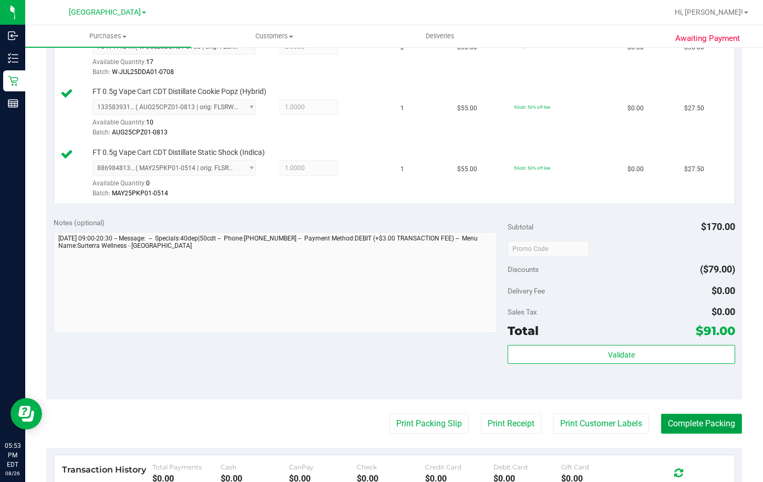
click at [683, 421] on button "Complete Packing" at bounding box center [701, 424] width 81 height 20
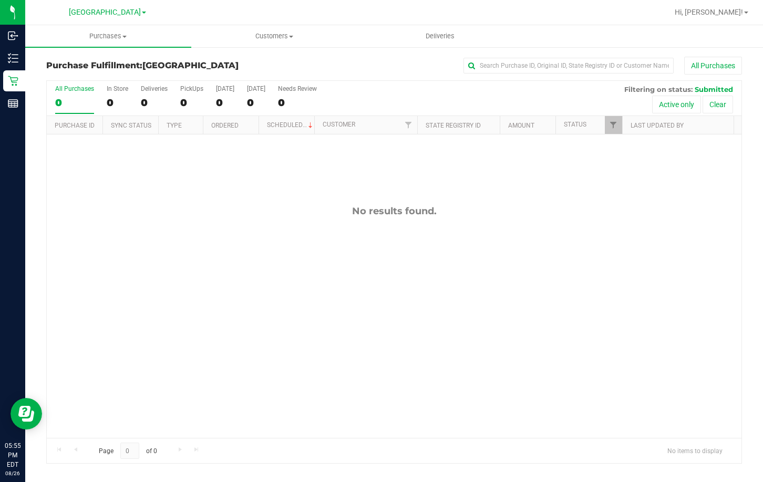
click at [320, 280] on div "No results found." at bounding box center [394, 322] width 695 height 375
click at [362, 266] on div "No results found." at bounding box center [394, 322] width 695 height 375
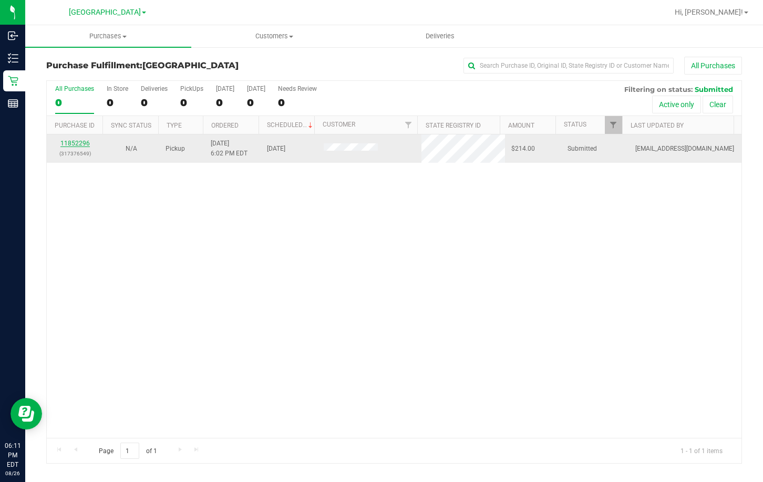
click at [78, 145] on link "11852296" at bounding box center [74, 143] width 29 height 7
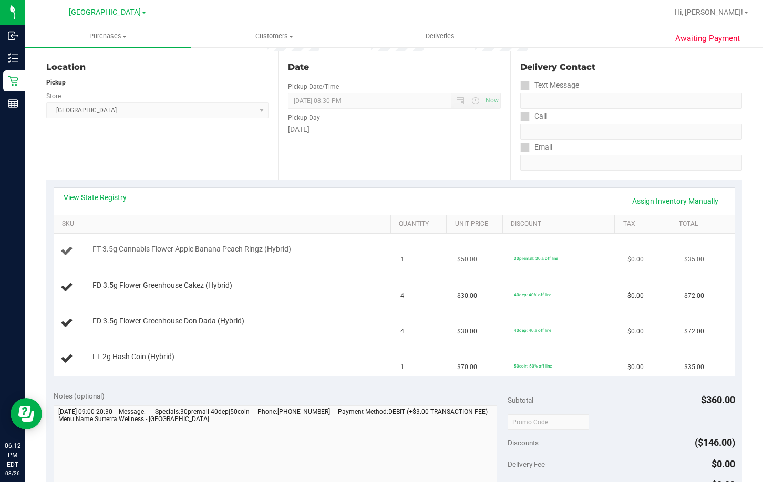
scroll to position [105, 0]
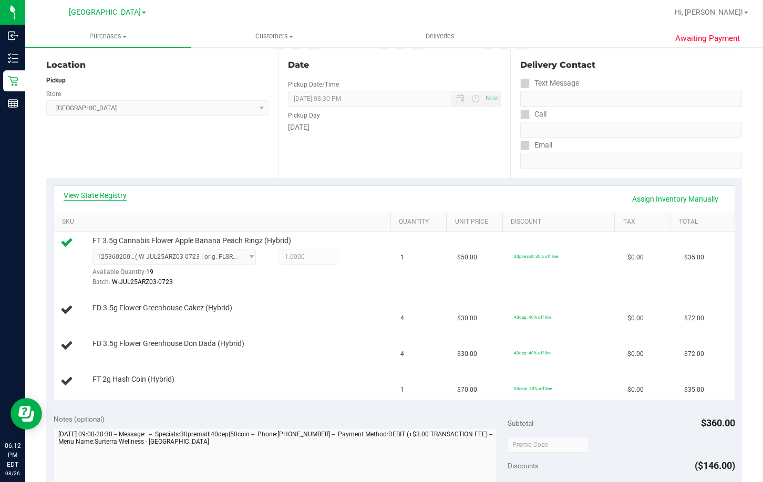
click at [104, 194] on link "View State Registry" at bounding box center [95, 195] width 63 height 11
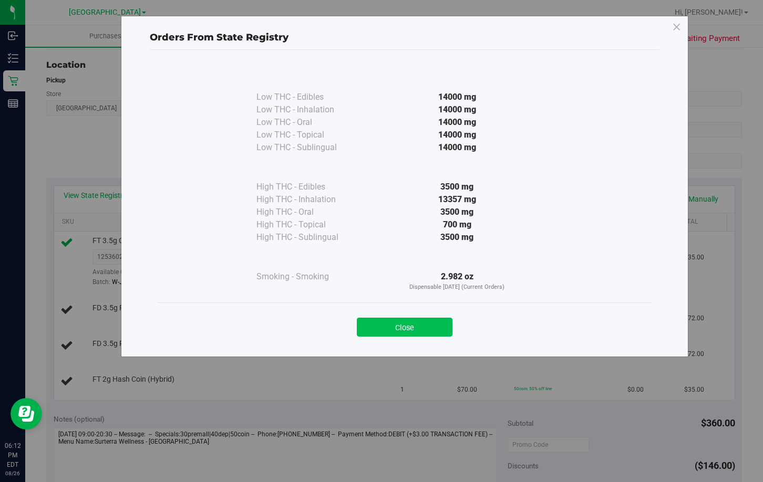
click at [404, 327] on button "Close" at bounding box center [405, 327] width 96 height 19
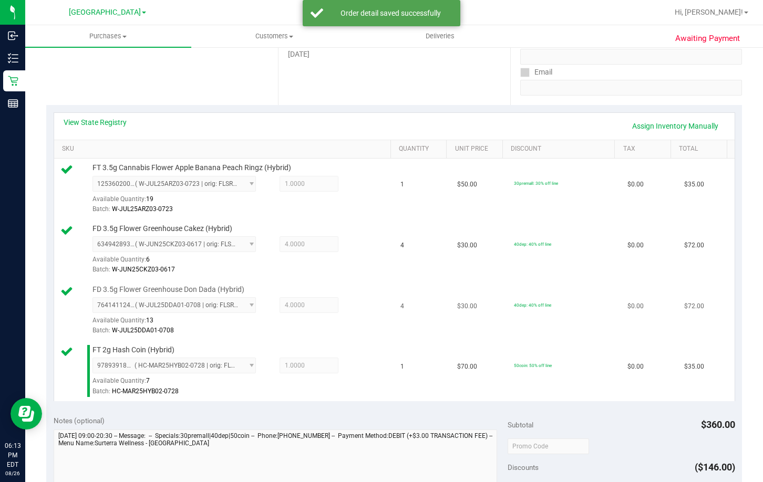
scroll to position [315, 0]
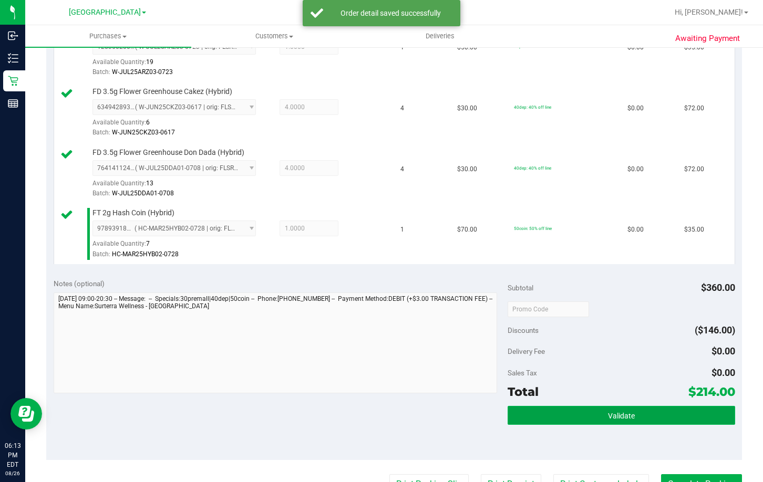
click at [614, 414] on span "Validate" at bounding box center [621, 416] width 27 height 8
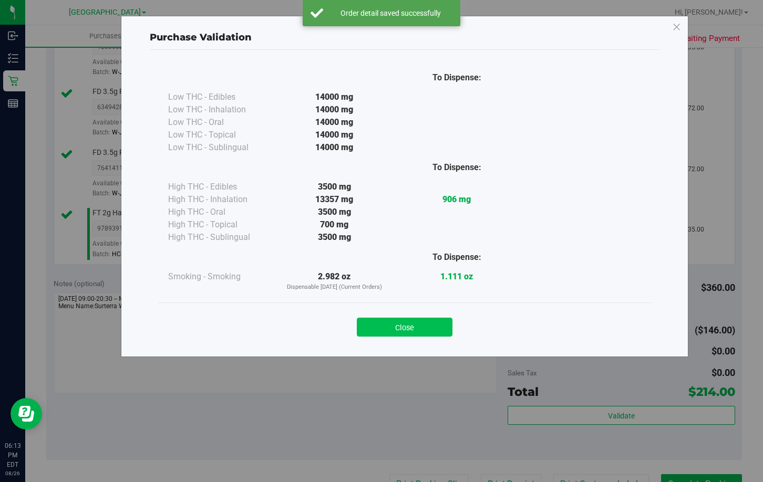
click at [391, 328] on button "Close" at bounding box center [405, 327] width 96 height 19
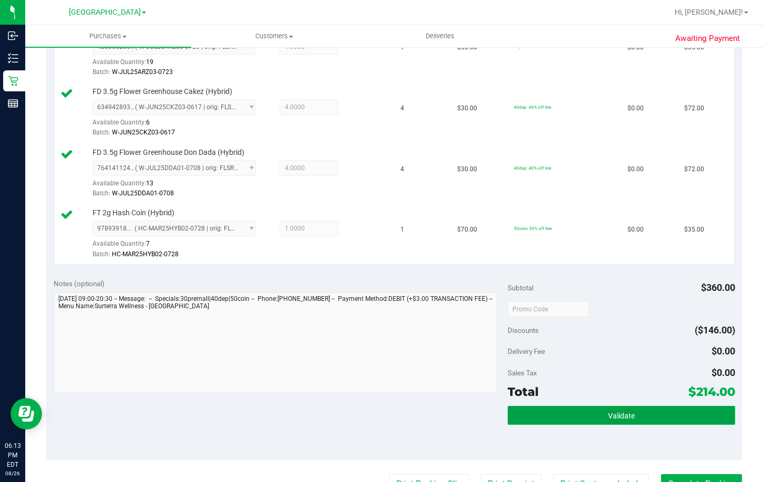
click at [586, 415] on button "Validate" at bounding box center [621, 415] width 227 height 19
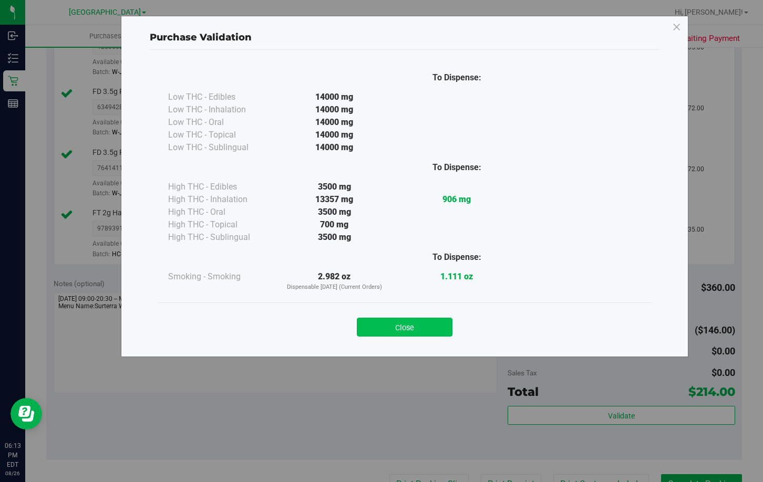
click at [414, 328] on button "Close" at bounding box center [405, 327] width 96 height 19
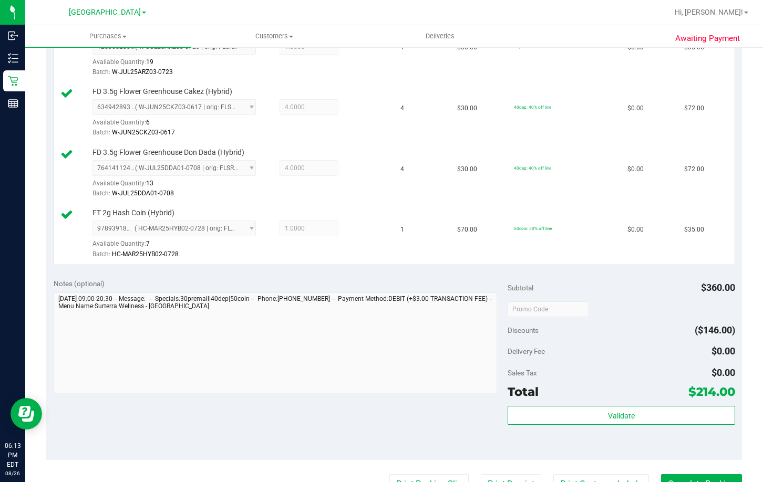
scroll to position [567, 0]
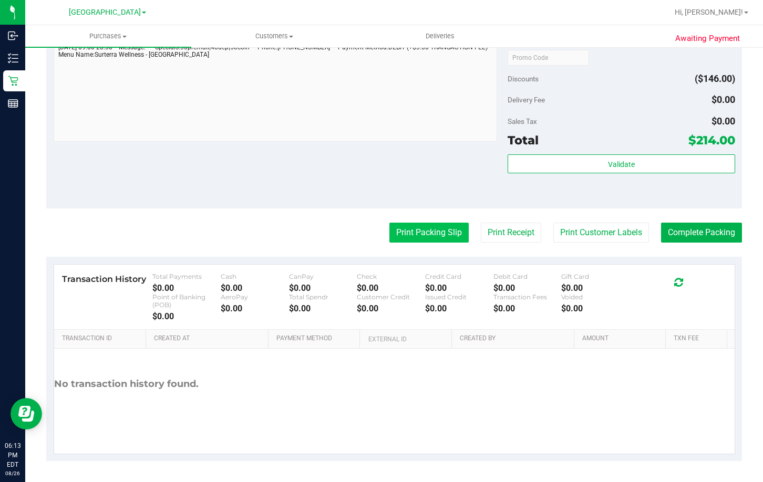
click at [420, 235] on button "Print Packing Slip" at bounding box center [428, 233] width 79 height 20
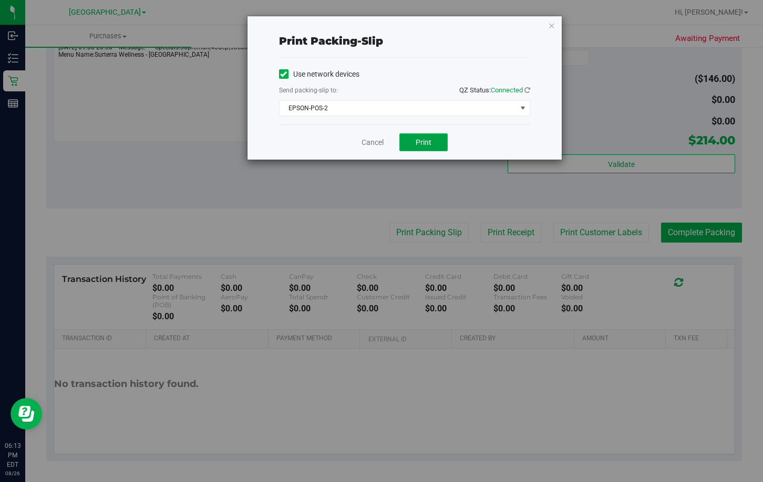
click at [422, 146] on span "Print" at bounding box center [424, 142] width 16 height 8
click at [381, 143] on link "Cancel" at bounding box center [373, 142] width 22 height 11
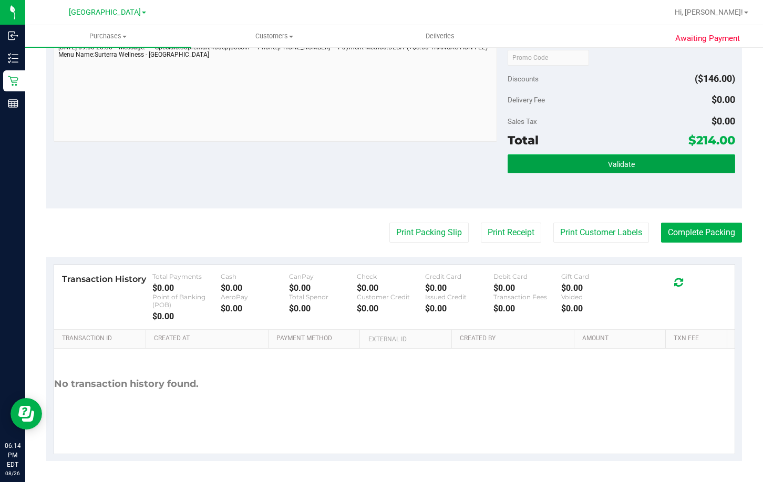
click at [583, 160] on button "Validate" at bounding box center [621, 163] width 227 height 19
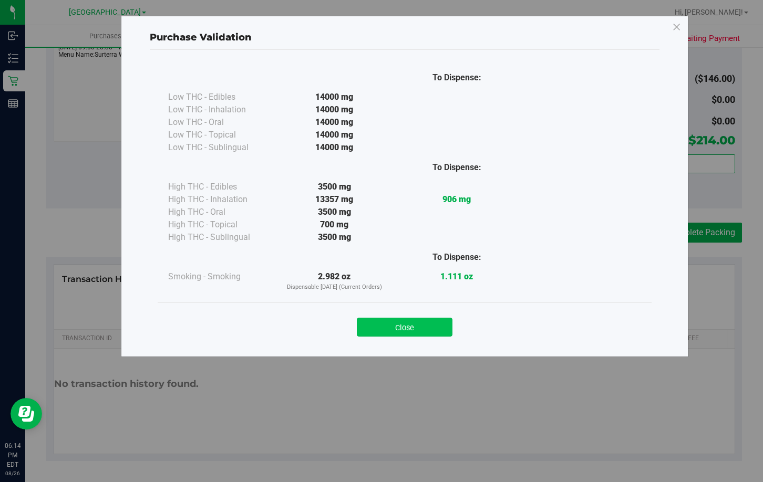
click at [420, 328] on button "Close" at bounding box center [405, 327] width 96 height 19
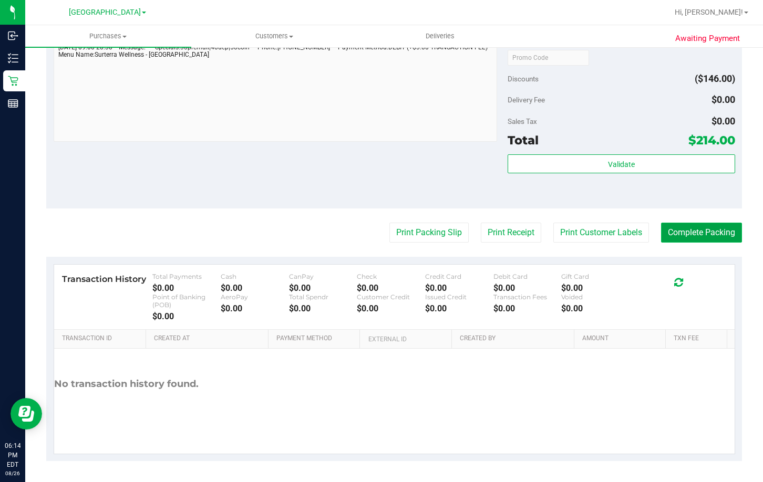
click at [676, 230] on button "Complete Packing" at bounding box center [701, 233] width 81 height 20
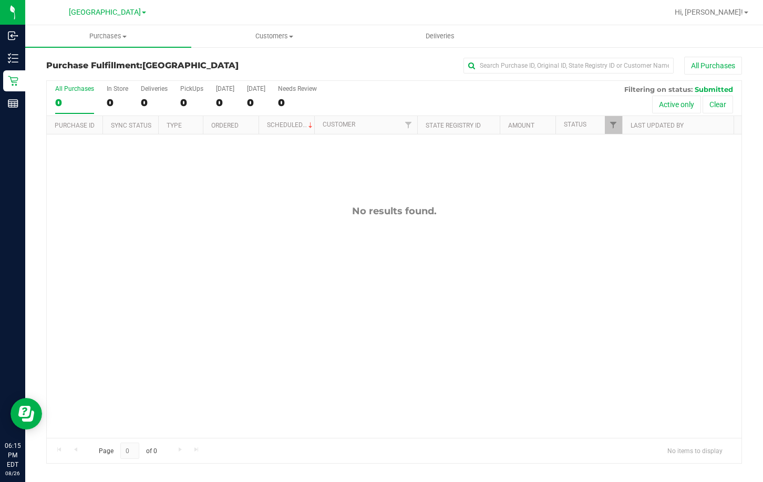
click at [593, 220] on div "No results found." at bounding box center [394, 322] width 695 height 375
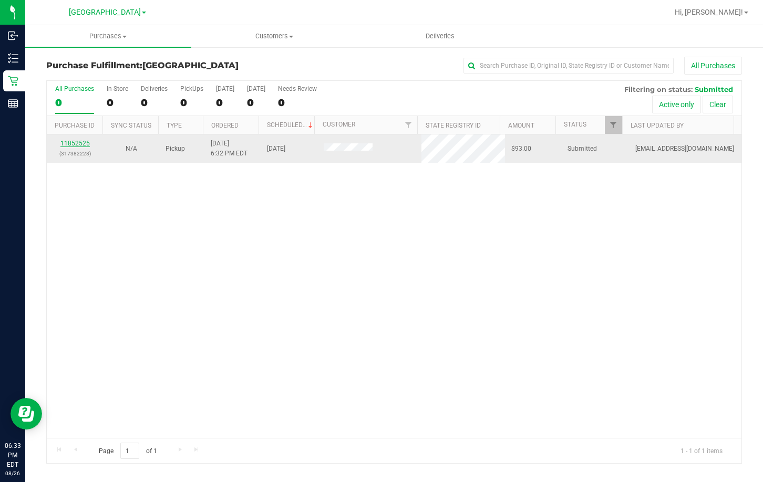
click at [81, 145] on link "11852525" at bounding box center [74, 143] width 29 height 7
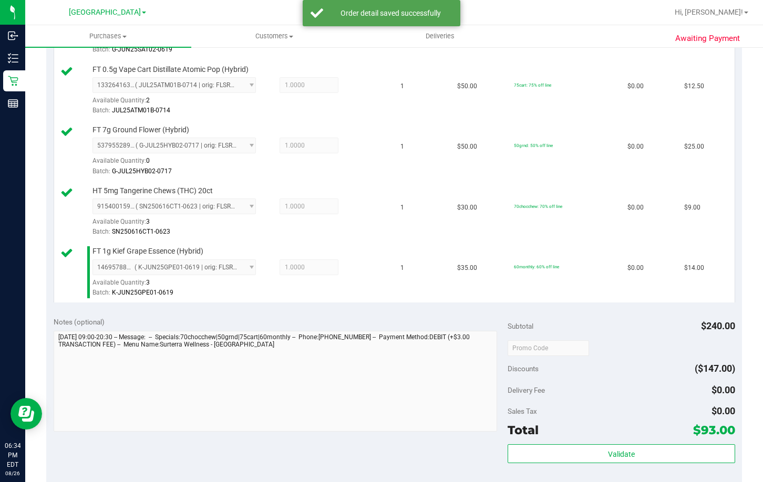
scroll to position [525, 0]
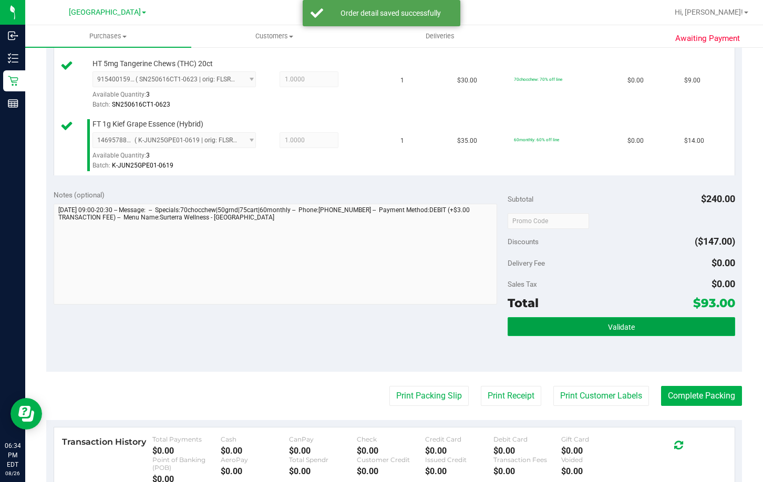
click at [563, 327] on button "Validate" at bounding box center [621, 326] width 227 height 19
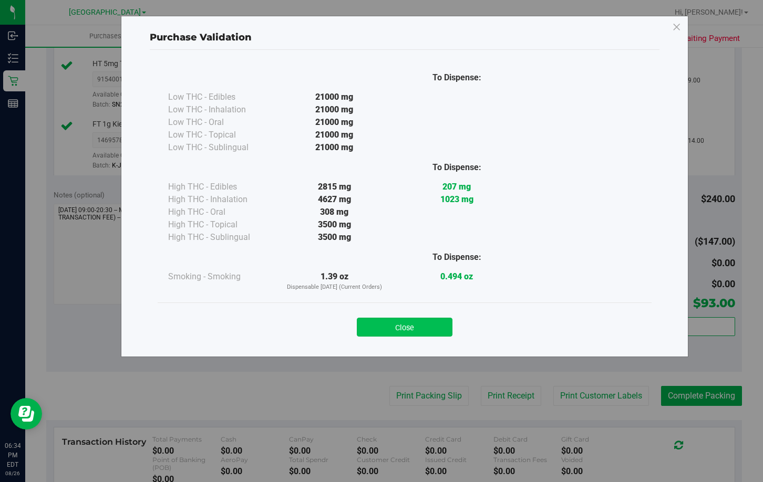
click at [426, 324] on button "Close" at bounding box center [405, 327] width 96 height 19
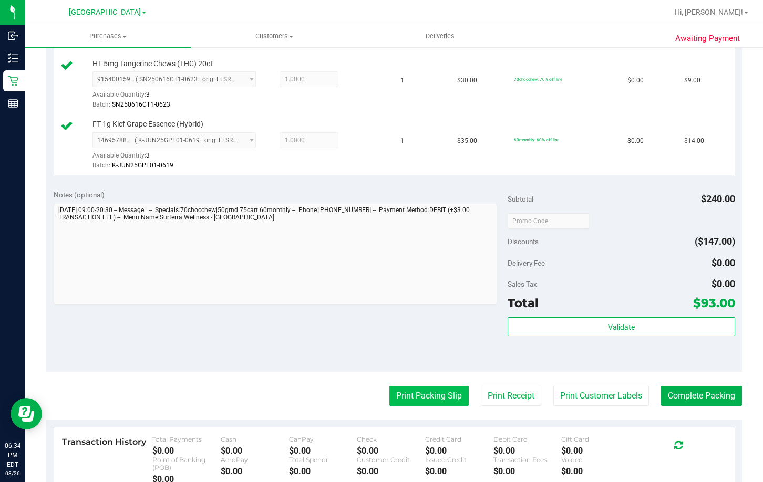
click at [421, 394] on button "Print Packing Slip" at bounding box center [428, 396] width 79 height 20
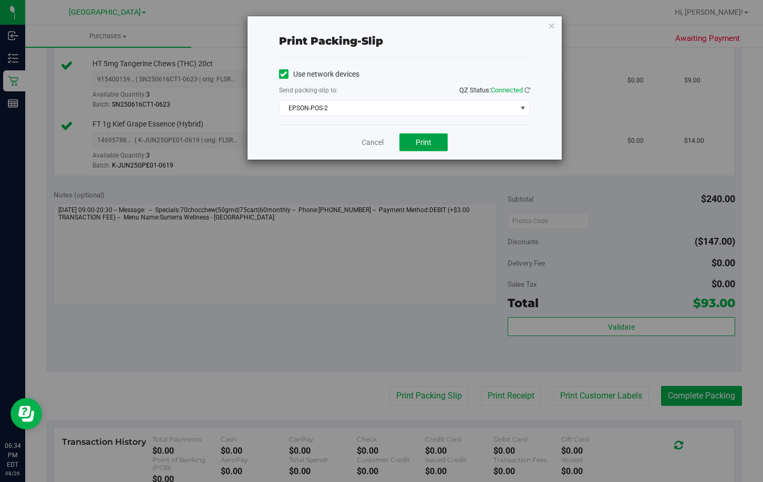
click at [414, 143] on button "Print" at bounding box center [423, 142] width 48 height 18
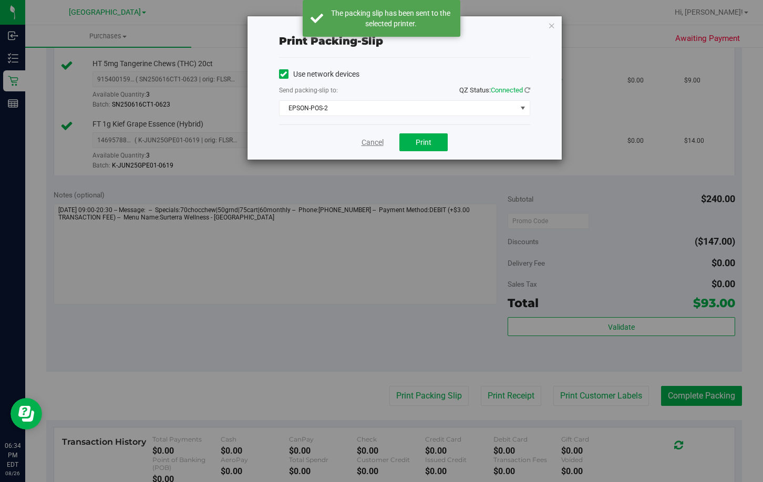
click at [369, 143] on link "Cancel" at bounding box center [373, 142] width 22 height 11
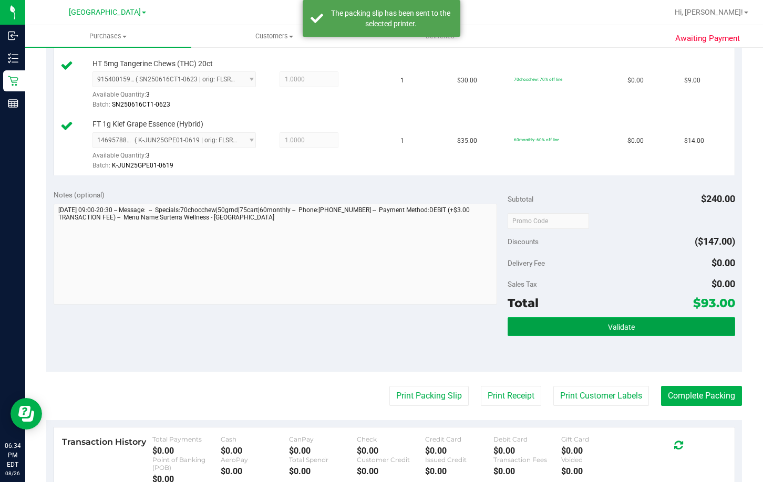
click at [553, 327] on button "Validate" at bounding box center [621, 326] width 227 height 19
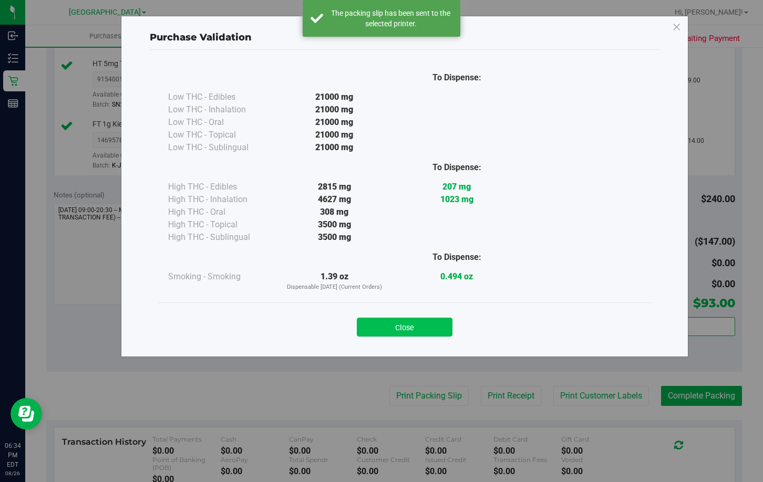
click at [404, 324] on button "Close" at bounding box center [405, 327] width 96 height 19
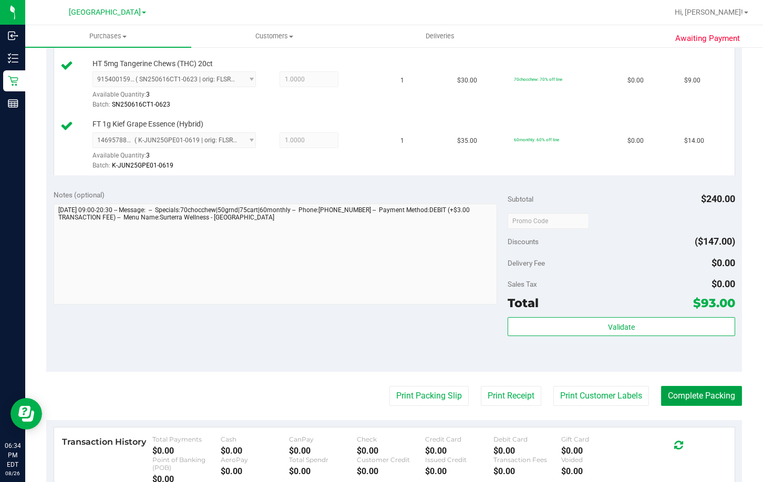
drag, startPoint x: 700, startPoint y: 395, endPoint x: 727, endPoint y: 377, distance: 32.2
click at [699, 395] on button "Complete Packing" at bounding box center [701, 396] width 81 height 20
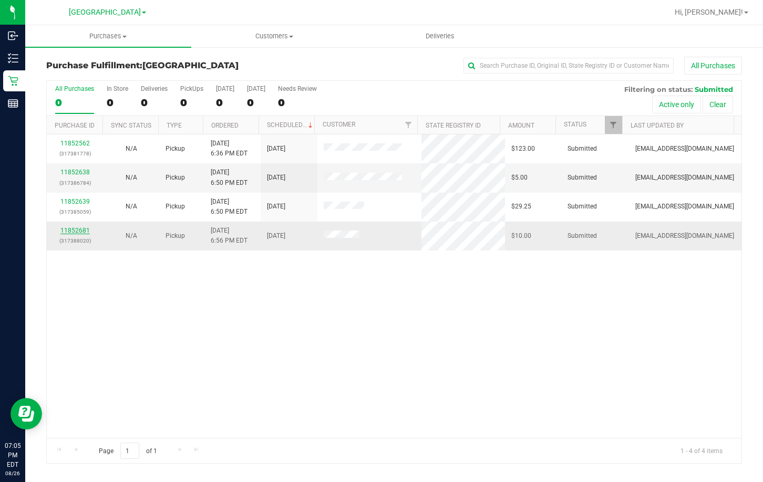
click at [74, 230] on link "11852681" at bounding box center [74, 230] width 29 height 7
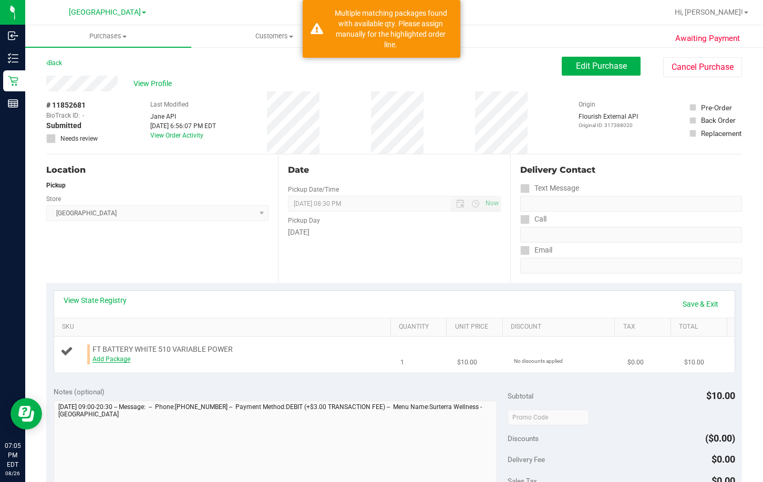
click at [120, 359] on link "Add Package" at bounding box center [111, 359] width 38 height 7
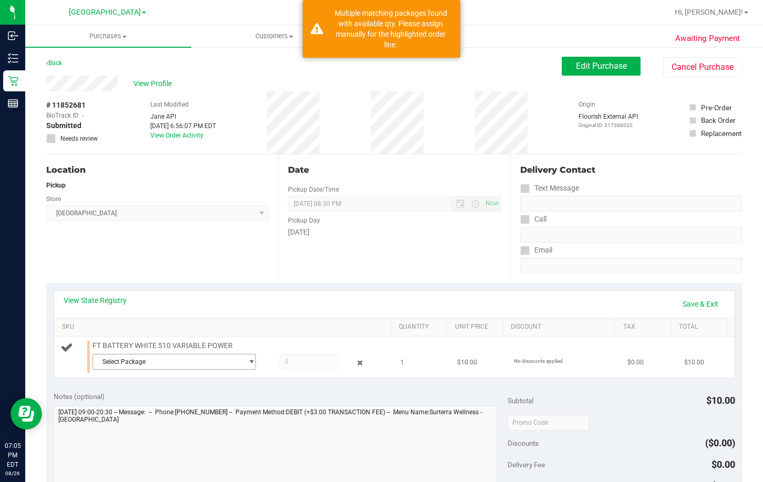
click at [164, 361] on span "Select Package" at bounding box center [167, 362] width 149 height 15
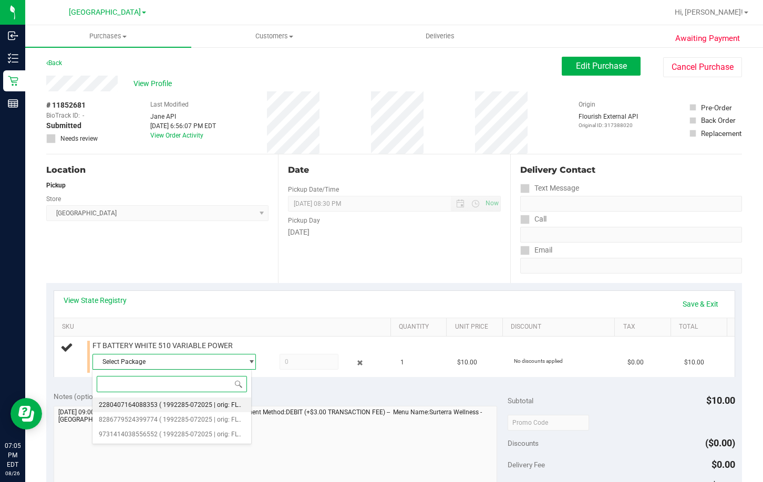
click at [201, 406] on span "( 1992285-072025 | orig: FLTW-20250813-018 )" at bounding box center [226, 404] width 135 height 7
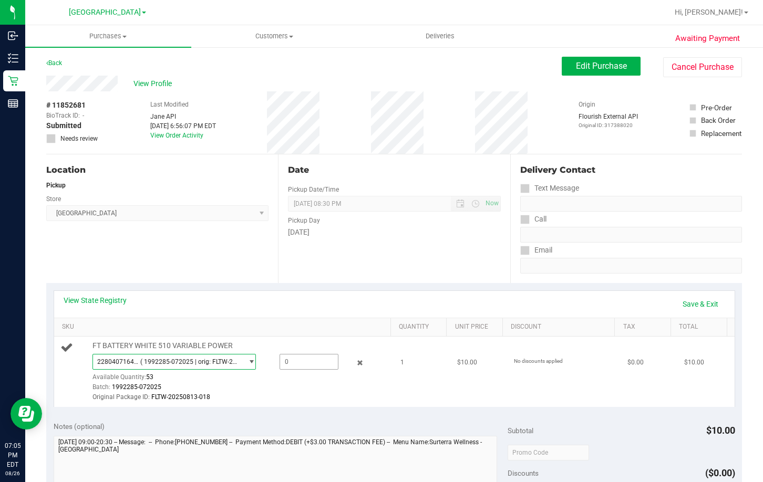
click at [301, 362] on span at bounding box center [309, 362] width 59 height 16
type input "1"
type input "1.0000"
drag, startPoint x: 347, startPoint y: 391, endPoint x: 401, endPoint y: 368, distance: 59.1
click at [347, 392] on div "2280407164088353 ( 1992285-072025 | orig: FLTW-20250813-018 ) 2280407164088353 …" at bounding box center [239, 378] width 295 height 49
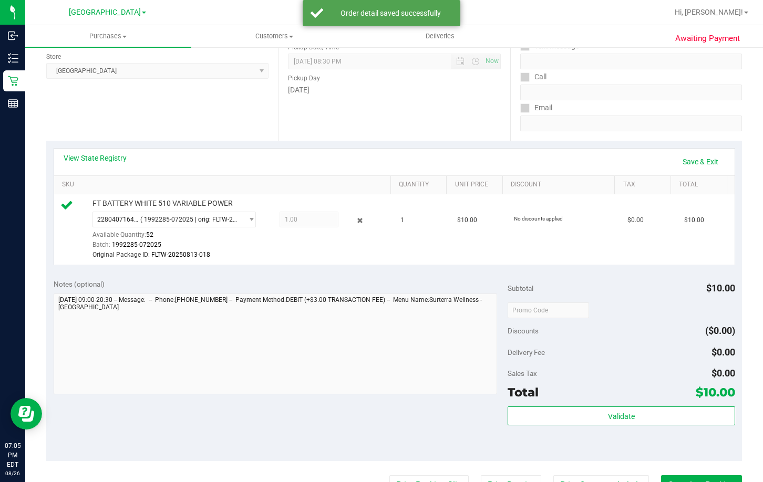
scroll to position [158, 0]
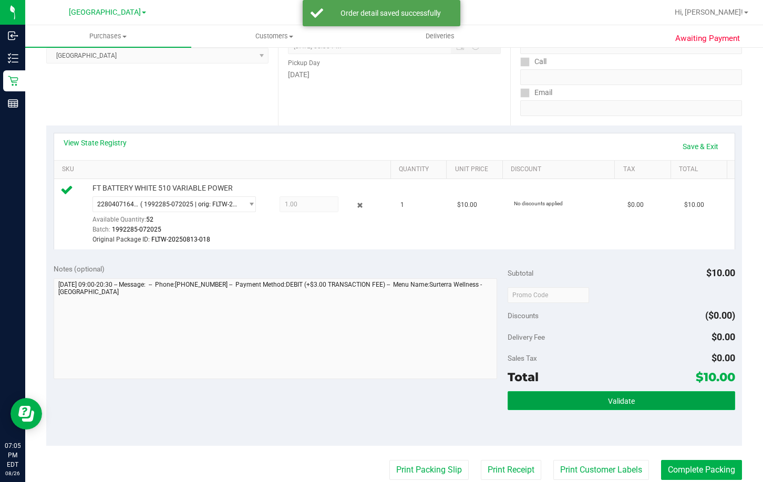
click at [636, 407] on button "Validate" at bounding box center [621, 400] width 227 height 19
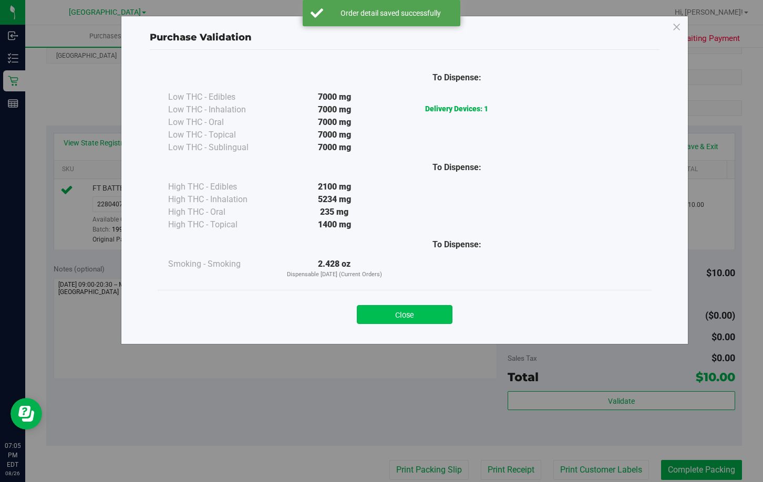
click at [430, 311] on button "Close" at bounding box center [405, 314] width 96 height 19
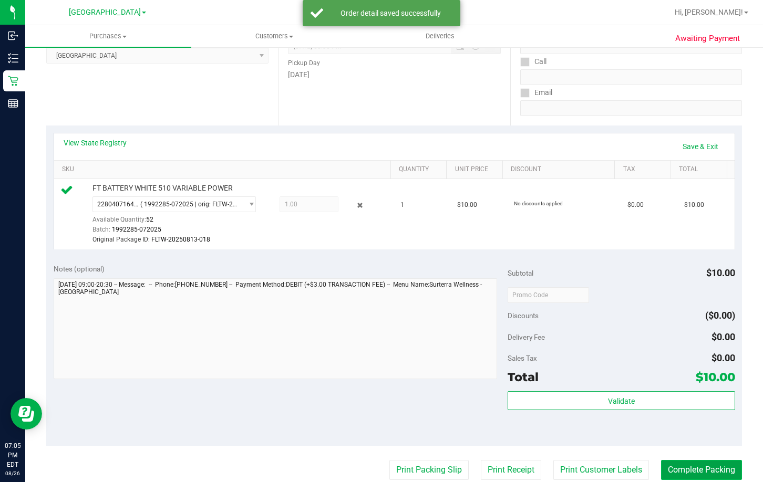
click at [679, 468] on button "Complete Packing" at bounding box center [701, 470] width 81 height 20
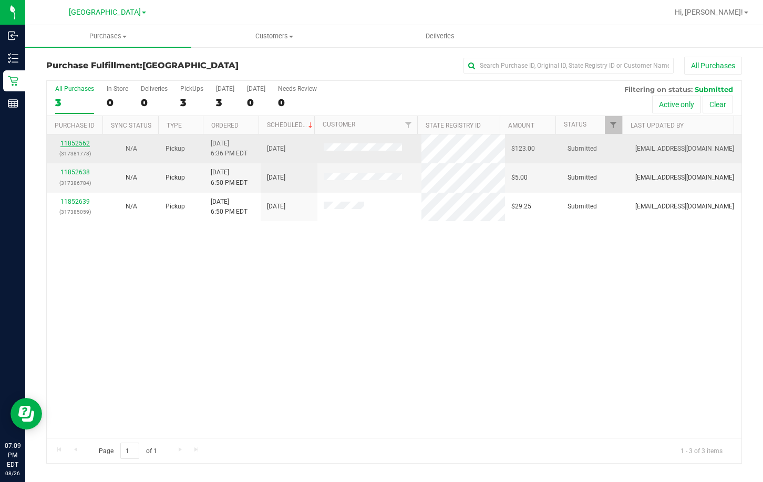
click at [73, 143] on link "11852562" at bounding box center [74, 143] width 29 height 7
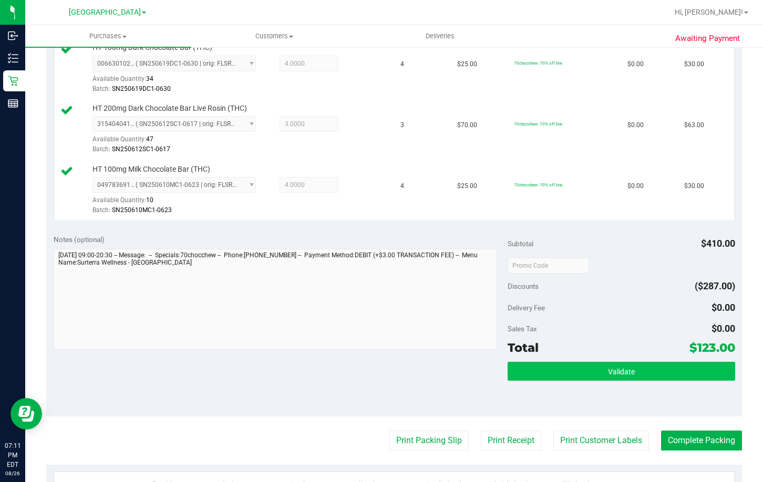
scroll to position [315, 0]
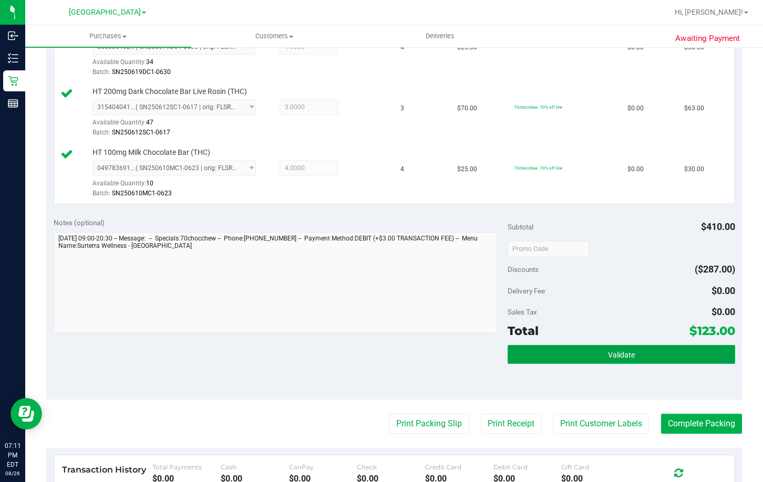
click at [554, 359] on button "Validate" at bounding box center [621, 354] width 227 height 19
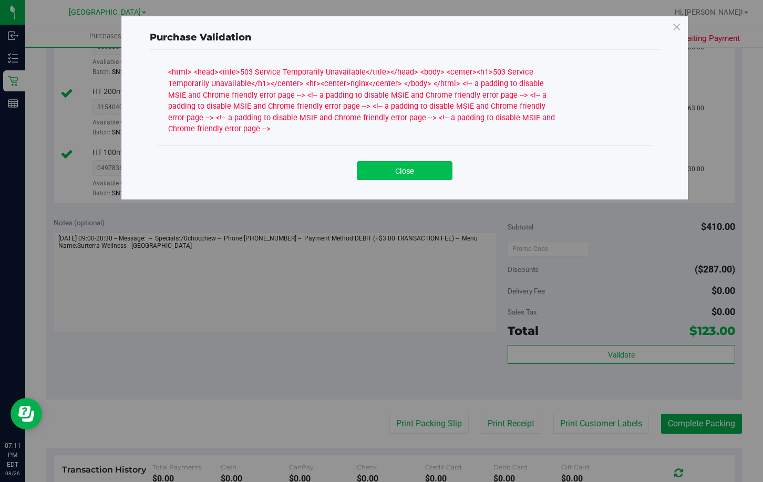
click at [396, 177] on button "Close" at bounding box center [405, 170] width 96 height 19
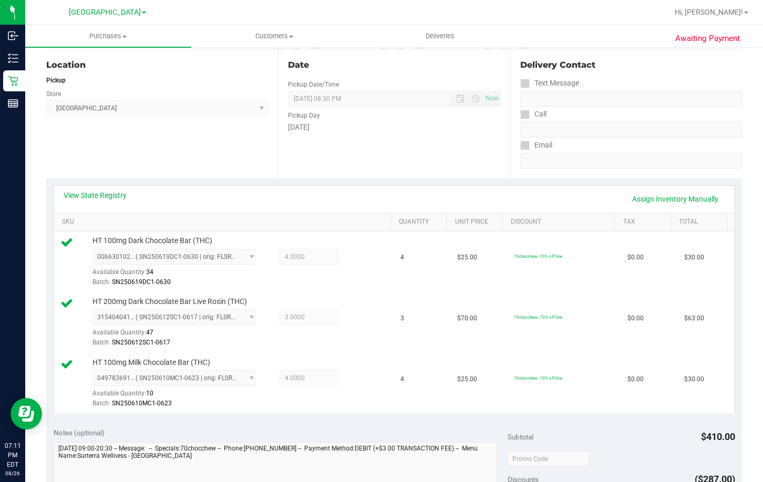
scroll to position [0, 0]
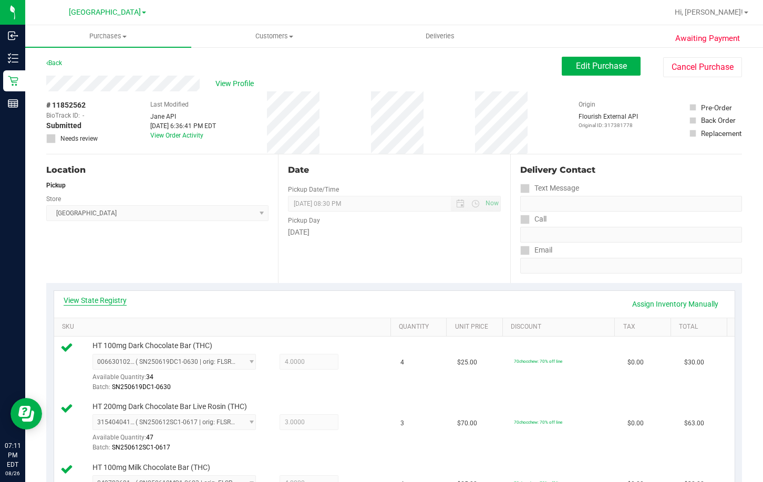
click at [103, 301] on link "View State Registry" at bounding box center [95, 300] width 63 height 11
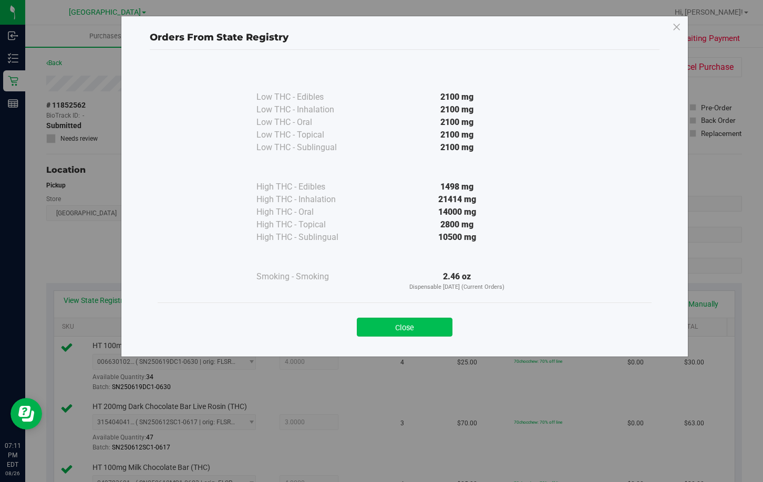
click at [429, 328] on button "Close" at bounding box center [405, 327] width 96 height 19
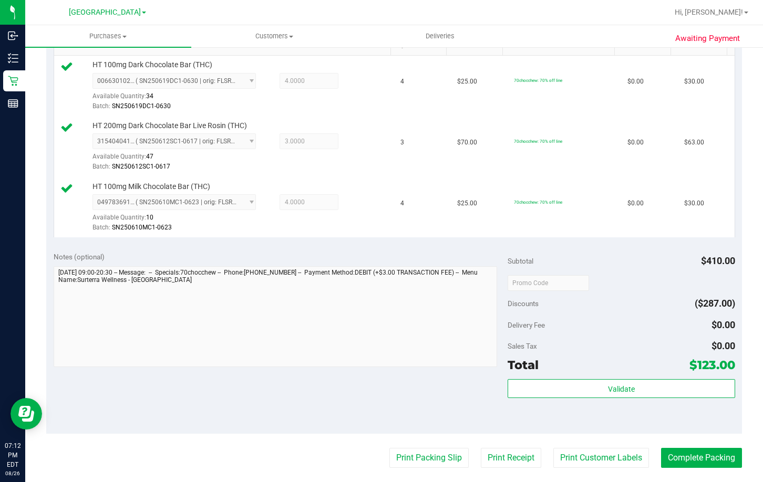
scroll to position [315, 0]
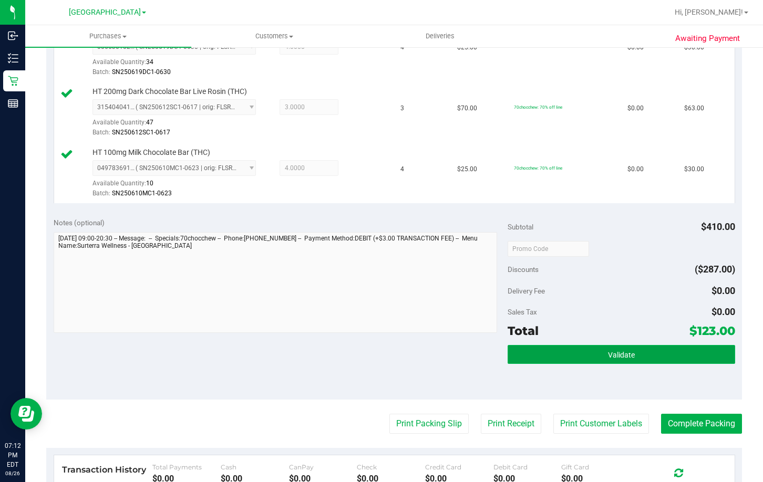
click at [596, 359] on button "Validate" at bounding box center [621, 354] width 227 height 19
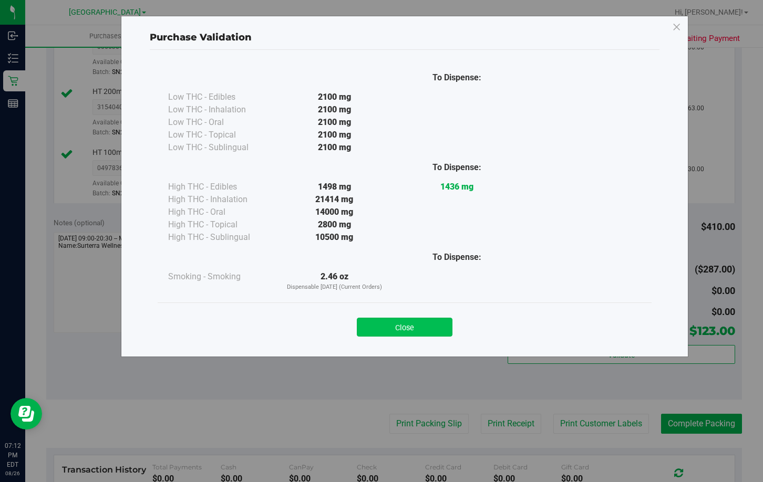
click at [425, 328] on button "Close" at bounding box center [405, 327] width 96 height 19
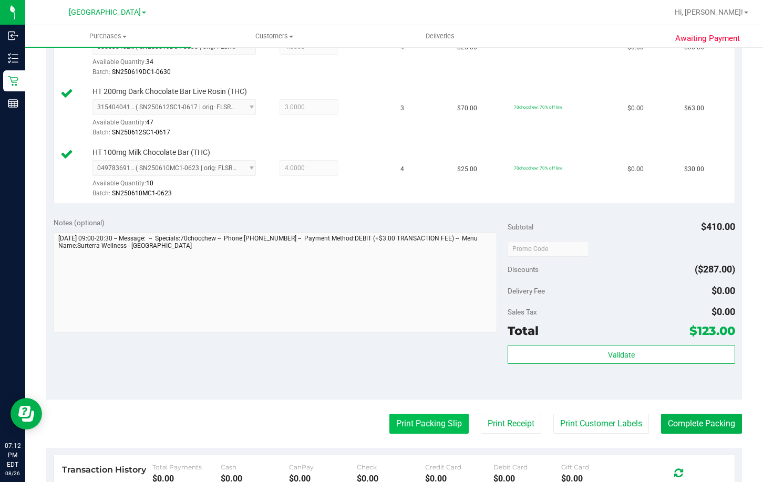
click at [421, 426] on button "Print Packing Slip" at bounding box center [428, 424] width 79 height 20
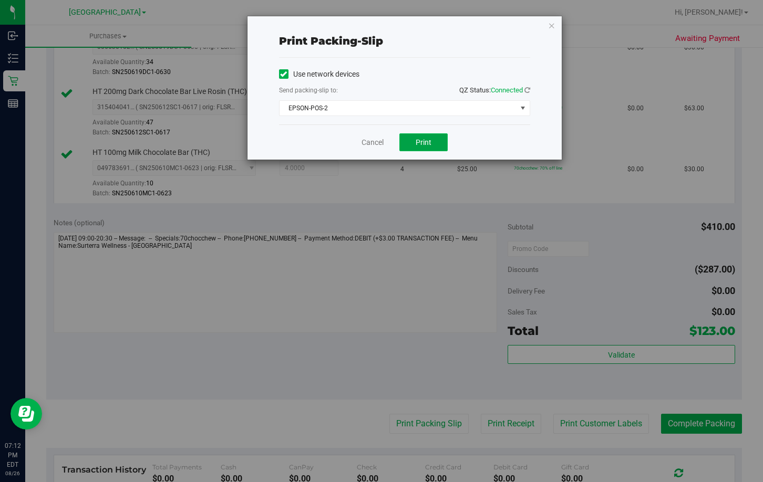
click at [429, 141] on span "Print" at bounding box center [424, 142] width 16 height 8
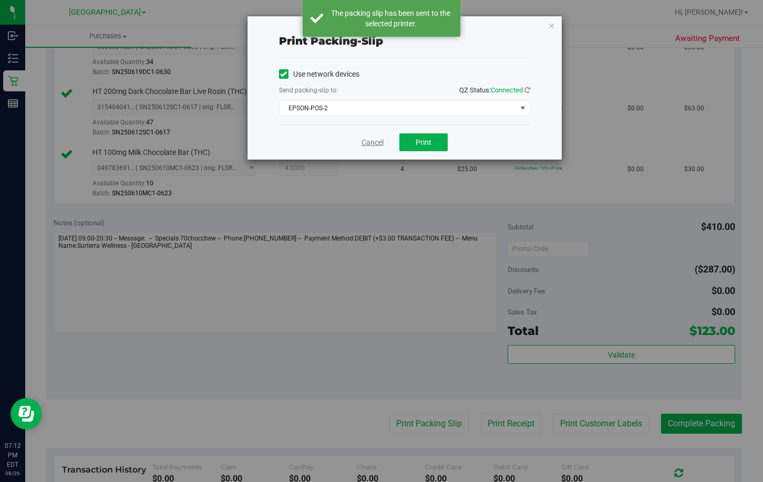
click at [370, 140] on link "Cancel" at bounding box center [373, 142] width 22 height 11
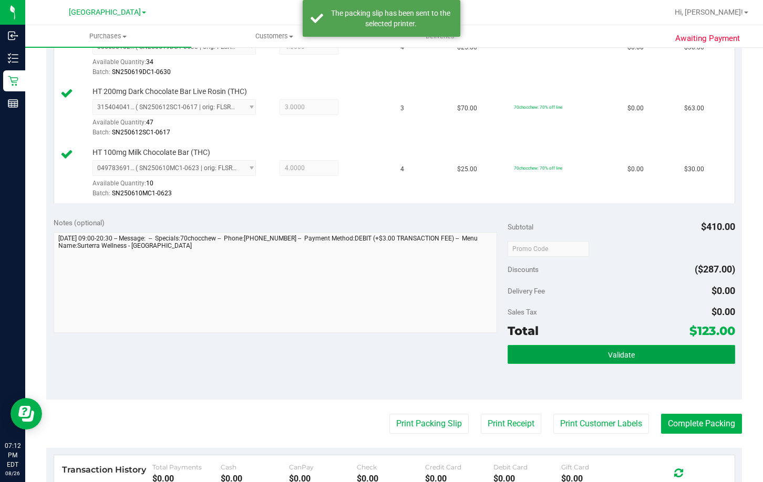
click at [580, 358] on button "Validate" at bounding box center [621, 354] width 227 height 19
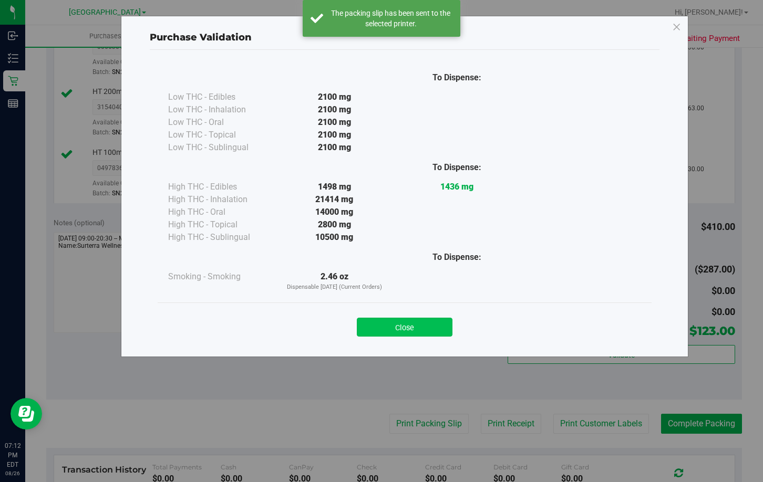
click at [403, 329] on button "Close" at bounding box center [405, 327] width 96 height 19
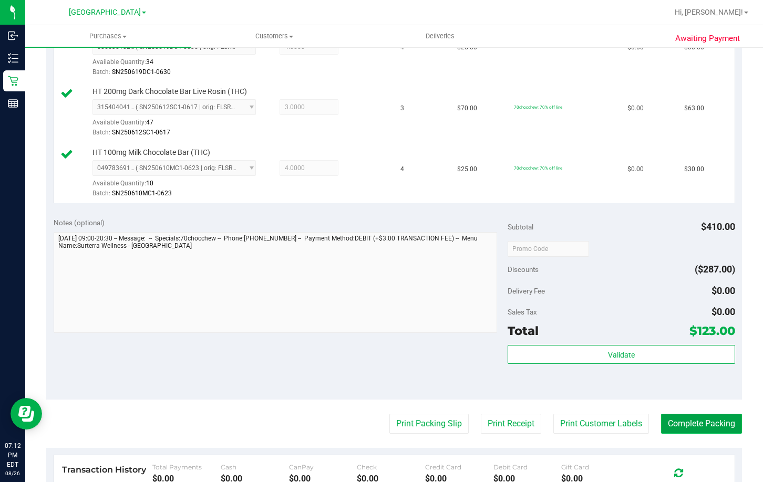
click at [708, 430] on button "Complete Packing" at bounding box center [701, 424] width 81 height 20
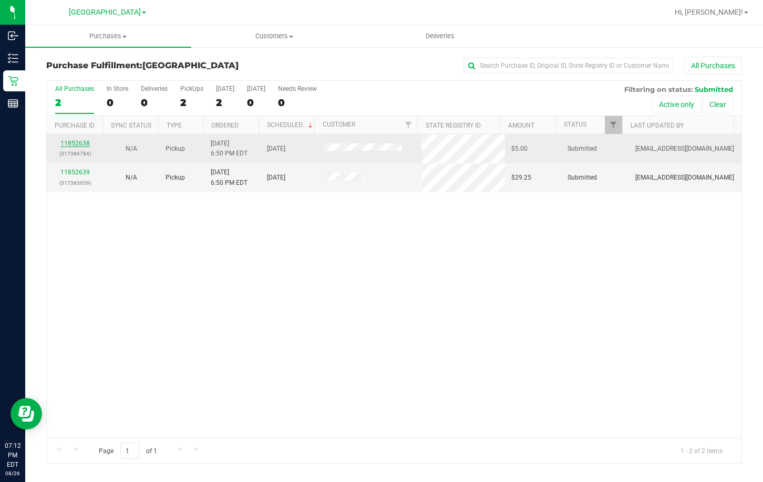
click at [73, 144] on link "11852638" at bounding box center [74, 143] width 29 height 7
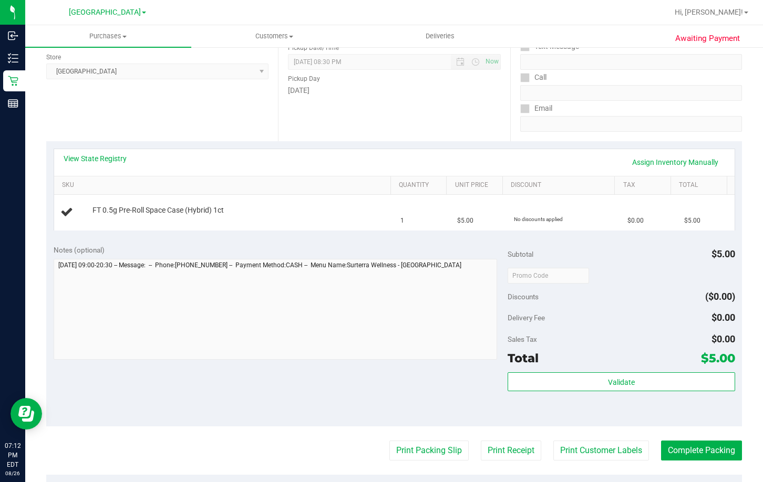
scroll to position [158, 0]
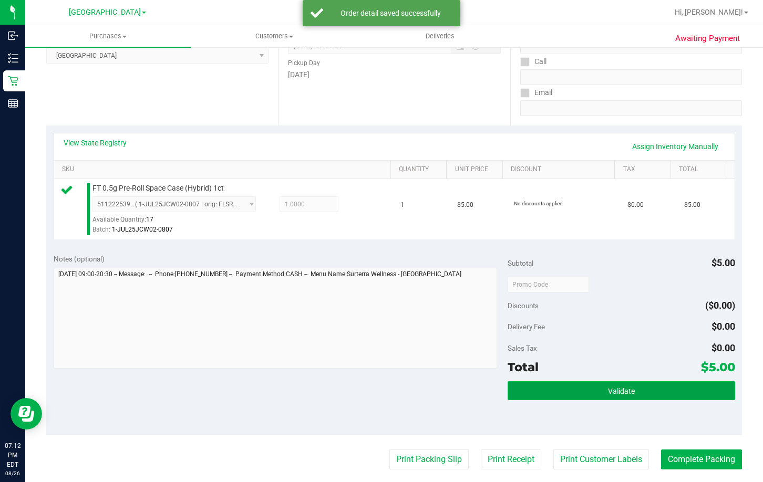
click at [593, 391] on button "Validate" at bounding box center [621, 390] width 227 height 19
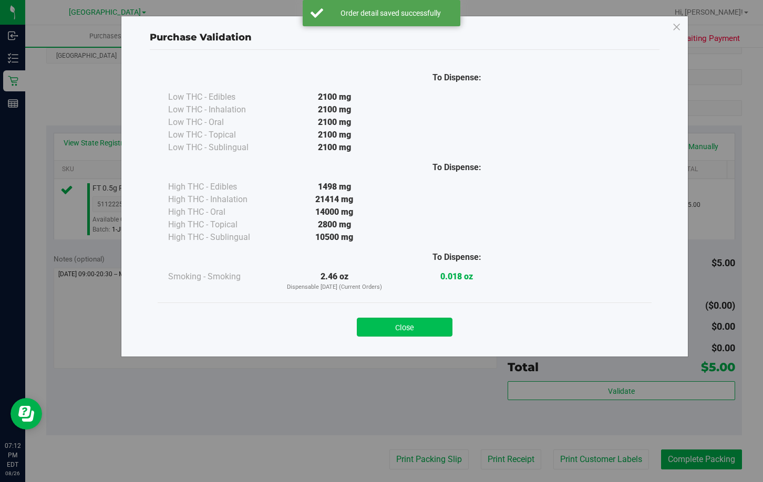
click at [388, 319] on button "Close" at bounding box center [405, 327] width 96 height 19
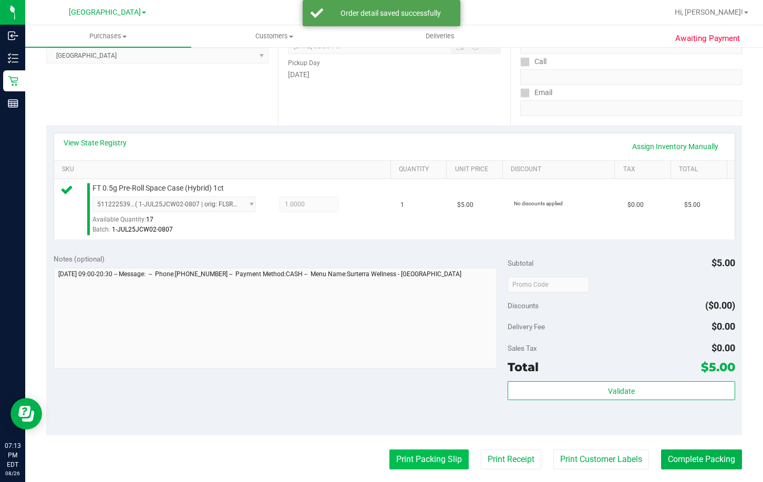
click at [416, 462] on button "Print Packing Slip" at bounding box center [428, 460] width 79 height 20
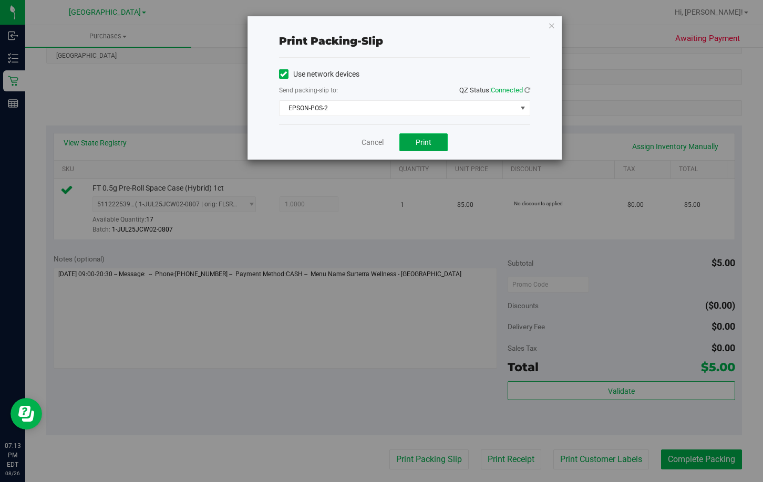
click at [425, 146] on span "Print" at bounding box center [424, 142] width 16 height 8
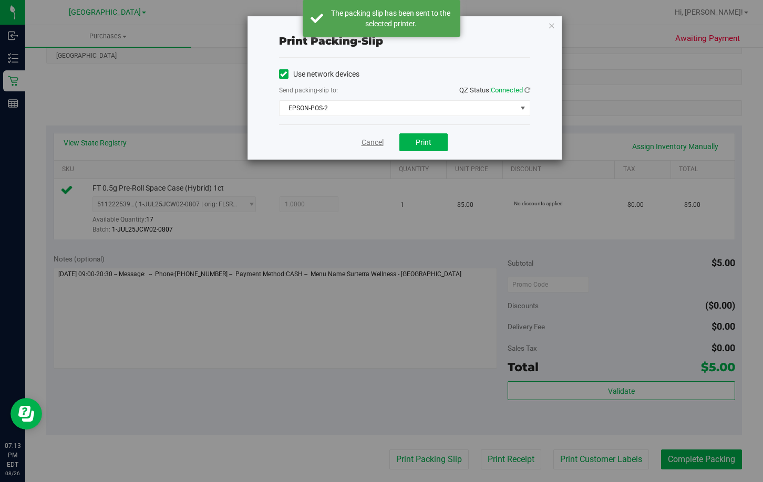
click at [368, 140] on link "Cancel" at bounding box center [373, 142] width 22 height 11
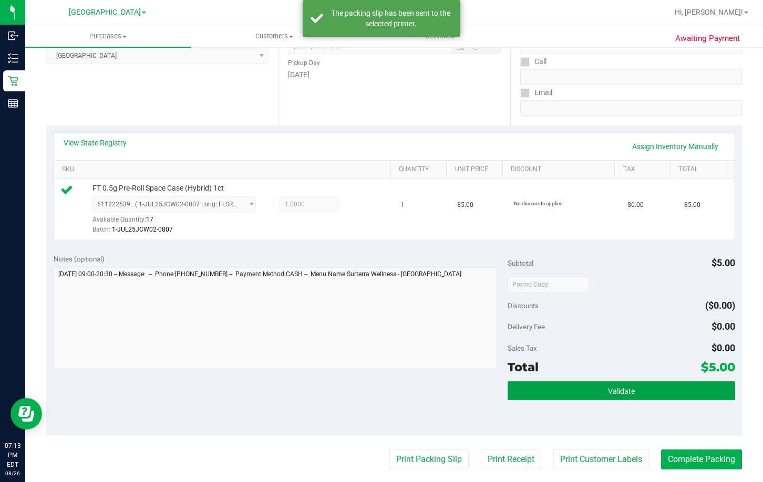
click at [614, 385] on button "Validate" at bounding box center [621, 390] width 227 height 19
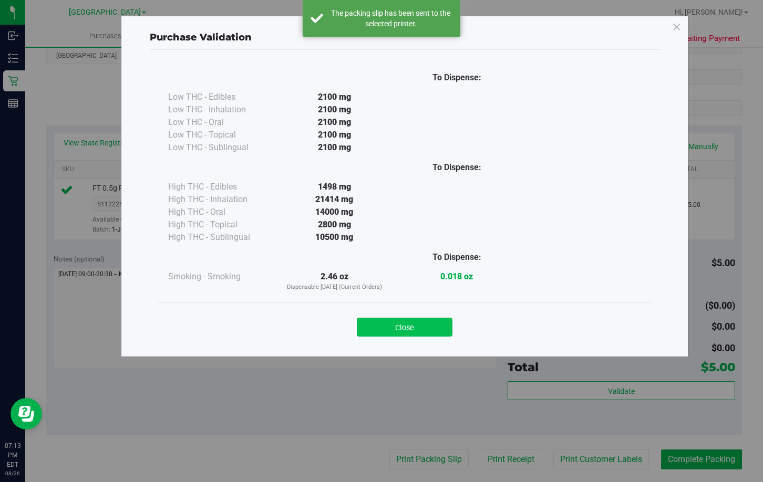
click at [422, 323] on button "Close" at bounding box center [405, 327] width 96 height 19
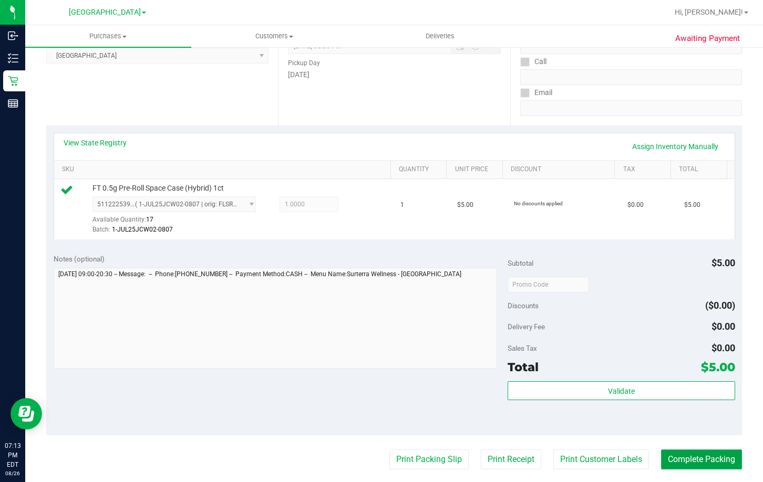
click at [677, 467] on button "Complete Packing" at bounding box center [701, 460] width 81 height 20
click at [688, 459] on button "Complete Packing" at bounding box center [697, 460] width 89 height 20
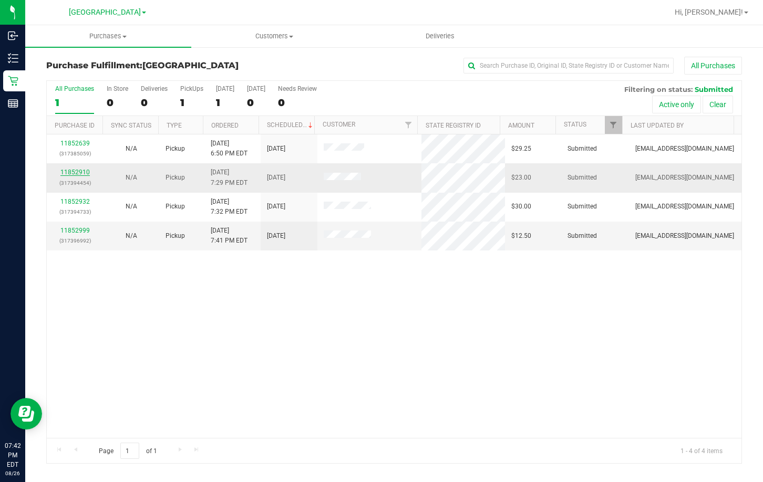
click at [73, 170] on link "11852910" at bounding box center [74, 172] width 29 height 7
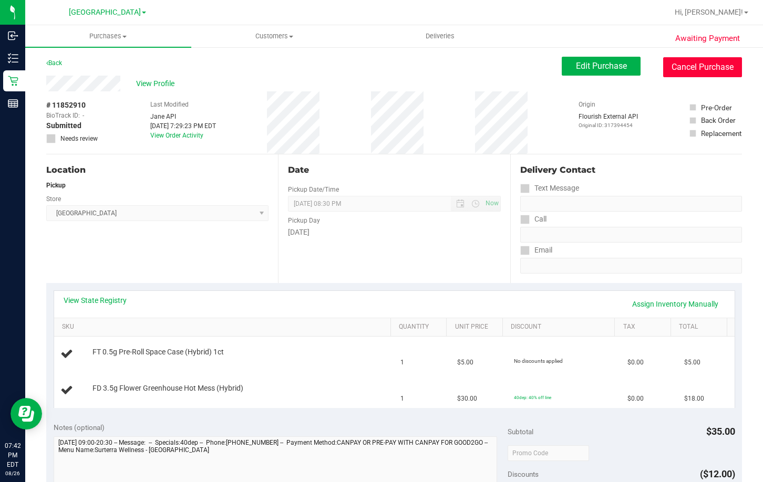
click at [690, 68] on button "Cancel Purchase" at bounding box center [702, 67] width 79 height 20
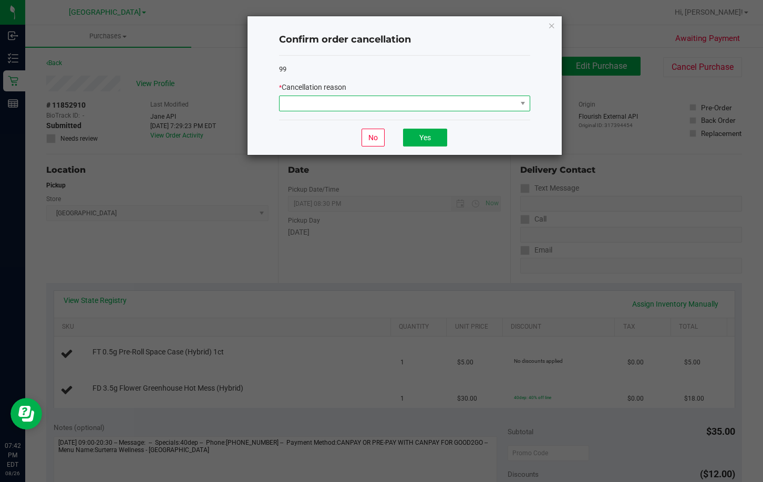
click at [401, 102] on span at bounding box center [398, 103] width 237 height 15
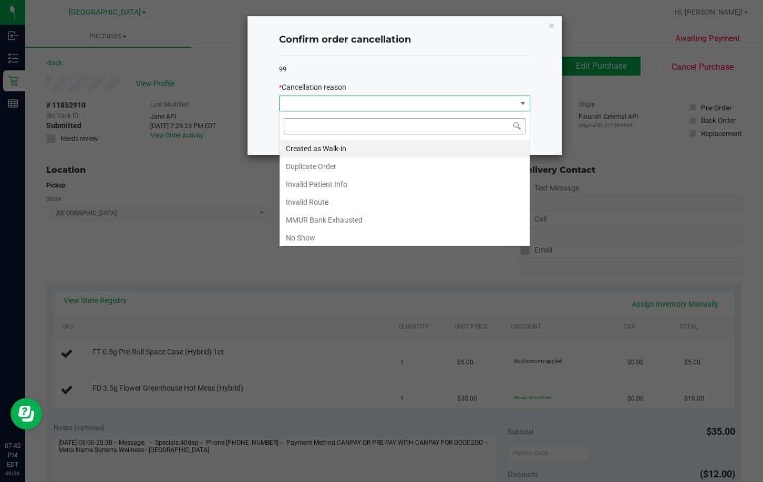
scroll to position [16, 251]
click at [324, 165] on li "Duplicate Order" at bounding box center [405, 167] width 250 height 18
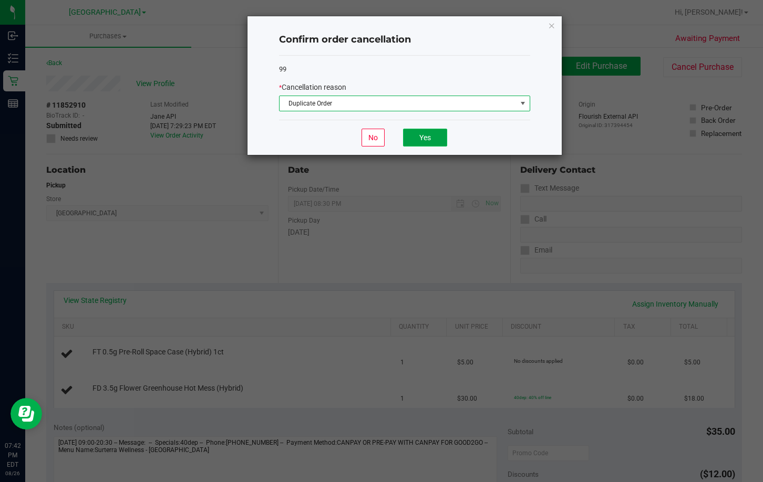
click at [432, 144] on button "Yes" at bounding box center [425, 138] width 44 height 18
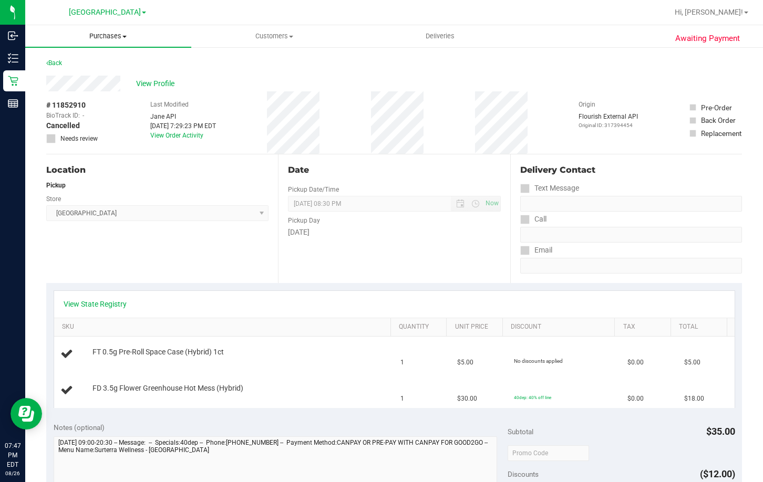
click at [108, 32] on span "Purchases" at bounding box center [108, 36] width 166 height 9
click at [100, 76] on li "Fulfillment" at bounding box center [108, 76] width 166 height 13
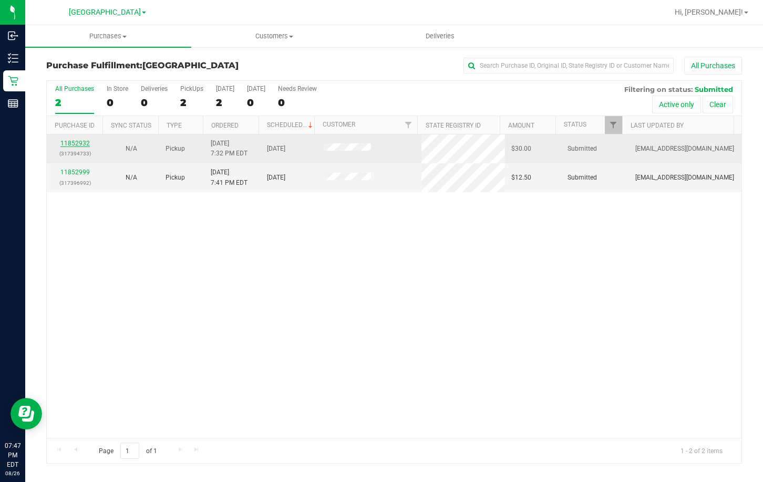
click at [78, 141] on link "11852932" at bounding box center [74, 143] width 29 height 7
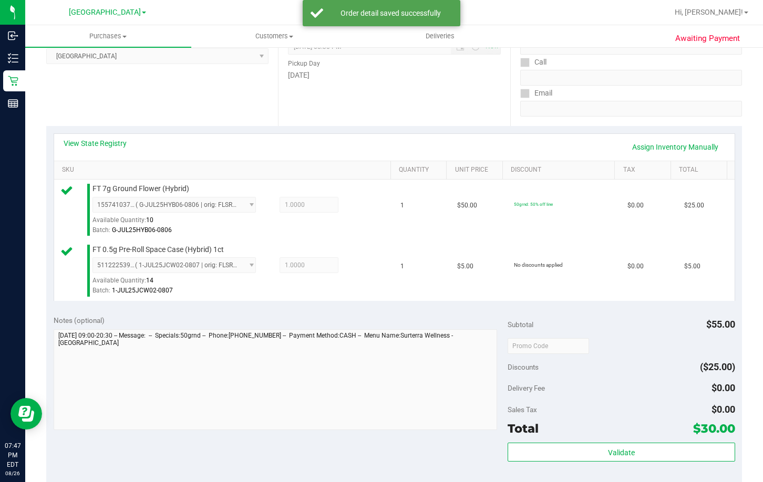
scroll to position [158, 0]
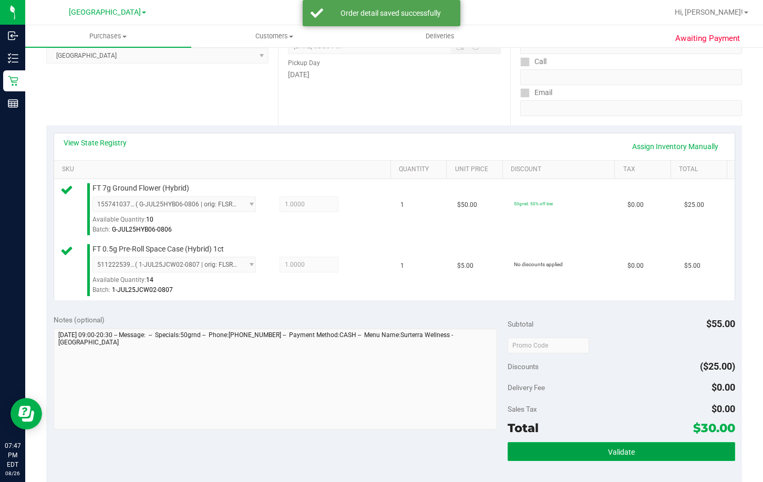
click at [619, 451] on span "Validate" at bounding box center [621, 452] width 27 height 8
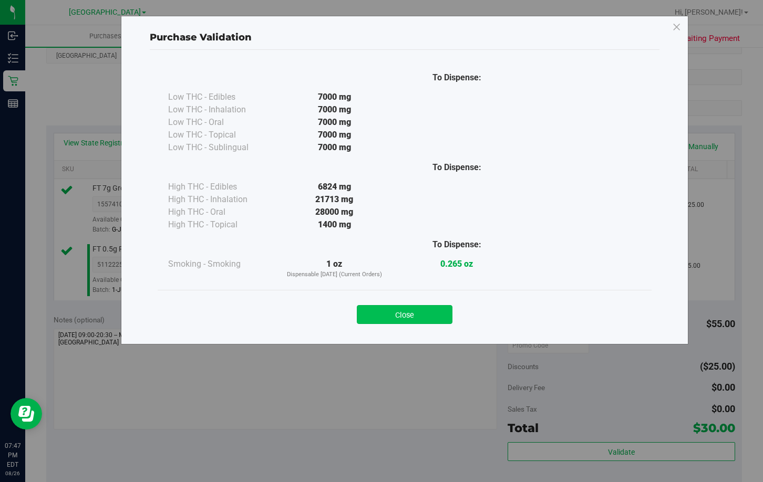
click at [427, 311] on button "Close" at bounding box center [405, 314] width 96 height 19
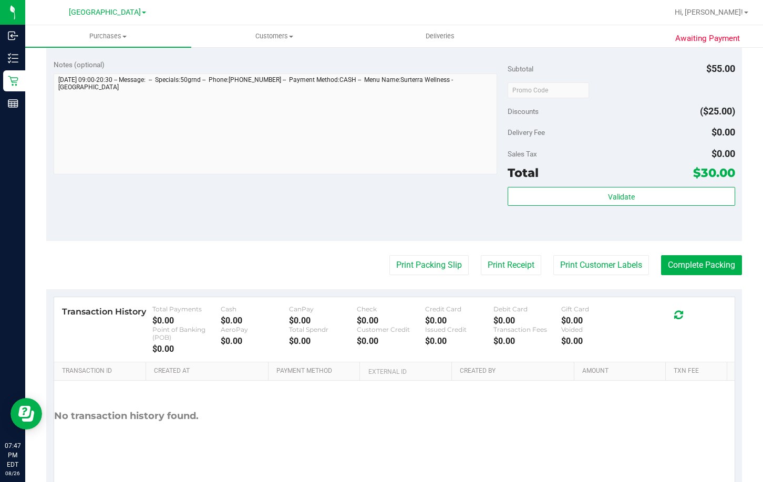
scroll to position [446, 0]
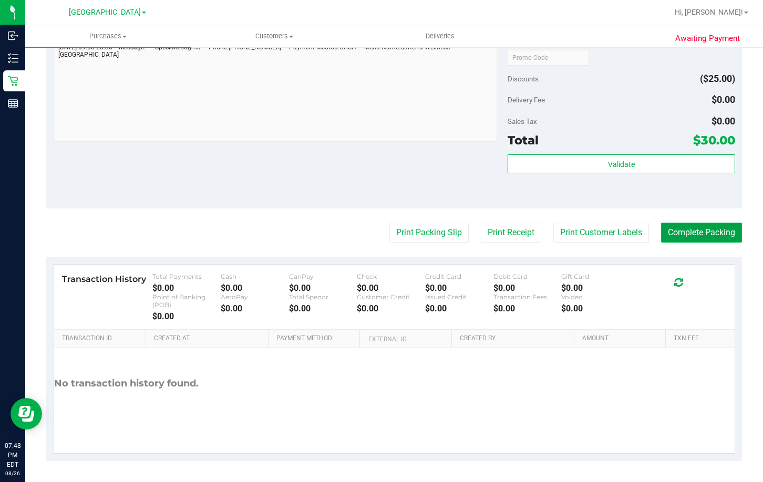
click at [700, 234] on button "Complete Packing" at bounding box center [701, 233] width 81 height 20
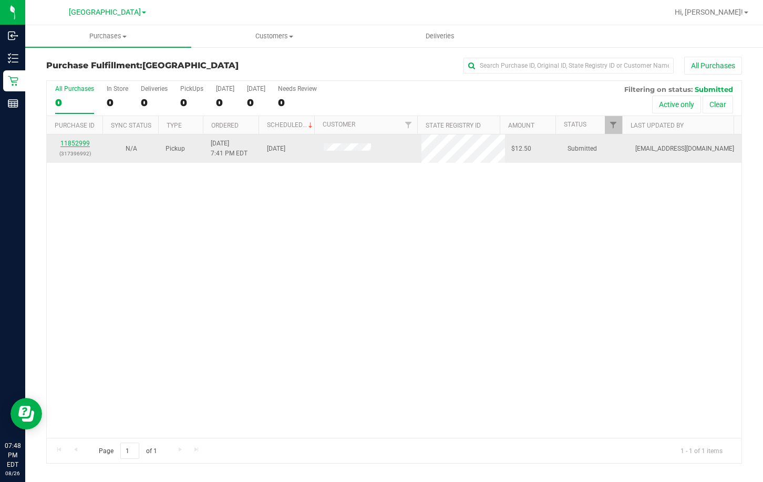
click at [79, 141] on link "11852999" at bounding box center [74, 143] width 29 height 7
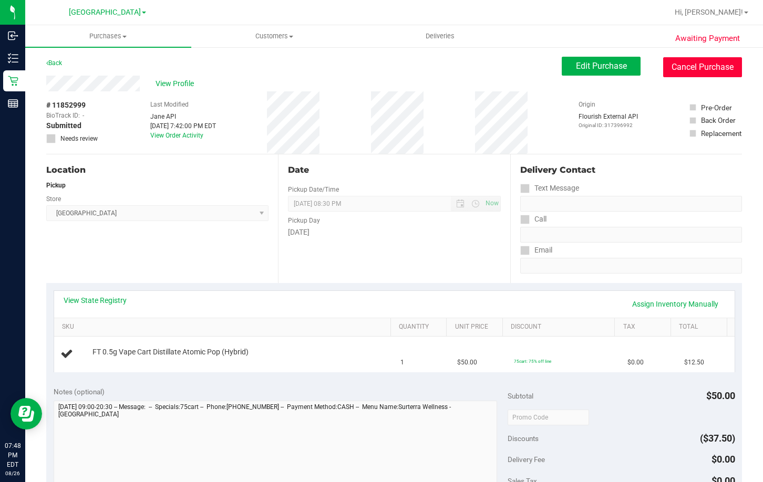
click at [698, 59] on button "Cancel Purchase" at bounding box center [702, 67] width 79 height 20
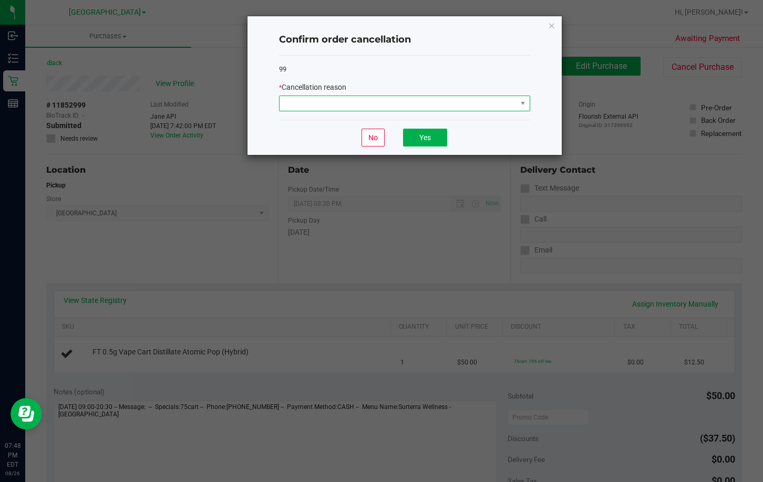
click at [408, 109] on span at bounding box center [398, 103] width 237 height 15
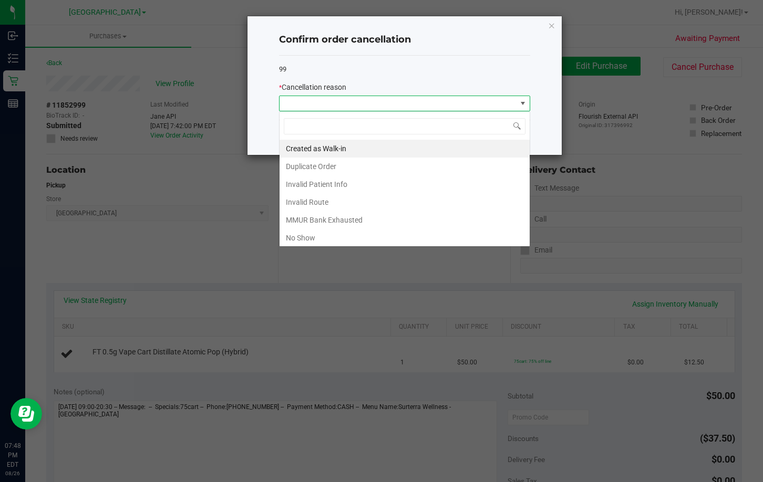
scroll to position [16, 251]
click at [339, 166] on li "Duplicate Order" at bounding box center [405, 167] width 250 height 18
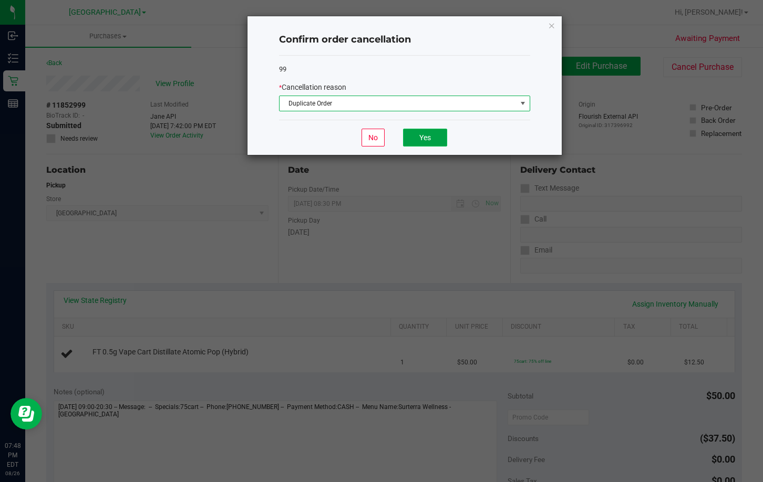
click at [425, 136] on button "Yes" at bounding box center [425, 138] width 44 height 18
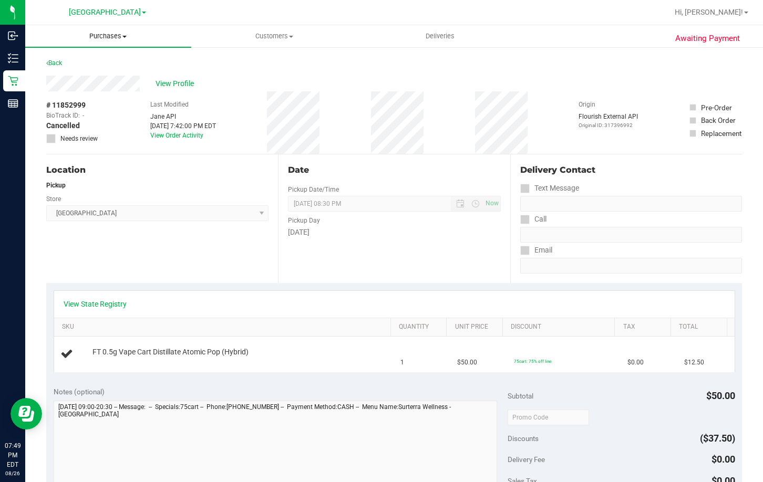
click at [110, 34] on span "Purchases" at bounding box center [108, 36] width 166 height 9
click at [94, 75] on li "Fulfillment" at bounding box center [108, 76] width 166 height 13
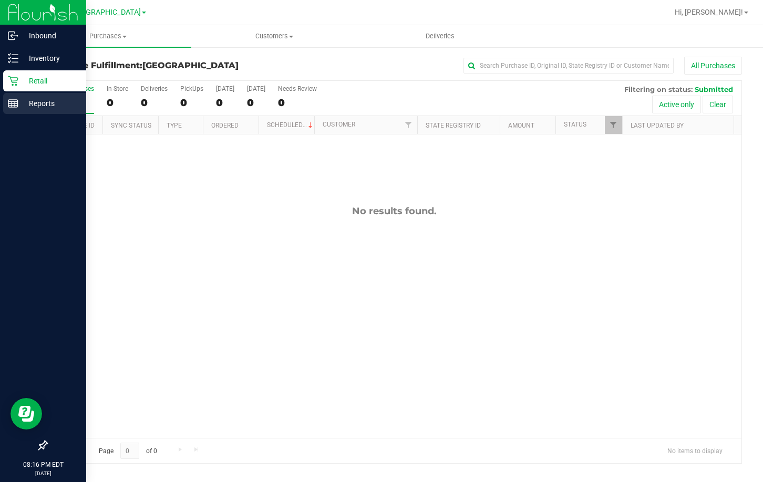
click at [22, 99] on p "Reports" at bounding box center [49, 103] width 63 height 13
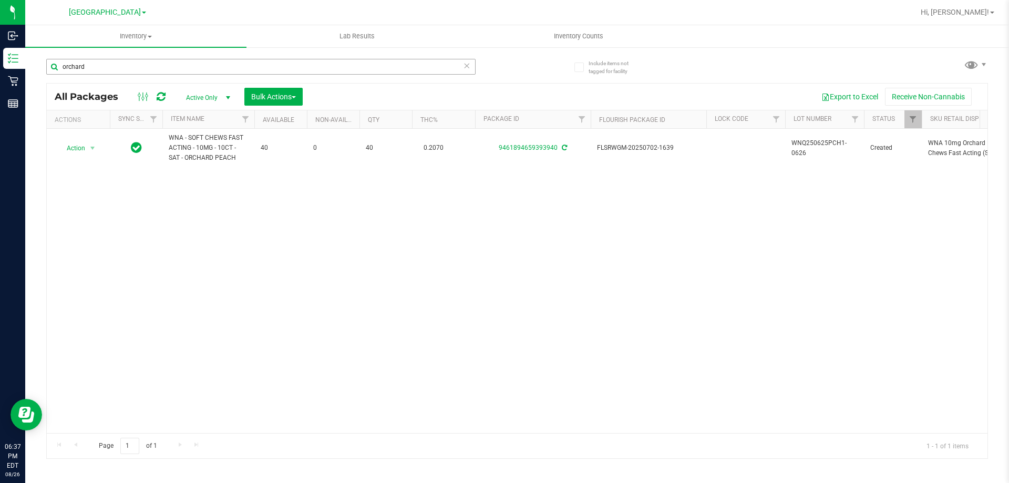
click at [161, 70] on input "orchard" at bounding box center [260, 67] width 429 height 16
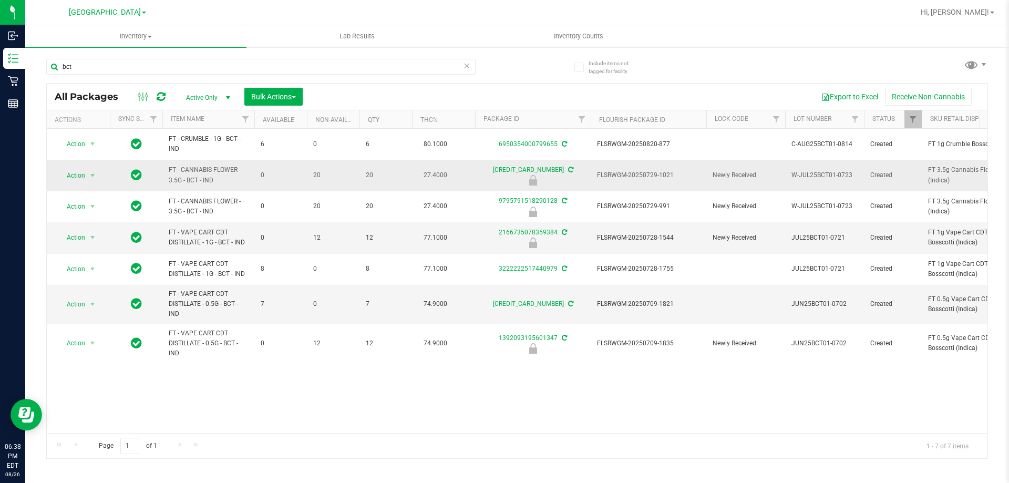
type input "bct"
click at [650, 173] on span "FLSRWGM-20250729-1021" at bounding box center [648, 175] width 103 height 10
click at [77, 173] on span "Action" at bounding box center [71, 175] width 28 height 15
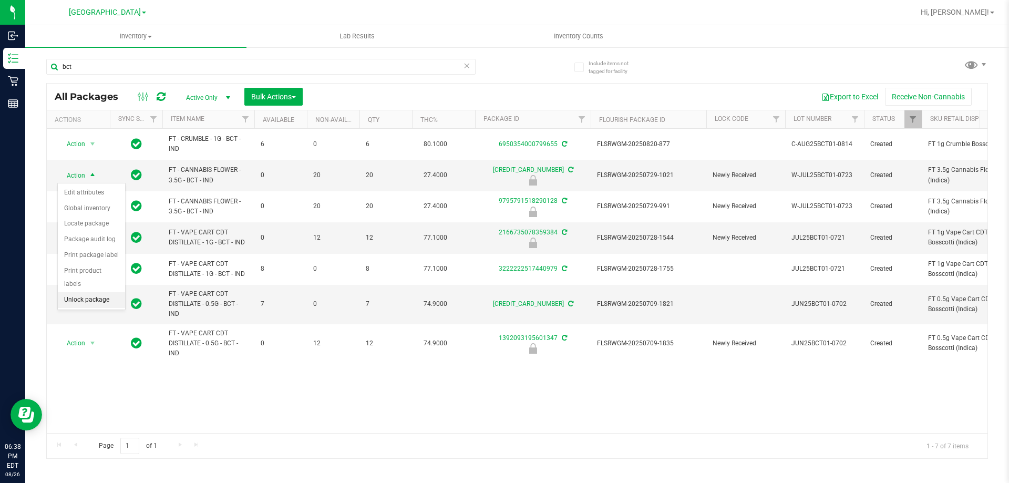
click at [99, 292] on li "Unlock package" at bounding box center [91, 300] width 67 height 16
